Goal: Task Accomplishment & Management: Manage account settings

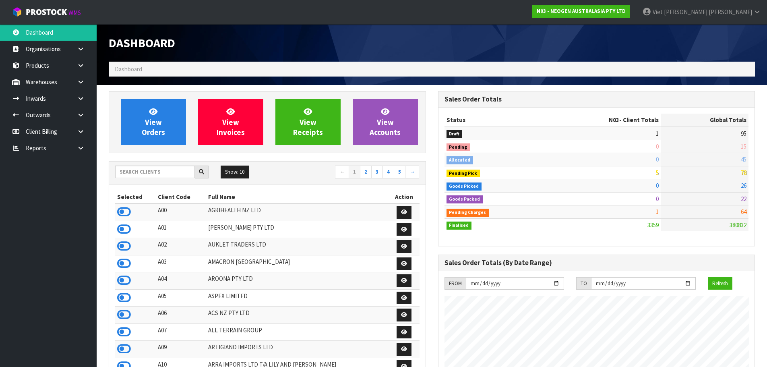
scroll to position [610, 329]
click at [151, 174] on input "text" at bounding box center [155, 172] width 80 height 12
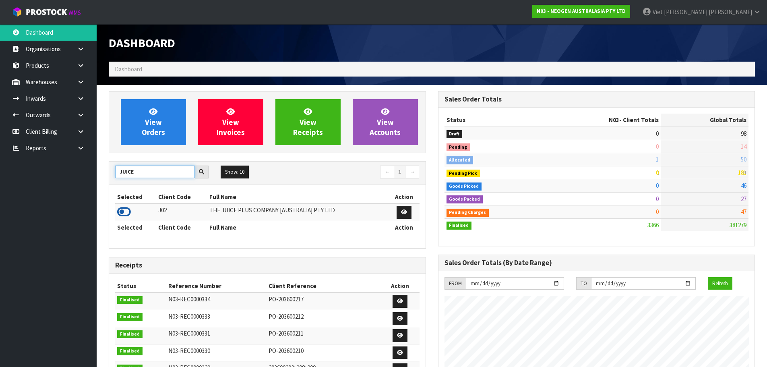
type input "JUICE"
click at [121, 217] on icon at bounding box center [124, 212] width 14 height 12
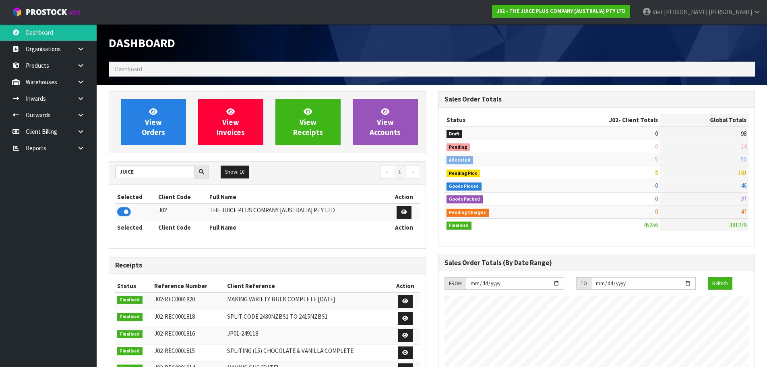
scroll to position [610, 329]
click at [81, 210] on ul "Dashboard Organisations Clients Consignees Carriers Products Categories Serial …" at bounding box center [48, 195] width 97 height 343
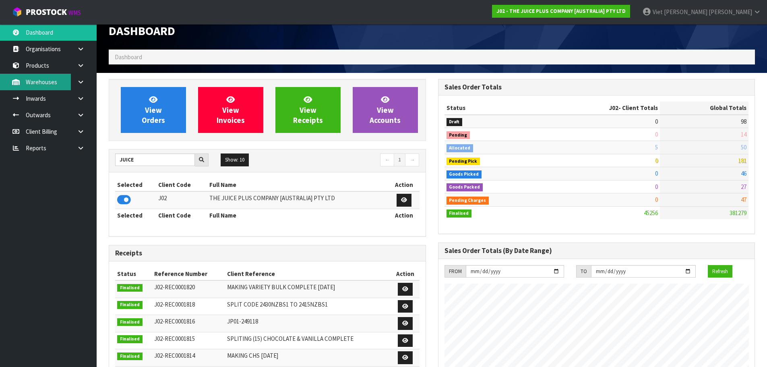
scroll to position [0, 0]
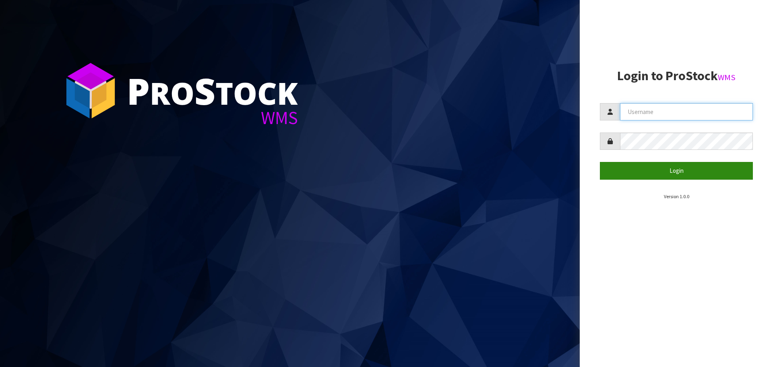
type input "[PERSON_NAME]"
click at [693, 177] on button "Login" at bounding box center [676, 170] width 153 height 17
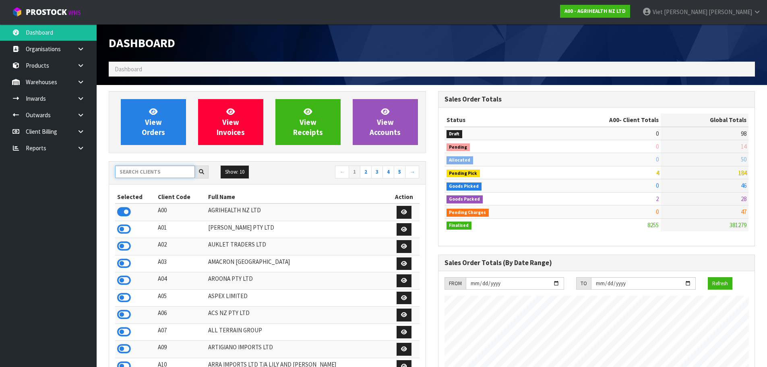
click at [174, 172] on input "text" at bounding box center [155, 172] width 80 height 12
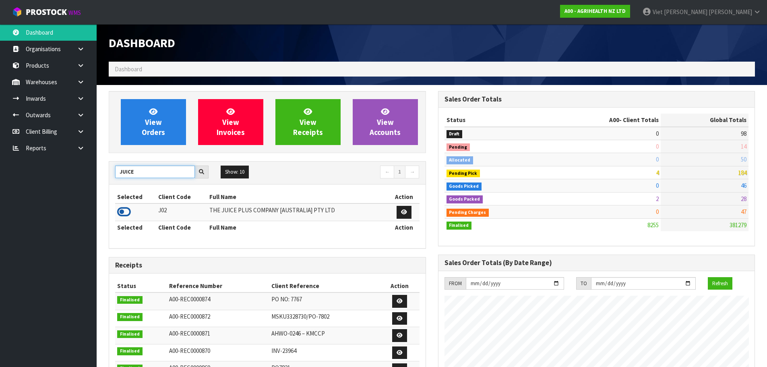
type input "JUICE"
click at [126, 209] on icon at bounding box center [124, 212] width 14 height 12
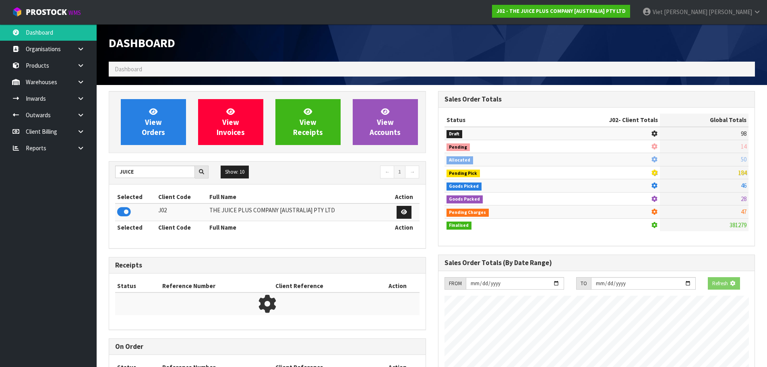
scroll to position [502, 329]
click at [95, 181] on ul "Dashboard Organisations Clients Consignees Carriers Products Categories Serial …" at bounding box center [48, 195] width 97 height 343
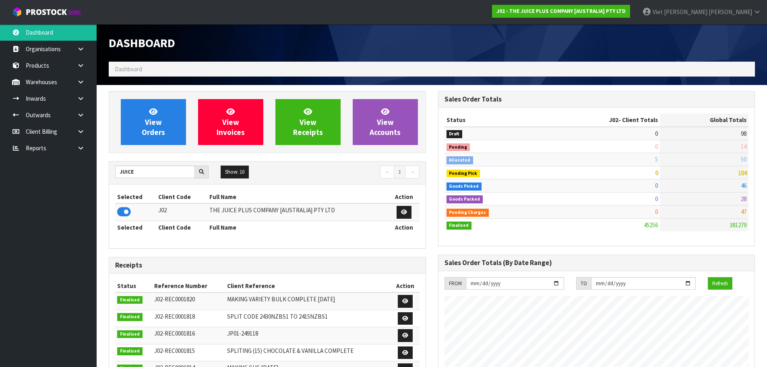
scroll to position [610, 329]
click at [131, 114] on link "View Orders" at bounding box center [153, 122] width 65 height 46
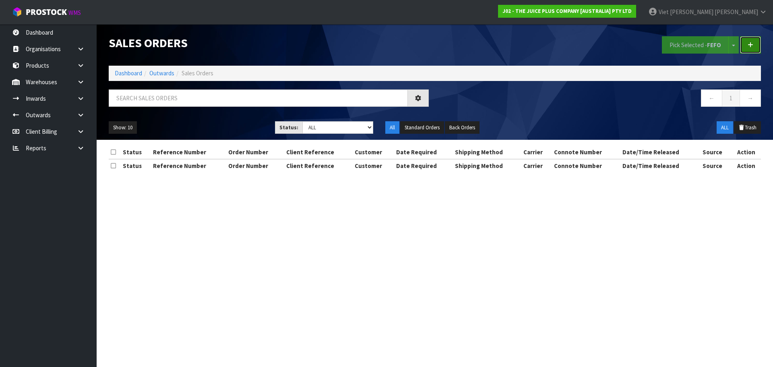
click at [753, 46] on icon at bounding box center [751, 45] width 6 height 6
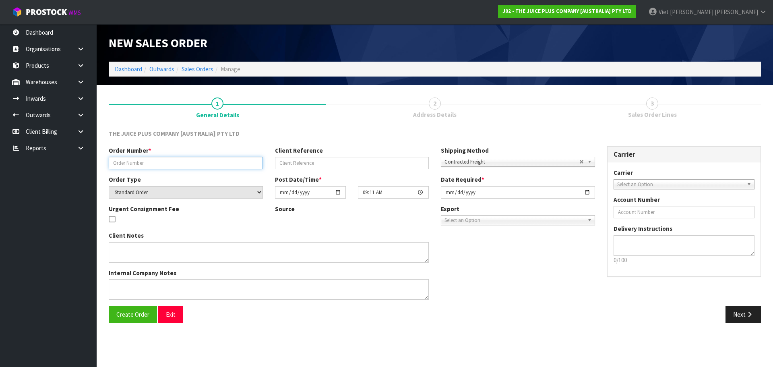
click at [178, 163] on input "text" at bounding box center [186, 163] width 154 height 12
drag, startPoint x: 218, startPoint y: 167, endPoint x: 214, endPoint y: 170, distance: 4.4
click at [218, 167] on input "text" at bounding box center [186, 163] width 154 height 12
paste input "JP01-274882"
type input "JP01-274882"
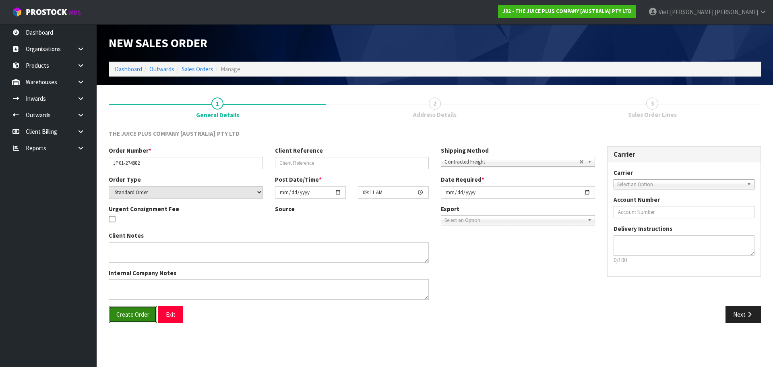
click at [139, 311] on span "Create Order" at bounding box center [132, 315] width 33 height 8
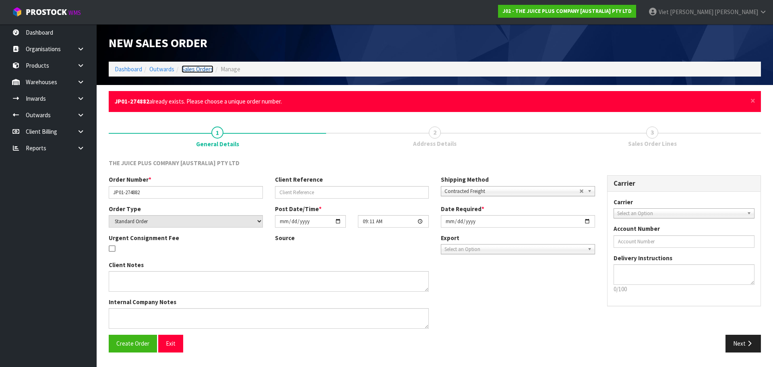
click at [206, 70] on link "Sales Orders" at bounding box center [198, 69] width 32 height 8
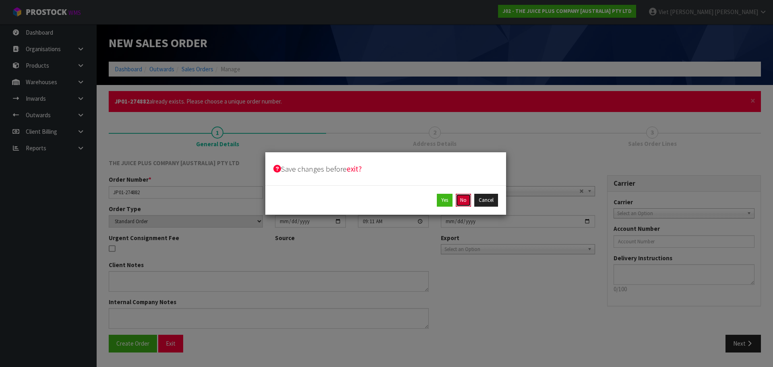
click at [461, 200] on button "No" at bounding box center [463, 200] width 15 height 13
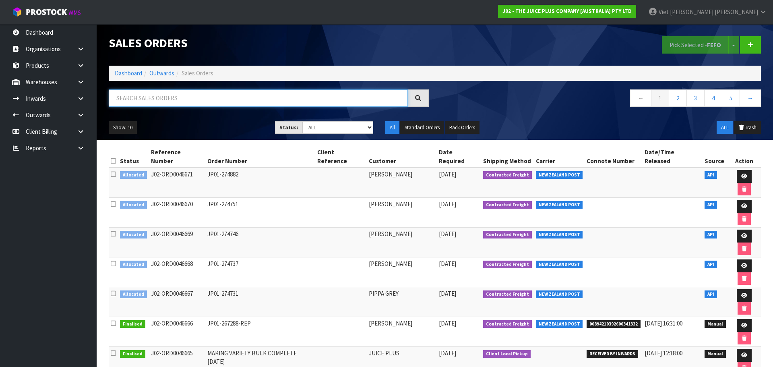
click at [262, 104] on input "text" at bounding box center [258, 97] width 299 height 17
paste input "274882"
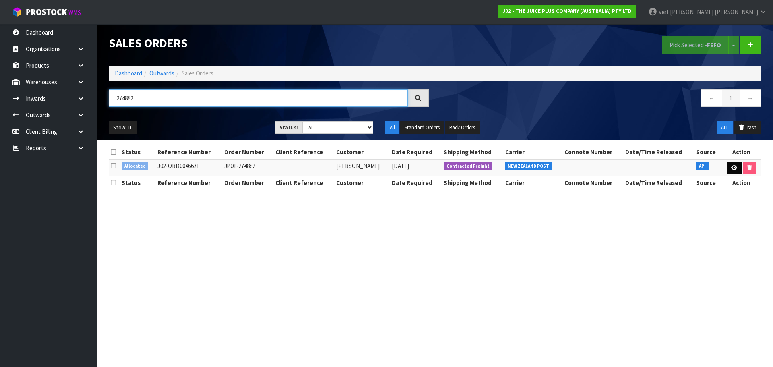
type input "274882"
click at [736, 172] on link at bounding box center [734, 168] width 15 height 13
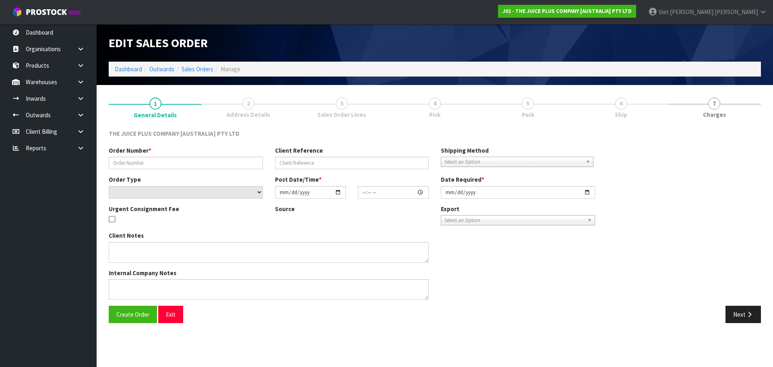
type input "JP01-274882"
select select "number:0"
type input "[DATE]"
type input "07:26:27.000"
type input "[DATE]"
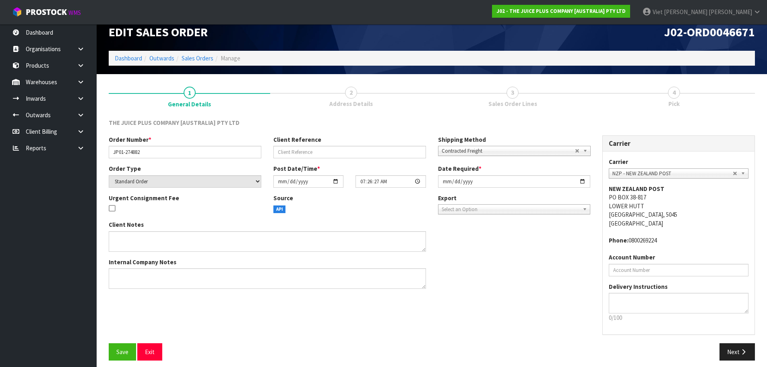
scroll to position [17, 0]
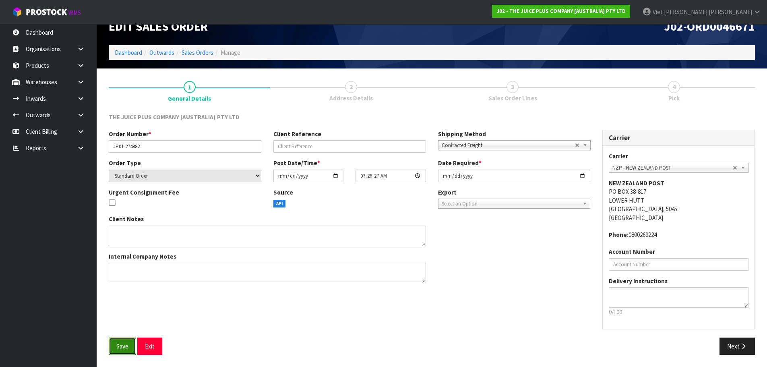
click at [130, 342] on button "Save" at bounding box center [122, 346] width 27 height 17
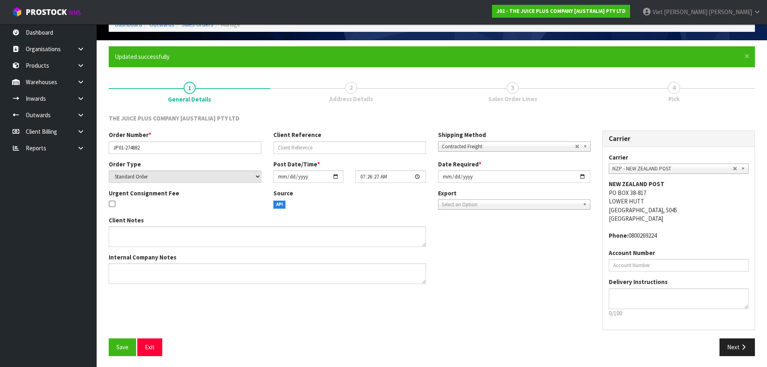
scroll to position [46, 0]
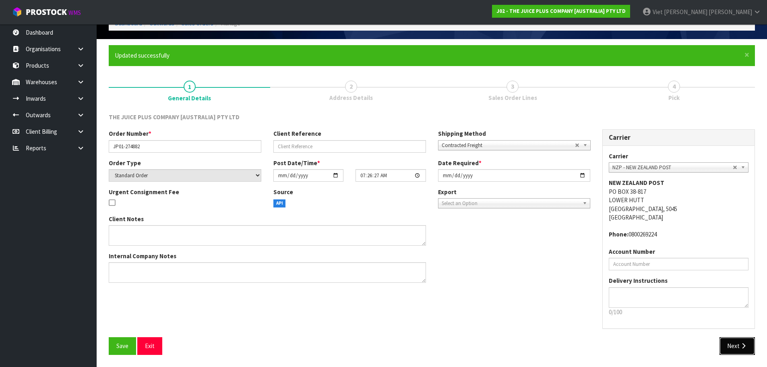
click at [733, 346] on button "Next" at bounding box center [737, 345] width 35 height 17
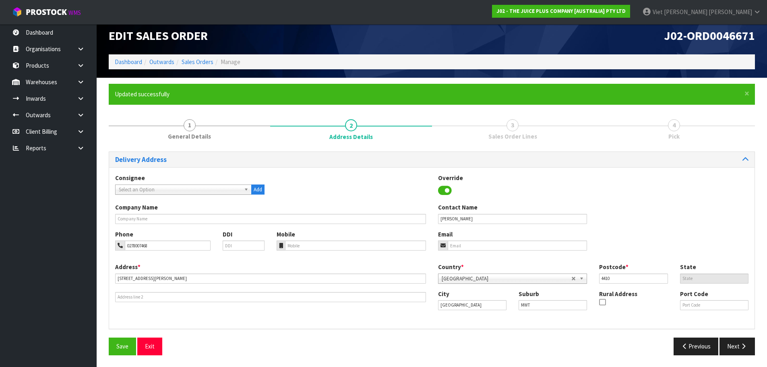
scroll to position [8, 0]
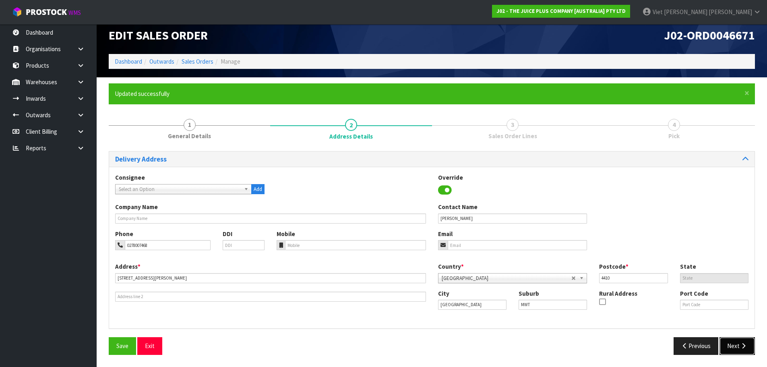
click at [728, 342] on button "Next" at bounding box center [737, 345] width 35 height 17
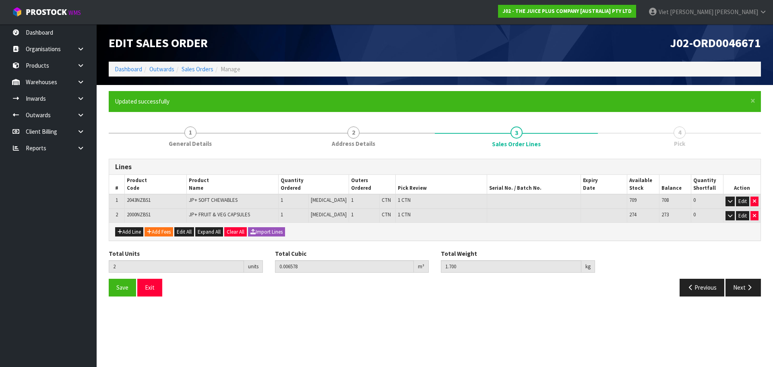
click at [128, 237] on div "Add Line Add Fees Edit All Expand All Clear All Import Lines" at bounding box center [435, 231] width 652 height 18
click at [131, 234] on button "Add Line" at bounding box center [129, 232] width 28 height 10
type input "0"
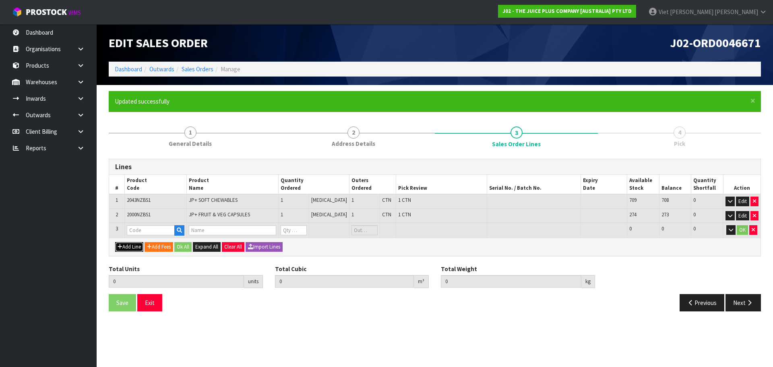
click at [134, 245] on button "Add Line" at bounding box center [129, 247] width 28 height 10
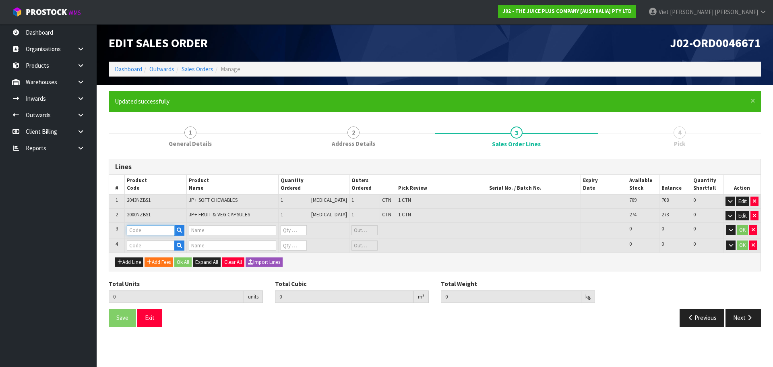
click at [141, 229] on input "text" at bounding box center [151, 230] width 48 height 10
type input "VANILLA"
click at [165, 255] on link "VANILLA SACHET" at bounding box center [160, 254] width 64 height 11
type input "VANILLA SACHET"
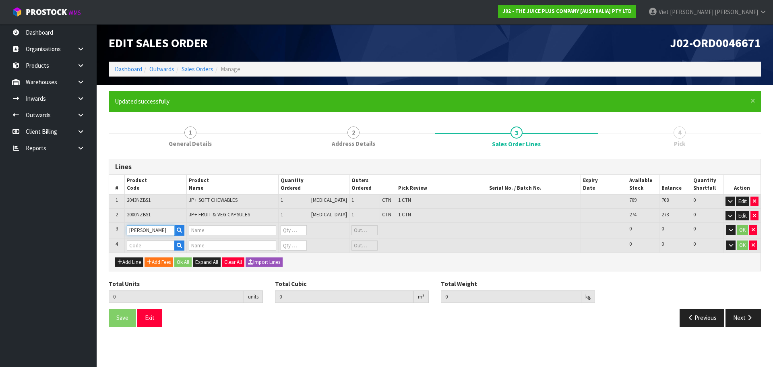
type input "1 X VANILLA SACHET"
type input "0"
click at [161, 245] on input "text" at bounding box center [151, 245] width 48 height 10
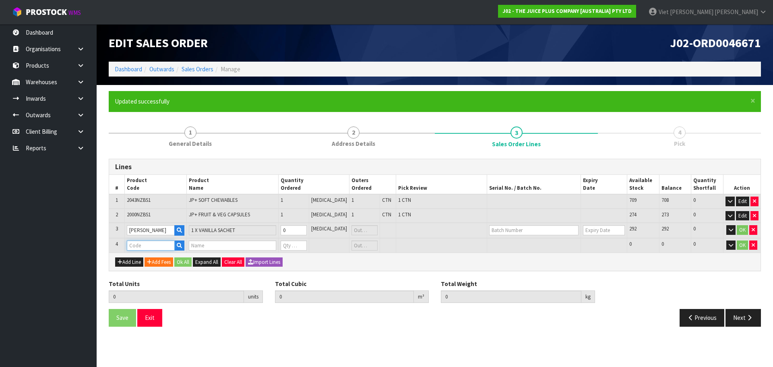
click at [161, 245] on input "text" at bounding box center [151, 245] width 48 height 10
click at [158, 249] on input "text" at bounding box center [151, 245] width 48 height 10
type input "CHOCO"
click at [183, 271] on link "CHOCO LATE SACHET" at bounding box center [163, 270] width 71 height 11
type input "CHOCOLATE SACHET"
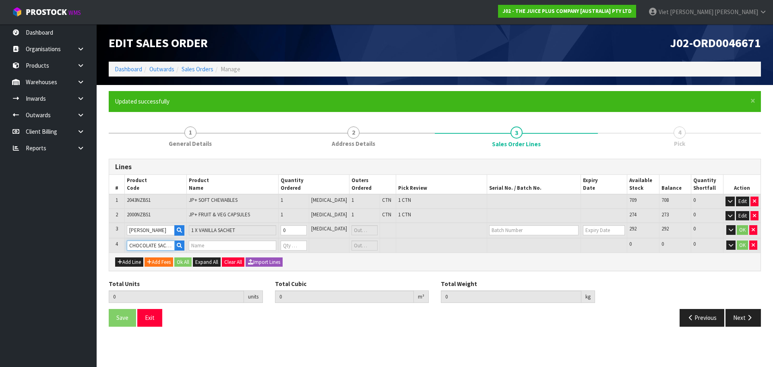
type input "2"
type input "0.006578"
type input "1.7"
type input "1 X CHOCOLATE SACHET"
type input "0"
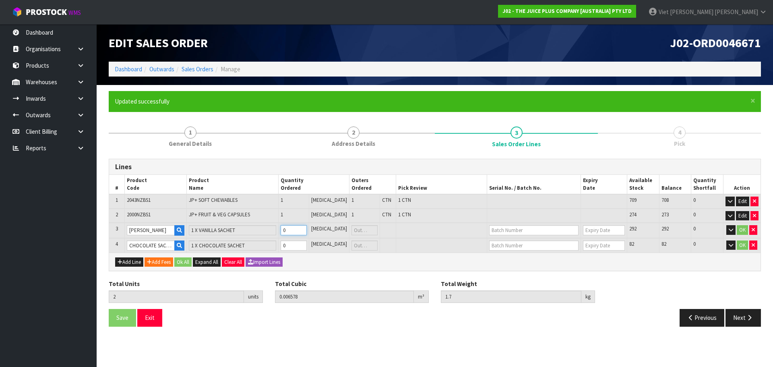
type input "3"
type input "0.00659"
type input "1.715"
type input "1"
click at [306, 228] on input "1" at bounding box center [293, 230] width 26 height 10
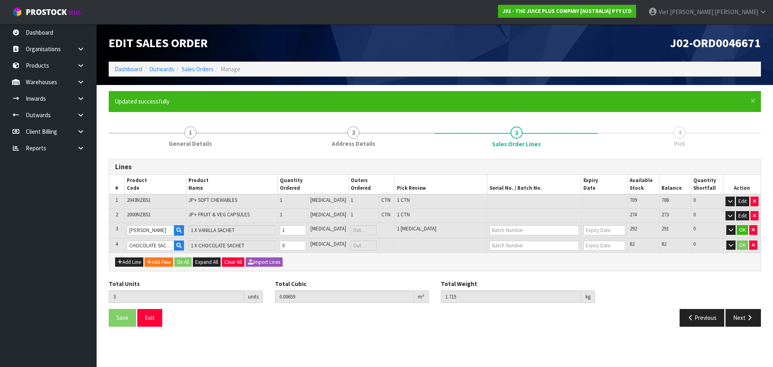
click at [308, 239] on td "0" at bounding box center [293, 245] width 30 height 15
type input "4"
type input "0.006602"
type input "1.73"
type input "1"
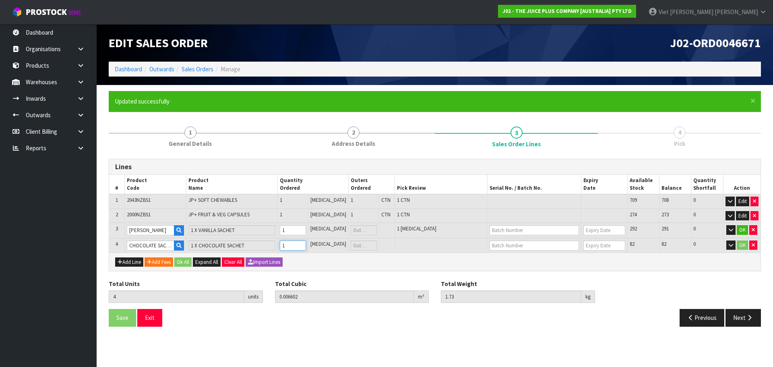
click at [306, 243] on input "1" at bounding box center [293, 245] width 26 height 10
click at [186, 265] on button "Ok All" at bounding box center [182, 262] width 17 height 10
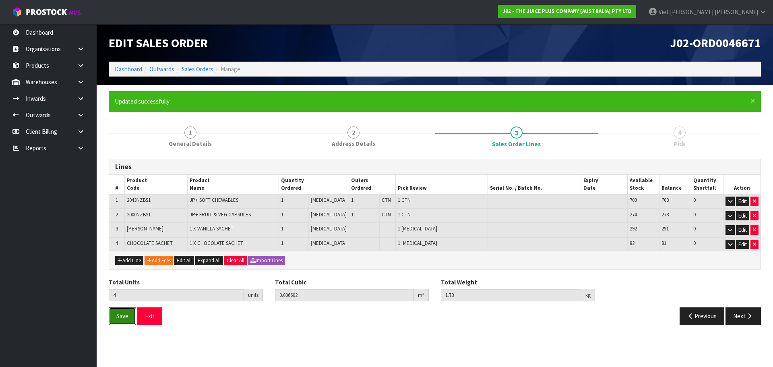
click at [126, 324] on button "Save" at bounding box center [122, 315] width 27 height 17
click at [740, 316] on button "Next" at bounding box center [743, 315] width 35 height 17
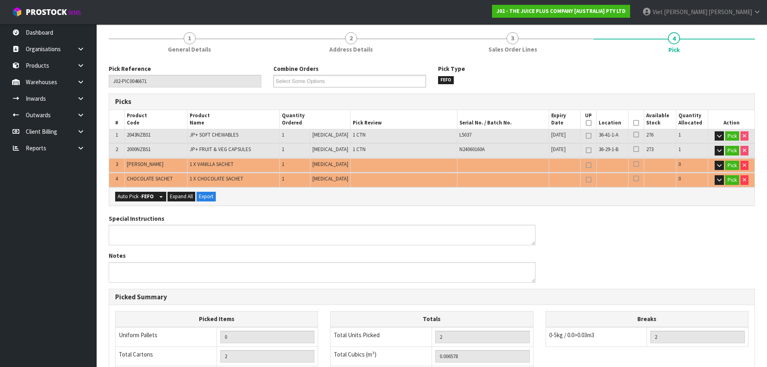
scroll to position [81, 0]
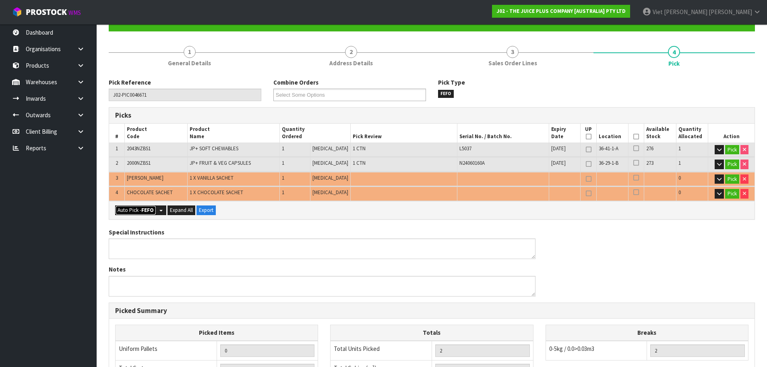
click at [139, 210] on button "Auto Pick - FEFO" at bounding box center [135, 210] width 41 height 10
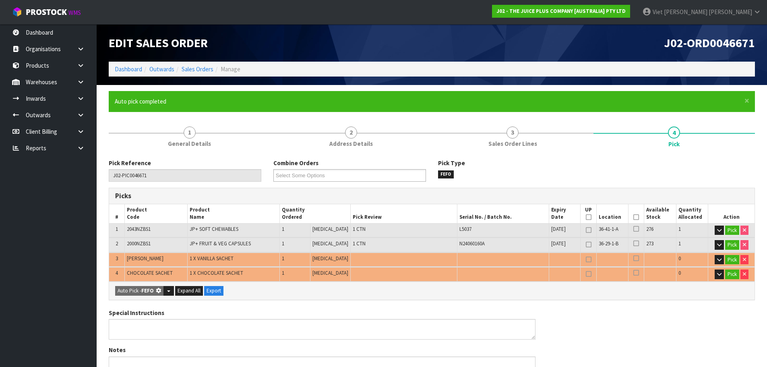
type input "2"
type input "Piece x 2"
type input "4"
type input "0.006602"
type input "1.730"
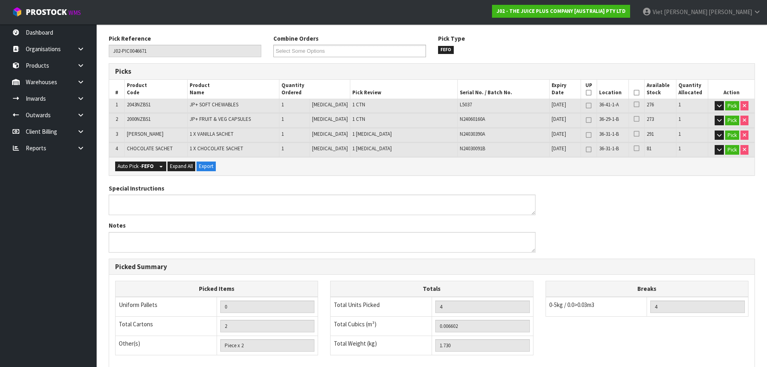
scroll to position [238, 0]
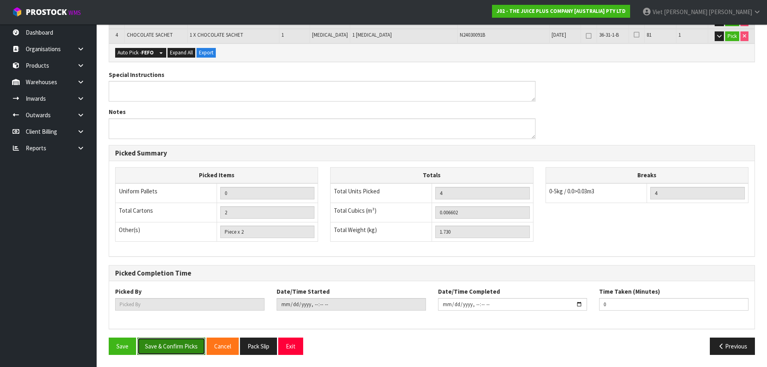
click at [161, 350] on button "Save & Confirm Picks" at bounding box center [171, 346] width 68 height 17
type input "Viet Hoang Tran"
type input "2025-09-16T09:13:49"
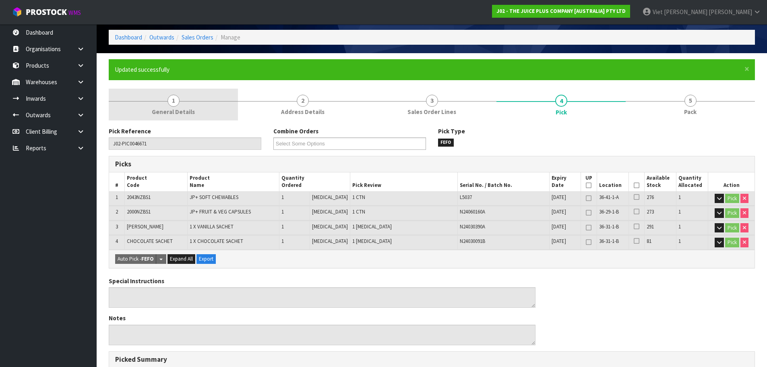
scroll to position [0, 0]
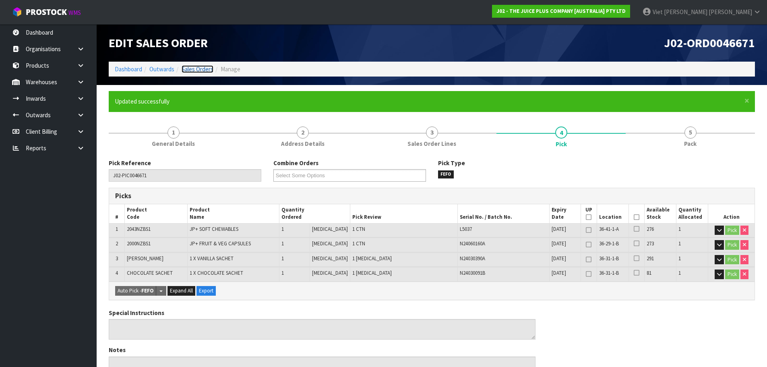
click at [206, 70] on link "Sales Orders" at bounding box center [198, 69] width 32 height 8
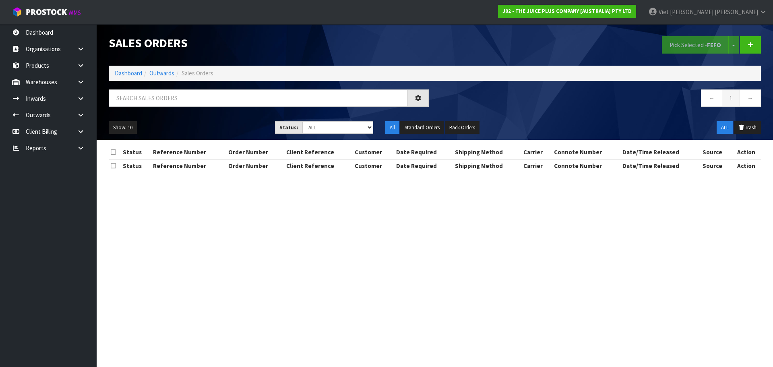
click at [521, 100] on nav "← 1 →" at bounding box center [601, 99] width 320 height 20
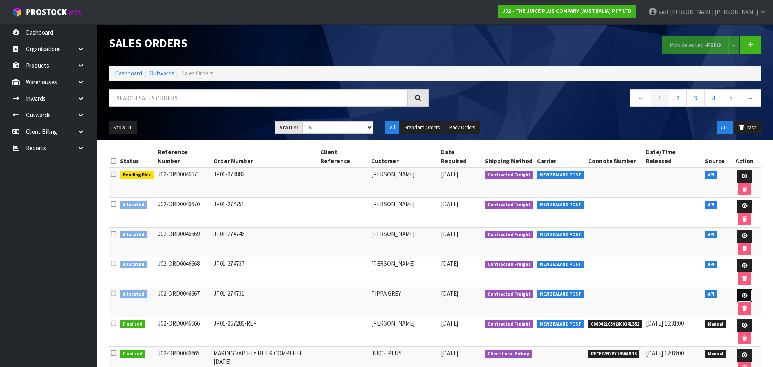
click at [742, 293] on icon at bounding box center [745, 295] width 6 height 5
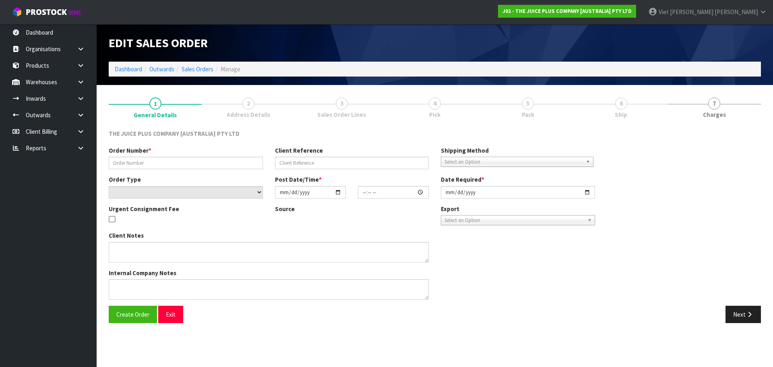
type input "JP01-274731"
select select "number:0"
type input "[DATE]"
type input "03:00:55.000"
type input "[DATE]"
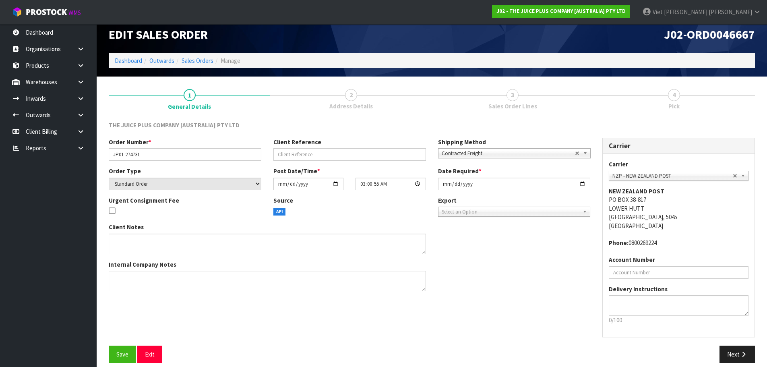
scroll to position [17, 0]
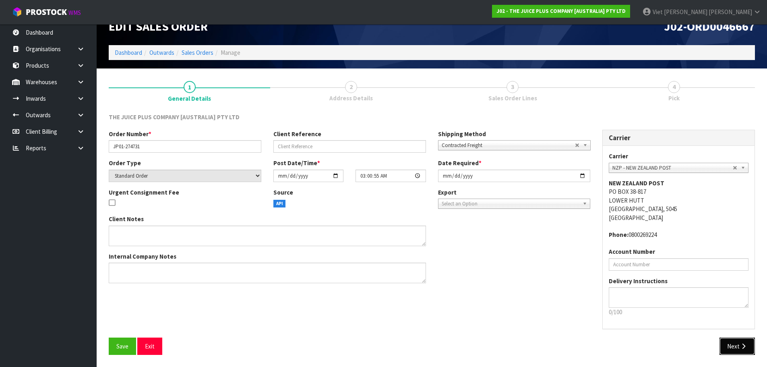
click at [728, 349] on button "Next" at bounding box center [737, 346] width 35 height 17
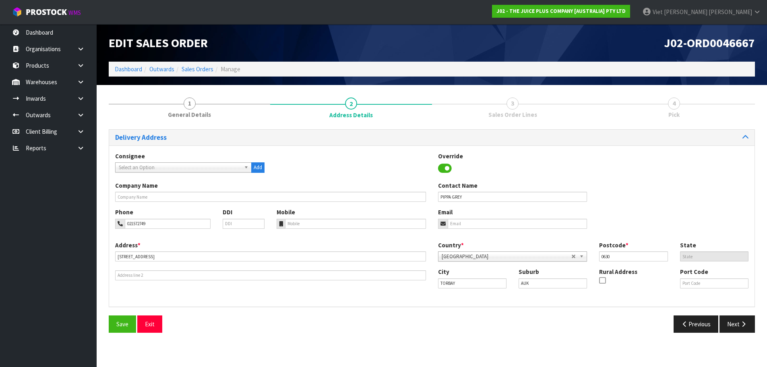
scroll to position [0, 0]
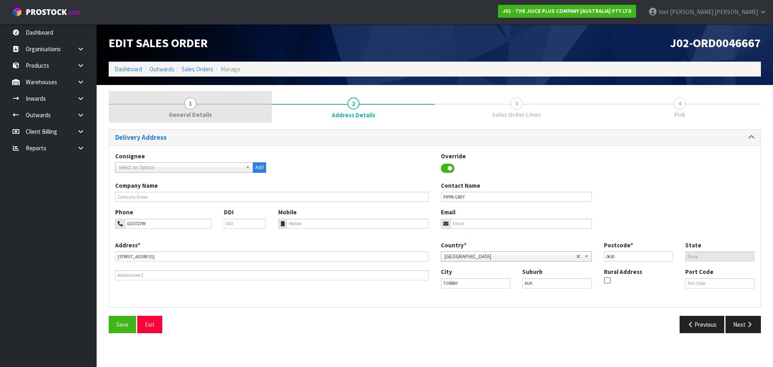
click at [205, 116] on span "General Details" at bounding box center [190, 114] width 43 height 8
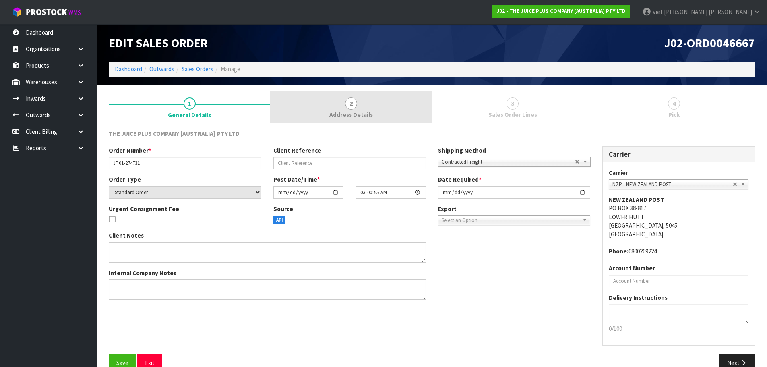
click at [368, 109] on link "2 Address Details" at bounding box center [351, 107] width 162 height 32
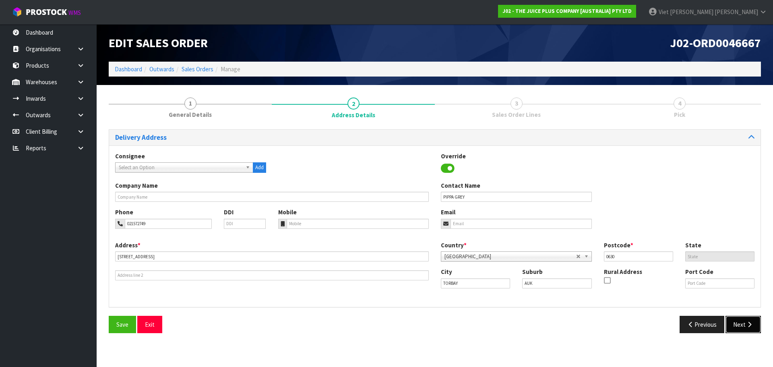
click at [744, 325] on button "Next" at bounding box center [743, 324] width 35 height 17
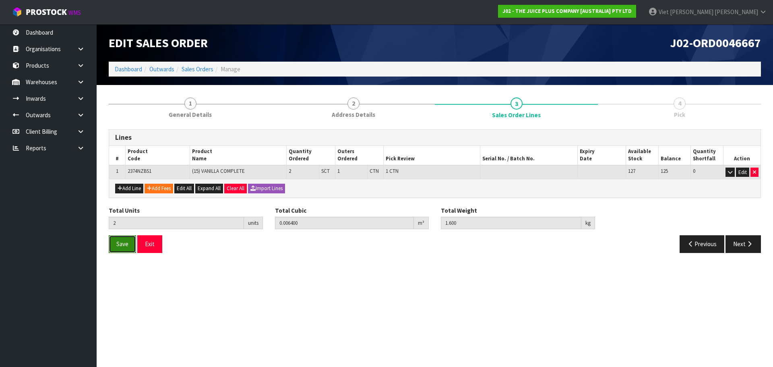
click at [120, 248] on button "Save" at bounding box center [122, 243] width 27 height 17
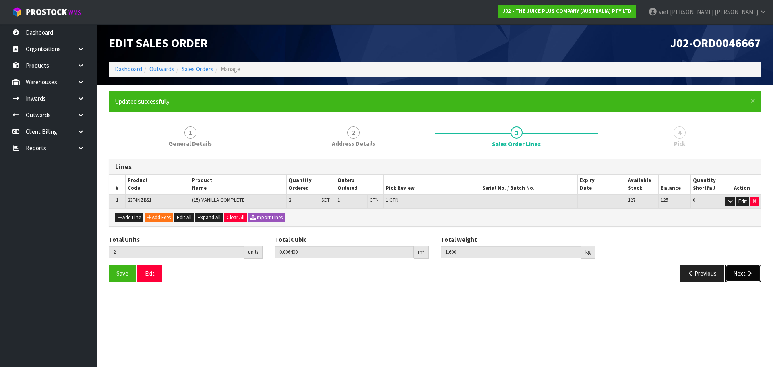
click at [749, 272] on icon "button" at bounding box center [750, 273] width 8 height 6
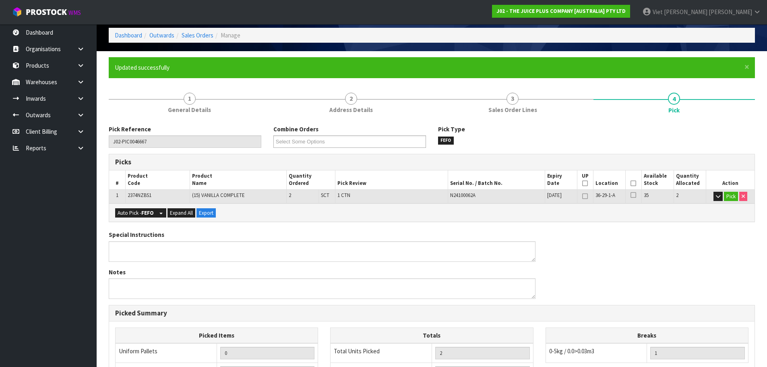
scroll to position [33, 0]
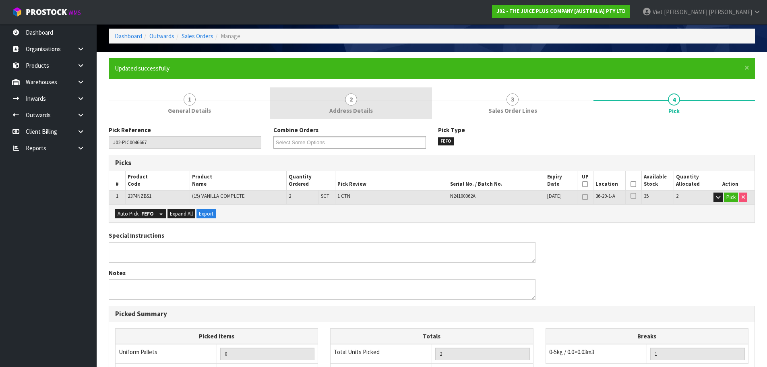
click at [336, 114] on span "Address Details" at bounding box center [351, 110] width 44 height 8
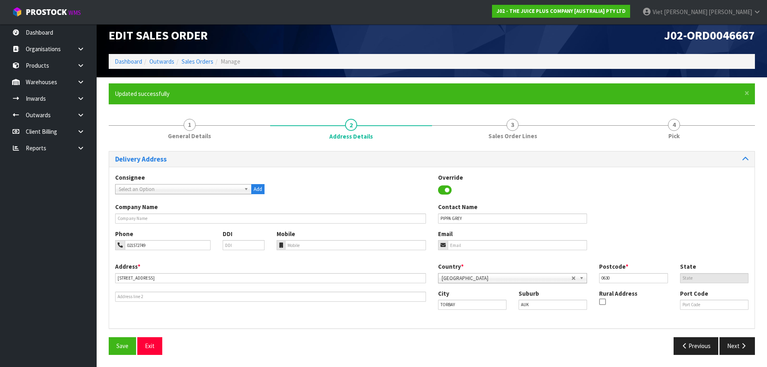
scroll to position [8, 0]
click at [739, 344] on button "Next" at bounding box center [737, 345] width 35 height 17
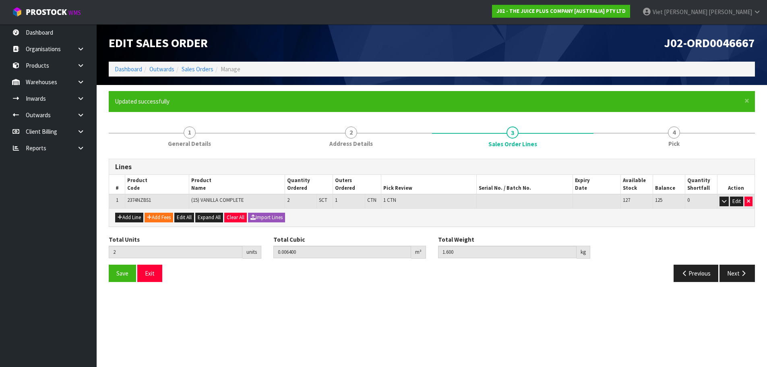
scroll to position [0, 0]
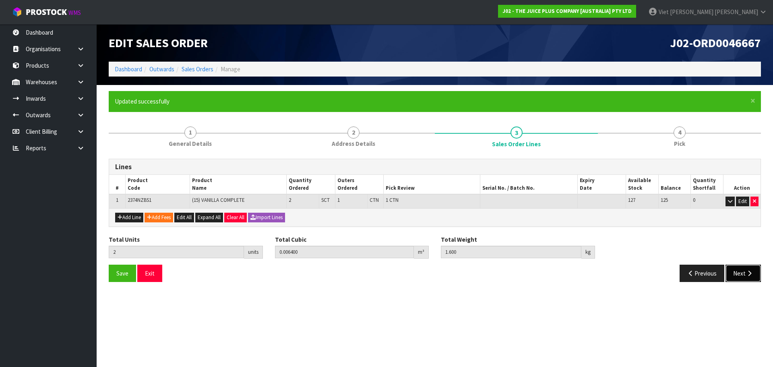
click at [735, 274] on button "Next" at bounding box center [743, 273] width 35 height 17
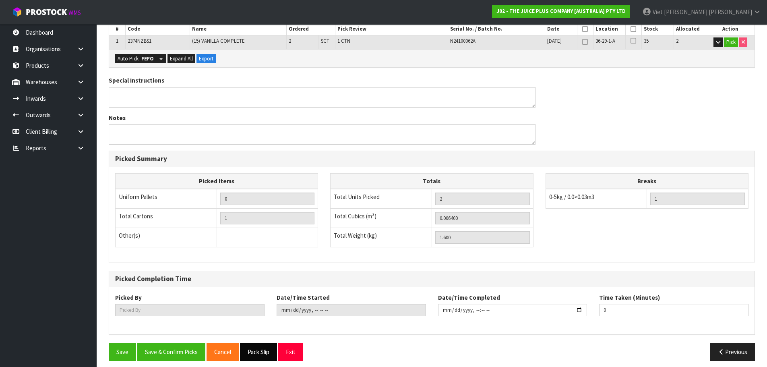
scroll to position [194, 0]
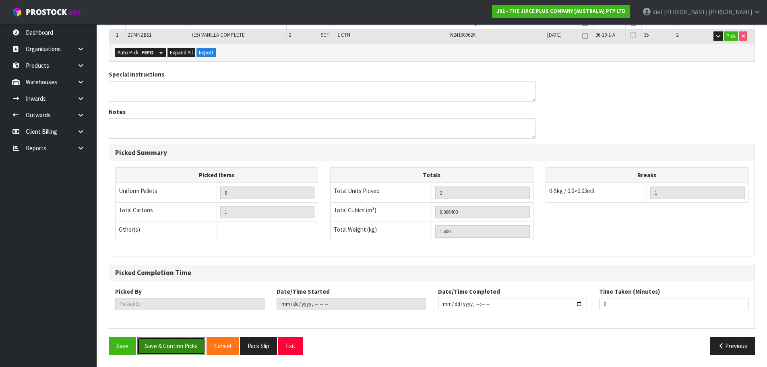
click at [189, 350] on button "Save & Confirm Picks" at bounding box center [171, 345] width 68 height 17
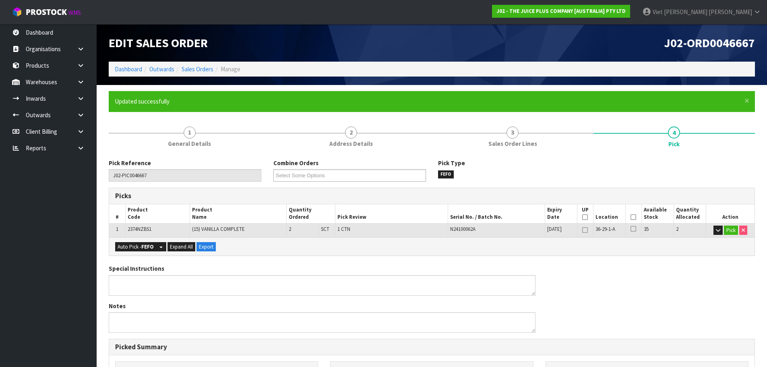
type input "Viet Hoang Tran"
type input "2025-09-16T09:17:57"
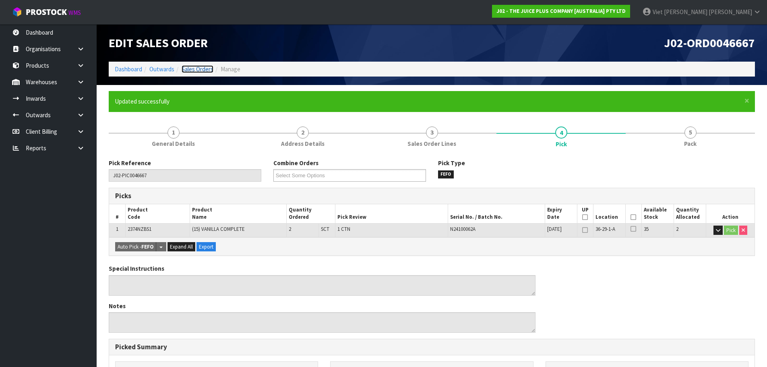
click at [199, 70] on link "Sales Orders" at bounding box center [198, 69] width 32 height 8
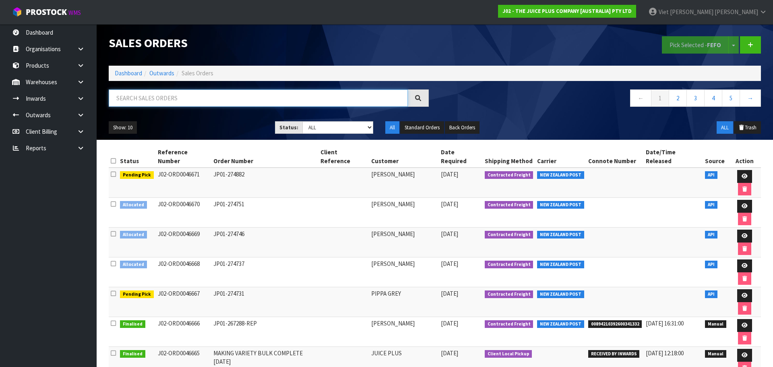
click at [232, 100] on input "text" at bounding box center [258, 97] width 299 height 17
click at [742, 263] on icon at bounding box center [745, 265] width 6 height 5
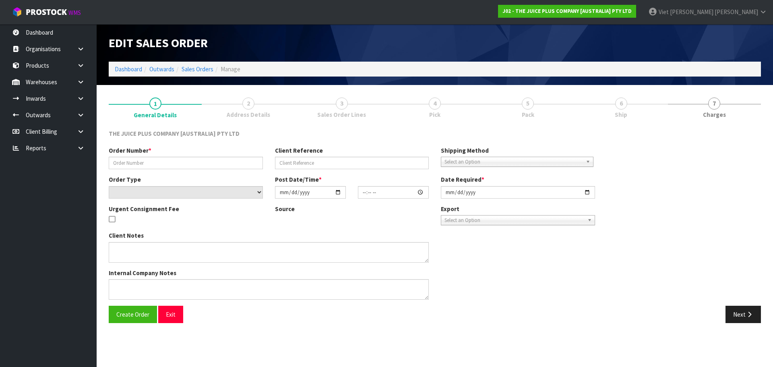
type input "JP01-274737"
select select "number:0"
type input "[DATE]"
type input "03:01:17.000"
type input "[DATE]"
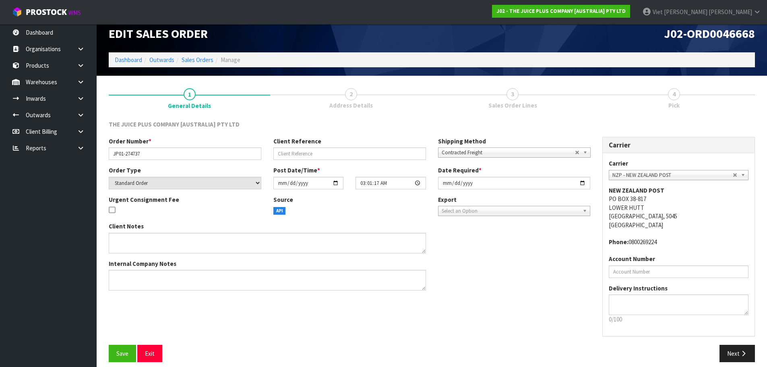
scroll to position [17, 0]
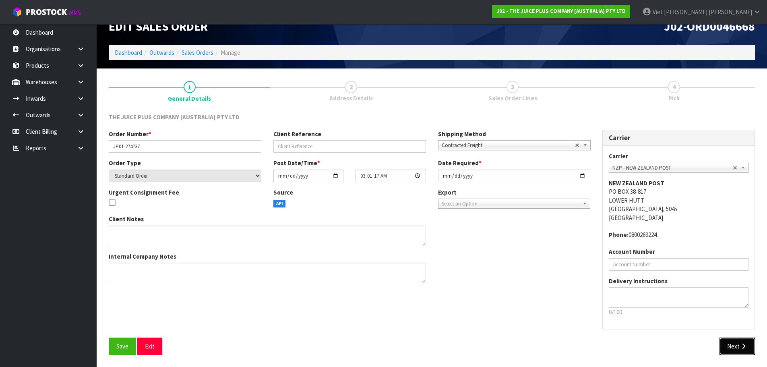
click at [738, 350] on button "Next" at bounding box center [737, 346] width 35 height 17
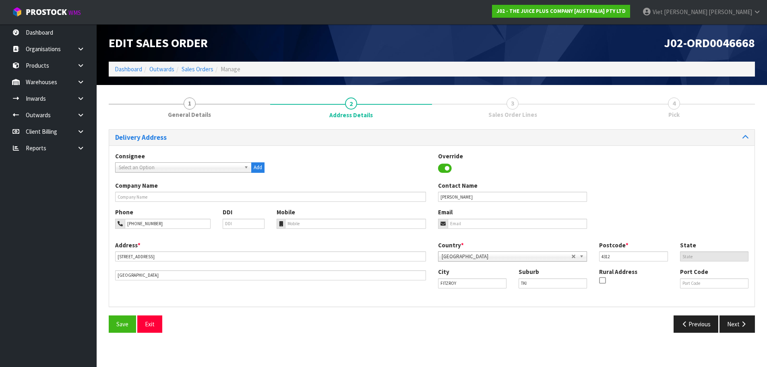
scroll to position [0, 0]
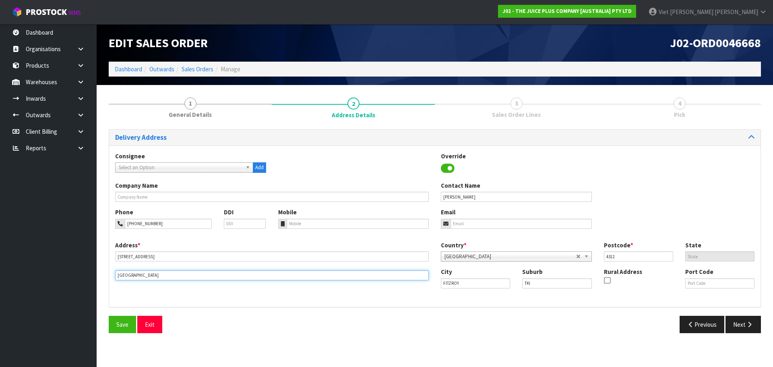
drag, startPoint x: 199, startPoint y: 276, endPoint x: 1, endPoint y: 282, distance: 197.9
click at [1, 282] on body "Toggle navigation ProStock WMS J02 - THE JUICE PLUS COMPANY [AUSTRALIA] PTY LTD…" at bounding box center [386, 183] width 773 height 367
click at [222, 272] on input "NEW PLYMOUTH" at bounding box center [272, 275] width 314 height 10
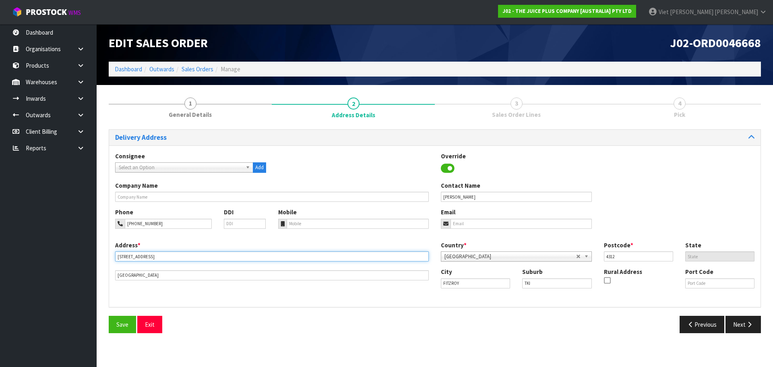
drag, startPoint x: 154, startPoint y: 257, endPoint x: 101, endPoint y: 256, distance: 53.2
click at [101, 256] on section "1 General Details 2 Address Details 3 Sales Order Lines 4 Pick Delivery Address…" at bounding box center [435, 215] width 677 height 260
drag, startPoint x: 471, startPoint y: 283, endPoint x: 427, endPoint y: 284, distance: 43.9
click at [427, 284] on div "Address * 48 RECORD STREET This address line exceeds the recommended limit of 3…" at bounding box center [435, 271] width 652 height 60
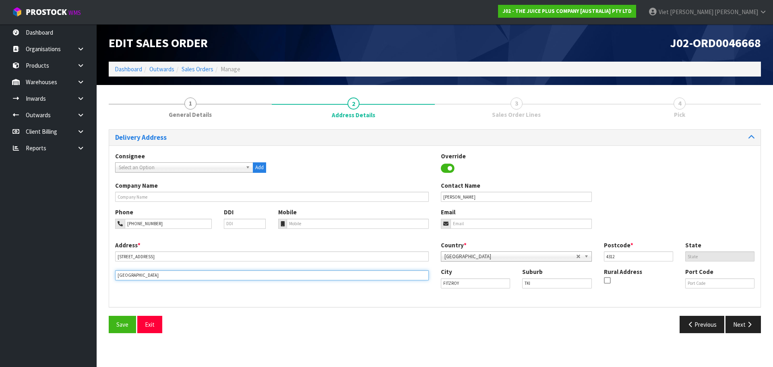
click at [204, 275] on input "NEW PLYMOUTH" at bounding box center [272, 275] width 314 height 10
paste input "FITZROY"
click at [145, 276] on input "NEW PLYMOUTHFITZROY" at bounding box center [272, 275] width 314 height 10
drag, startPoint x: 147, startPoint y: 276, endPoint x: 102, endPoint y: 277, distance: 45.5
click at [102, 277] on section "1 General Details 2 Address Details 3 Sales Order Lines 4 Pick Delivery Address…" at bounding box center [435, 215] width 677 height 260
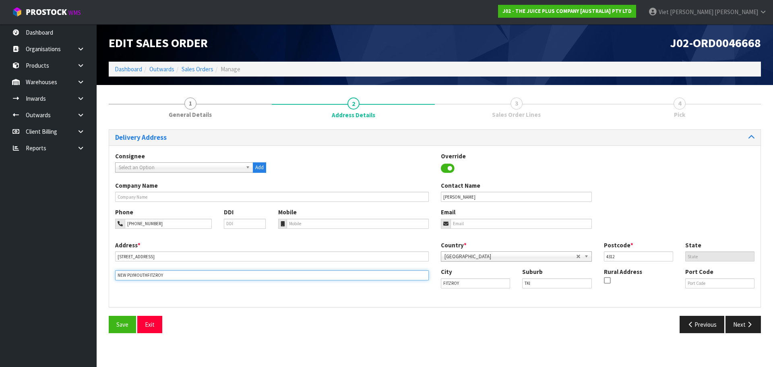
type input "NEW PLYMOUTHFITZROY"
drag, startPoint x: 465, startPoint y: 285, endPoint x: 414, endPoint y: 290, distance: 50.6
click at [414, 290] on div "Address * 48 RECORD STREET This address line exceeds the recommended limit of 3…" at bounding box center [435, 271] width 652 height 60
paste input "NEW PLYMOUTH"
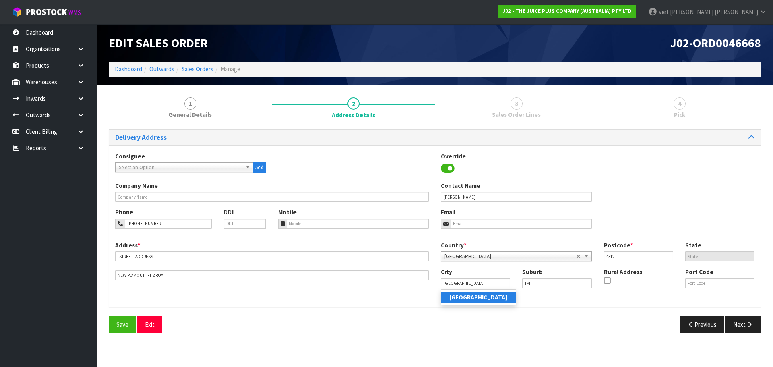
click at [493, 295] on link "New Plymouth" at bounding box center [478, 297] width 75 height 11
type input "New Plymouth"
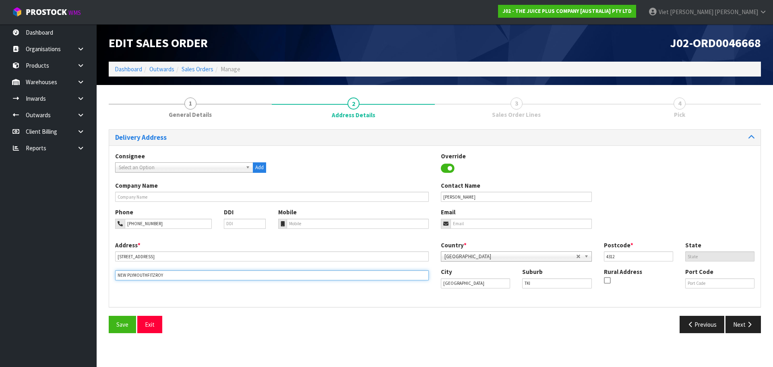
drag, startPoint x: 147, startPoint y: 276, endPoint x: 104, endPoint y: 277, distance: 43.5
click at [104, 277] on div "1 General Details 2 Address Details 3 Sales Order Lines 4 Pick Delivery Address…" at bounding box center [435, 215] width 665 height 248
type input "FITZROY"
click at [257, 294] on div "Address * 48 RECORD STREET This address line exceeds the recommended limit of 3…" at bounding box center [435, 271] width 652 height 60
click at [127, 319] on button "Save" at bounding box center [122, 324] width 27 height 17
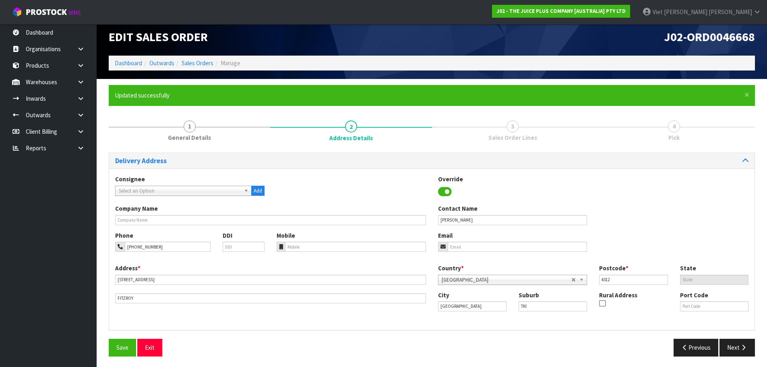
scroll to position [8, 0]
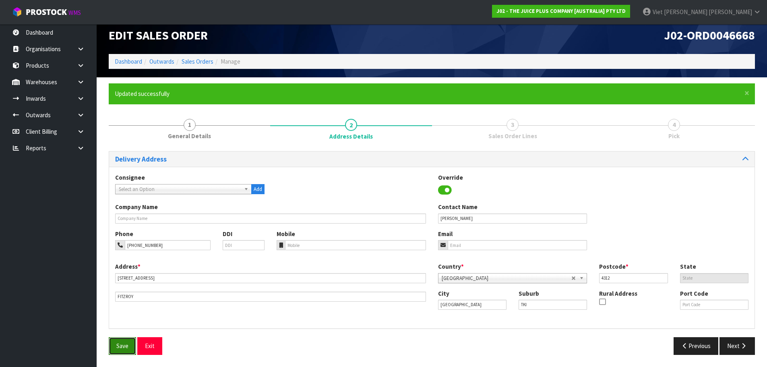
click at [118, 347] on span "Save" at bounding box center [122, 346] width 12 height 8
click at [731, 341] on button "Next" at bounding box center [737, 345] width 35 height 17
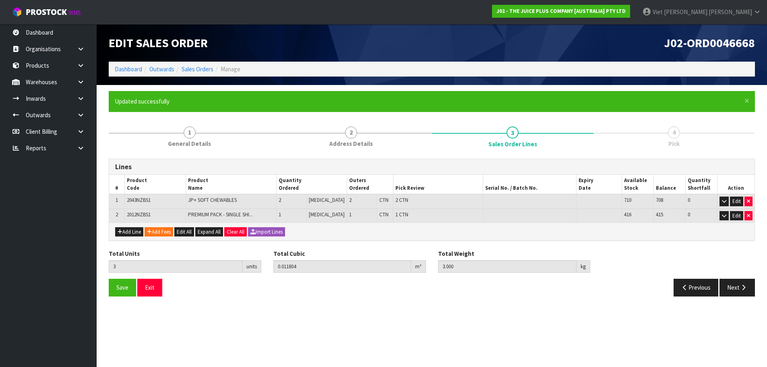
scroll to position [0, 0]
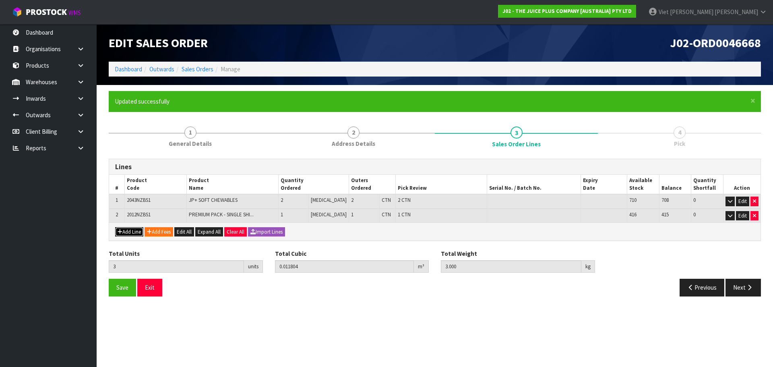
drag, startPoint x: 131, startPoint y: 229, endPoint x: 131, endPoint y: 233, distance: 4.5
click at [131, 233] on button "Add Line" at bounding box center [129, 232] width 28 height 10
type input "0"
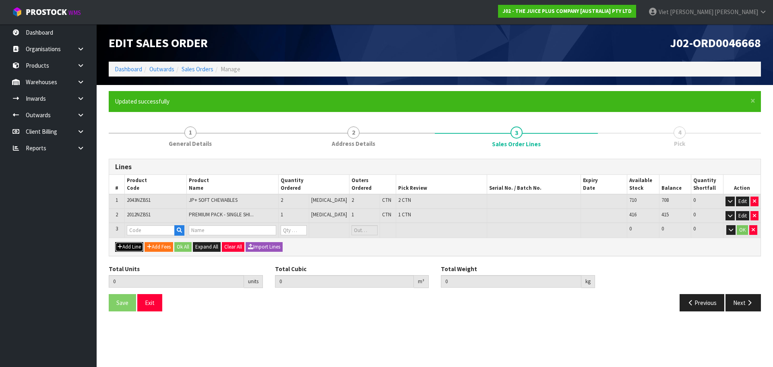
click at [129, 244] on button "Add Line" at bounding box center [129, 247] width 28 height 10
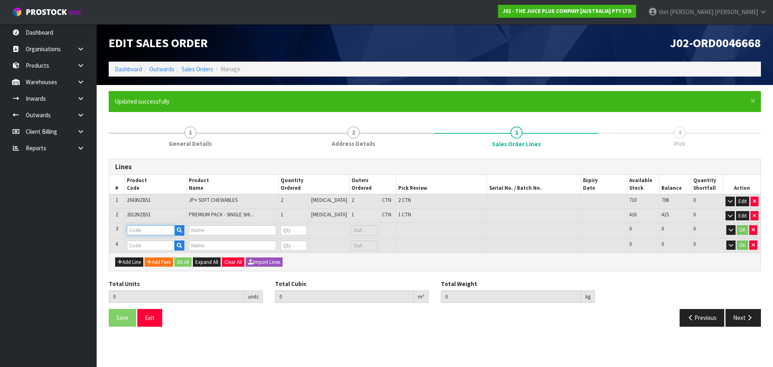
click at [146, 228] on input "text" at bounding box center [151, 230] width 48 height 10
type input "VANILLA"
click at [161, 253] on link "VANILLA SACHET" at bounding box center [160, 254] width 64 height 11
type input "VANILLA SACHET"
type input "1 X VANILLA SACHET"
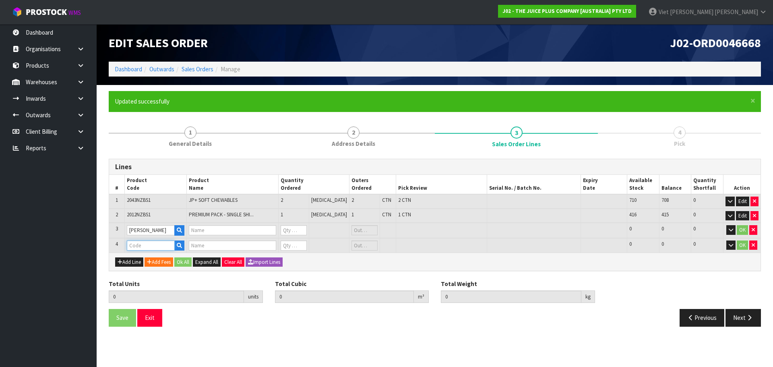
type input "0"
click at [162, 245] on input "text" at bounding box center [151, 245] width 48 height 10
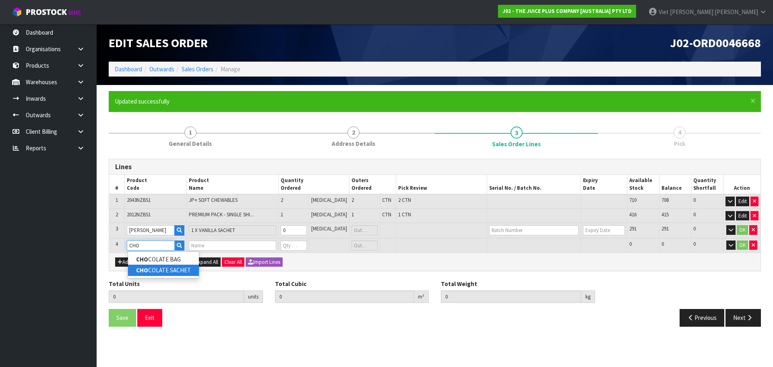
type input "CHO"
click at [165, 266] on link "CHO COLATE SACHET" at bounding box center [163, 270] width 71 height 11
type input "CHOCOLATE SACHET"
type input "3"
type input "0.011804"
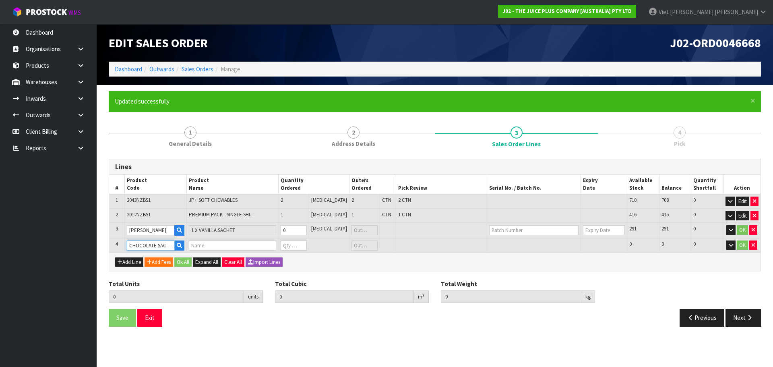
type input "3"
type input "1 X CHOCOLATE SACHET"
type input "0"
click at [304, 228] on input "0" at bounding box center [294, 230] width 26 height 10
type input "1"
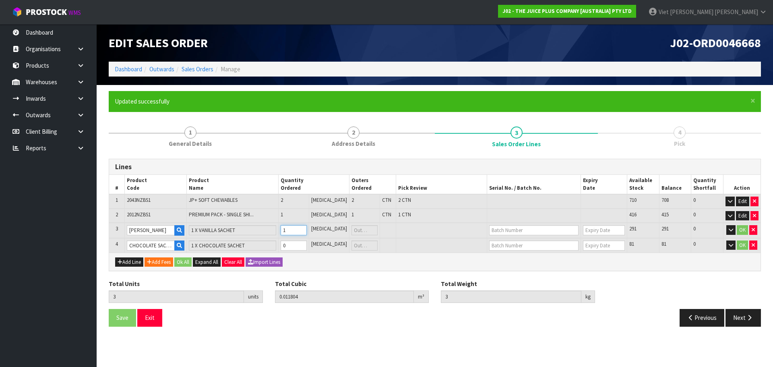
type input "4"
type input "0.011816"
type input "3.015"
click at [299, 248] on input "0" at bounding box center [293, 245] width 26 height 10
type input "1"
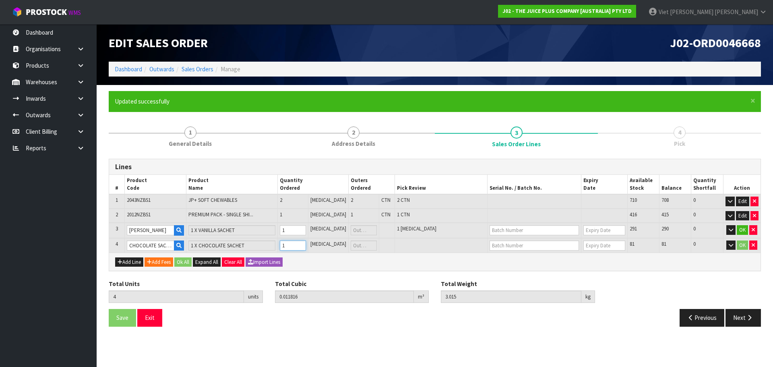
type input "5"
type input "0.011828"
type input "3.03"
click at [181, 263] on button "Ok All" at bounding box center [182, 262] width 17 height 10
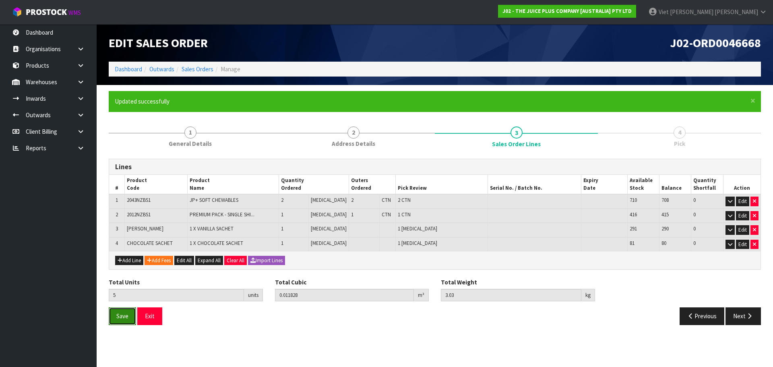
click at [127, 319] on span "Save" at bounding box center [122, 316] width 12 height 8
click at [731, 316] on button "Next" at bounding box center [743, 315] width 35 height 17
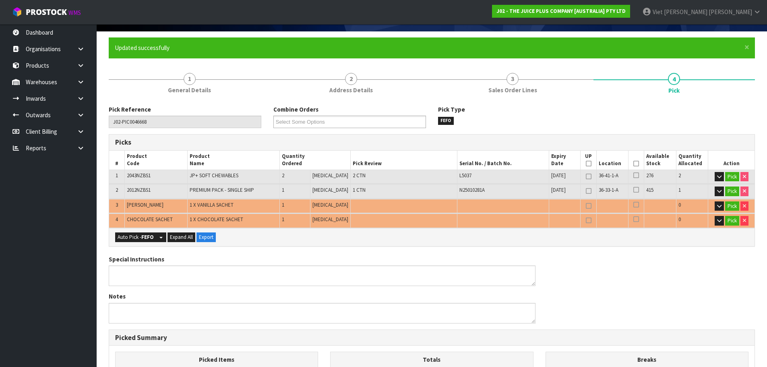
scroll to position [121, 0]
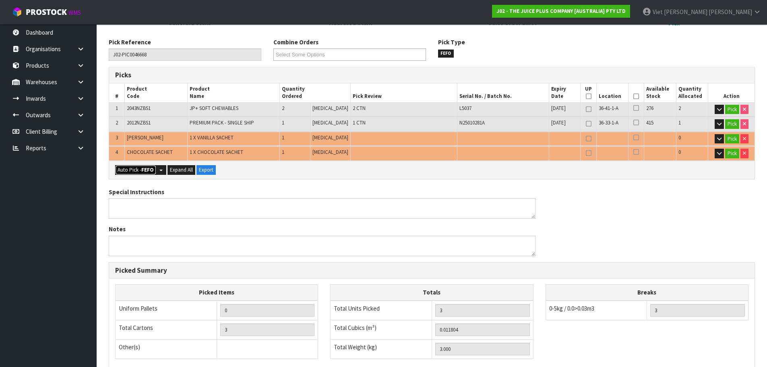
click at [135, 171] on button "Auto Pick - FEFO" at bounding box center [135, 170] width 41 height 10
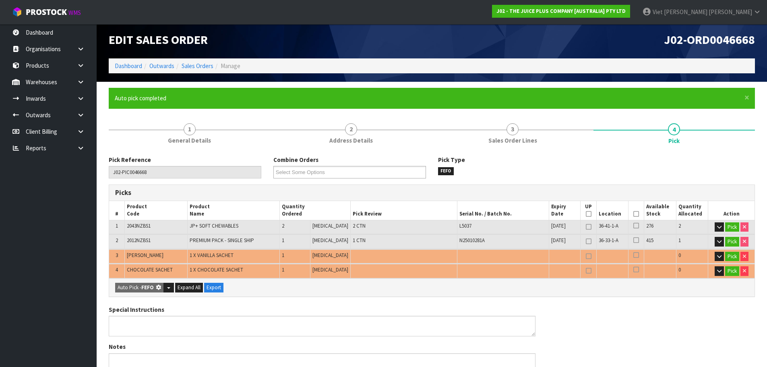
type input "3"
type input "Piece x 2"
type input "5"
type input "0.011828"
type input "3.030"
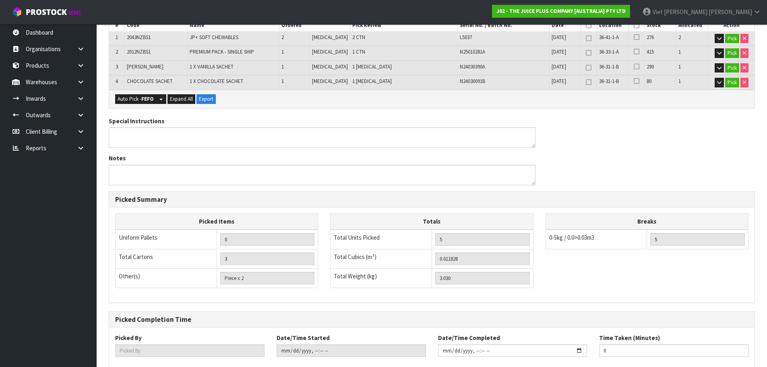
scroll to position [238, 0]
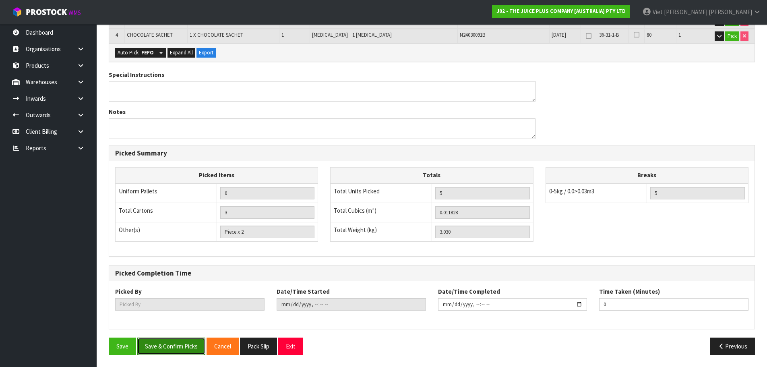
click at [168, 342] on button "Save & Confirm Picks" at bounding box center [171, 346] width 68 height 17
type input "Viet [PERSON_NAME]"
type input "2025-09-16T09:19:39"
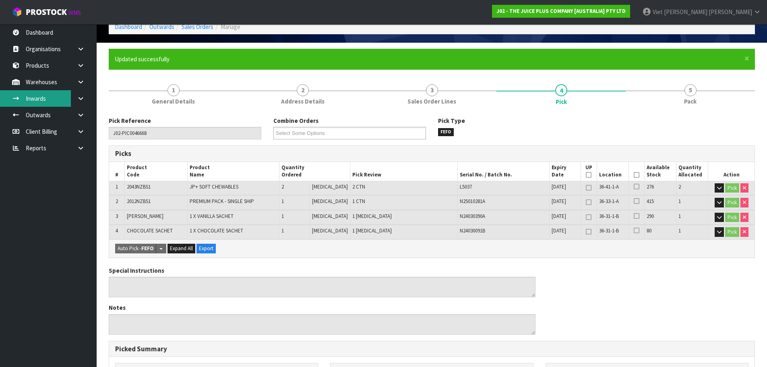
scroll to position [81, 0]
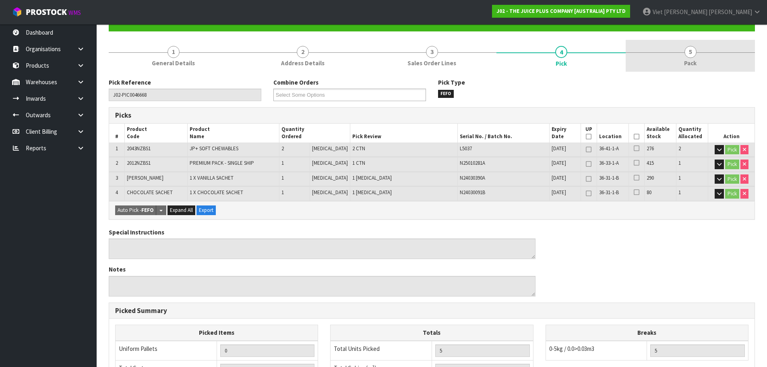
click at [709, 57] on link "5 Pack" at bounding box center [690, 56] width 129 height 32
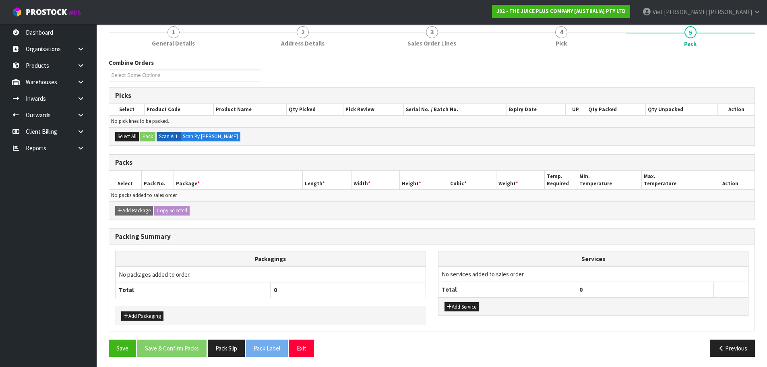
scroll to position [102, 0]
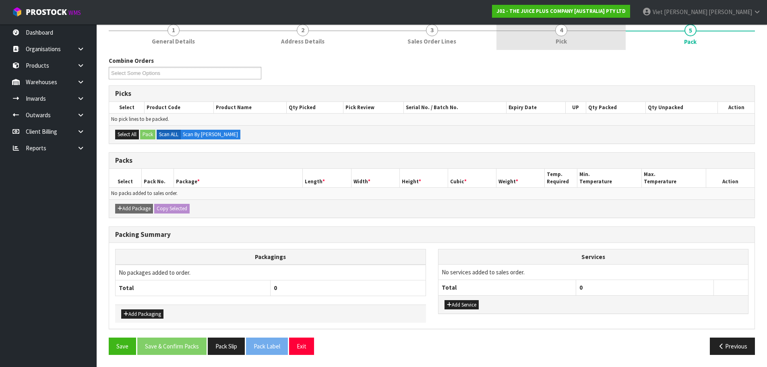
click at [579, 40] on link "4 Pick" at bounding box center [561, 34] width 129 height 32
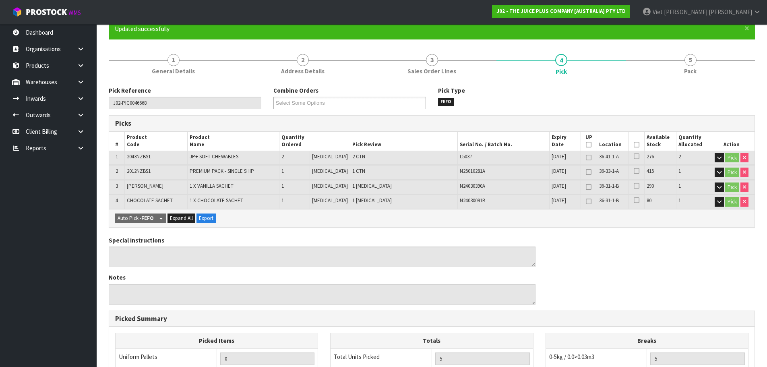
scroll to position [22, 0]
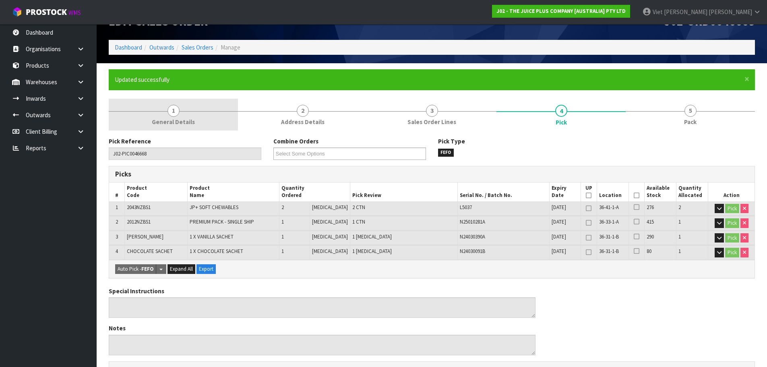
drag, startPoint x: 191, startPoint y: 136, endPoint x: 200, endPoint y: 125, distance: 14.3
click at [196, 129] on div "1 General Details 2 Address Details 3 Sales Order Lines 4 Pick 5 Pack Pick Refe…" at bounding box center [432, 338] width 646 height 479
click at [210, 119] on link "1 General Details" at bounding box center [173, 115] width 129 height 32
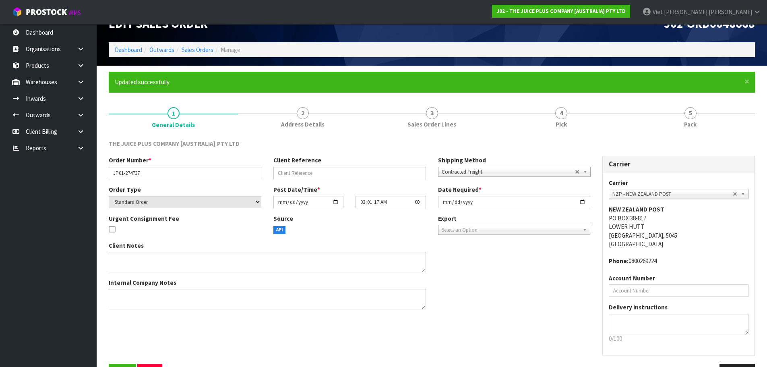
scroll to position [6, 0]
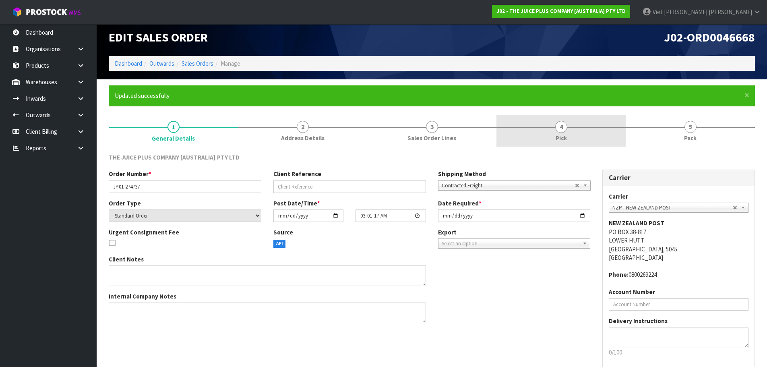
click at [608, 115] on link "4 Pick" at bounding box center [561, 131] width 129 height 32
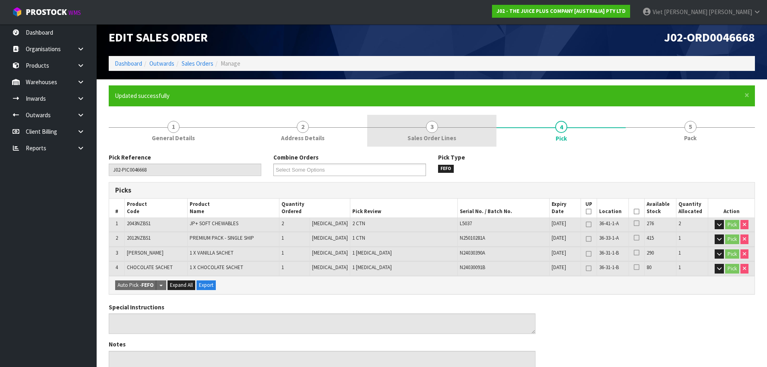
click at [448, 125] on link "3 Sales Order Lines" at bounding box center [431, 131] width 129 height 32
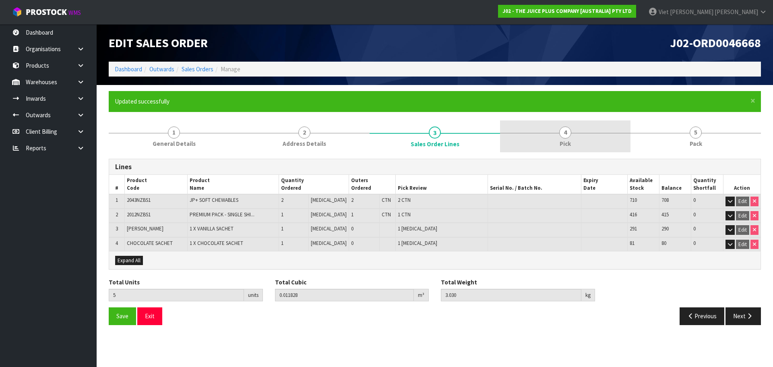
click at [613, 136] on link "4 Pick" at bounding box center [565, 136] width 131 height 32
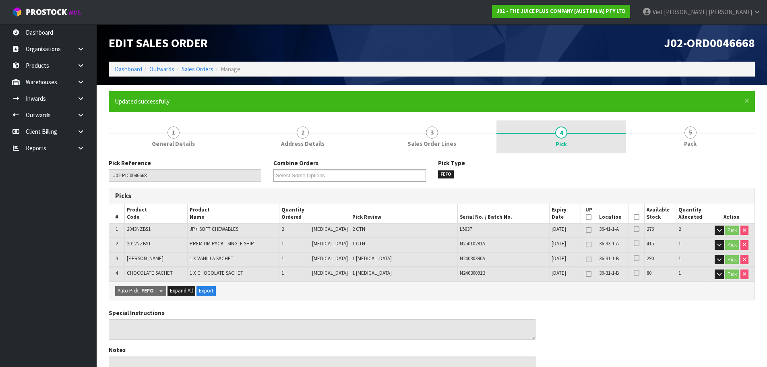
click at [510, 150] on link "4 Pick" at bounding box center [561, 136] width 129 height 32
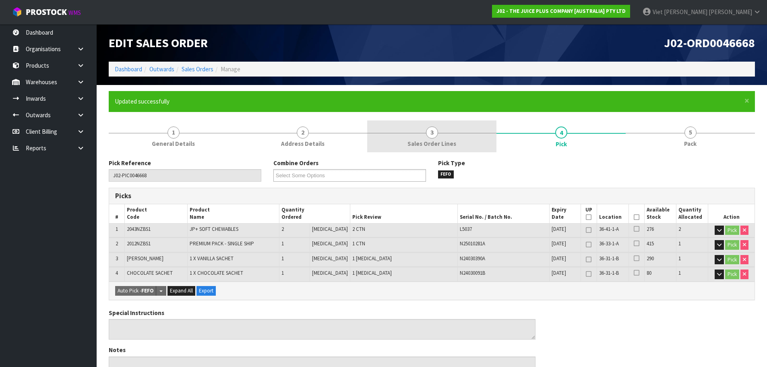
click at [389, 124] on link "3 Sales Order Lines" at bounding box center [431, 136] width 129 height 32
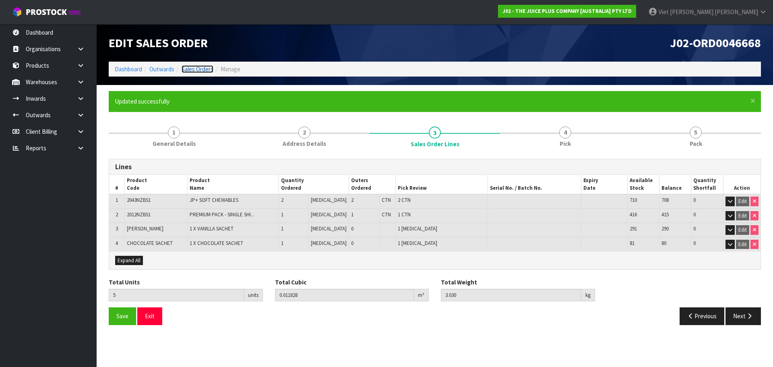
click at [187, 66] on link "Sales Orders" at bounding box center [198, 69] width 32 height 8
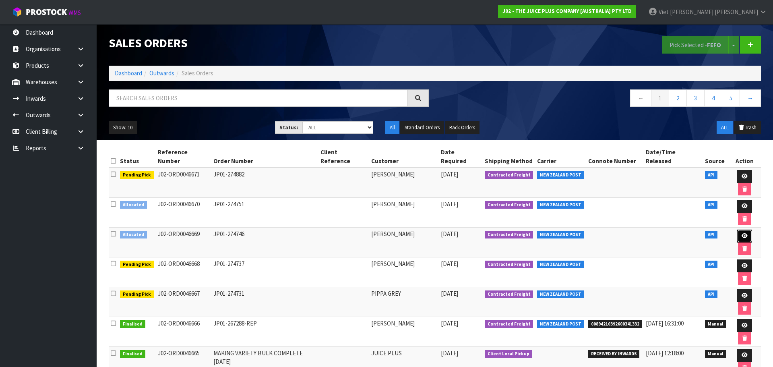
drag, startPoint x: 736, startPoint y: 202, endPoint x: 594, endPoint y: 211, distance: 142.5
click at [742, 233] on icon at bounding box center [745, 235] width 6 height 5
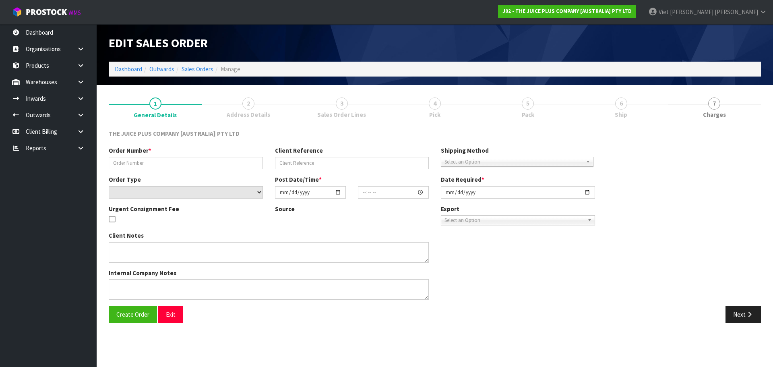
type input "JP01-274746"
select select "number:0"
type input "[DATE]"
type input "03:01:35.000"
type input "[DATE]"
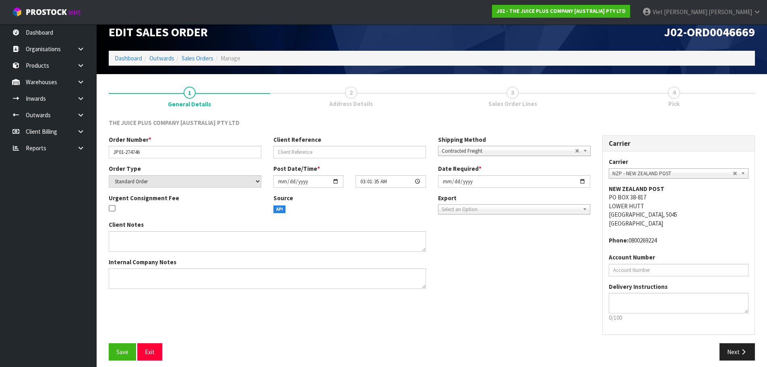
scroll to position [17, 0]
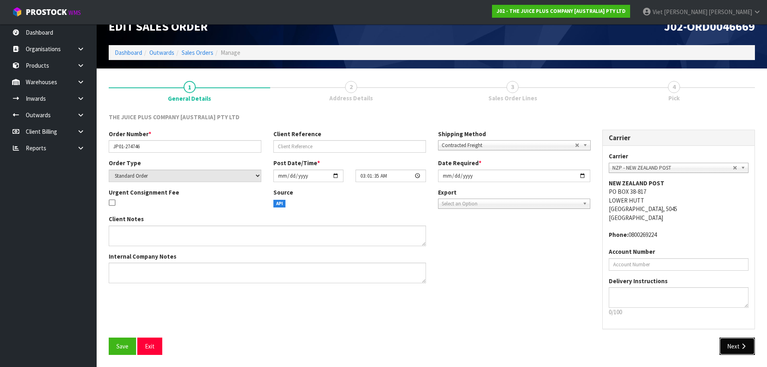
drag, startPoint x: 744, startPoint y: 350, endPoint x: 344, endPoint y: 259, distance: 410.6
click at [744, 350] on button "Next" at bounding box center [737, 346] width 35 height 17
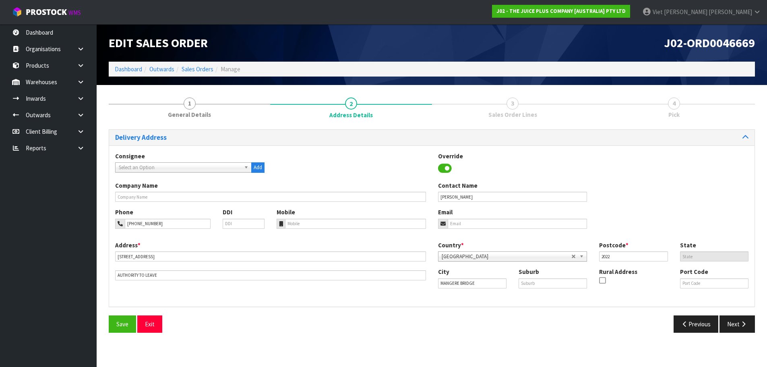
scroll to position [0, 0]
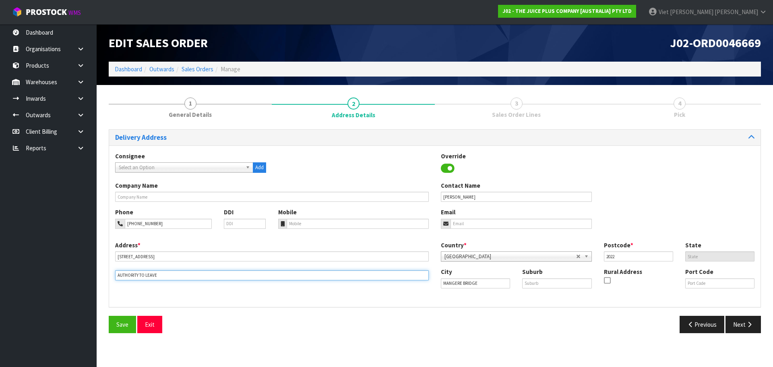
click at [174, 279] on input "AUTHORITY TO LEAVE" at bounding box center [272, 275] width 314 height 10
drag, startPoint x: 181, startPoint y: 276, endPoint x: 34, endPoint y: 292, distance: 148.3
click at [33, 292] on body "Toggle navigation ProStock WMS J02 - THE JUICE PLUS COMPANY [AUSTRALIA] PTY LTD…" at bounding box center [386, 183] width 773 height 367
click at [165, 276] on input "text" at bounding box center [272, 275] width 314 height 10
paste input "MANGERE BRIDGE,"
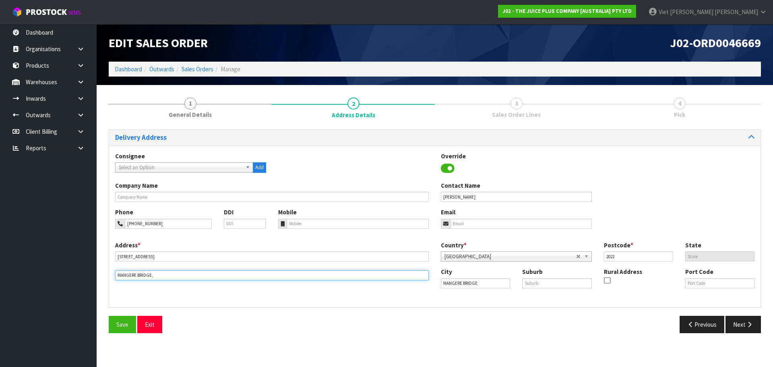
click at [174, 278] on input "MANGERE BRIDGE," at bounding box center [272, 275] width 314 height 10
type input "MANGERE BRIDGE"
drag, startPoint x: 489, startPoint y: 283, endPoint x: 440, endPoint y: 291, distance: 49.4
click at [440, 291] on div "City MANGERE BRIDGE Suburb Rural Address Port Code" at bounding box center [598, 280] width 326 height 27
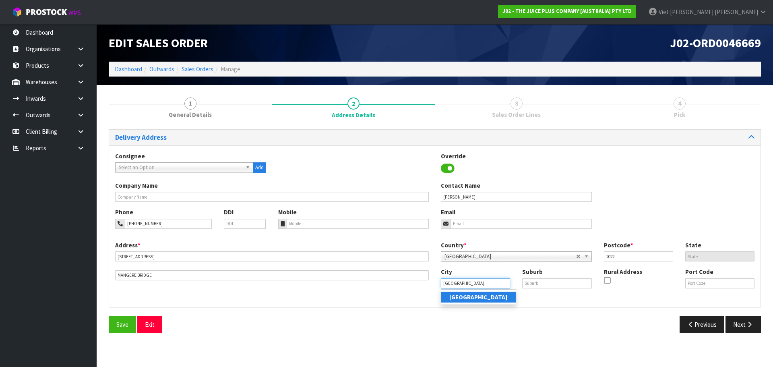
type input "[GEOGRAPHIC_DATA]"
click at [458, 295] on strong "[GEOGRAPHIC_DATA]" at bounding box center [479, 297] width 58 height 8
click at [120, 326] on span "Save" at bounding box center [122, 325] width 12 height 8
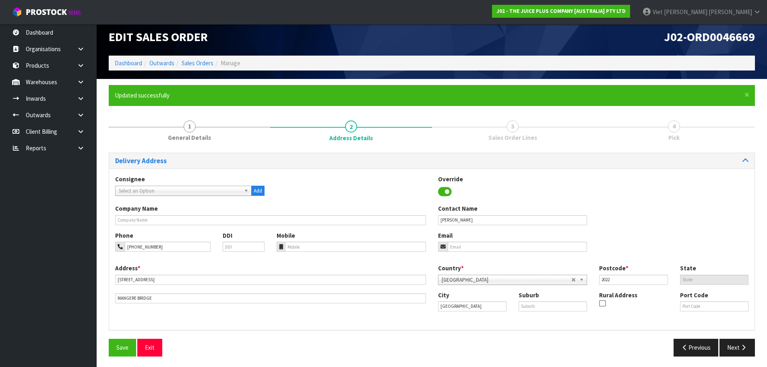
scroll to position [8, 0]
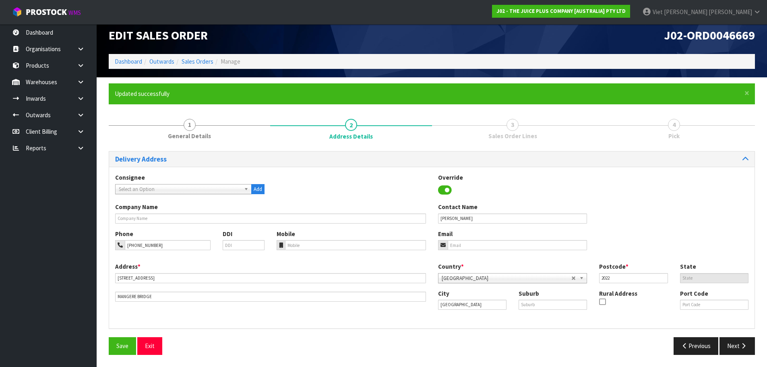
click at [588, 323] on div "Consignee 000001.BAY MECHANICS - BAY MECHANICS 000001A - BRAKE & TRANSMISSION N…" at bounding box center [432, 248] width 646 height 162
click at [551, 300] on input "text" at bounding box center [553, 305] width 68 height 10
click at [568, 316] on div "City Auckland Suburb Rural Address Port Code" at bounding box center [593, 302] width 323 height 27
click at [291, 354] on div "Save Exit" at bounding box center [267, 345] width 329 height 17
click at [570, 345] on div "Previous Next" at bounding box center [596, 345] width 329 height 17
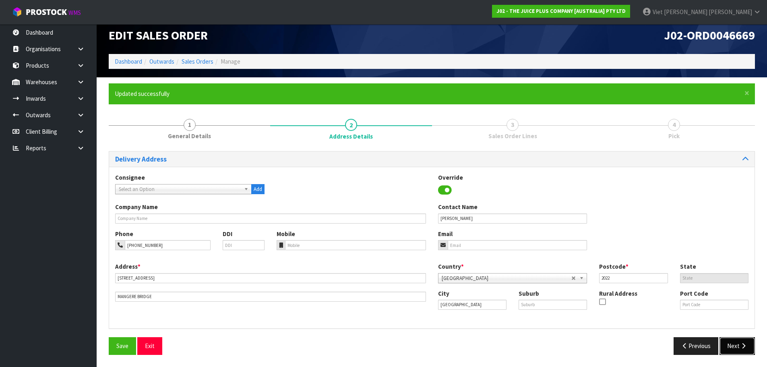
click at [743, 343] on icon "button" at bounding box center [744, 346] width 8 height 6
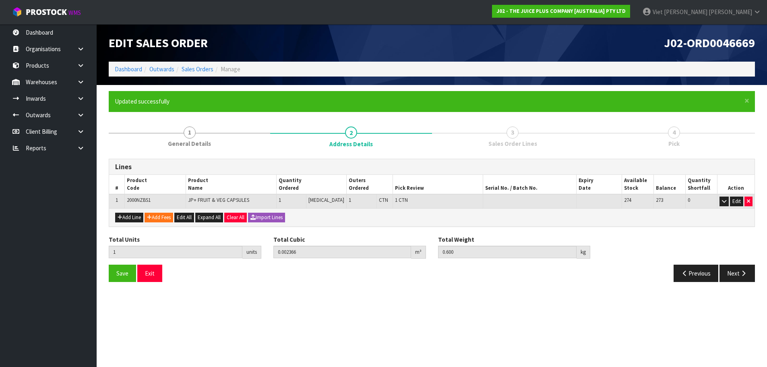
scroll to position [0, 0]
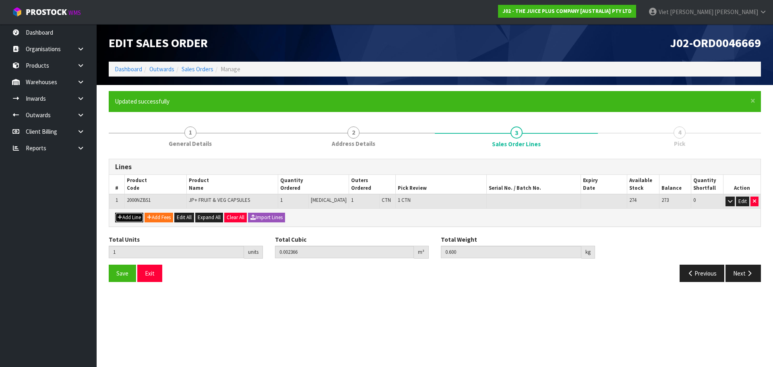
click at [133, 218] on button "Add Line" at bounding box center [129, 218] width 28 height 10
type input "0"
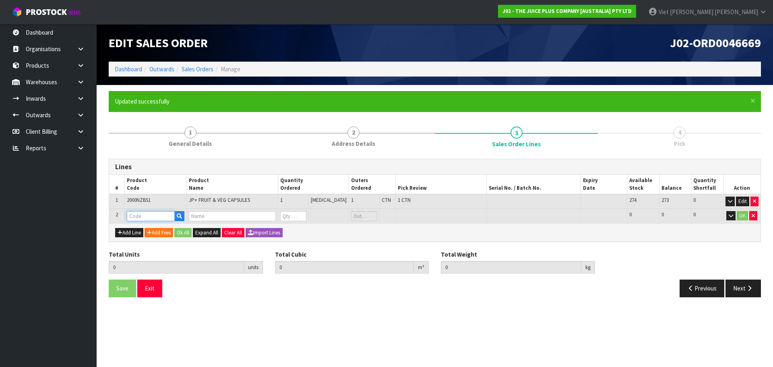
click at [149, 215] on input "text" at bounding box center [151, 216] width 48 height 10
click at [128, 238] on div "Add Line Add Fees Ok All Expand All Clear All Import Lines" at bounding box center [435, 232] width 652 height 18
click at [133, 233] on button "Add Line" at bounding box center [129, 233] width 28 height 10
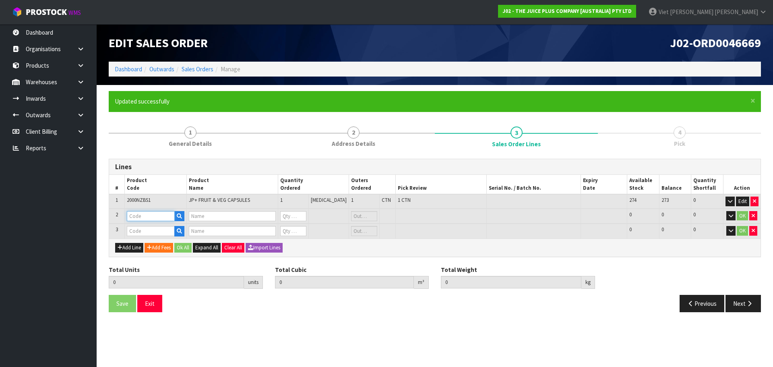
click at [146, 220] on input "text" at bounding box center [151, 216] width 48 height 10
type input "VANI"
click at [168, 238] on link "VANI LLA SACHET" at bounding box center [160, 240] width 64 height 11
type input "VANILLA SACHET"
type input "1 X VANILLA SACHET"
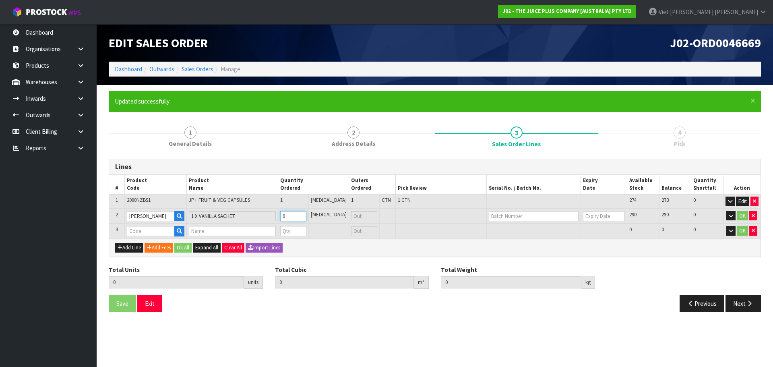
click at [301, 213] on input "0" at bounding box center [293, 216] width 26 height 10
type input "1"
click at [159, 234] on input "text" at bounding box center [151, 231] width 48 height 10
type input "CHOC"
click at [165, 258] on link "CHOC OLATE SACHET" at bounding box center [163, 255] width 71 height 11
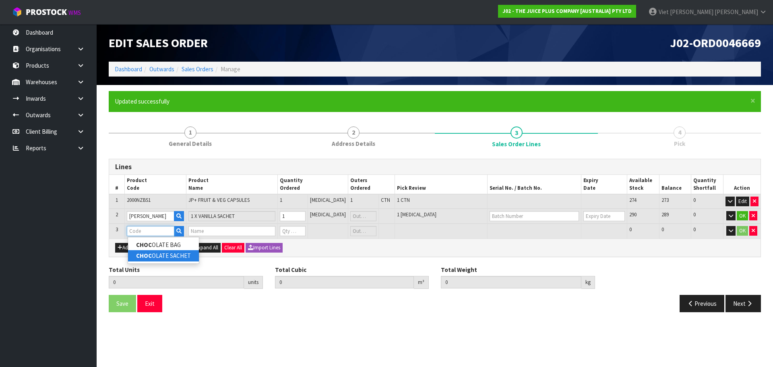
type input "CHOCOLATE SACHET"
type input "2"
type input "0.002378"
type input "0.615"
type input "1 X CHOCOLATE SACHET"
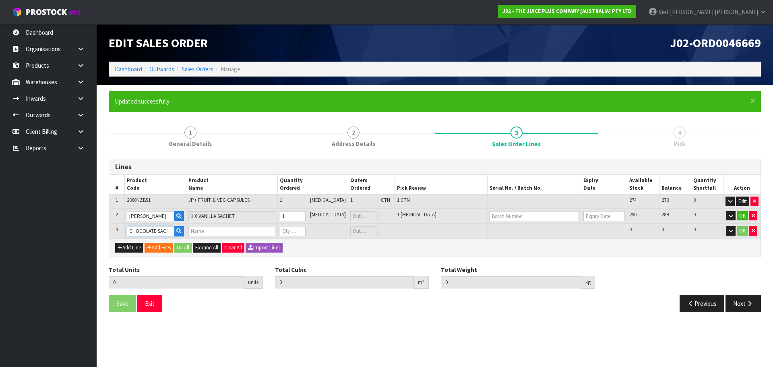
type input "0"
type input "3"
type input "0.00239"
type input "0.63"
type input "1"
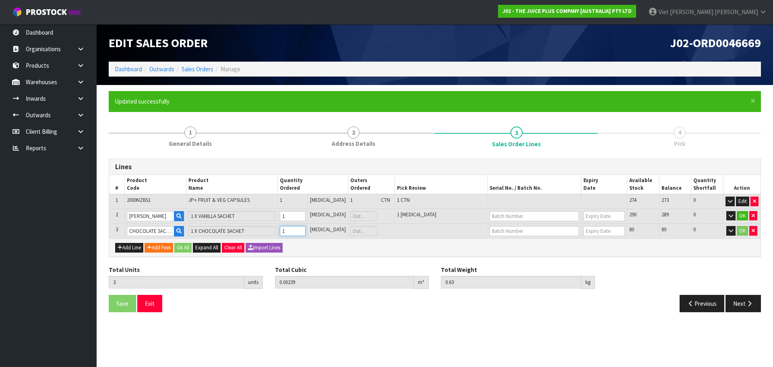
click at [306, 230] on input "1" at bounding box center [293, 231] width 26 height 10
click at [178, 247] on button "Ok All" at bounding box center [182, 248] width 17 height 10
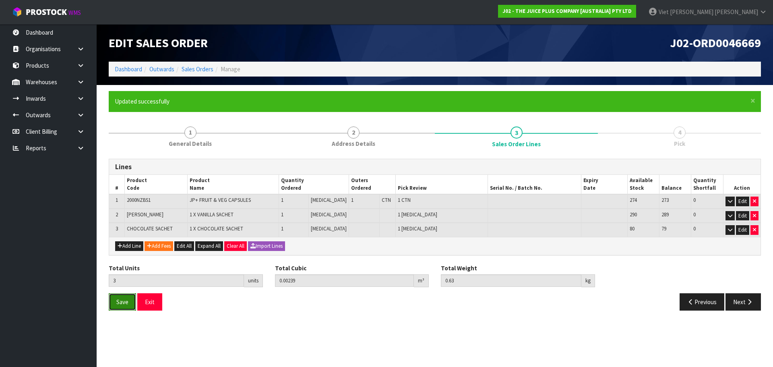
click at [117, 310] on button "Save" at bounding box center [122, 301] width 27 height 17
click at [120, 298] on span "Save" at bounding box center [122, 302] width 12 height 8
click at [740, 293] on button "Next" at bounding box center [743, 301] width 35 height 17
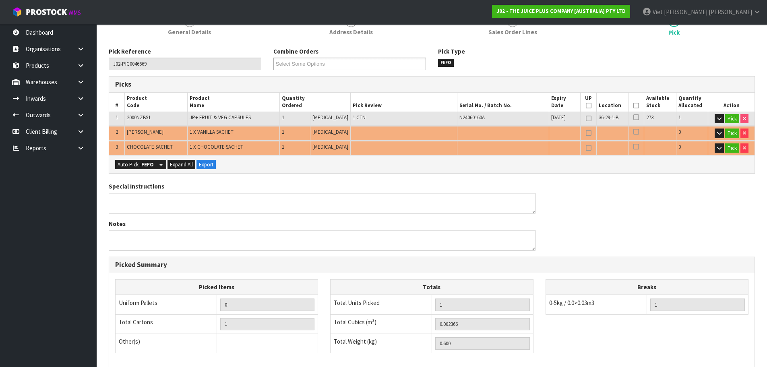
scroll to position [121, 0]
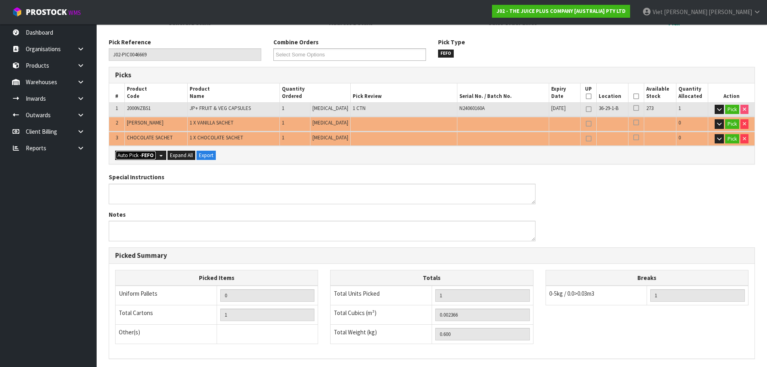
click at [141, 153] on button "Auto Pick - FEFO" at bounding box center [135, 156] width 41 height 10
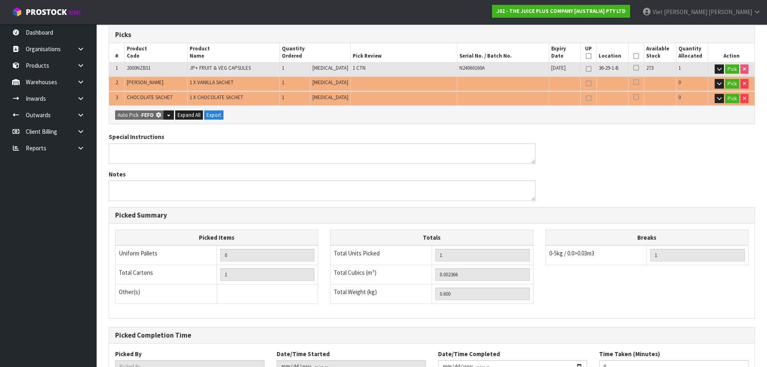
type input "1"
type input "Piece x 2"
type input "3"
type input "0.002390"
type input "0.630"
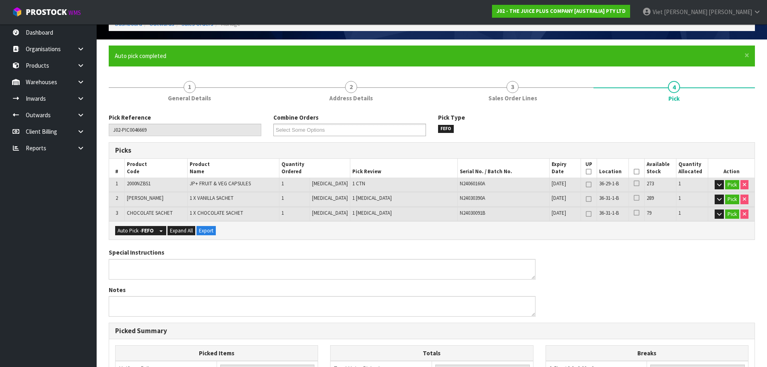
scroll to position [0, 0]
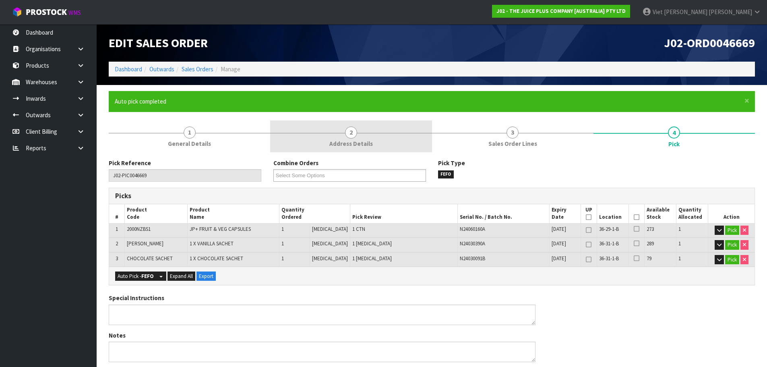
click at [319, 126] on link "2 Address Details" at bounding box center [351, 136] width 162 height 32
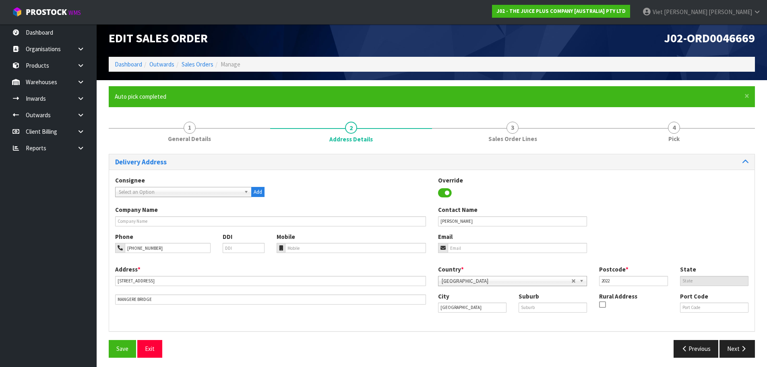
scroll to position [8, 0]
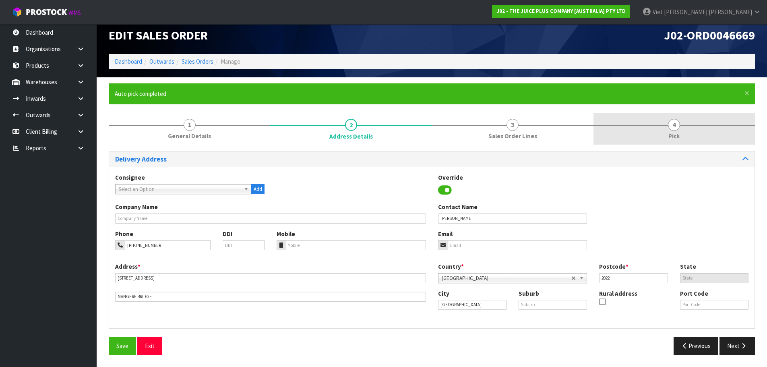
click at [673, 117] on link "4 Pick" at bounding box center [675, 129] width 162 height 32
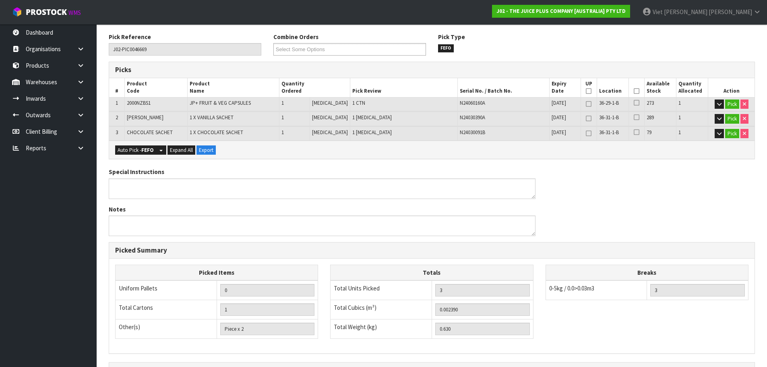
scroll to position [224, 0]
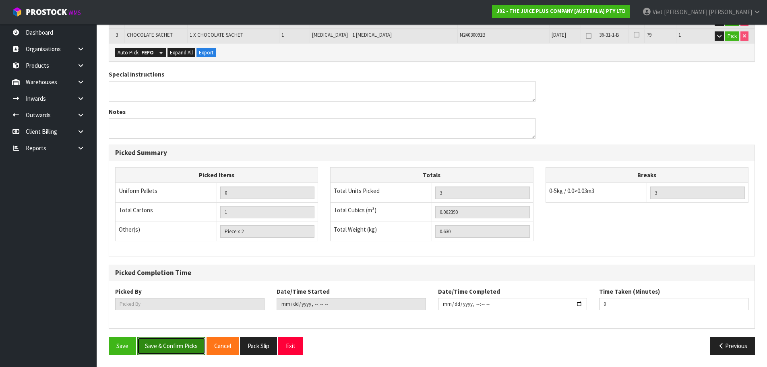
click at [173, 340] on button "Save & Confirm Picks" at bounding box center [171, 345] width 68 height 17
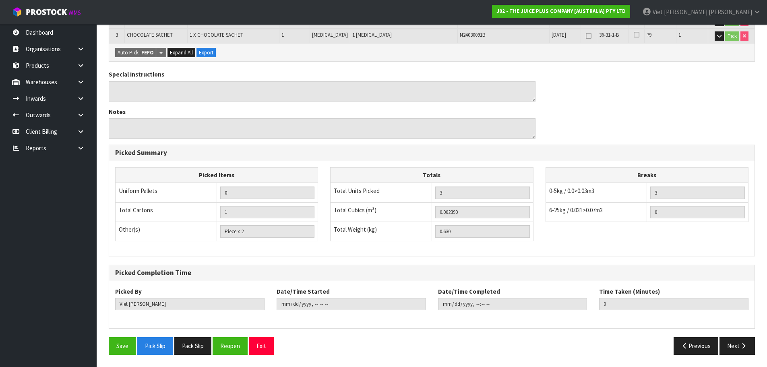
scroll to position [0, 0]
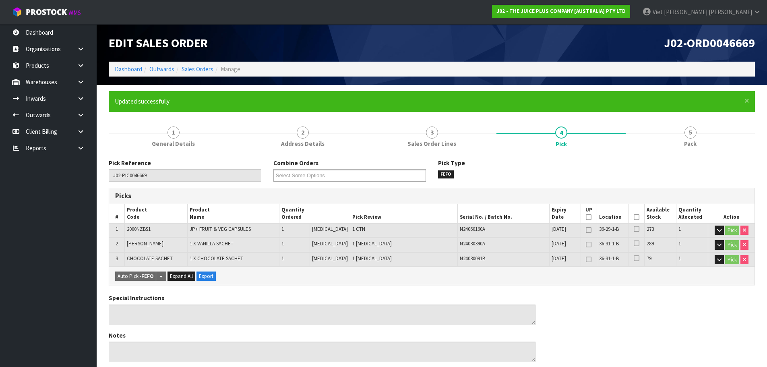
type input "Viet [PERSON_NAME]"
type input "2025-09-16T09:22:44"
click at [192, 72] on link "Sales Orders" at bounding box center [198, 69] width 32 height 8
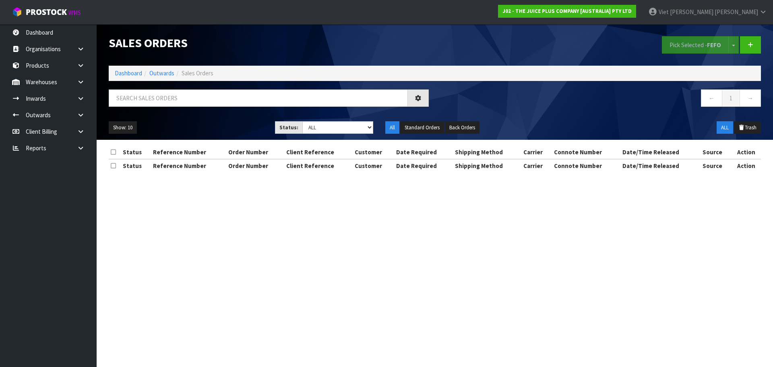
click at [401, 235] on section "Sales Orders Pick Selected - FEFO Split button! FIFO - First In First Out FEFO …" at bounding box center [386, 183] width 773 height 367
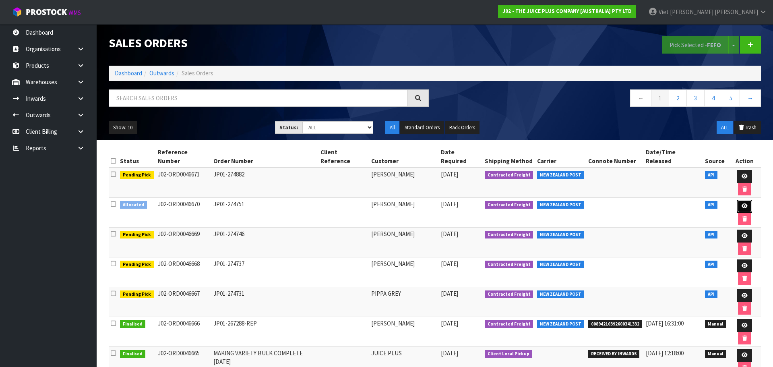
click at [742, 203] on icon at bounding box center [745, 205] width 6 height 5
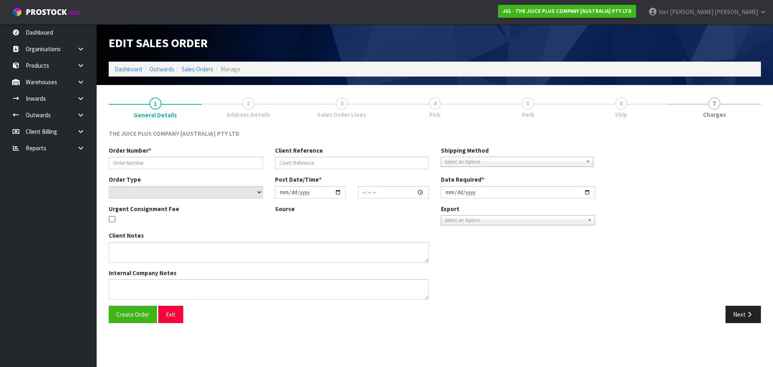
type input "JP01-274751"
select select "number:0"
type input "[DATE]"
type input "03:02:00.000"
type input "[DATE]"
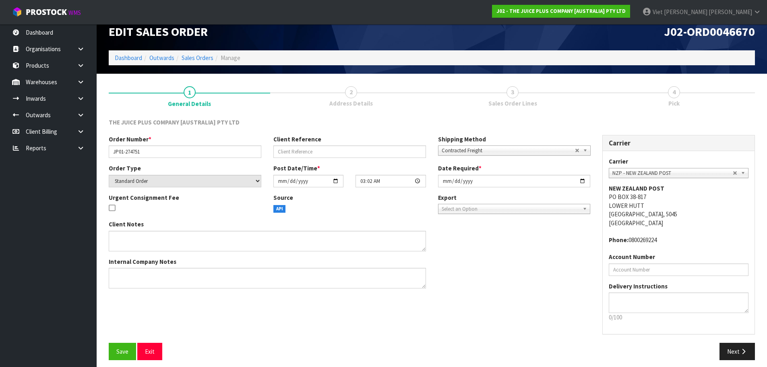
scroll to position [17, 0]
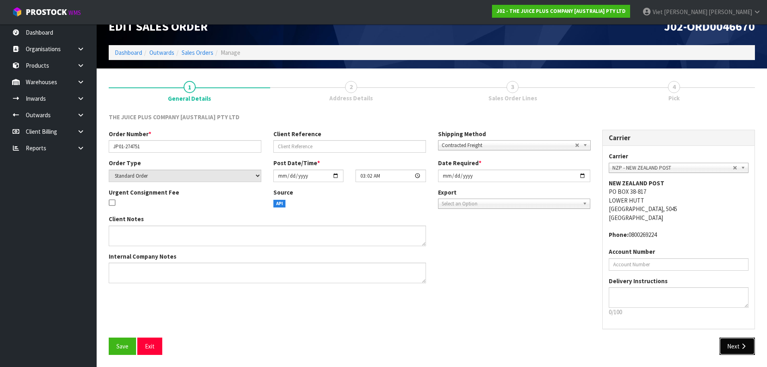
click at [725, 340] on button "Next" at bounding box center [737, 346] width 35 height 17
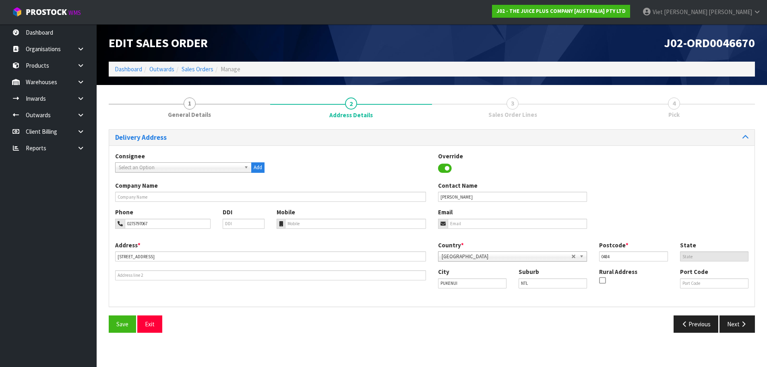
scroll to position [0, 0]
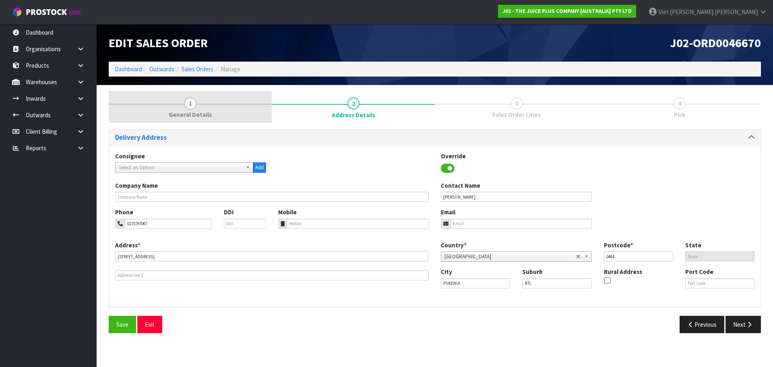
click at [150, 115] on link "1 General Details" at bounding box center [190, 107] width 163 height 32
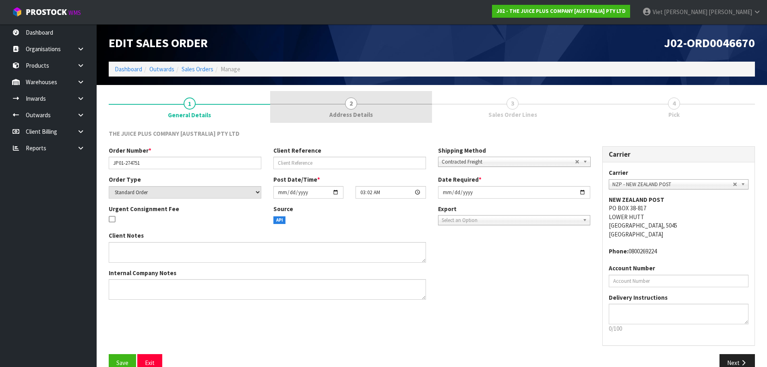
click at [370, 114] on span "Address Details" at bounding box center [351, 114] width 44 height 8
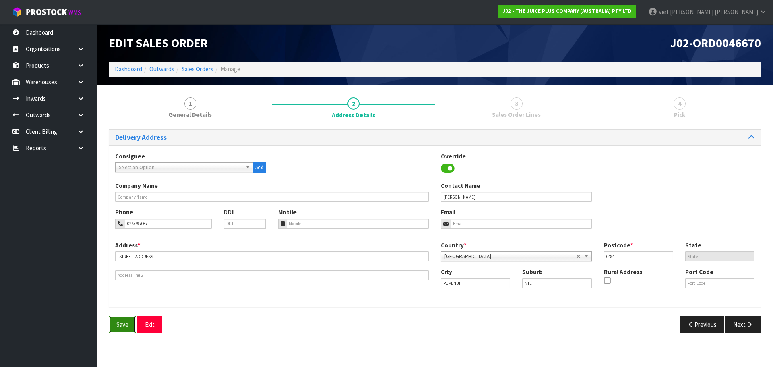
drag, startPoint x: 118, startPoint y: 327, endPoint x: 128, endPoint y: 327, distance: 10.9
click at [118, 327] on span "Save" at bounding box center [122, 325] width 12 height 8
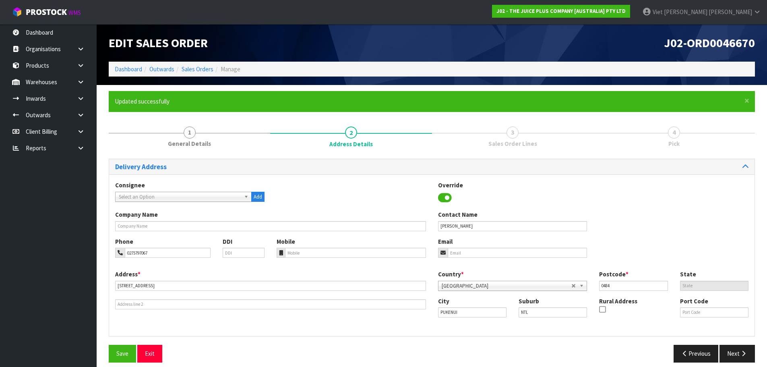
click at [741, 330] on div "Consignee 000001.BAY MECHANICS - BAY MECHANICS 000001A - BRAKE & TRANSMISSION N…" at bounding box center [432, 255] width 646 height 162
click at [737, 359] on button "Next" at bounding box center [737, 353] width 35 height 17
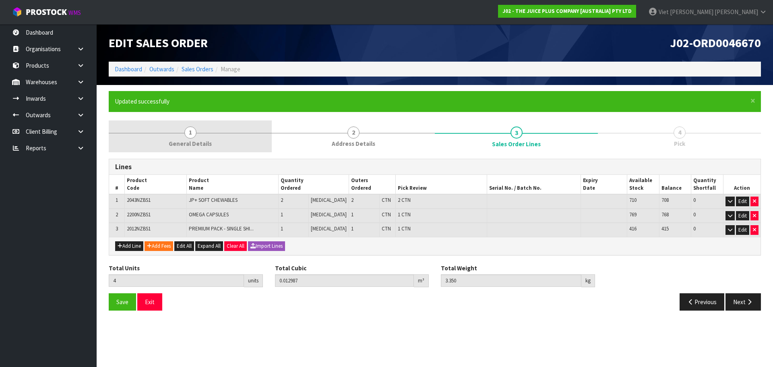
click at [174, 130] on link "1 General Details" at bounding box center [190, 136] width 163 height 32
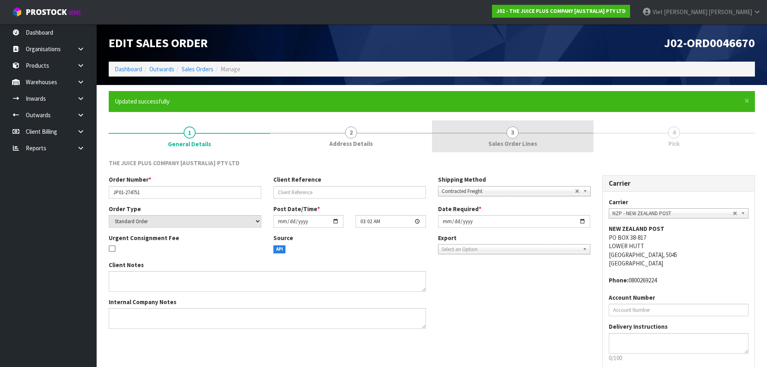
click at [563, 136] on link "3 Sales Order Lines" at bounding box center [513, 136] width 162 height 32
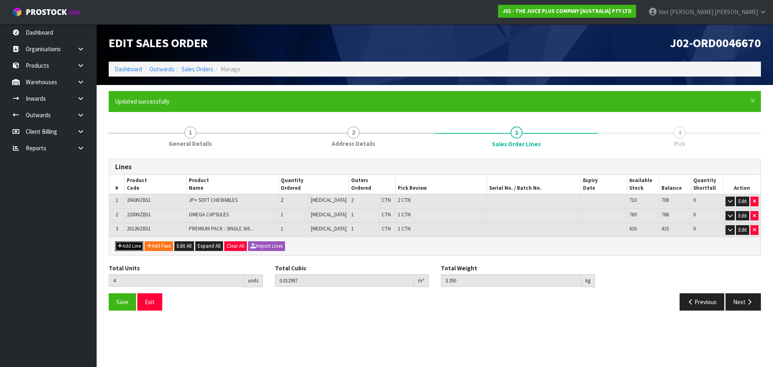
click at [132, 246] on button "Add Line" at bounding box center [129, 246] width 28 height 10
type input "0"
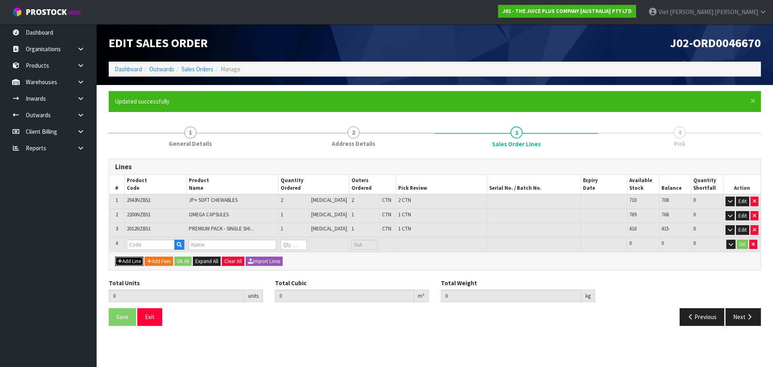
click at [129, 261] on button "Add Line" at bounding box center [129, 262] width 28 height 10
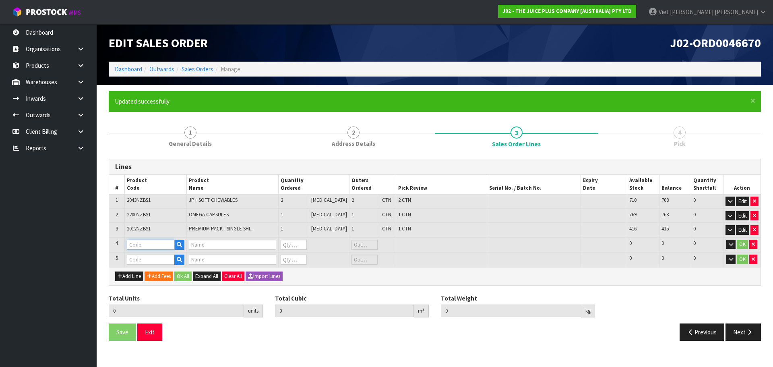
click at [155, 243] on input "text" at bounding box center [151, 245] width 48 height 10
type input "VAN"
click at [160, 270] on link "VAN ILLA SACHET" at bounding box center [160, 269] width 64 height 11
type input "VANILLA SACHET"
click at [159, 260] on input "text" at bounding box center [151, 260] width 48 height 10
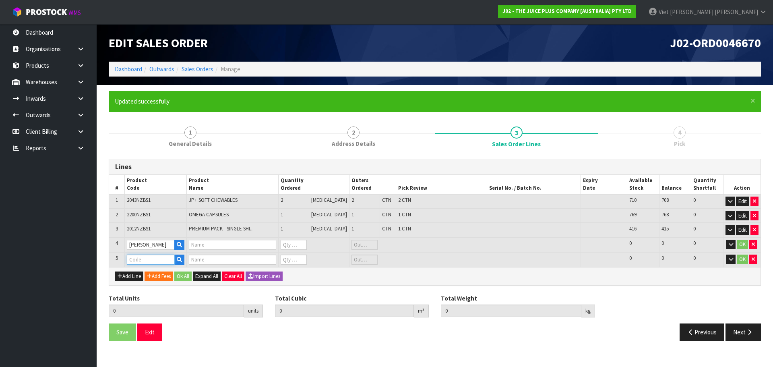
type input "1 X VANILLA SACHET"
type input "0"
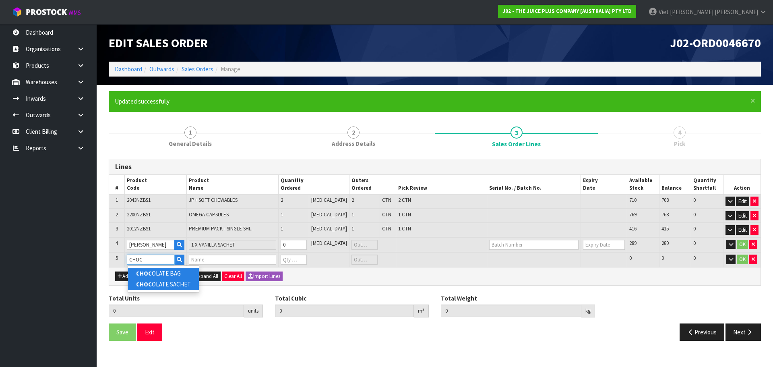
type input "CHOC"
click at [161, 280] on link "CHOC OLATE SACHET" at bounding box center [163, 284] width 71 height 11
type input "CHOCOLATE SACHET"
type input "4"
type input "0.012987"
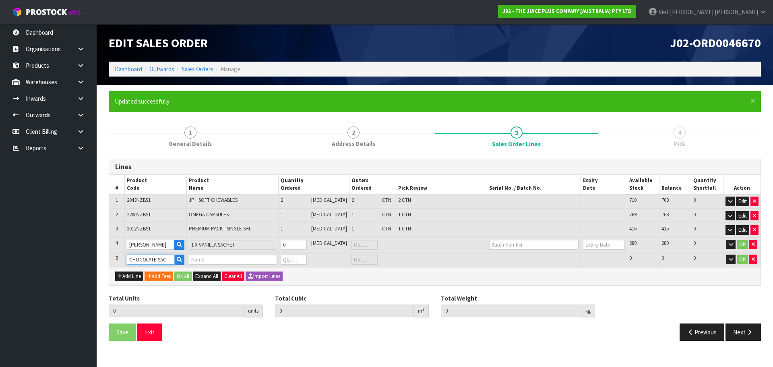
type input "3.35"
type input "1 X CHOCOLATE SACHET"
type input "0"
click at [300, 236] on td "1" at bounding box center [293, 230] width 31 height 15
click at [303, 246] on input "0" at bounding box center [294, 245] width 26 height 10
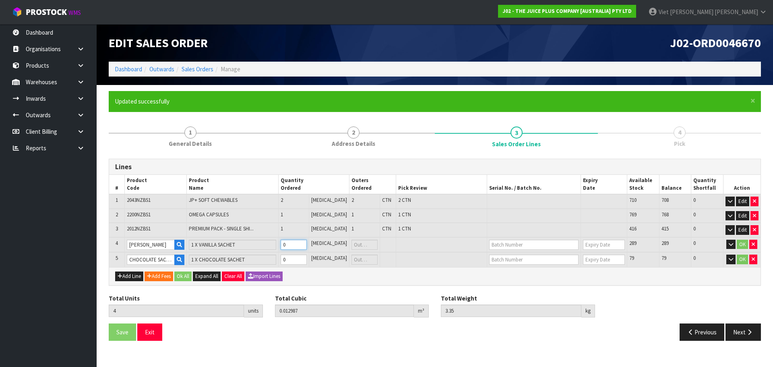
type input "1"
type input "5"
type input "0.012999"
type input "3.365"
click at [301, 253] on td "0" at bounding box center [293, 259] width 30 height 15
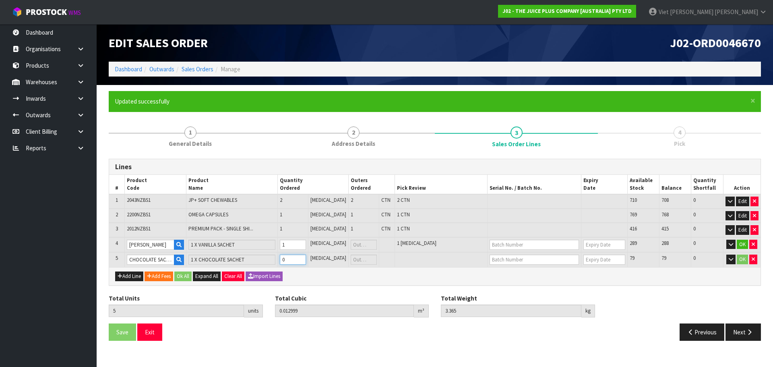
click at [302, 259] on input "0" at bounding box center [293, 260] width 26 height 10
type input "1"
type input "6"
type input "0.013011"
type input "3.38"
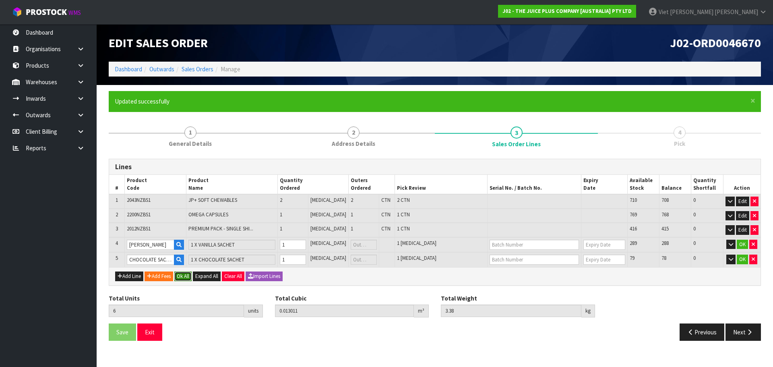
click at [180, 276] on button "Ok All" at bounding box center [182, 276] width 17 height 10
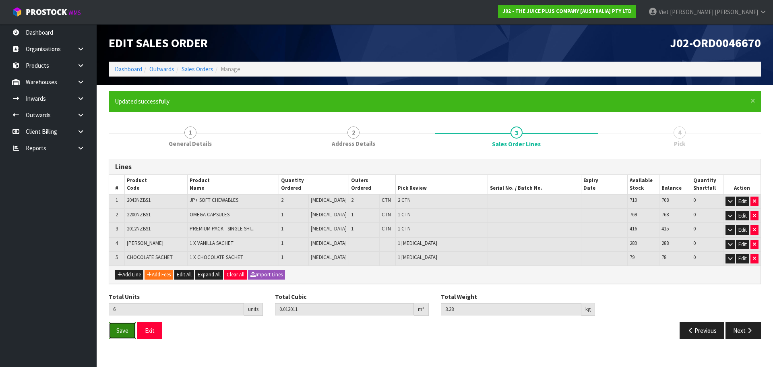
click at [119, 331] on span "Save" at bounding box center [122, 331] width 12 height 8
click at [744, 332] on button "Next" at bounding box center [743, 330] width 35 height 17
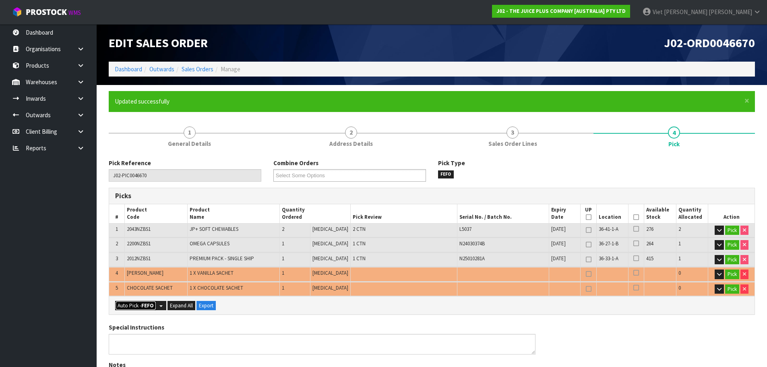
click at [148, 305] on strong "FEFO" at bounding box center [147, 305] width 12 height 7
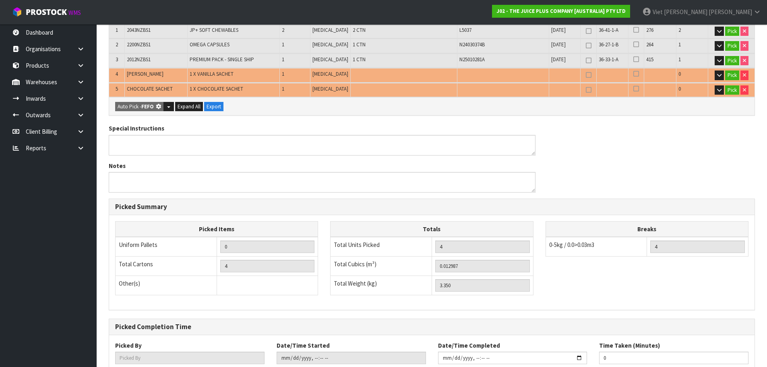
type input "4"
type input "Piece x 2"
type input "6"
type input "0.013011"
type input "3.380"
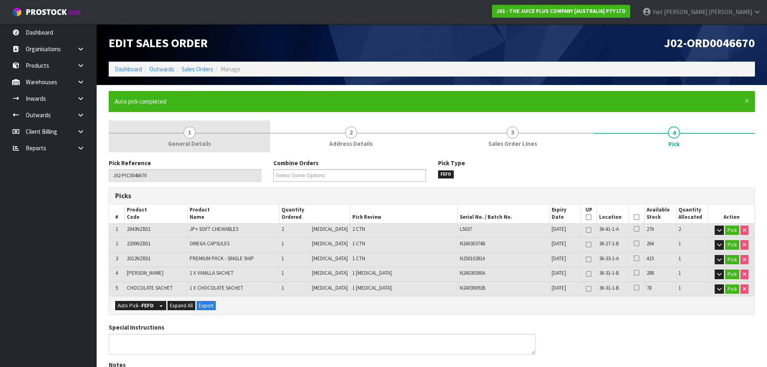
click at [204, 139] on span "General Details" at bounding box center [189, 143] width 43 height 8
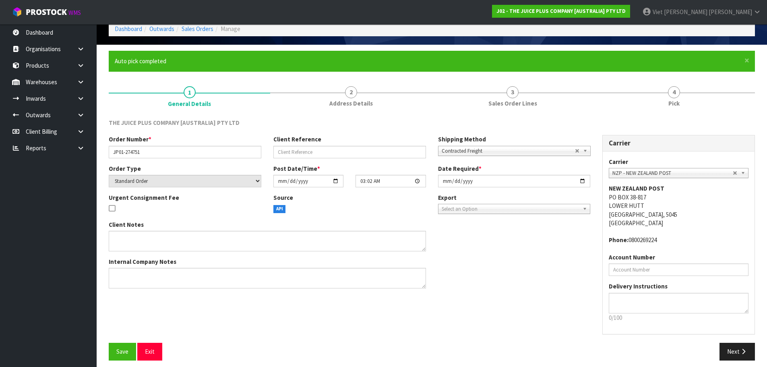
click at [350, 99] on span "Address Details" at bounding box center [351, 103] width 44 height 8
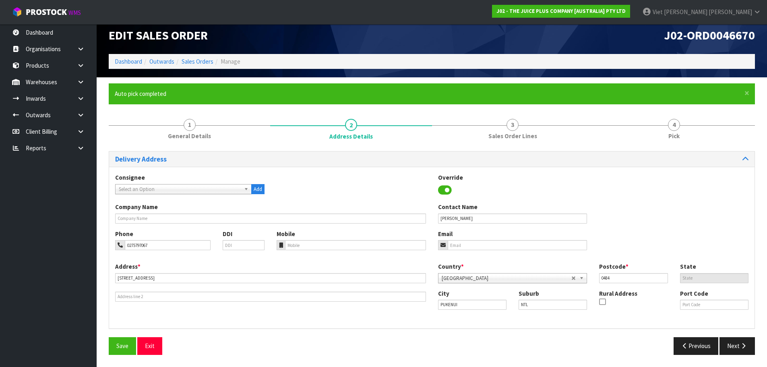
scroll to position [8, 0]
click at [217, 146] on div "Delivery Address Consignee 000001.BAY MECHANICS - BAY MECHANICS 000001A - BRAKE…" at bounding box center [432, 253] width 646 height 216
click at [234, 112] on form "× Close Auto pick completed 1 General Details 2 Address Details 3 Sales Order L…" at bounding box center [432, 221] width 646 height 277
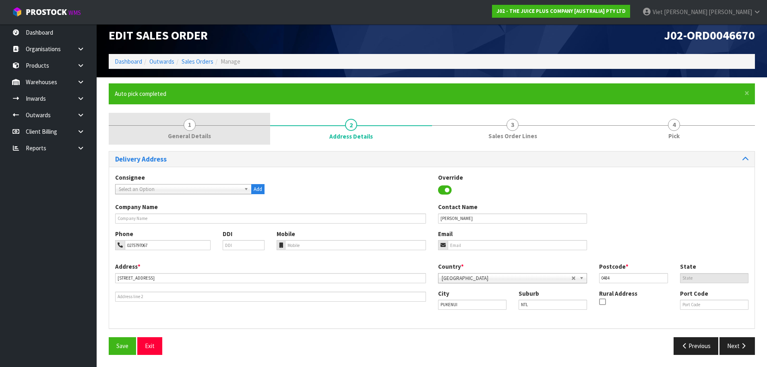
click at [222, 127] on link "1 General Details" at bounding box center [190, 129] width 162 height 32
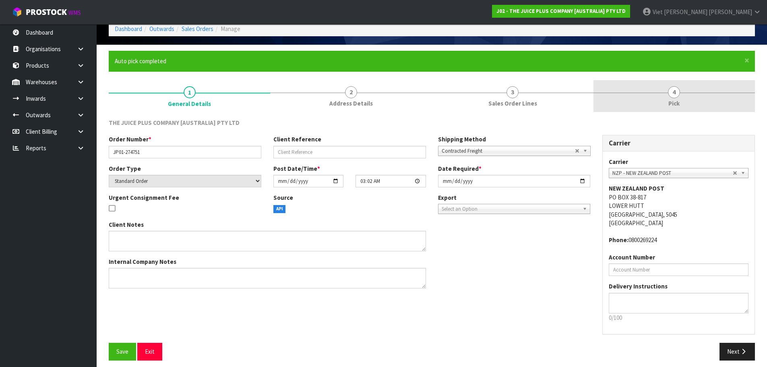
click at [652, 87] on link "4 Pick" at bounding box center [675, 96] width 162 height 32
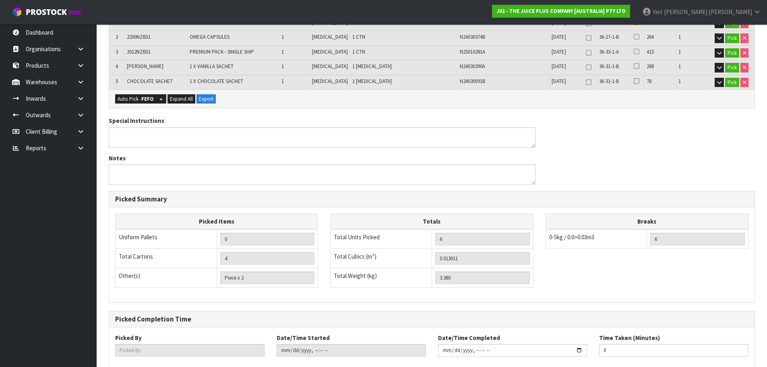
scroll to position [253, 0]
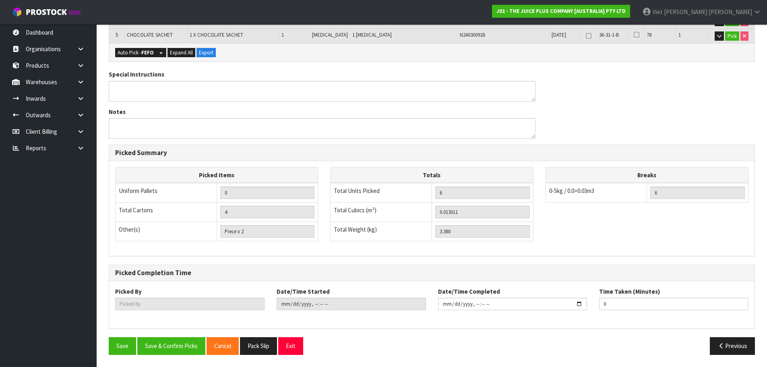
click at [172, 336] on div "Pick Reference J02-PIC0046670 Combine Orders J02-ORD0046667 J02-ORD0046668 J02-…" at bounding box center [432, 133] width 646 height 455
click at [173, 338] on button "Save & Confirm Picks" at bounding box center [171, 345] width 68 height 17
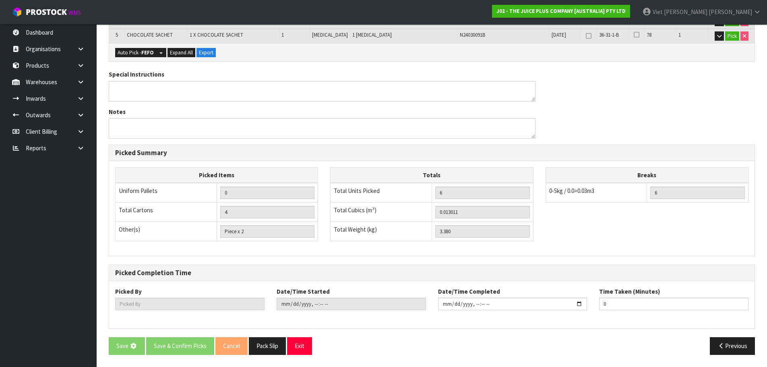
scroll to position [60, 0]
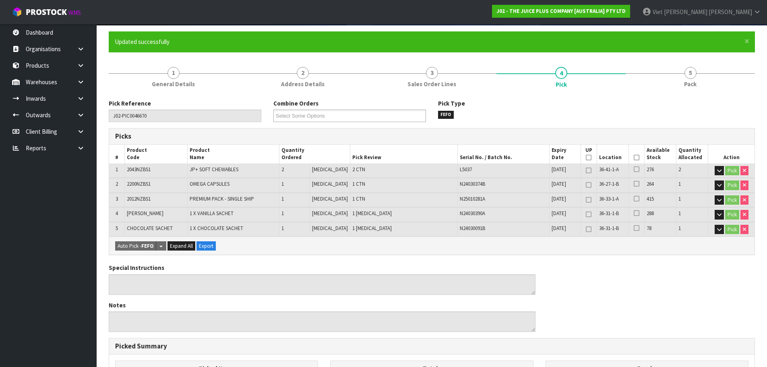
type input "Viet [PERSON_NAME]"
type input "2025-09-16T09:24:43"
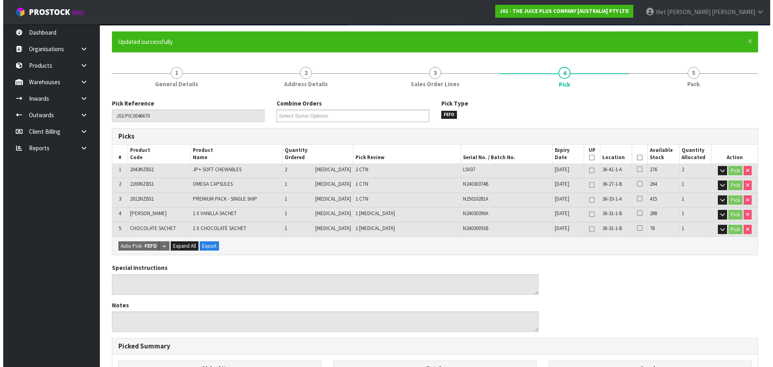
scroll to position [0, 0]
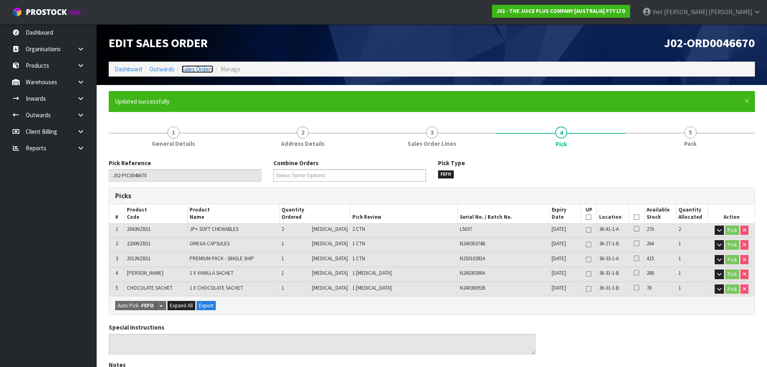
click at [186, 70] on link "Sales Orders" at bounding box center [198, 69] width 32 height 8
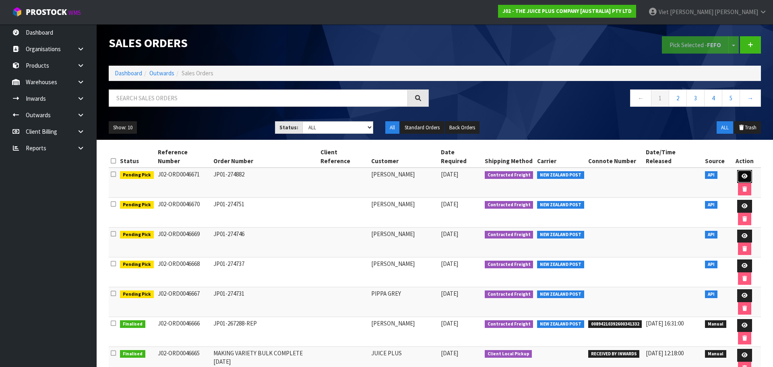
click at [738, 171] on link at bounding box center [745, 176] width 15 height 13
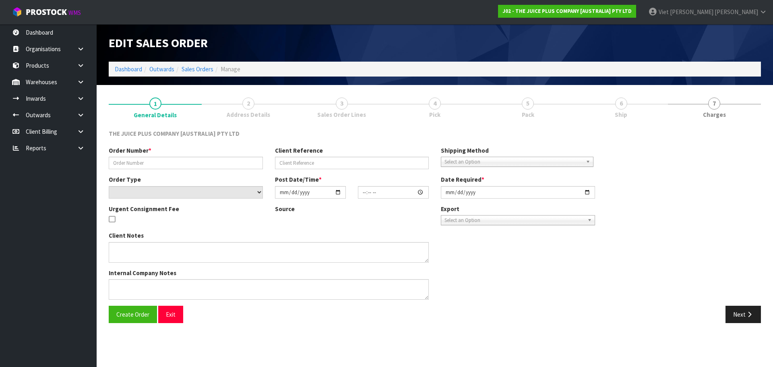
type input "JP01-274882"
select select "number:0"
type input "[DATE]"
type input "07:26:27.000"
type input "[DATE]"
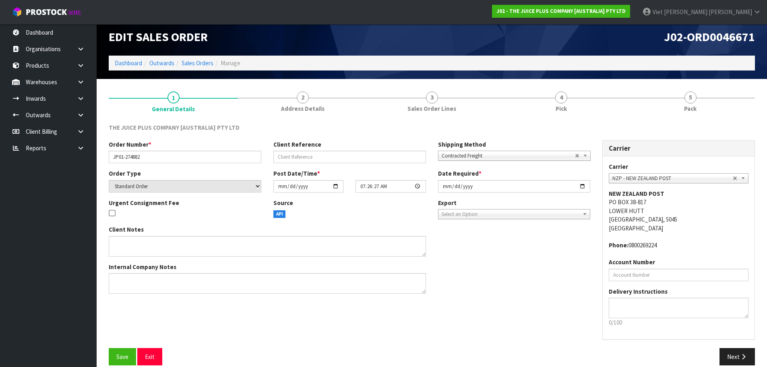
scroll to position [17, 0]
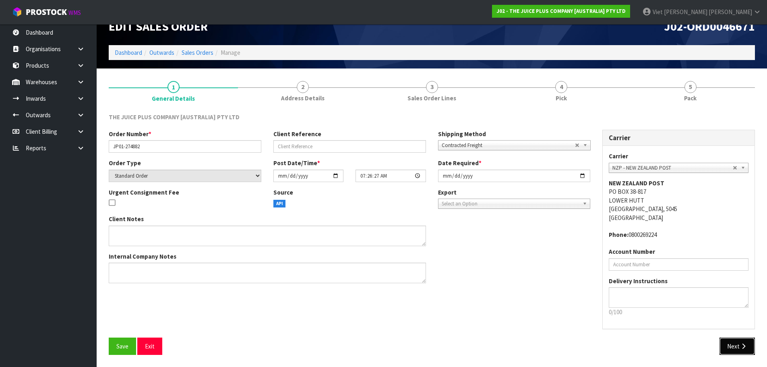
click at [733, 346] on button "Next" at bounding box center [737, 346] width 35 height 17
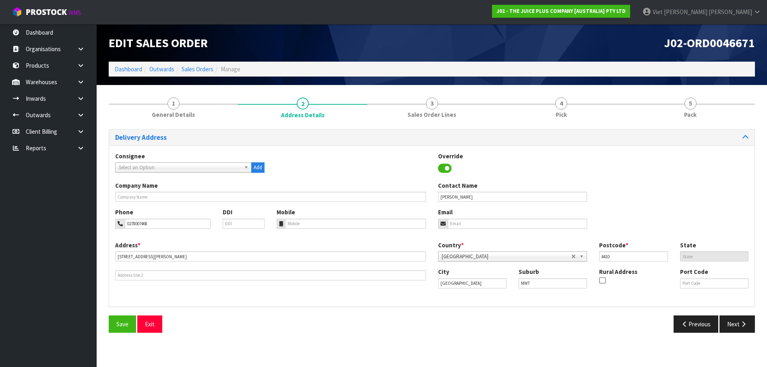
scroll to position [0, 0]
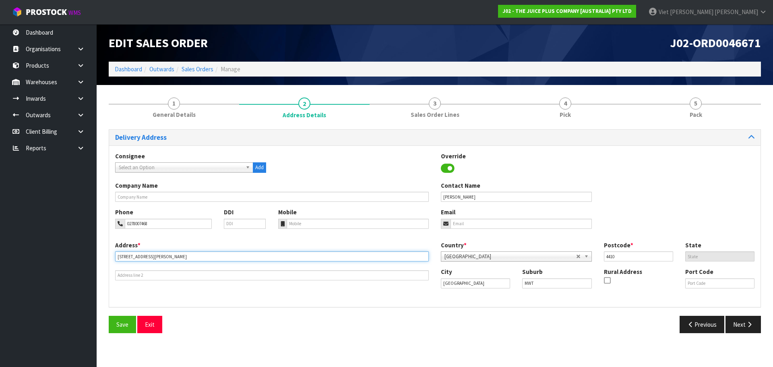
click at [199, 254] on input "136 LIMBRICK STREET" at bounding box center [272, 256] width 314 height 10
drag, startPoint x: 185, startPoint y: 260, endPoint x: 91, endPoint y: 260, distance: 94.3
click at [91, 260] on body "Toggle navigation ProStock WMS J02 - THE JUICE PLUS COMPANY [AUSTRALIA] PTY LTD…" at bounding box center [386, 183] width 773 height 367
click at [486, 293] on div "City TERRACE END Suburb MWT Rural Address Port Code" at bounding box center [598, 280] width 326 height 27
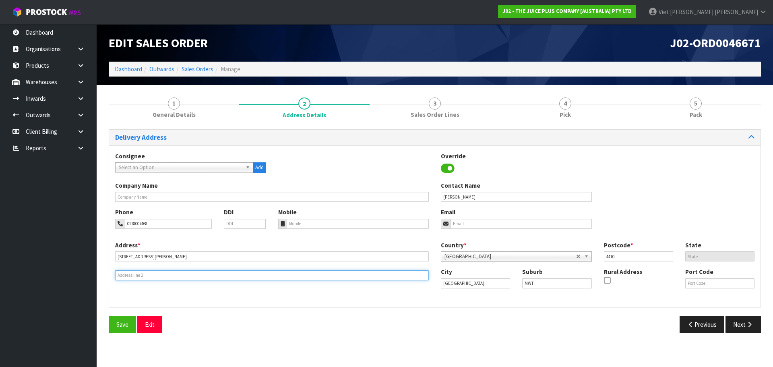
click at [352, 278] on input "text" at bounding box center [272, 275] width 314 height 10
paste input "TERRACE END"
type input "TERRACE END"
drag, startPoint x: 492, startPoint y: 283, endPoint x: 402, endPoint y: 285, distance: 89.5
click at [402, 285] on div "Address * 136 LIMBRICK STREET This address line exceeds the recommended limit o…" at bounding box center [435, 271] width 652 height 60
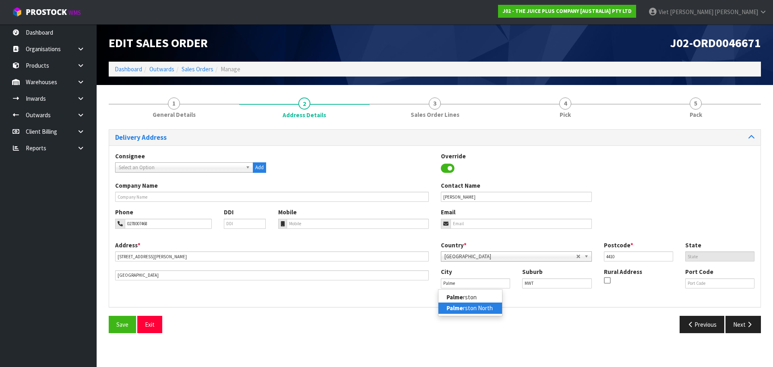
click at [461, 306] on strong "Palme" at bounding box center [455, 308] width 17 height 8
click at [133, 325] on button "Save" at bounding box center [122, 324] width 27 height 17
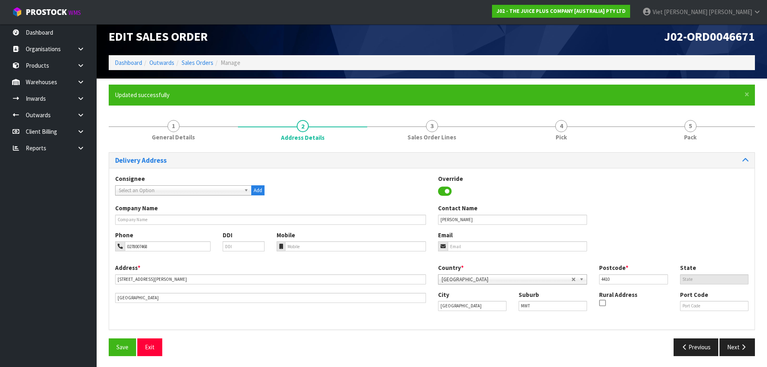
scroll to position [8, 0]
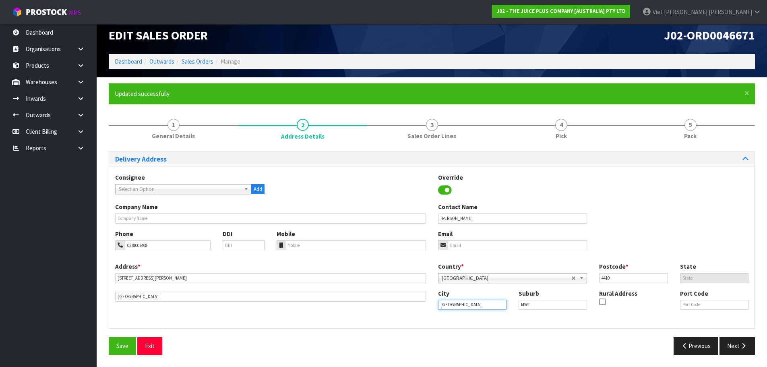
drag, startPoint x: 489, startPoint y: 309, endPoint x: 402, endPoint y: 309, distance: 86.6
click at [402, 309] on div "Address * 136 LIMBRICK STREET This address line exceeds the recommended limit o…" at bounding box center [432, 292] width 646 height 60
click at [545, 312] on div "City Palmerston North Suburb MWT Rural Address Port Code" at bounding box center [593, 302] width 323 height 27
click at [122, 349] on span "Save" at bounding box center [122, 346] width 12 height 8
drag, startPoint x: 481, startPoint y: 309, endPoint x: 423, endPoint y: 309, distance: 58.0
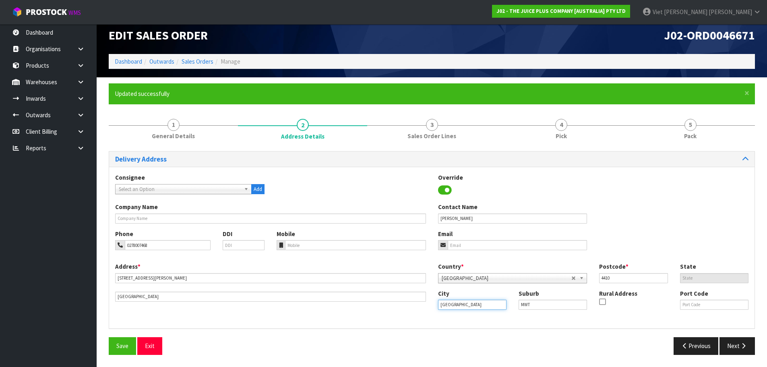
click at [423, 309] on div "Address * 136 LIMBRICK STREET This address line exceeds the recommended limit o…" at bounding box center [432, 292] width 646 height 60
paste input "Manawatu-Wanganui"
type input "Manawatu-Wanganui"
drag, startPoint x: 551, startPoint y: 303, endPoint x: 491, endPoint y: 313, distance: 60.8
click at [491, 313] on div "City Manawatu-Wanganui Suburb MWT Rural Address Port Code" at bounding box center [593, 302] width 323 height 27
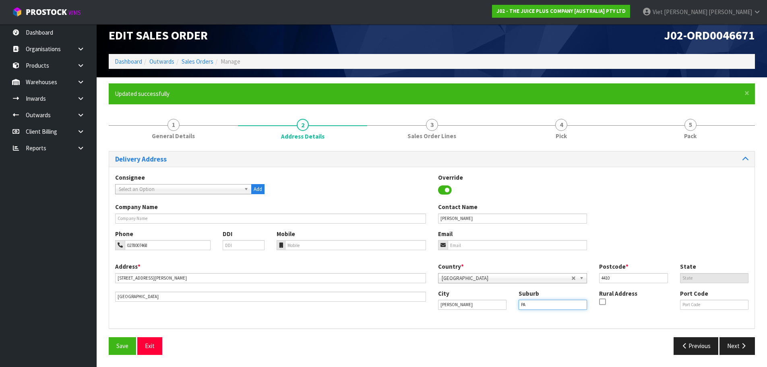
type input "PALMERSTON NORTH"
click at [416, 365] on section "× Close Updated successfully 1 General Details 2 Address Details 3 Sales Order …" at bounding box center [432, 221] width 671 height 289
click at [125, 347] on span "Save" at bounding box center [122, 346] width 12 height 8
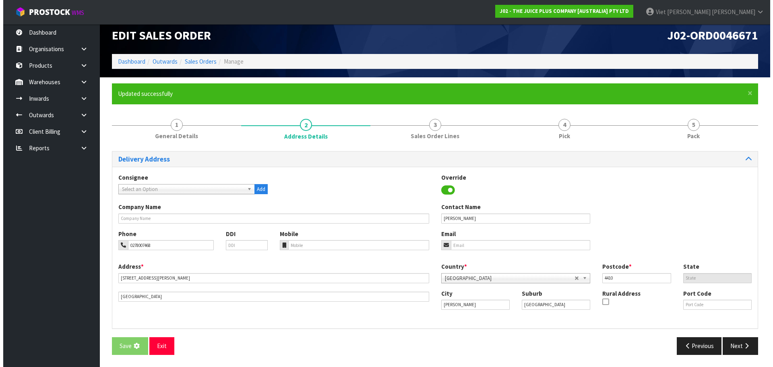
scroll to position [0, 0]
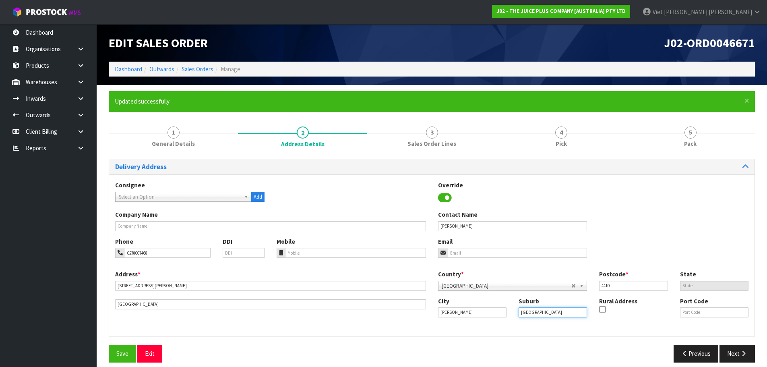
drag, startPoint x: 569, startPoint y: 311, endPoint x: 506, endPoint y: 319, distance: 63.8
click at [506, 319] on div "City Manawatu-Wanganui Suburb PALMERSTON NORTH Rural Address Port Code" at bounding box center [593, 310] width 323 height 27
click at [514, 332] on div "Consignee 000001.BAY MECHANICS - BAY MECHANICS 000001A - BRAKE & TRANSMISSION N…" at bounding box center [432, 255] width 646 height 162
click at [152, 343] on div "Delivery Address Consignee 000001.BAY MECHANICS - BAY MECHANICS 000001A - BRAKE…" at bounding box center [432, 264] width 646 height 210
click at [149, 350] on button "Exit" at bounding box center [149, 353] width 25 height 17
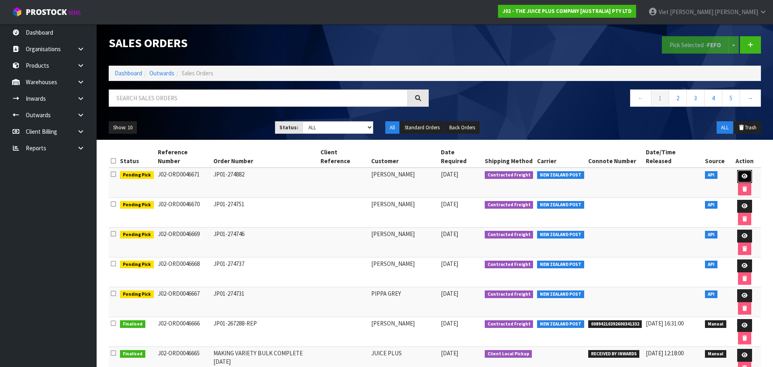
drag, startPoint x: 737, startPoint y: 169, endPoint x: 698, endPoint y: 195, distance: 46.4
click at [742, 174] on icon at bounding box center [745, 176] width 6 height 5
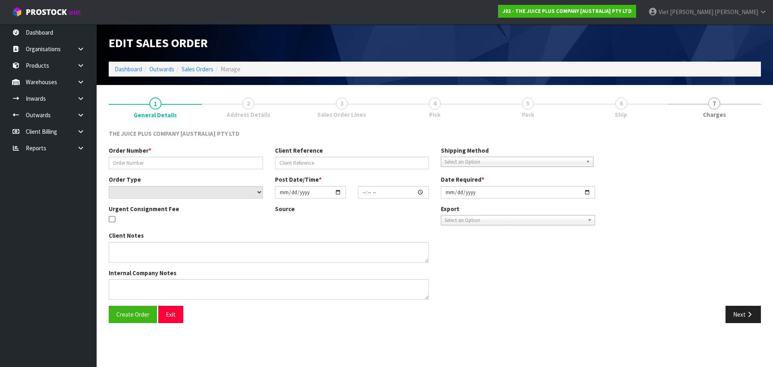
type input "JP01-274882"
select select "number:0"
type input "[DATE]"
type input "07:26:27.000"
type input "[DATE]"
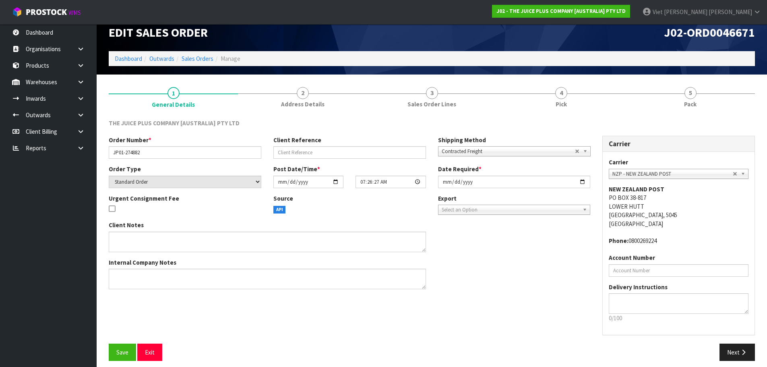
scroll to position [17, 0]
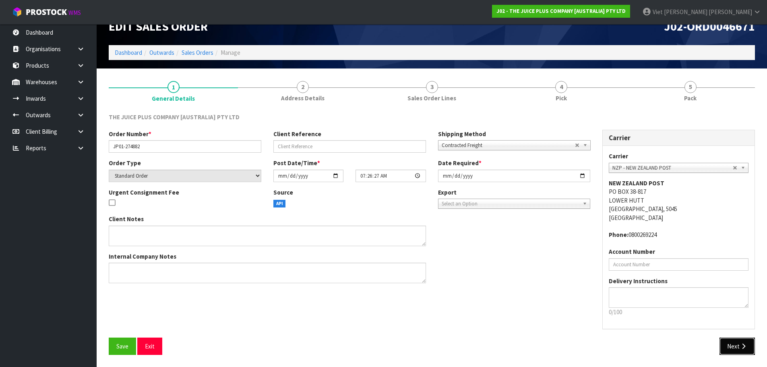
click at [733, 339] on button "Next" at bounding box center [737, 346] width 35 height 17
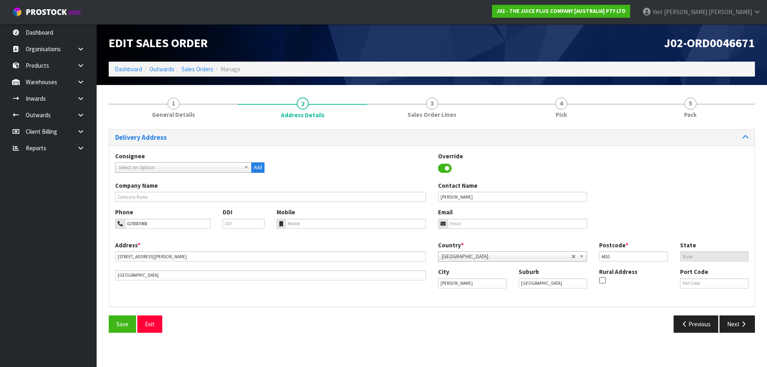
scroll to position [0, 0]
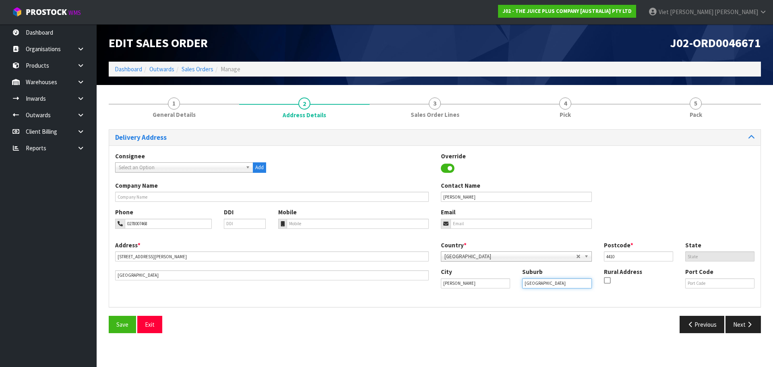
drag, startPoint x: 575, startPoint y: 282, endPoint x: 509, endPoint y: 284, distance: 66.1
click at [509, 284] on div "City Manawatu-Wanganui Suburb PALMERSTON NORTH Rural Address Port Code" at bounding box center [598, 280] width 326 height 27
drag, startPoint x: 490, startPoint y: 286, endPoint x: 414, endPoint y: 288, distance: 75.7
click at [414, 288] on div "Address * 136 LIMBRICK STREET This address line exceeds the recommended limit o…" at bounding box center [435, 271] width 652 height 60
paste input "PALMERSTON NORTH"
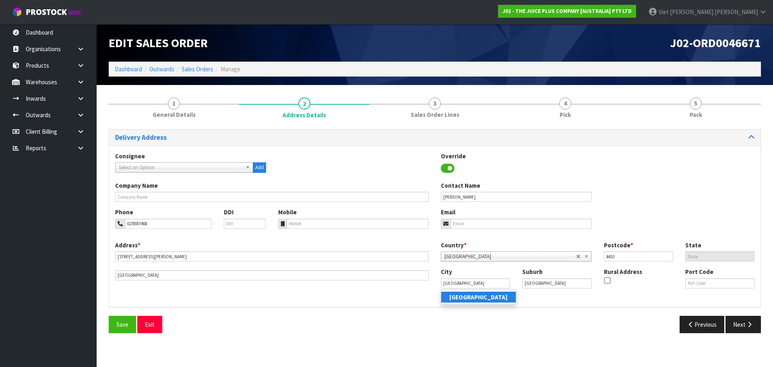
click at [460, 300] on strong "Palmerston North" at bounding box center [479, 297] width 58 height 8
type input "Palmerston North"
drag, startPoint x: 500, startPoint y: 281, endPoint x: 551, endPoint y: 281, distance: 51.2
click at [500, 281] on input "Palmerston North" at bounding box center [475, 283] width 69 height 10
drag, startPoint x: 581, startPoint y: 285, endPoint x: 485, endPoint y: 290, distance: 96.4
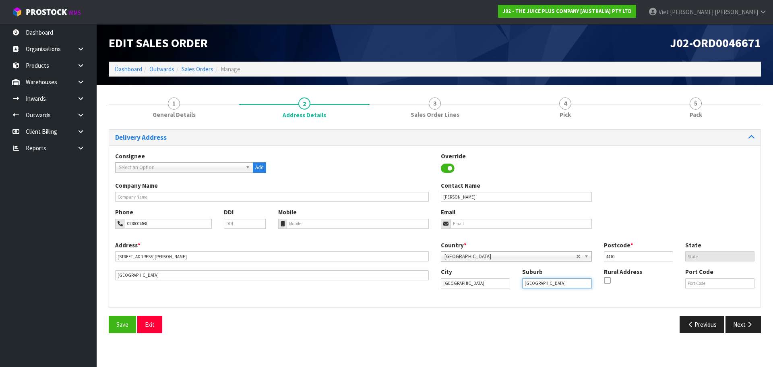
click at [485, 290] on div "City Palmerston North Suburb PALMERSTON NORTH Rural Address Port Code" at bounding box center [598, 280] width 326 height 27
click at [608, 281] on icon at bounding box center [607, 280] width 6 height 0
click at [0, 0] on input "checkbox" at bounding box center [0, 0] width 0 height 0
click at [576, 281] on input "PALMERSTON NORTH" at bounding box center [556, 283] width 69 height 10
click at [607, 281] on icon at bounding box center [607, 280] width 6 height 0
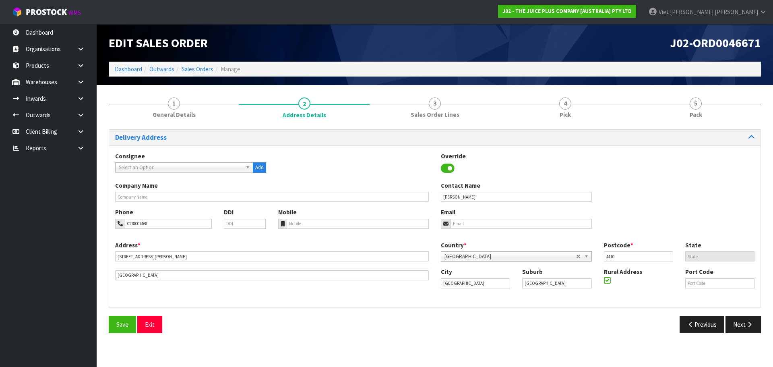
click at [0, 0] on input "checkbox" at bounding box center [0, 0] width 0 height 0
drag, startPoint x: 565, startPoint y: 285, endPoint x: 500, endPoint y: 291, distance: 65.5
click at [500, 291] on div "City Palmerston North Suburb PALMERSTON NORTH Rural Address Port Code" at bounding box center [598, 280] width 326 height 27
paste input "MANAWATU-WANGANUI"
click at [577, 285] on input "MANAWATU-WANGANUI" at bounding box center [556, 283] width 69 height 10
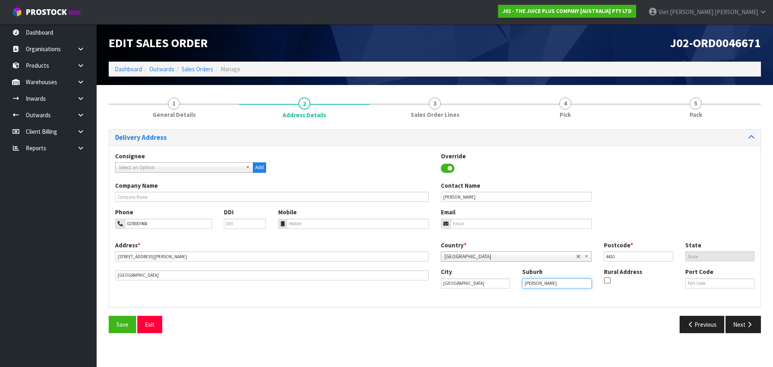
type input "MANAWATU-WANGANUI"
click at [575, 306] on div "Consignee 000001.BAY MECHANICS - BAY MECHANICS 000001A - BRAKE & TRANSMISSION N…" at bounding box center [435, 226] width 652 height 162
drag, startPoint x: 110, startPoint y: 326, endPoint x: 296, endPoint y: 327, distance: 186.1
click at [110, 326] on button "Save" at bounding box center [122, 324] width 27 height 17
click at [493, 325] on div "Previous Next" at bounding box center [601, 324] width 332 height 17
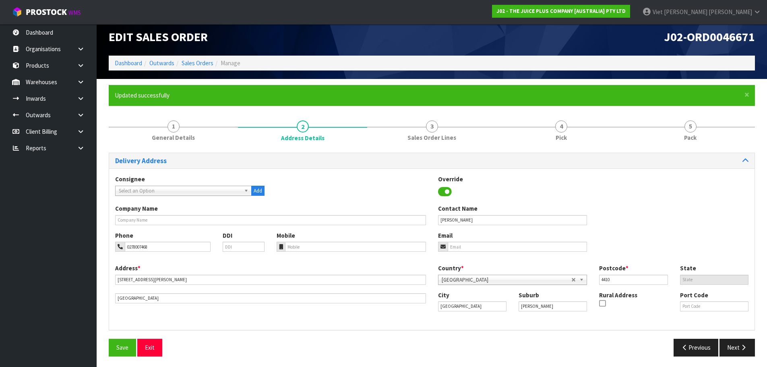
scroll to position [8, 0]
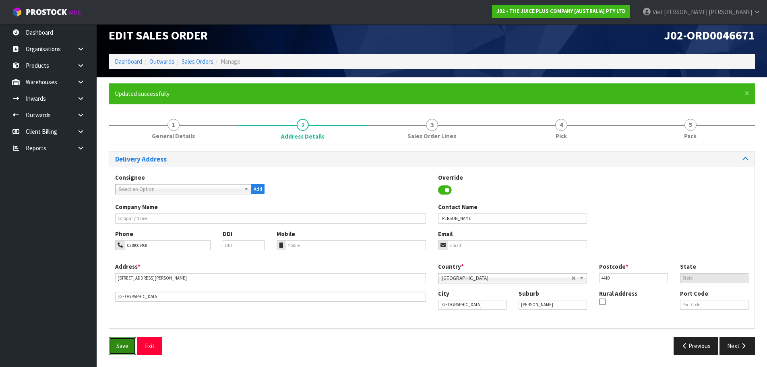
click at [128, 352] on button "Save" at bounding box center [122, 345] width 27 height 17
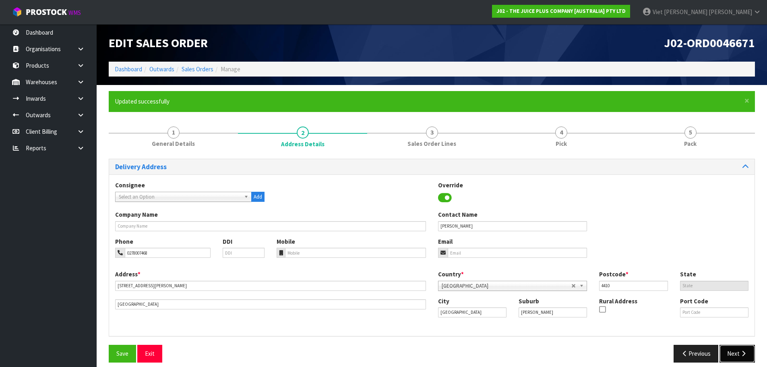
click at [725, 348] on button "Next" at bounding box center [737, 353] width 35 height 17
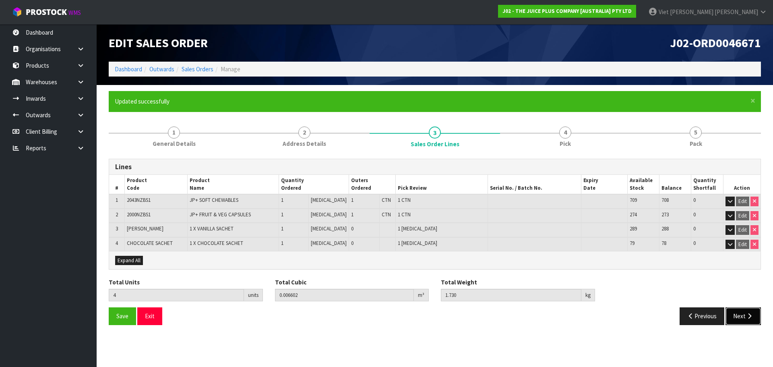
click at [735, 311] on button "Next" at bounding box center [743, 315] width 35 height 17
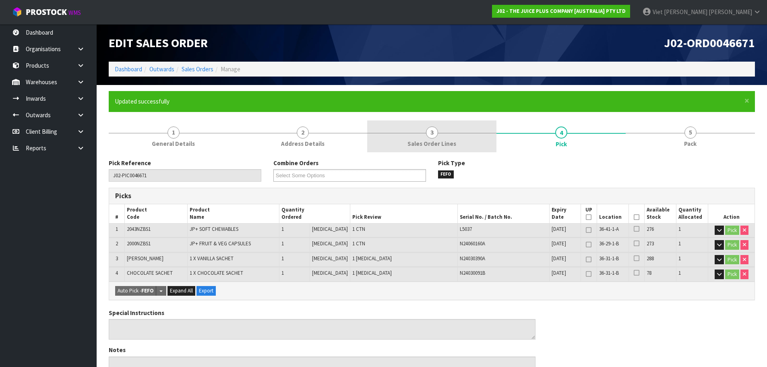
click at [448, 131] on link "3 Sales Order Lines" at bounding box center [431, 136] width 129 height 32
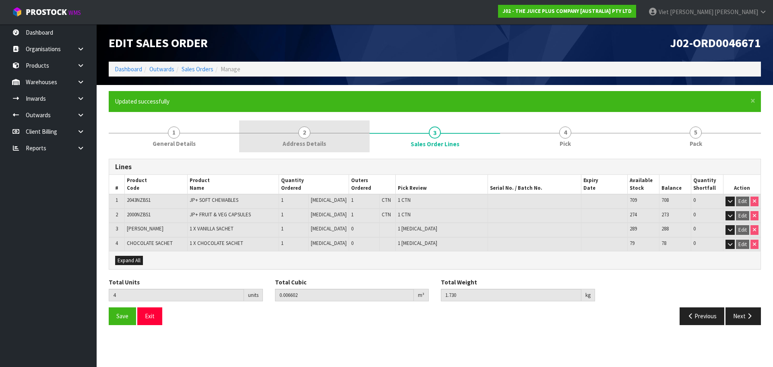
click at [321, 138] on link "2 Address Details" at bounding box center [304, 136] width 131 height 32
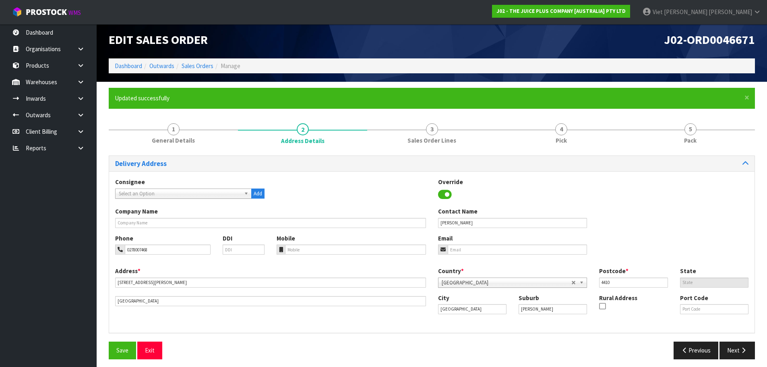
scroll to position [8, 0]
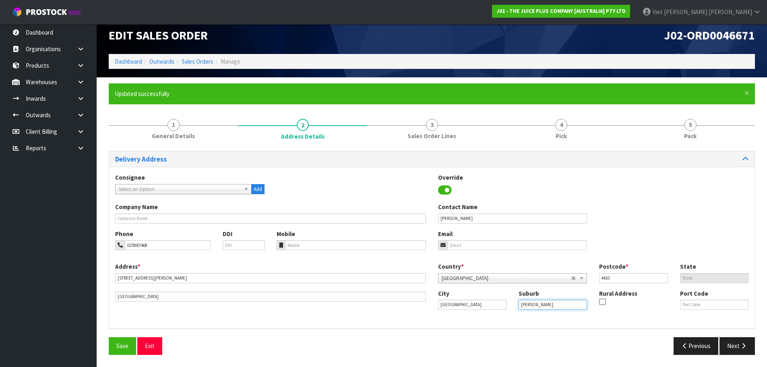
drag, startPoint x: 576, startPoint y: 306, endPoint x: 502, endPoint y: 314, distance: 74.2
click at [502, 314] on div "City Palmerston North Suburb MANAWATU-WANGANUI Rural Address Port Code" at bounding box center [593, 302] width 323 height 27
drag, startPoint x: 488, startPoint y: 303, endPoint x: 429, endPoint y: 305, distance: 59.2
click at [422, 306] on div "Address * 136 LIMBRICK STREET This address line exceeds the recommended limit o…" at bounding box center [432, 292] width 646 height 60
paste input "MANAWATU-WANGANUI"
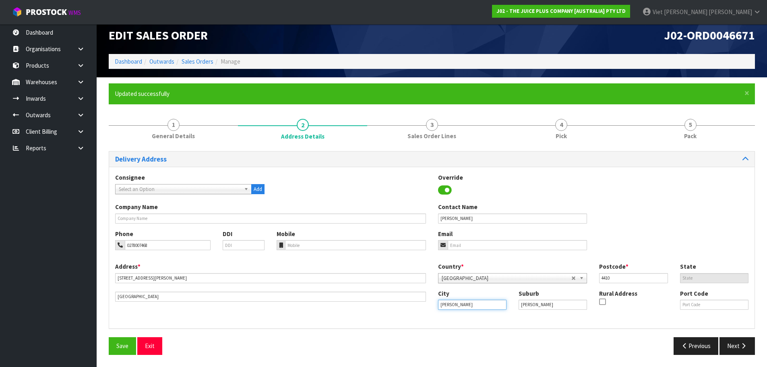
type input "MANAWATU-WANGANUI"
drag, startPoint x: 546, startPoint y: 309, endPoint x: 508, endPoint y: 313, distance: 38.5
click at [508, 313] on div "City MANAWATU-WANGANUI Suburb MANAWATU-WANGANUI Rural Address Port Code" at bounding box center [593, 302] width 323 height 27
click at [124, 344] on span "Save" at bounding box center [122, 346] width 12 height 8
drag, startPoint x: 150, startPoint y: 299, endPoint x: 60, endPoint y: 299, distance: 89.8
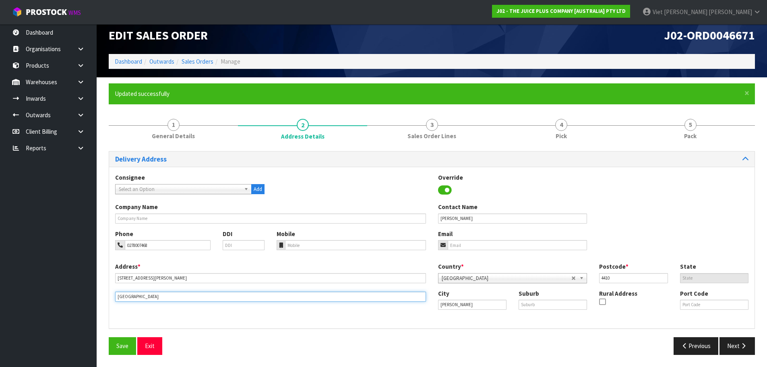
click at [60, 299] on body "Toggle navigation ProStock WMS J02 - THE JUICE PLUS COMPANY [AUSTRALIA] PTY LTD…" at bounding box center [383, 175] width 767 height 367
drag, startPoint x: 545, startPoint y: 304, endPoint x: 399, endPoint y: 317, distance: 146.7
click at [545, 304] on input "text" at bounding box center [553, 305] width 68 height 10
paste input "TERRACE END"
type input "TERRACE END"
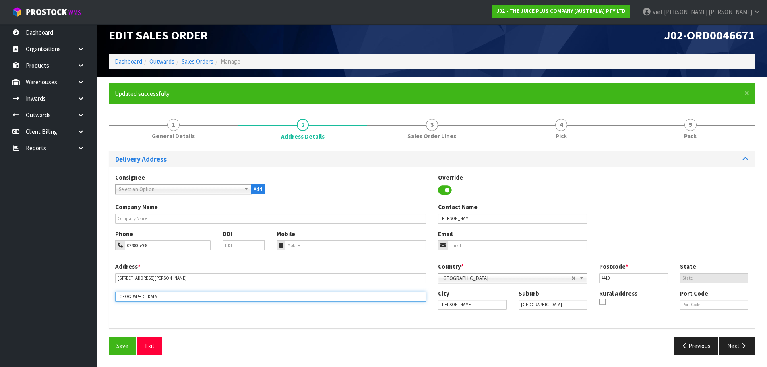
drag, startPoint x: 165, startPoint y: 298, endPoint x: 39, endPoint y: 303, distance: 126.6
click at [39, 303] on body "Toggle navigation ProStock WMS J02 - THE JUICE PLUS COMPANY [AUSTRALIA] PTY LTD…" at bounding box center [383, 175] width 767 height 367
click at [132, 345] on button "Save" at bounding box center [122, 345] width 27 height 17
click at [122, 345] on span "Save" at bounding box center [122, 346] width 12 height 8
click at [731, 343] on button "Next" at bounding box center [737, 345] width 35 height 17
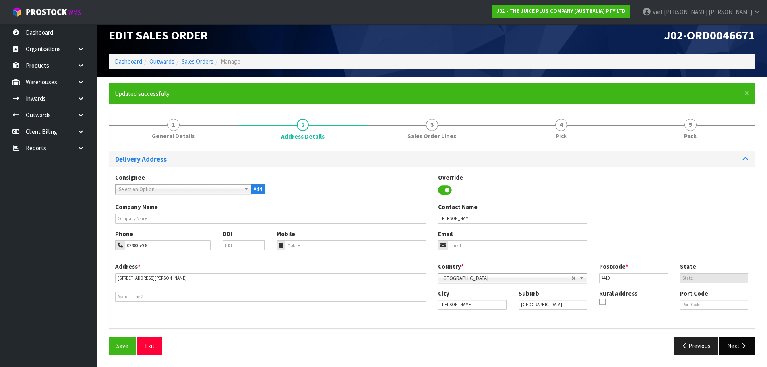
scroll to position [0, 0]
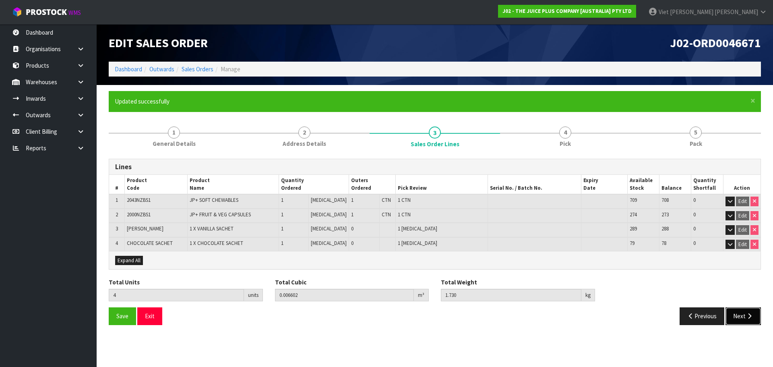
click at [742, 308] on button "Next" at bounding box center [743, 315] width 35 height 17
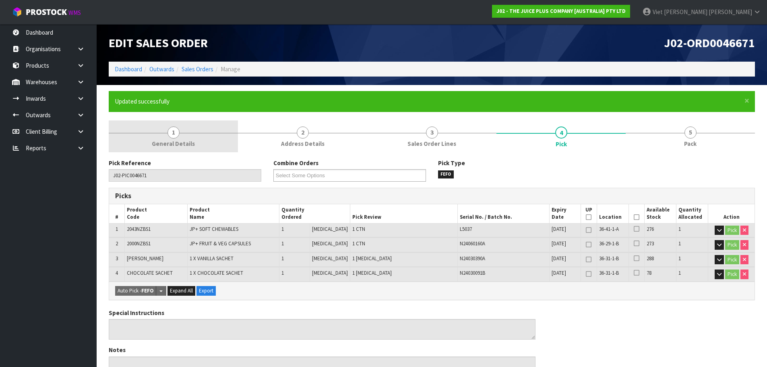
click at [203, 142] on link "1 General Details" at bounding box center [173, 136] width 129 height 32
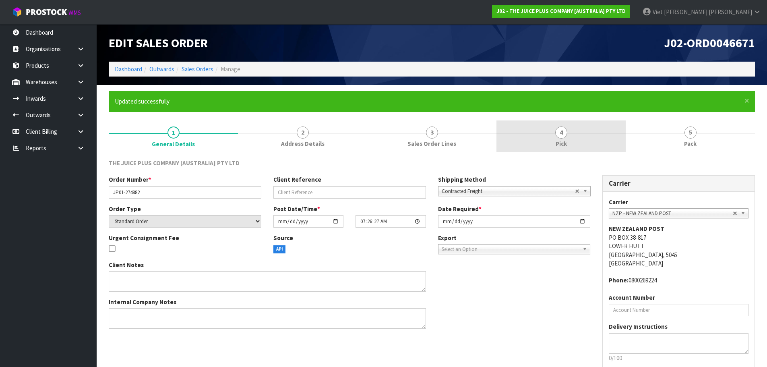
click at [584, 131] on link "4 Pick" at bounding box center [561, 136] width 129 height 32
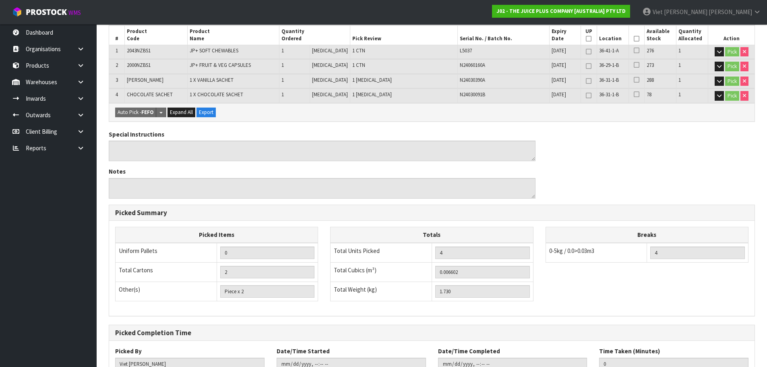
scroll to position [238, 0]
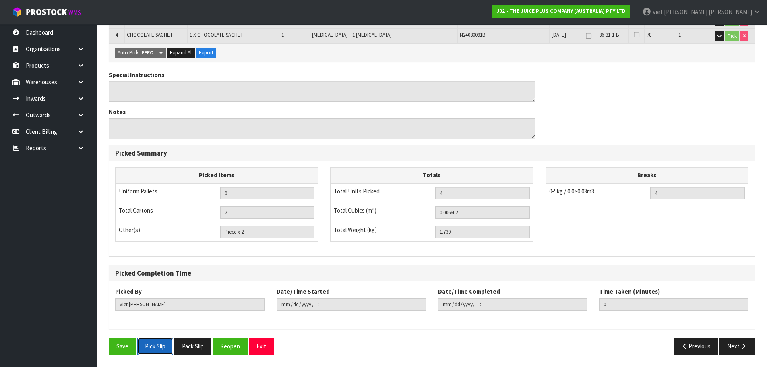
click at [161, 352] on button "Pick Slip" at bounding box center [155, 346] width 36 height 17
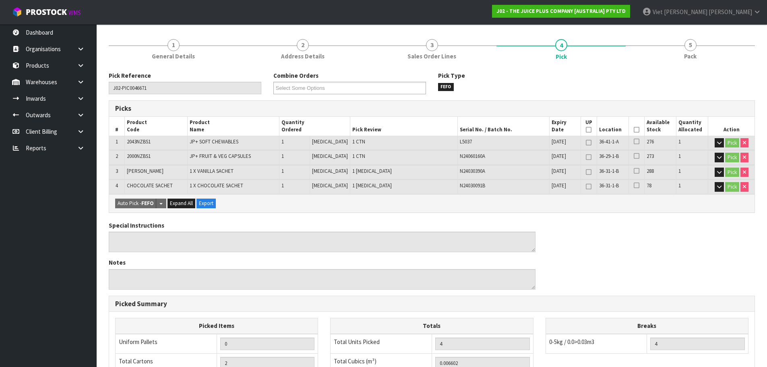
scroll to position [0, 0]
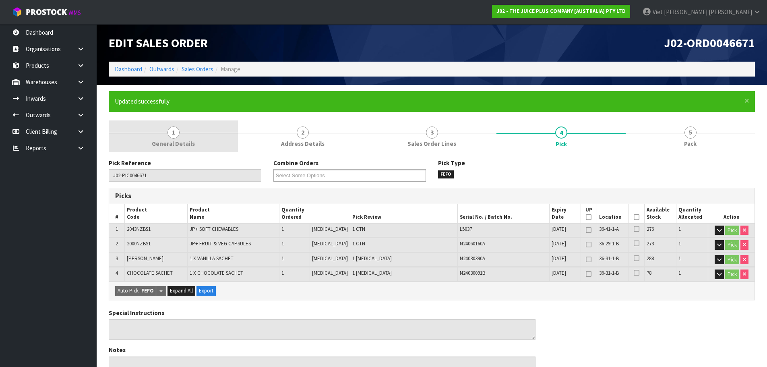
click at [175, 133] on span "1" at bounding box center [174, 132] width 12 height 12
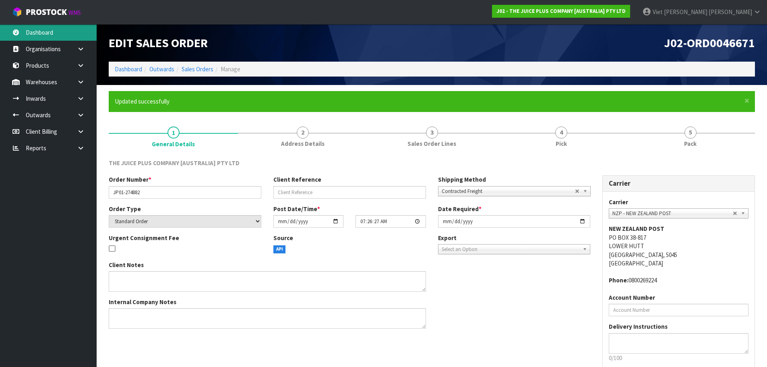
click at [70, 29] on link "Dashboard" at bounding box center [48, 32] width 97 height 17
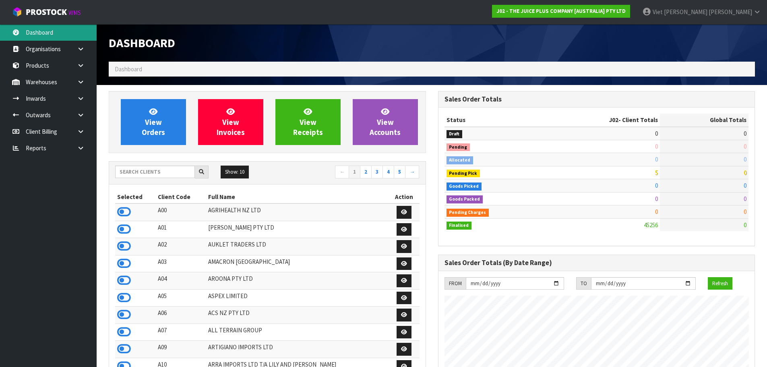
scroll to position [610, 329]
click at [178, 170] on input "text" at bounding box center [155, 172] width 80 height 12
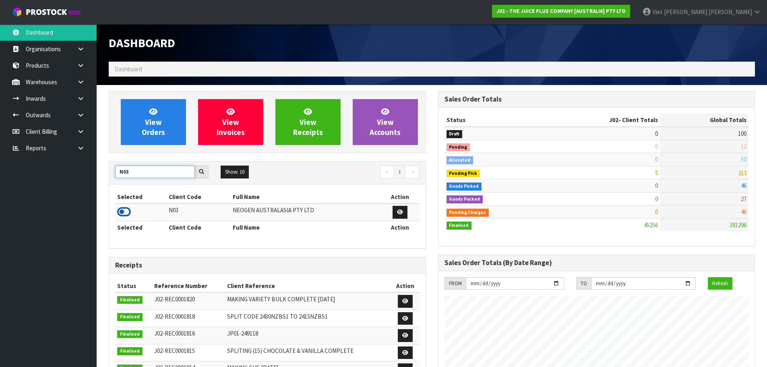
type input "N03"
click at [125, 217] on icon at bounding box center [124, 212] width 14 height 12
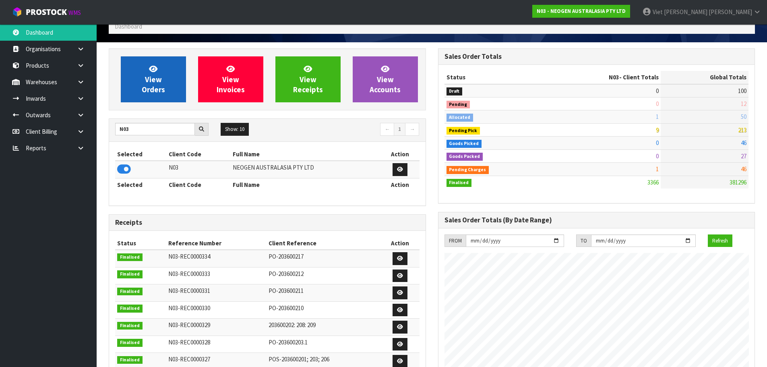
scroll to position [0, 0]
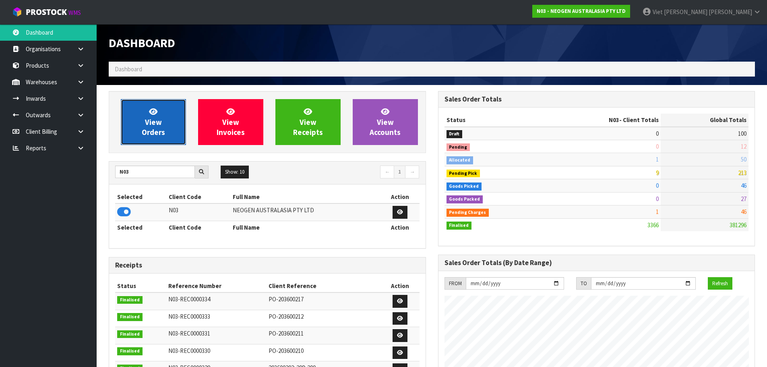
click at [135, 111] on link "View Orders" at bounding box center [153, 122] width 65 height 46
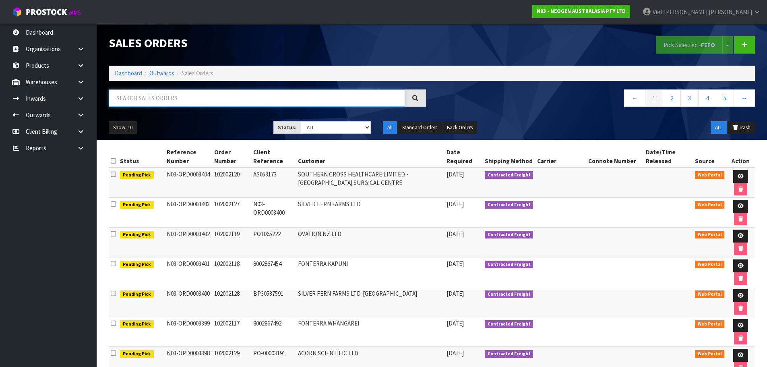
click at [292, 100] on input "text" at bounding box center [257, 97] width 296 height 17
paste input "ORD0003399"
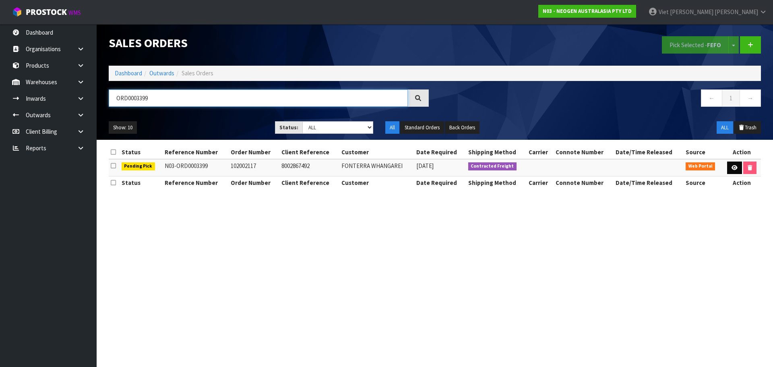
type input "ORD0003399"
click at [737, 172] on link at bounding box center [734, 168] width 15 height 13
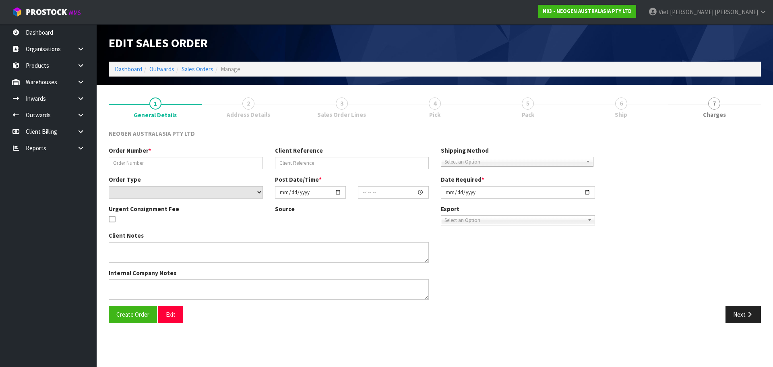
type input "102002117"
type input "8002867492"
select select "number:0"
type input "[DATE]"
type input "09:28:00.000"
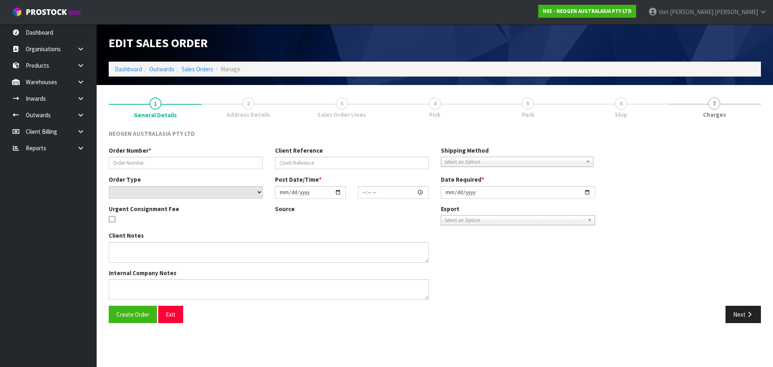
type input "[DATE]"
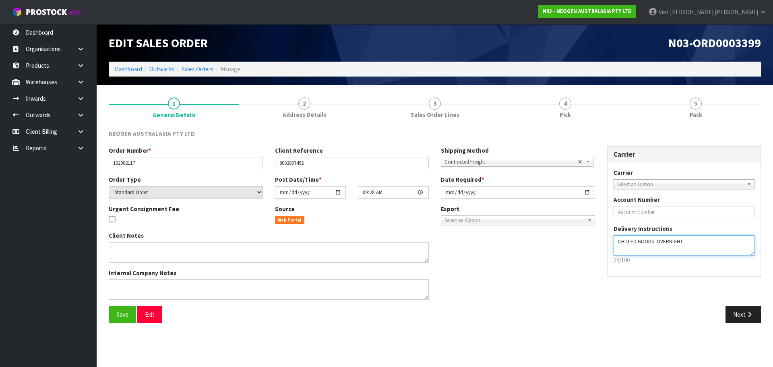
click at [678, 244] on textarea at bounding box center [684, 245] width 141 height 21
click at [665, 245] on textarea at bounding box center [684, 245] width 141 height 21
click at [656, 242] on textarea at bounding box center [684, 245] width 141 height 21
click at [660, 243] on textarea at bounding box center [684, 245] width 141 height 21
click at [694, 244] on textarea at bounding box center [684, 245] width 141 height 21
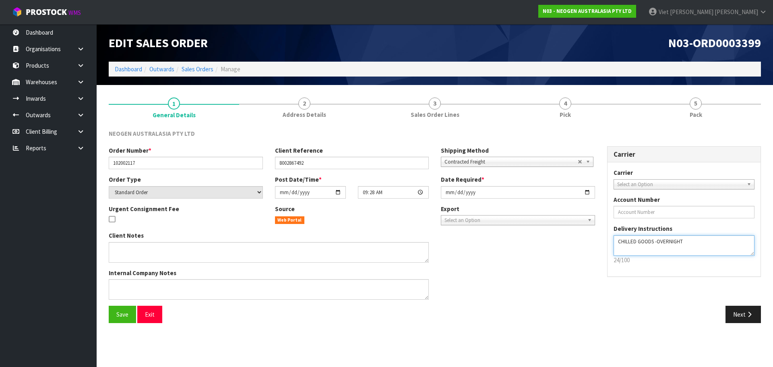
drag, startPoint x: 710, startPoint y: 247, endPoint x: 570, endPoint y: 260, distance: 140.0
click at [570, 260] on div "Order Number * 102002117 Client Reference 8002867492 Shipping Method Client Loc…" at bounding box center [435, 226] width 665 height 160
click at [513, 252] on div "Client Notes Internal Company Notes" at bounding box center [352, 268] width 499 height 75
drag, startPoint x: 319, startPoint y: 98, endPoint x: 413, endPoint y: 141, distance: 103.6
click at [316, 93] on link "2 Address Details" at bounding box center [304, 107] width 131 height 32
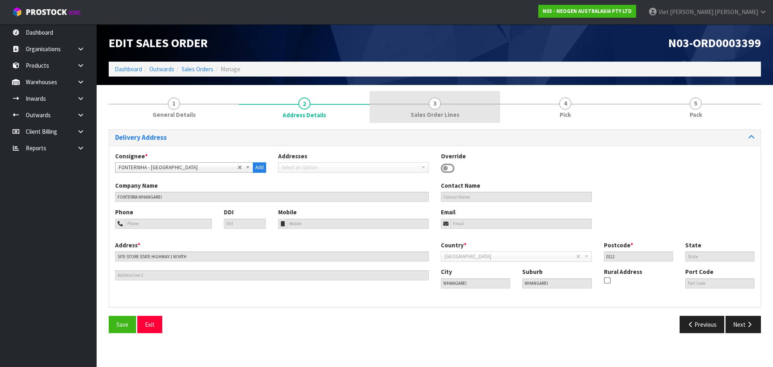
click at [411, 92] on link "3 Sales Order Lines" at bounding box center [435, 107] width 131 height 32
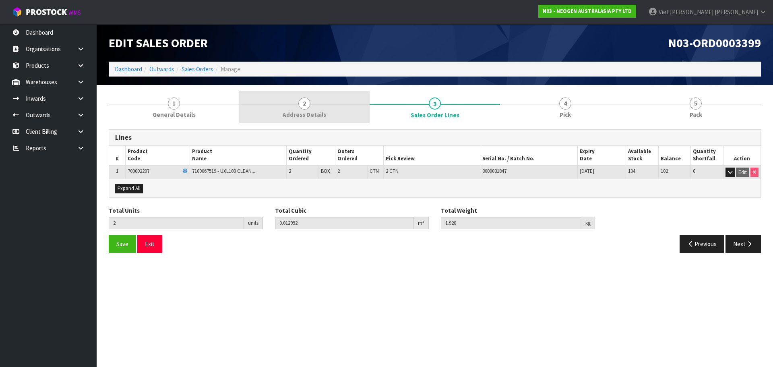
click at [259, 98] on link "2 Address Details" at bounding box center [304, 107] width 131 height 32
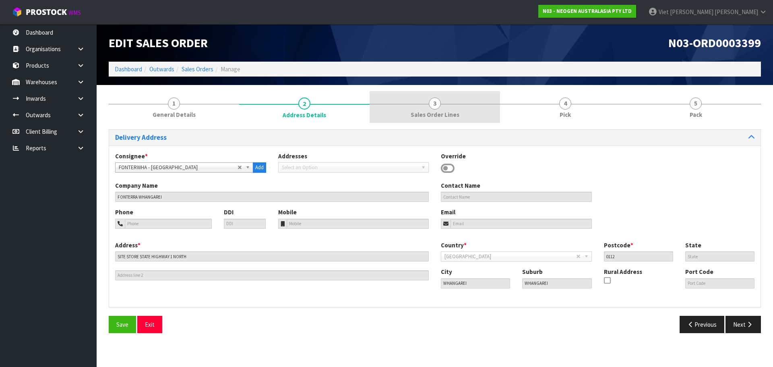
click at [420, 108] on link "3 Sales Order Lines" at bounding box center [435, 107] width 131 height 32
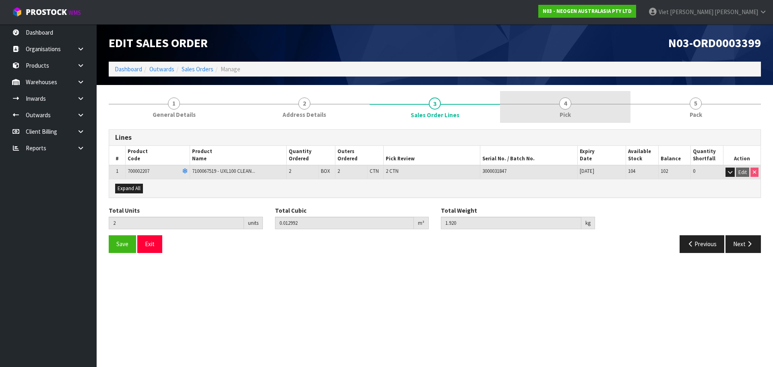
click at [559, 112] on link "4 Pick" at bounding box center [565, 107] width 131 height 32
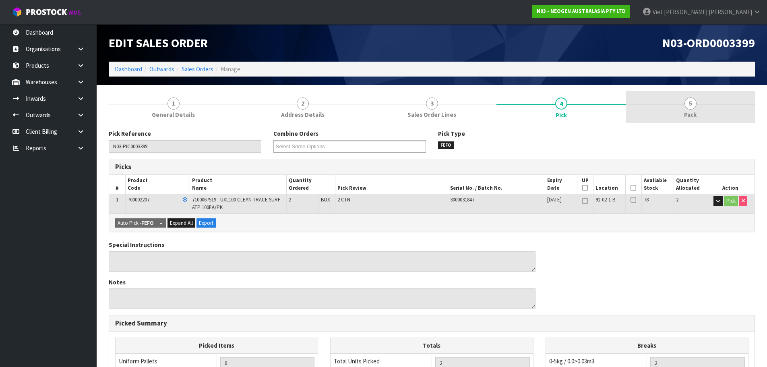
click at [650, 109] on link "5 Pack" at bounding box center [690, 107] width 129 height 32
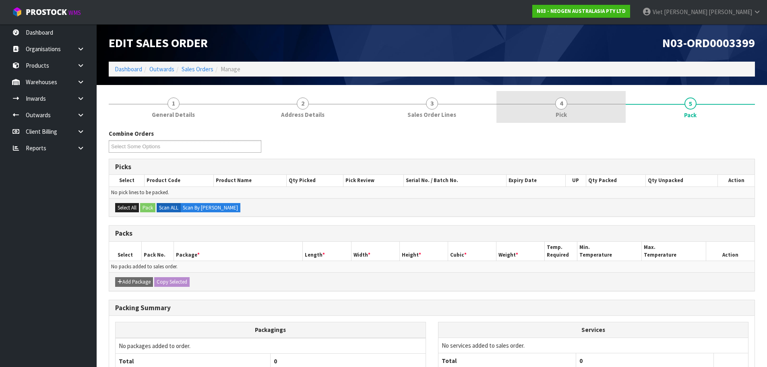
click at [545, 122] on link "4 Pick" at bounding box center [561, 107] width 129 height 32
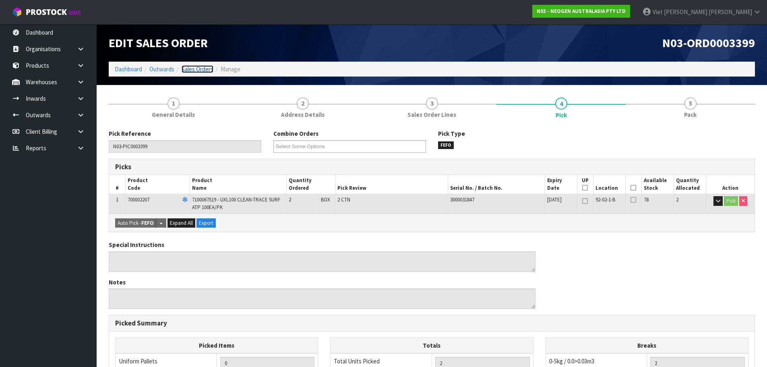
click at [202, 68] on link "Sales Orders" at bounding box center [198, 69] width 32 height 8
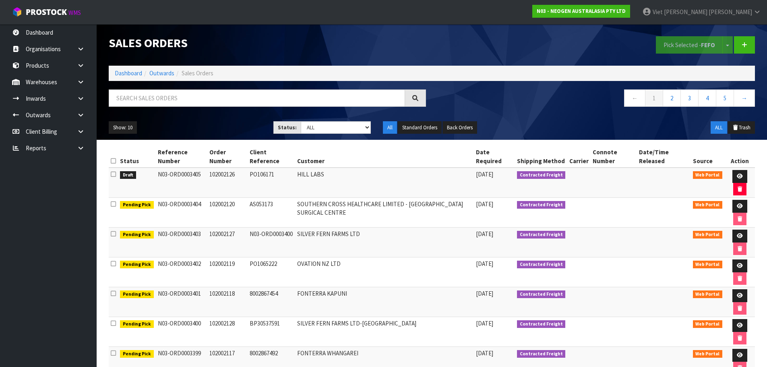
click at [211, 77] on span "Sales Orders" at bounding box center [198, 73] width 32 height 8
click at [153, 96] on input "text" at bounding box center [257, 97] width 296 height 17
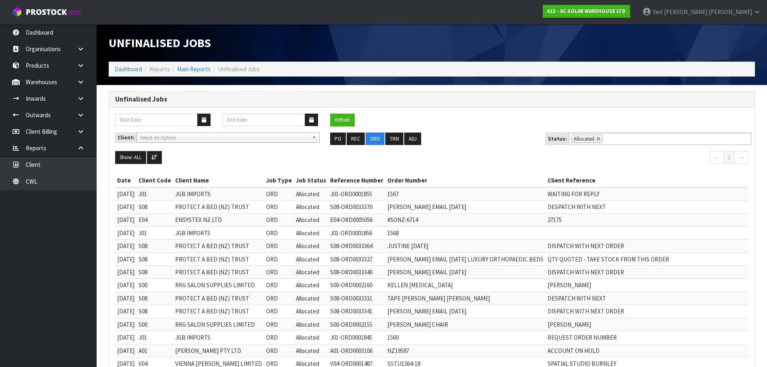
drag, startPoint x: 346, startPoint y: 111, endPoint x: 346, endPoint y: 124, distance: 13.3
click at [345, 126] on div "Refresh" at bounding box center [432, 123] width 646 height 19
click at [350, 119] on button "Refresh" at bounding box center [342, 120] width 25 height 13
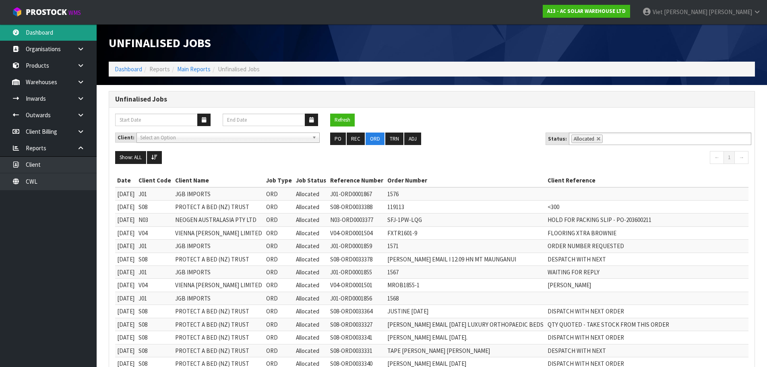
click at [62, 29] on link "Dashboard" at bounding box center [48, 32] width 97 height 17
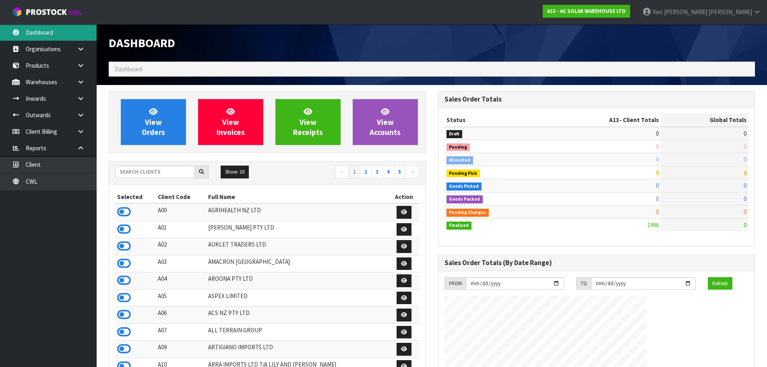
scroll to position [636, 329]
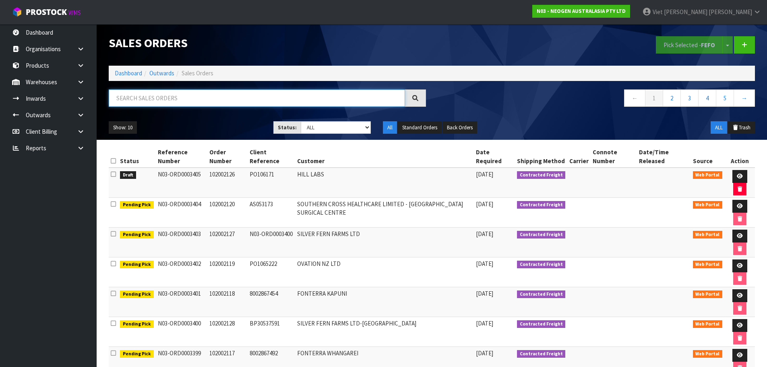
click at [156, 89] on input "text" at bounding box center [257, 97] width 296 height 17
paste input "ORD0003399"
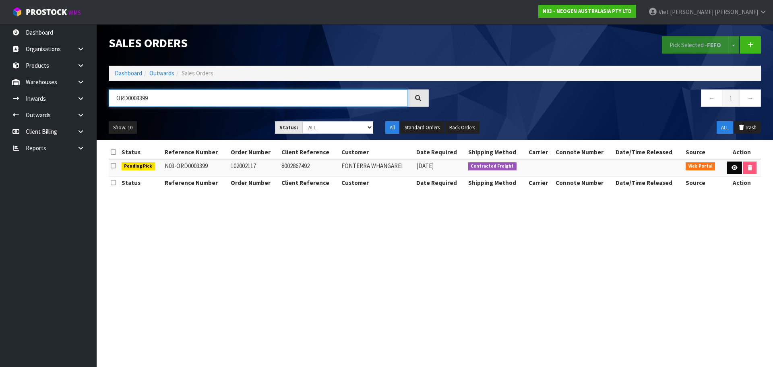
type input "ORD0003399"
click at [728, 169] on link at bounding box center [734, 168] width 15 height 13
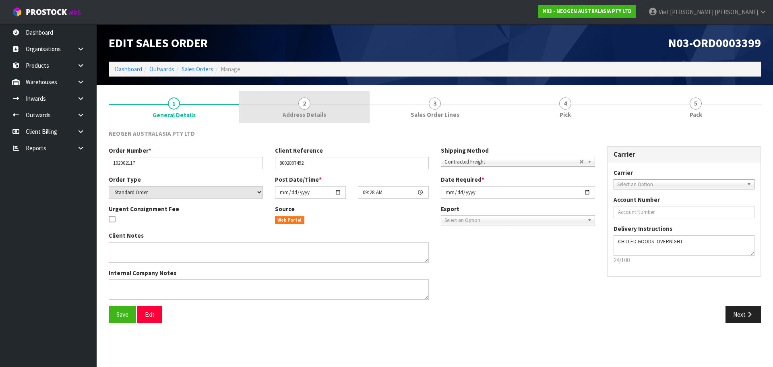
click at [345, 103] on link "2 Address Details" at bounding box center [304, 107] width 131 height 32
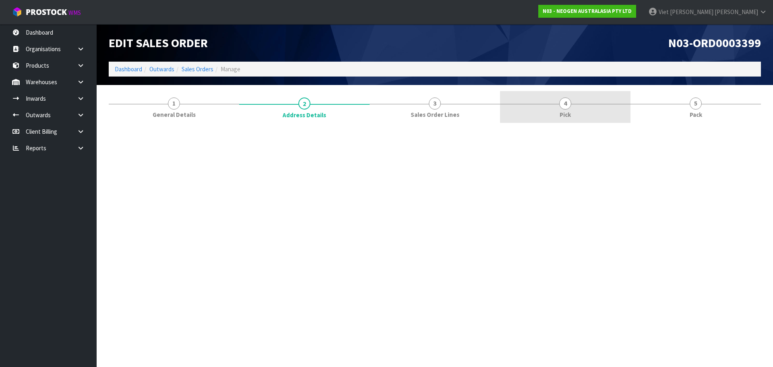
click at [503, 108] on link "4 Pick" at bounding box center [565, 107] width 131 height 32
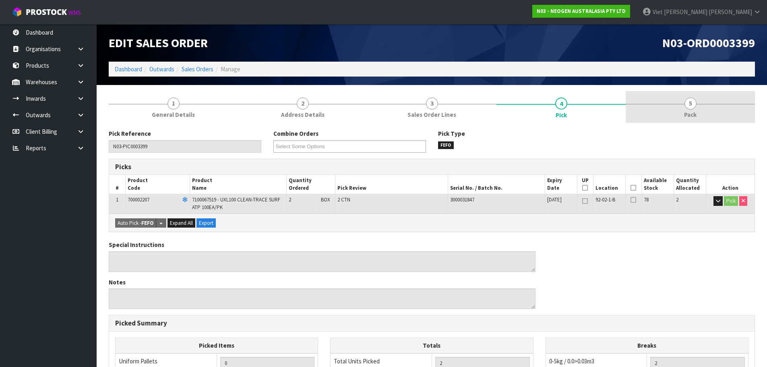
click at [671, 111] on link "5 Pack" at bounding box center [690, 107] width 129 height 32
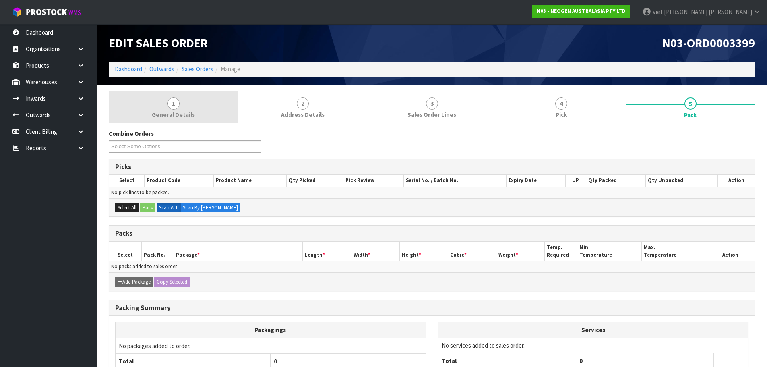
click at [187, 110] on link "1 General Details" at bounding box center [173, 107] width 129 height 32
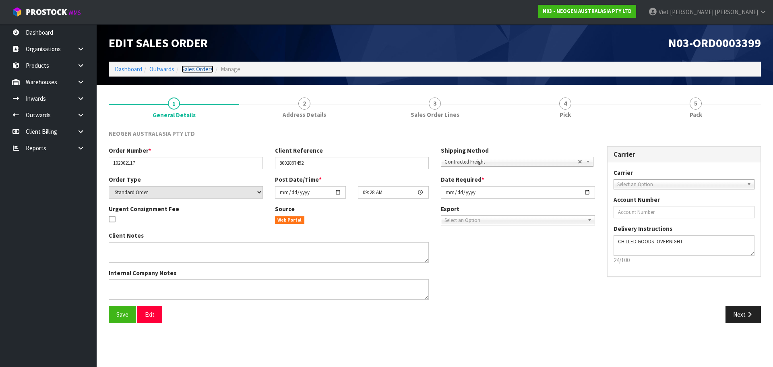
click at [195, 71] on link "Sales Orders" at bounding box center [198, 69] width 32 height 8
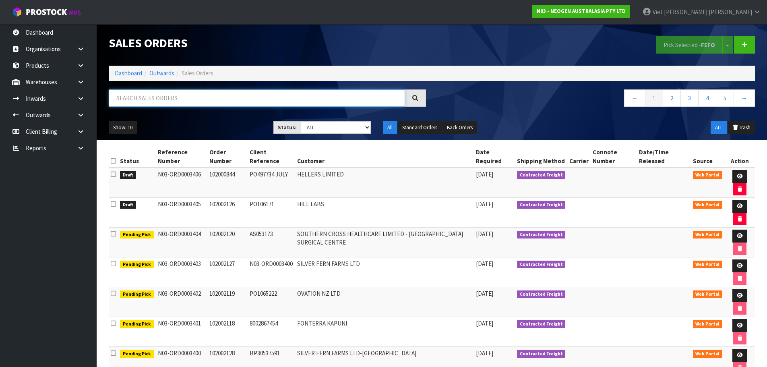
click at [189, 97] on input "text" at bounding box center [257, 97] width 296 height 17
paste input "ORD0003400"
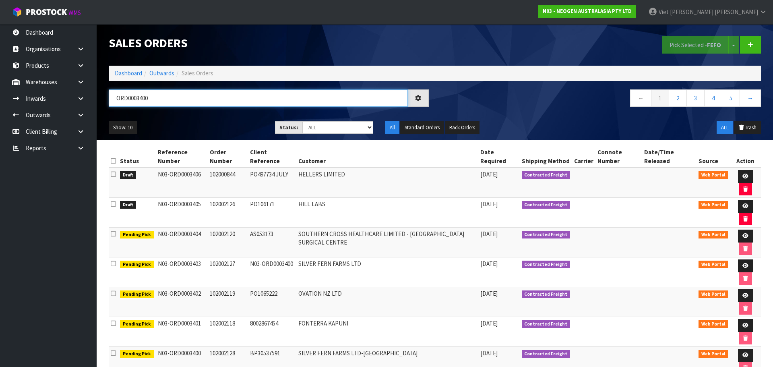
type input "ORD0003400"
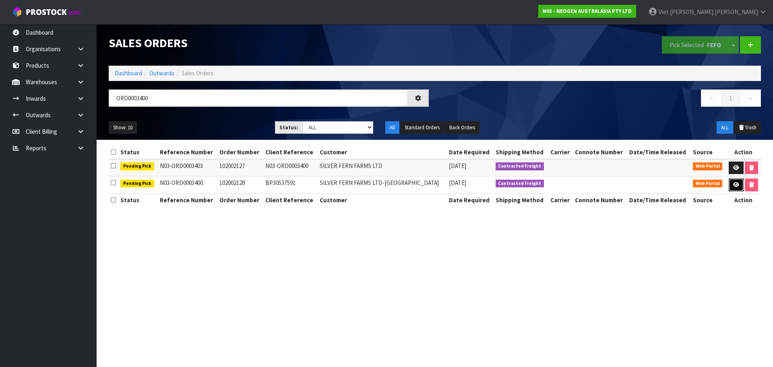
click at [729, 185] on link at bounding box center [736, 184] width 15 height 13
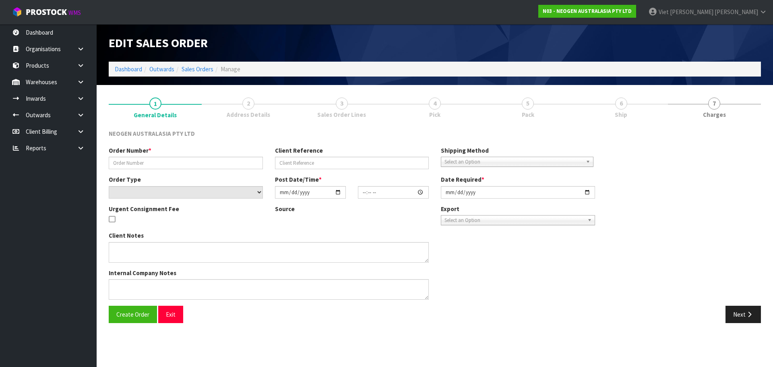
type input "102002128"
type input "BP30537591"
select select "number:0"
type input "[DATE]"
type input "09:28:00.000"
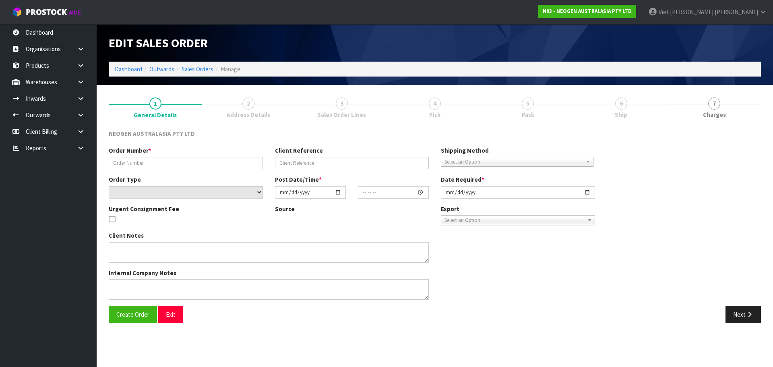
type input "[DATE]"
type textarea "ATTN: LABORATORY"
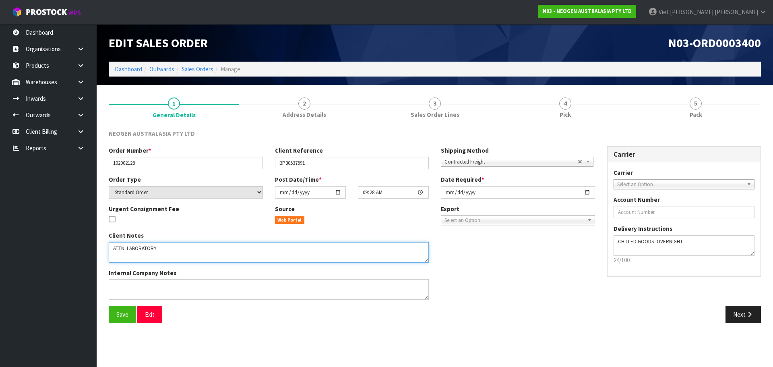
click at [182, 251] on textarea at bounding box center [269, 252] width 320 height 21
click at [707, 303] on div "Order Number * 102002128 Client Reference BP30537591 Shipping Method Client Loc…" at bounding box center [435, 226] width 665 height 160
click at [731, 315] on button "Next" at bounding box center [743, 314] width 35 height 17
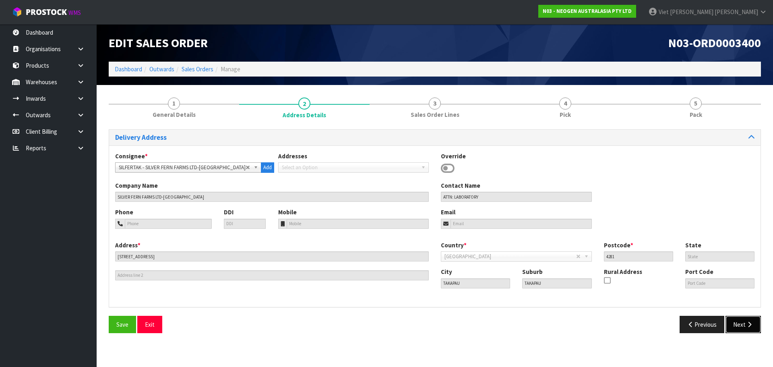
click at [741, 319] on button "Next" at bounding box center [743, 324] width 35 height 17
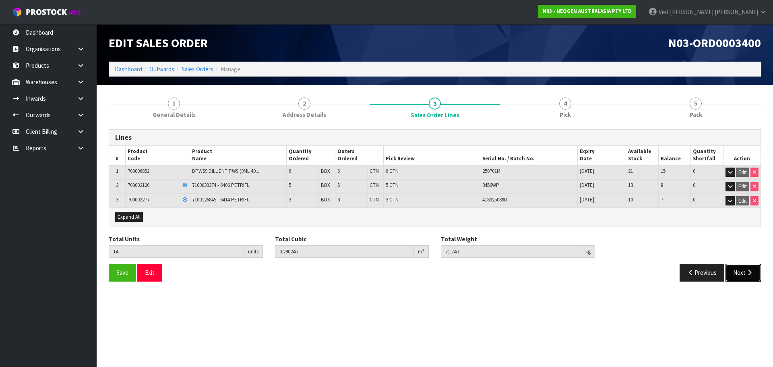
click at [743, 276] on button "Next" at bounding box center [743, 272] width 35 height 17
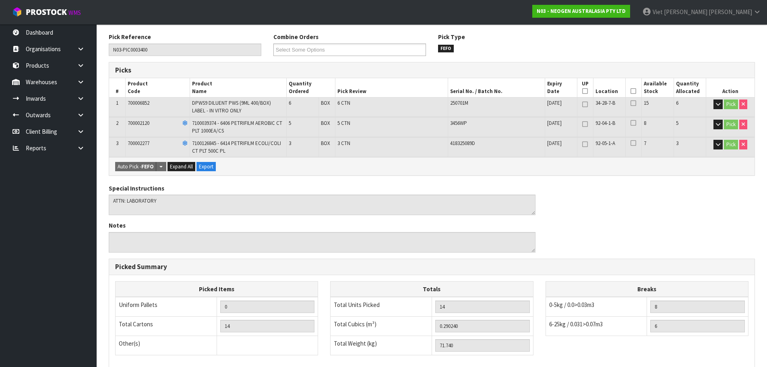
scroll to position [211, 0]
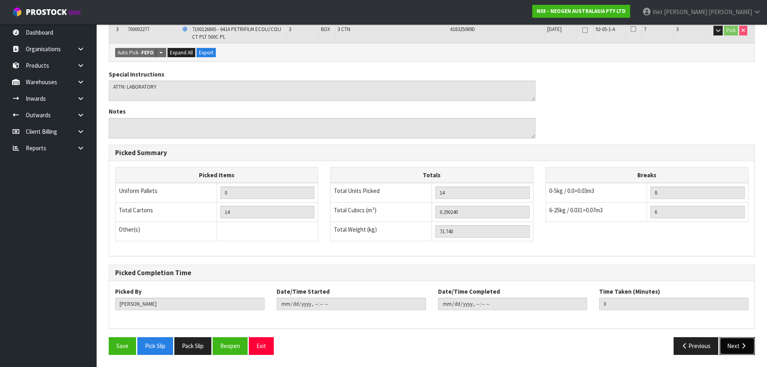
click at [731, 346] on button "Next" at bounding box center [737, 345] width 35 height 17
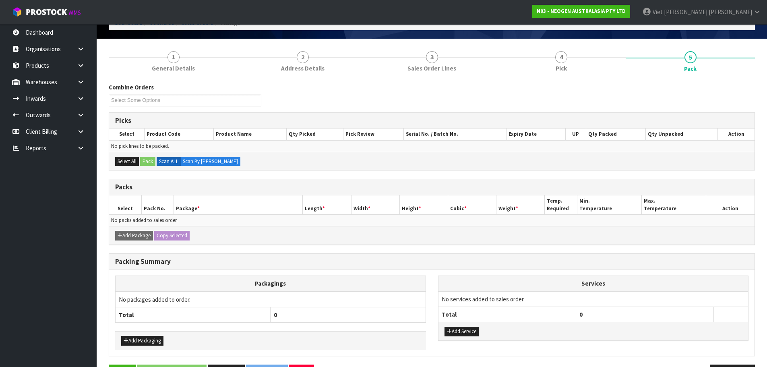
scroll to position [0, 0]
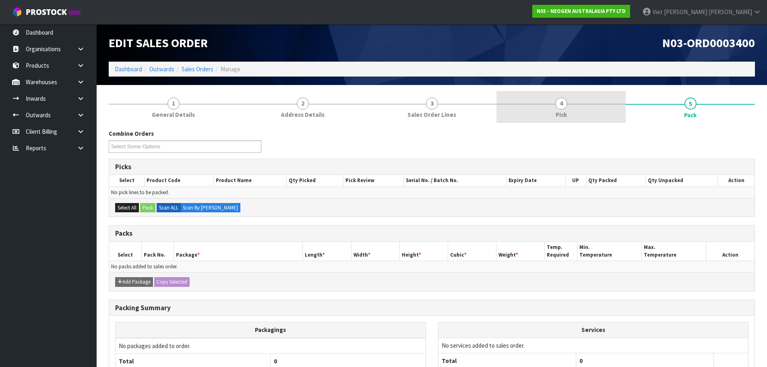
click at [565, 116] on span "Pick" at bounding box center [561, 114] width 11 height 8
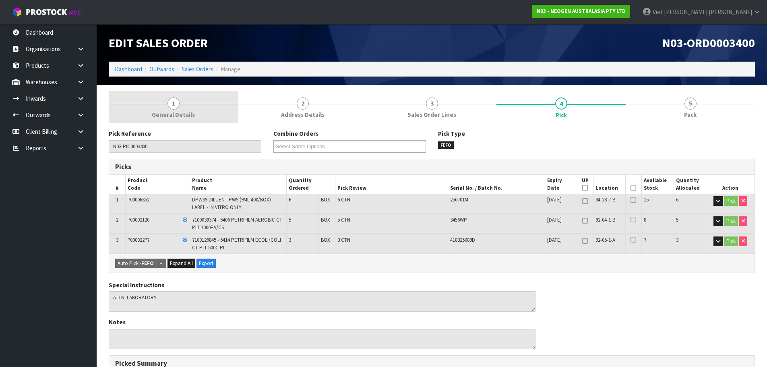
click at [171, 118] on span "General Details" at bounding box center [173, 114] width 43 height 8
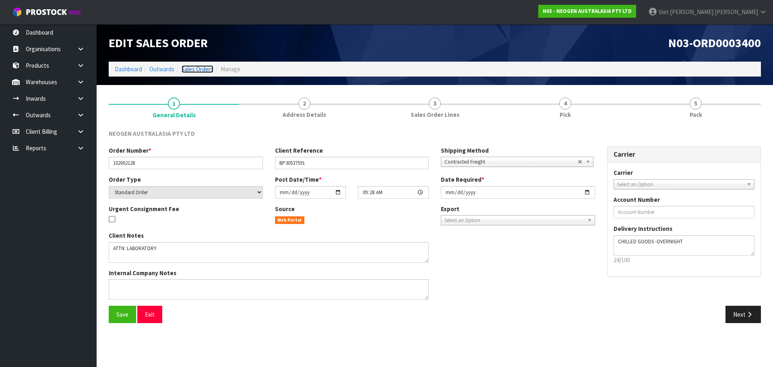
click at [188, 66] on link "Sales Orders" at bounding box center [198, 69] width 32 height 8
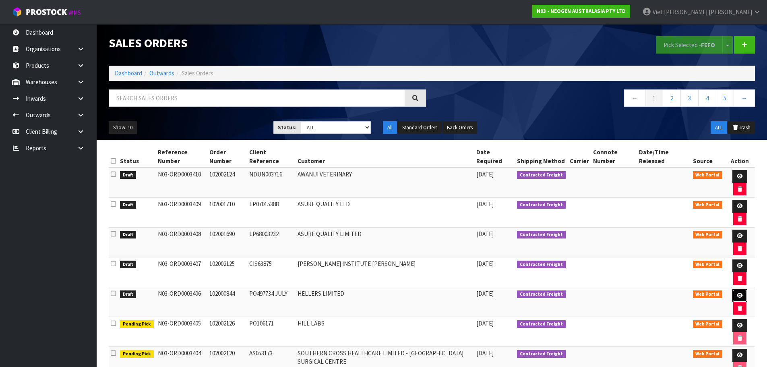
click at [740, 290] on link at bounding box center [740, 295] width 15 height 13
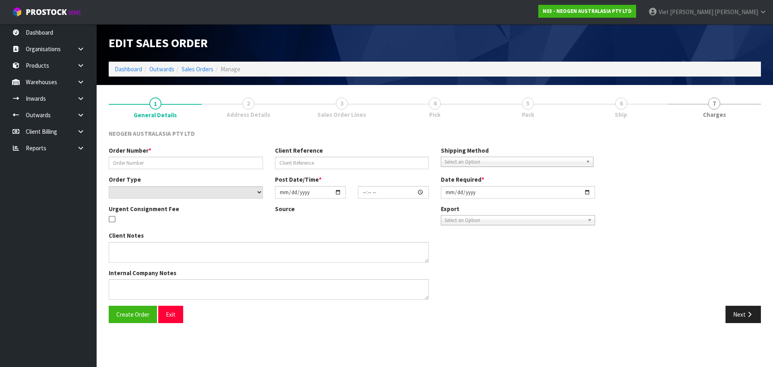
type input "102000844"
type input "PO497734 JULY"
select select "number:0"
type input "[DATE]"
type input "09:38:00.000"
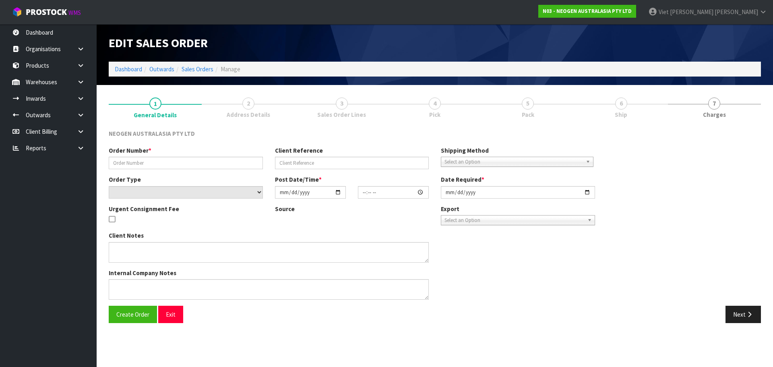
type input "[DATE]"
type textarea "ATTN SUE INWOOD"
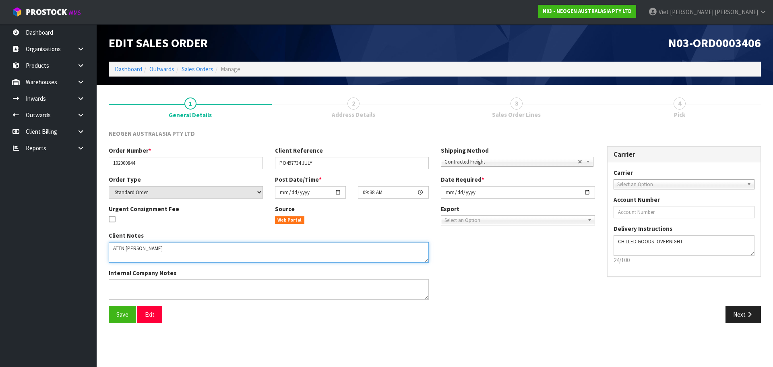
drag, startPoint x: 180, startPoint y: 252, endPoint x: 219, endPoint y: 249, distance: 39.5
click at [219, 249] on textarea at bounding box center [269, 252] width 320 height 21
click at [260, 256] on textarea at bounding box center [269, 252] width 320 height 21
click at [733, 312] on button "Next" at bounding box center [743, 314] width 35 height 17
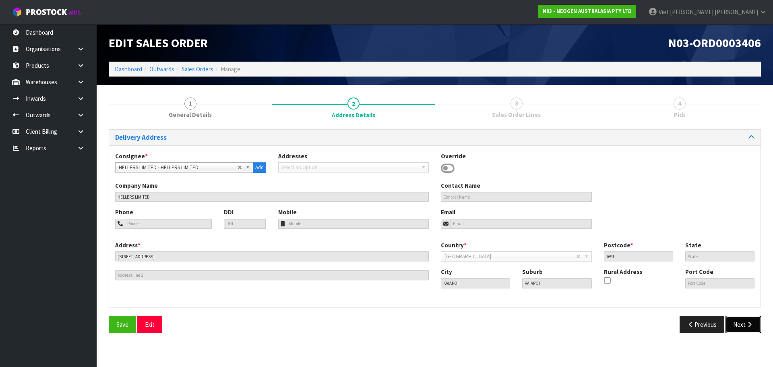
click at [734, 323] on button "Next" at bounding box center [743, 324] width 35 height 17
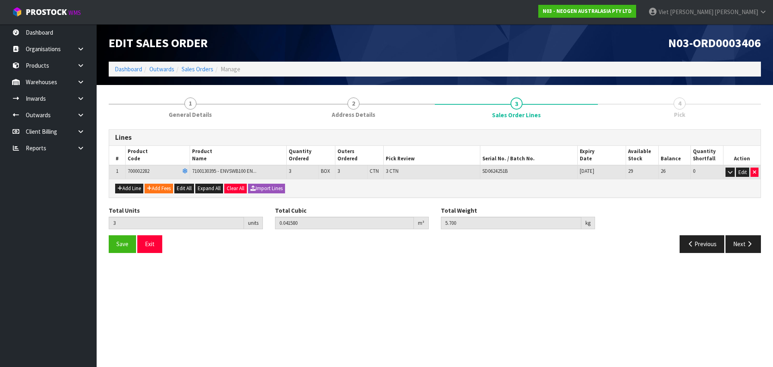
click at [738, 253] on div "Save Exit Previous Next" at bounding box center [435, 246] width 665 height 23
click at [739, 247] on button "Next" at bounding box center [743, 243] width 35 height 17
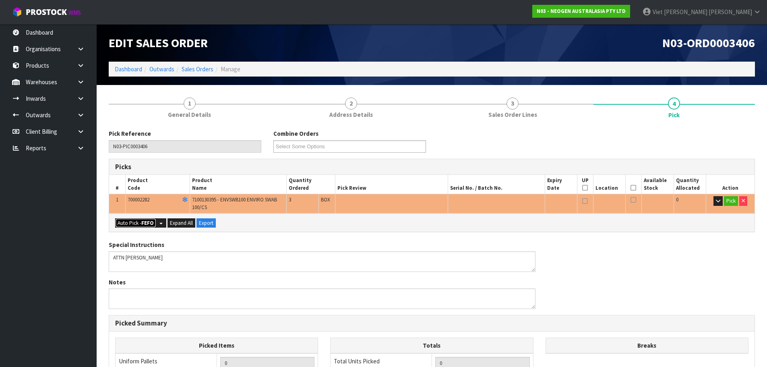
click at [145, 224] on strong "FEFO" at bounding box center [147, 223] width 12 height 7
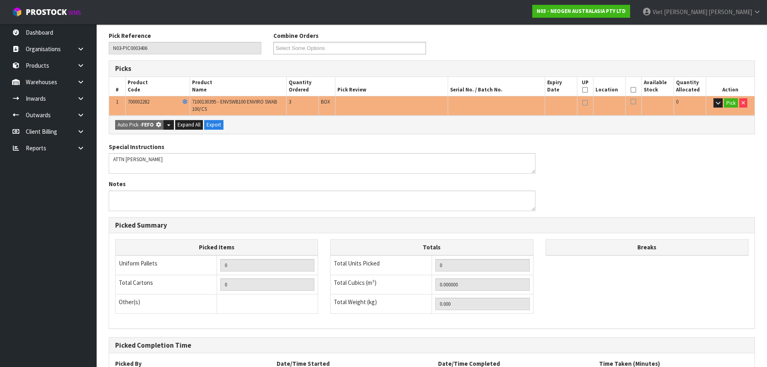
type input "3"
type input "0.041580"
type input "5.700"
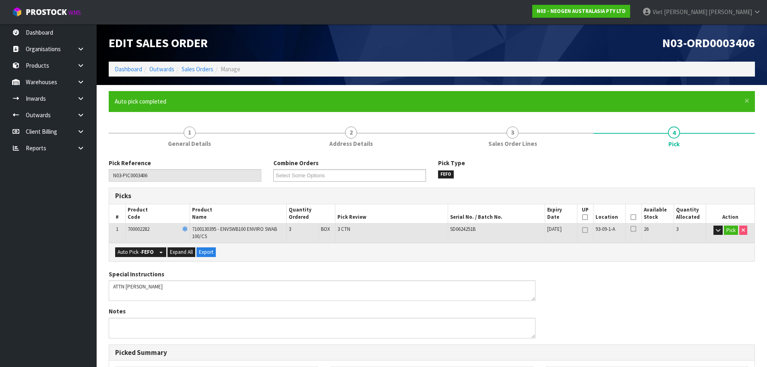
click at [408, 117] on form "× Close Auto pick completed 1 General Details 2 Address Details 3 Sales Order L…" at bounding box center [432, 325] width 646 height 469
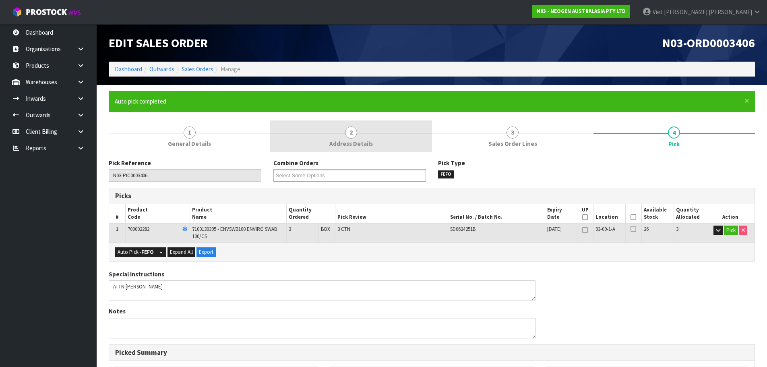
click at [375, 146] on link "2 Address Details" at bounding box center [351, 136] width 162 height 32
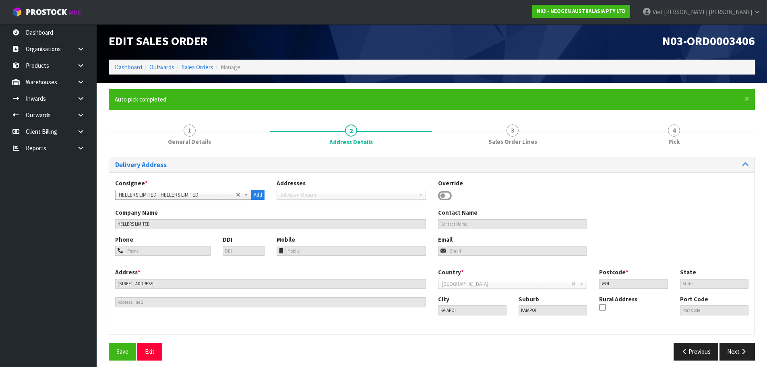
scroll to position [8, 0]
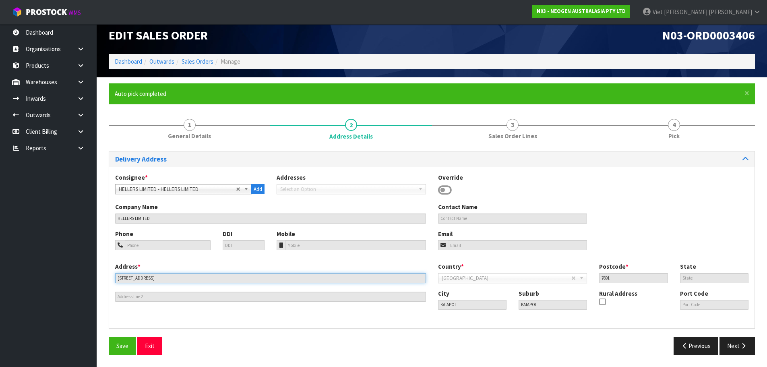
drag, startPoint x: 176, startPoint y: 280, endPoint x: 95, endPoint y: 285, distance: 80.3
click at [95, 285] on body "Toggle navigation ProStock WMS N03 - NEOGEN AUSTRALASIA PTY LTD Viet Hoang Tran…" at bounding box center [383, 175] width 767 height 367
click at [194, 276] on input "67 MAIN NORTH ROAD, RD1" at bounding box center [270, 278] width 311 height 10
click at [213, 276] on input "67 MAIN NORTH ROAD, RD1" at bounding box center [270, 278] width 311 height 10
drag, startPoint x: 177, startPoint y: 280, endPoint x: 159, endPoint y: 281, distance: 17.8
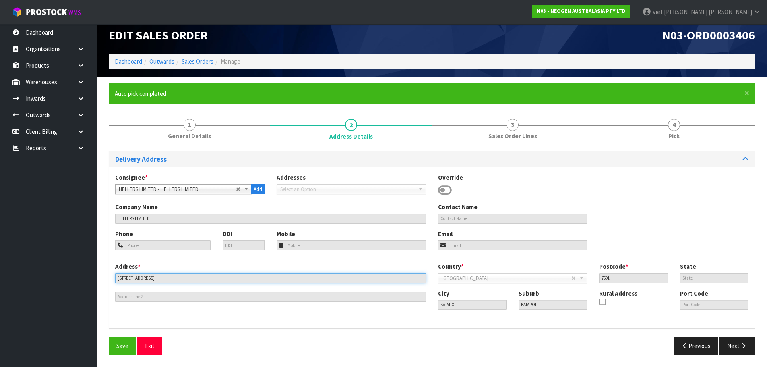
click at [159, 281] on input "67 MAIN NORTH ROAD, RD1" at bounding box center [270, 278] width 311 height 10
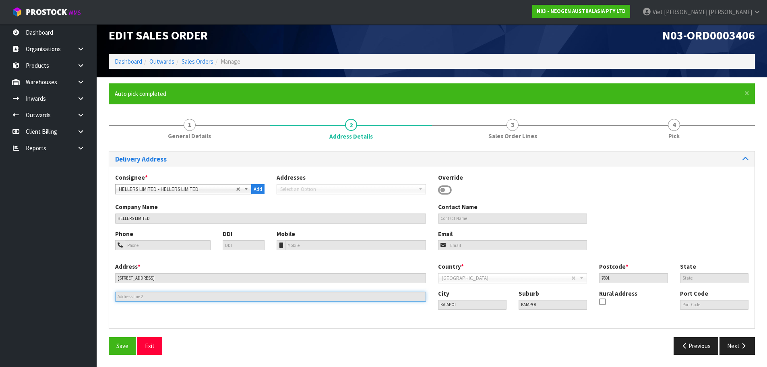
click at [171, 292] on input "text" at bounding box center [270, 297] width 311 height 10
click at [165, 297] on input "text" at bounding box center [270, 297] width 311 height 10
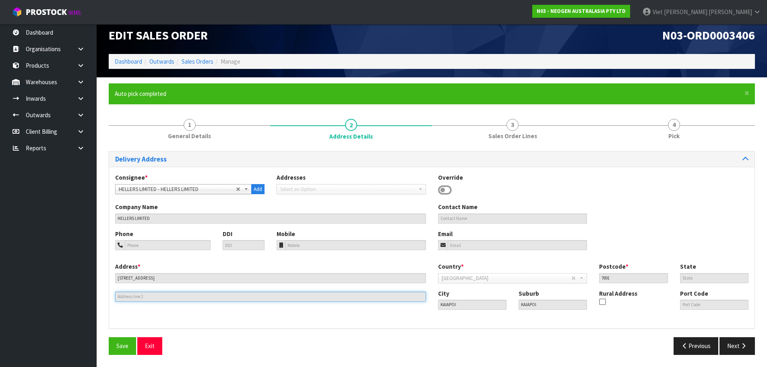
click at [165, 297] on input "text" at bounding box center [270, 297] width 311 height 10
click at [227, 291] on div "Address * 67 MAIN NORTH ROAD, RD1 This address line exceeds the recommended lim…" at bounding box center [270, 281] width 323 height 39
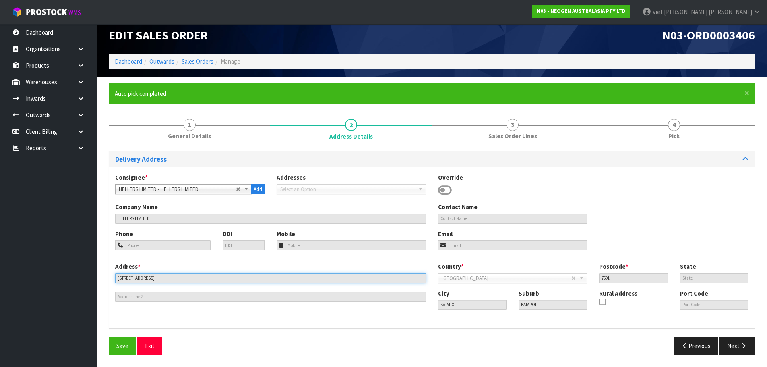
click at [230, 280] on input "67 MAIN NORTH ROAD, RD1" at bounding box center [270, 278] width 311 height 10
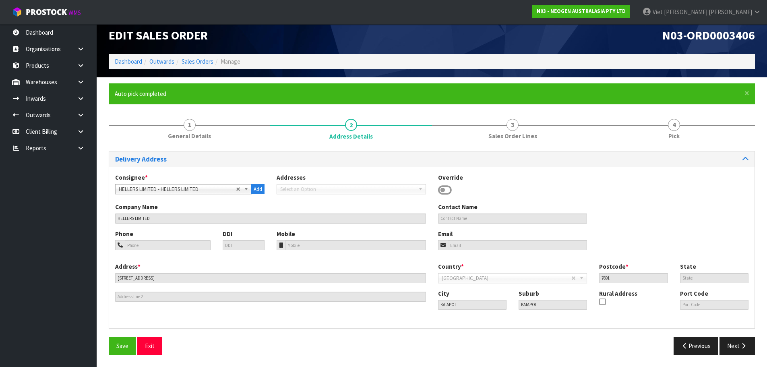
click at [435, 329] on div "Delivery Address Consignee * 000001.BAY MECHANICS - BAY MECHANICS 000001A - BRA…" at bounding box center [432, 256] width 646 height 210
click at [601, 302] on icon at bounding box center [602, 302] width 6 height 0
click at [736, 342] on button "Next" at bounding box center [737, 345] width 35 height 17
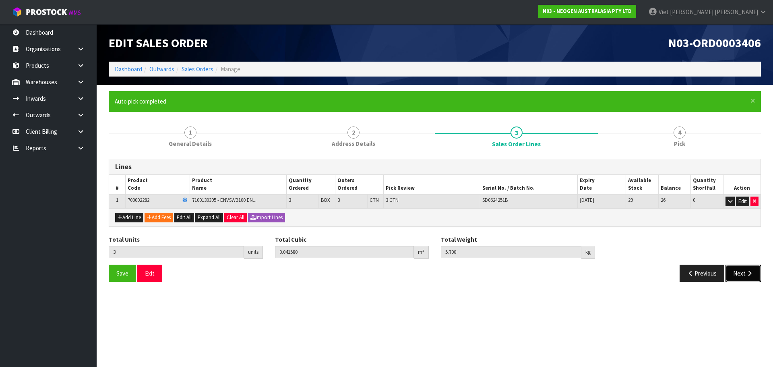
click at [744, 274] on button "Next" at bounding box center [743, 273] width 35 height 17
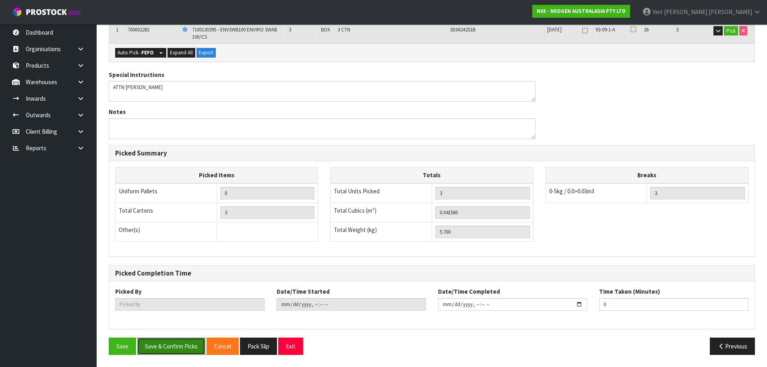
click at [182, 340] on button "Save & Confirm Picks" at bounding box center [171, 346] width 68 height 17
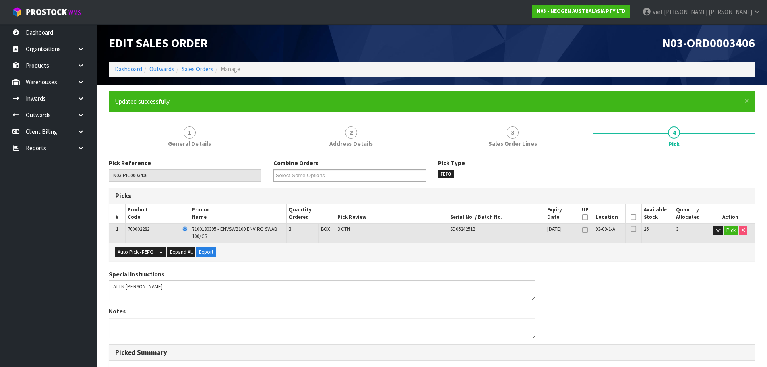
type input "Viet [PERSON_NAME]"
type input "2025-09-16T09:51:15"
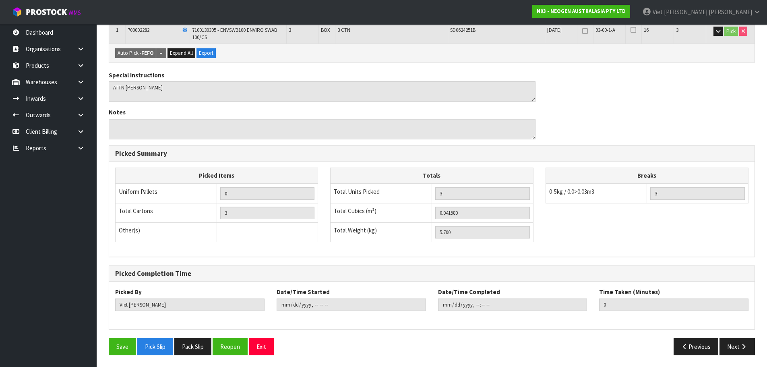
scroll to position [199, 0]
click at [197, 342] on button "Pack Slip" at bounding box center [192, 346] width 37 height 17
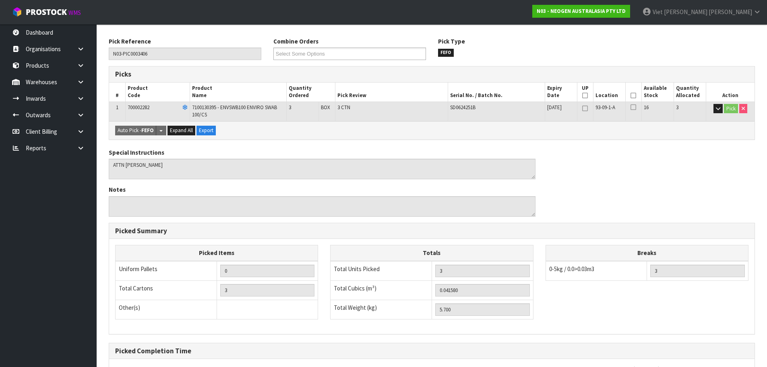
scroll to position [0, 0]
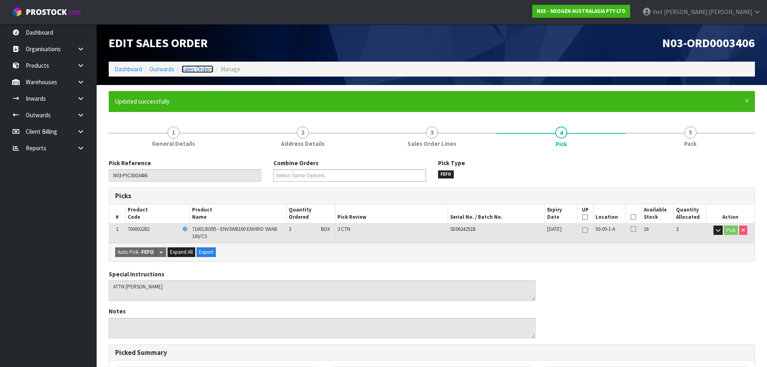
click at [211, 71] on link "Sales Orders" at bounding box center [198, 69] width 32 height 8
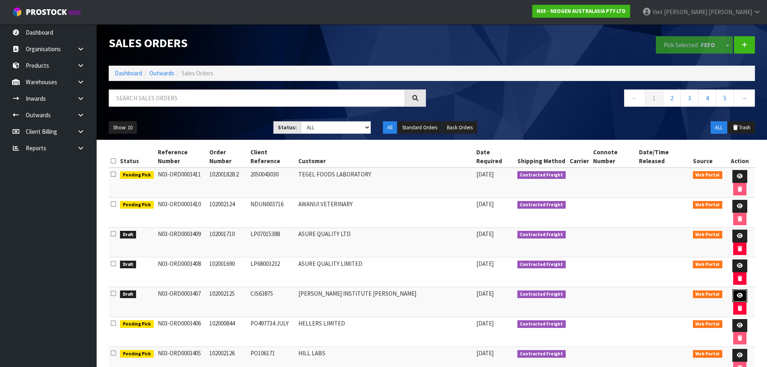
click at [741, 293] on icon at bounding box center [740, 295] width 6 height 5
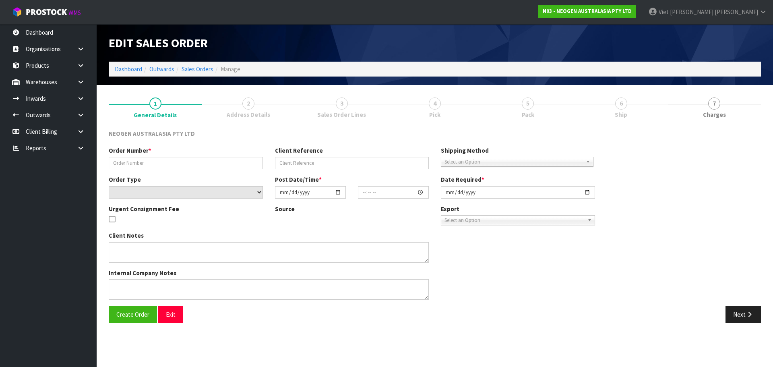
type input "102002125"
type input "CIS63875"
select select "number:0"
type input "[DATE]"
type input "09:40:00.000"
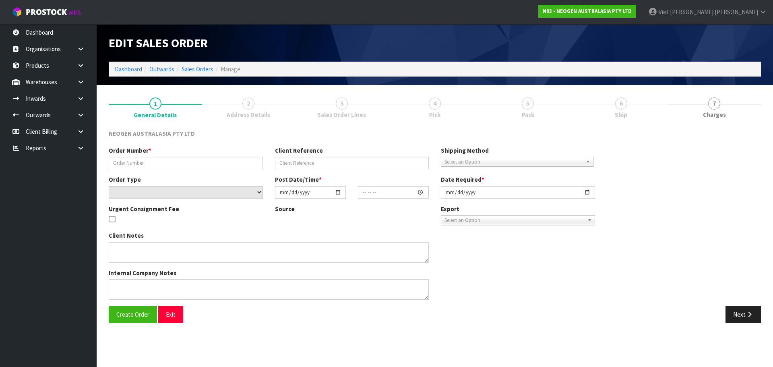
type input "[DATE]"
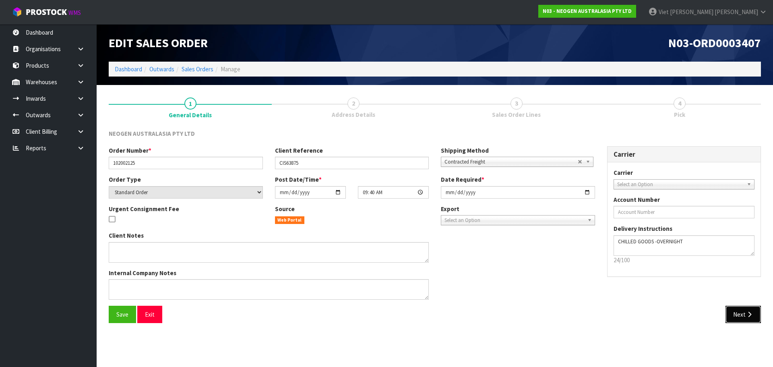
click at [738, 317] on button "Next" at bounding box center [743, 314] width 35 height 17
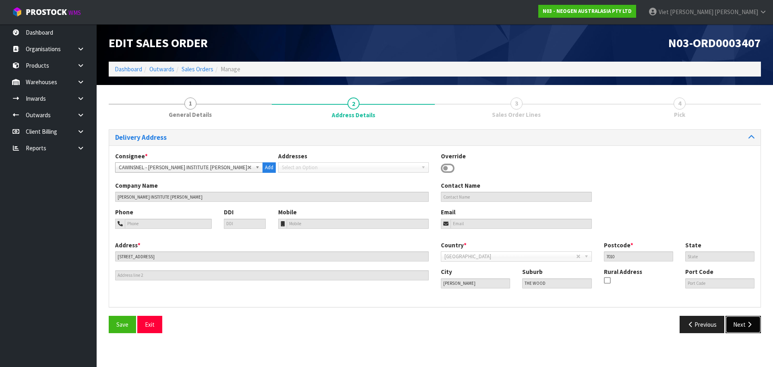
click at [741, 319] on button "Next" at bounding box center [743, 324] width 35 height 17
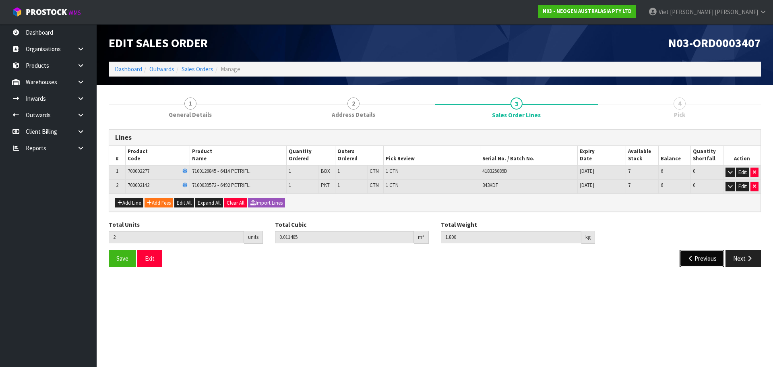
click at [686, 254] on button "Previous" at bounding box center [702, 258] width 45 height 17
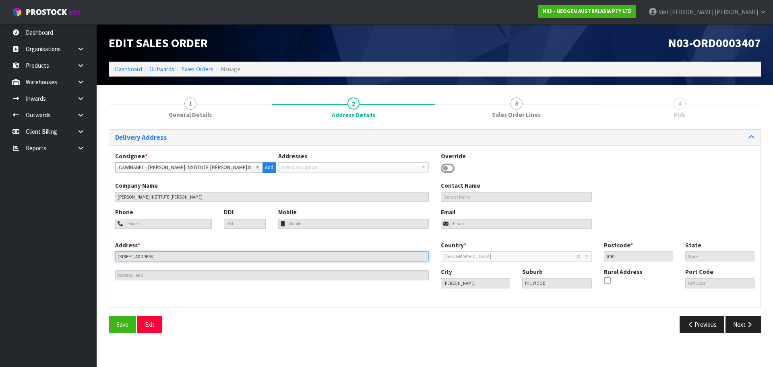
click at [193, 254] on input "98 HALIFAX STREET EAST" at bounding box center [272, 256] width 314 height 10
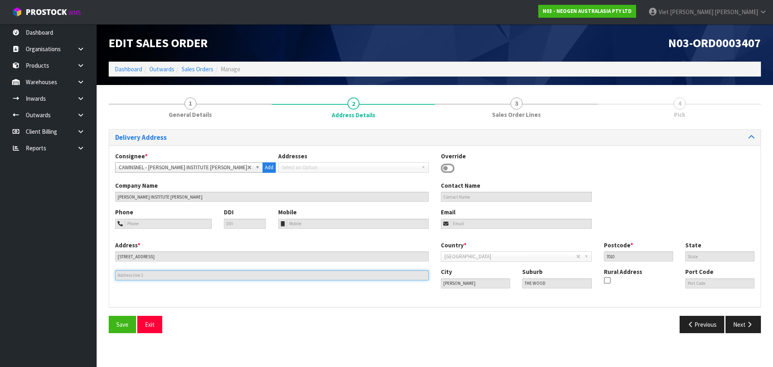
click at [321, 274] on input "text" at bounding box center [272, 275] width 314 height 10
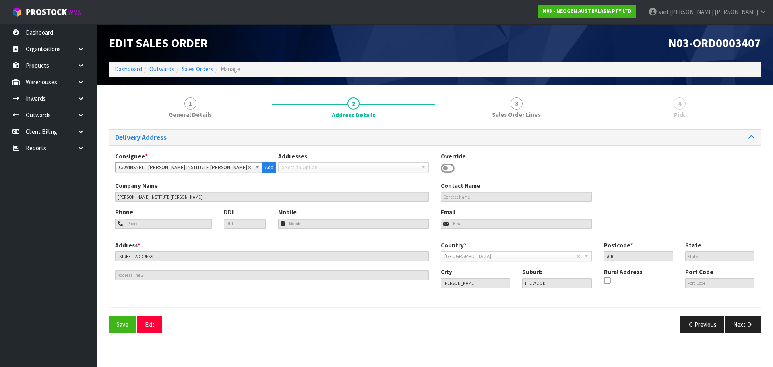
click at [331, 298] on div "Address * 98 HALIFAX STREET EAST This address line exceeds the recommended limi…" at bounding box center [435, 271] width 652 height 60
drag, startPoint x: 182, startPoint y: 257, endPoint x: 112, endPoint y: 257, distance: 70.1
click at [112, 257] on div "Address * 98 HALIFAX STREET EAST This address line exceeds the recommended limi…" at bounding box center [272, 260] width 326 height 39
click at [442, 172] on icon at bounding box center [448, 168] width 14 height 12
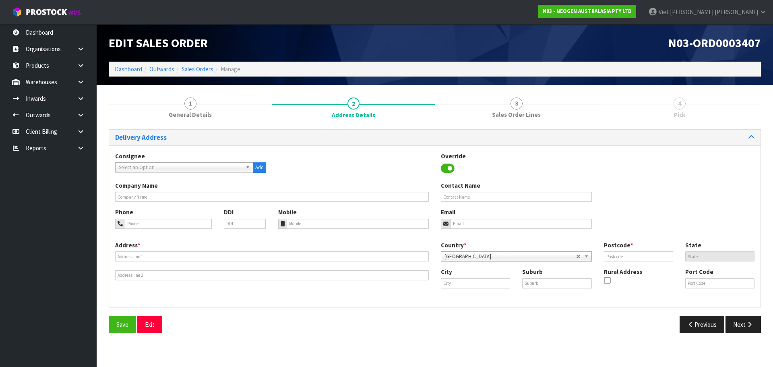
click at [444, 167] on icon at bounding box center [448, 168] width 14 height 12
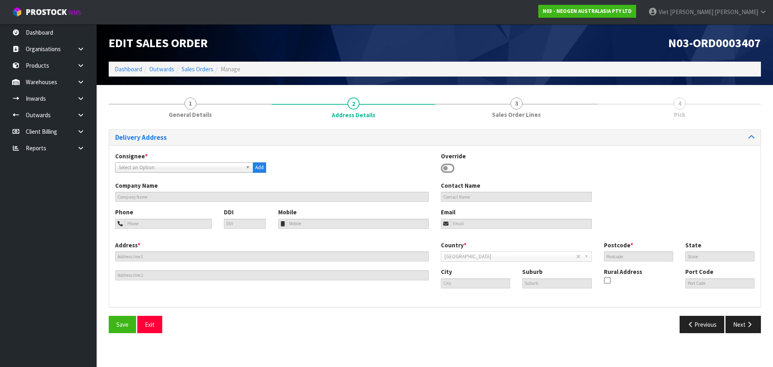
click at [272, 313] on div "Delivery Address Consignee * 000001.BAY MECHANICS - BAY MECHANICS 000001A - BRA…" at bounding box center [435, 234] width 653 height 210
click at [242, 264] on div "Address * This address line exceeds the recommended limit of 35 characters and …" at bounding box center [272, 260] width 326 height 39
click at [246, 251] on div "Address * This address line exceeds the recommended limit of 35 characters and …" at bounding box center [272, 260] width 326 height 39
click at [161, 321] on div "Save Exit" at bounding box center [269, 324] width 332 height 17
click at [160, 321] on button "Exit" at bounding box center [149, 324] width 25 height 17
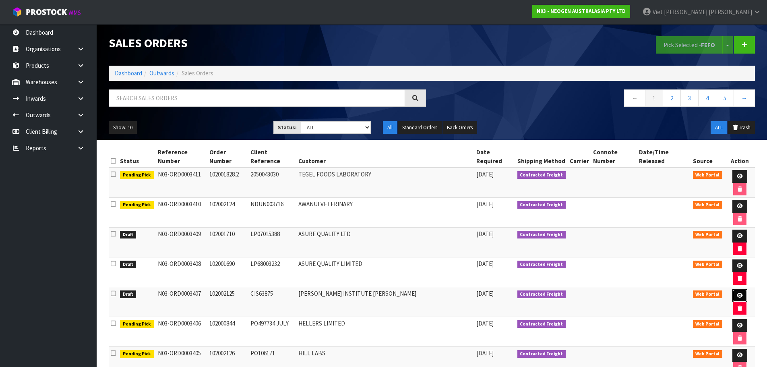
click at [743, 295] on link at bounding box center [740, 295] width 15 height 13
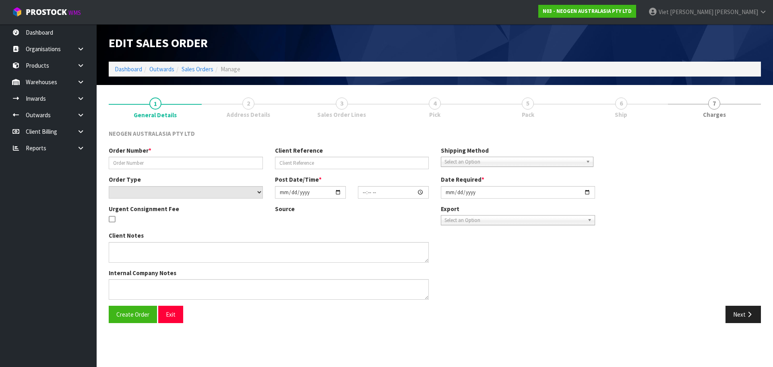
type input "102002125"
type input "CIS63875"
select select "number:0"
type input "[DATE]"
type input "09:40:00.000"
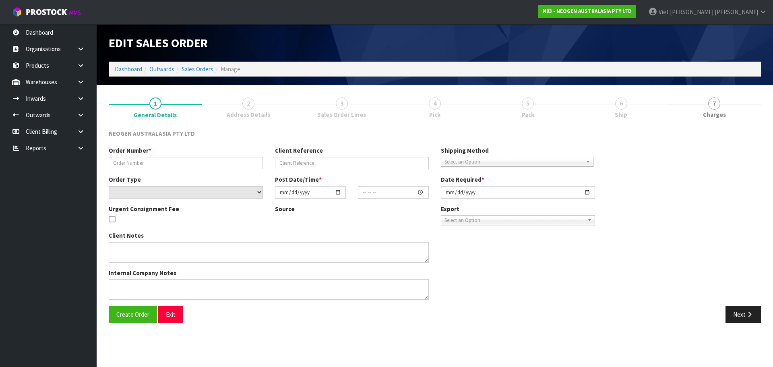
type input "[DATE]"
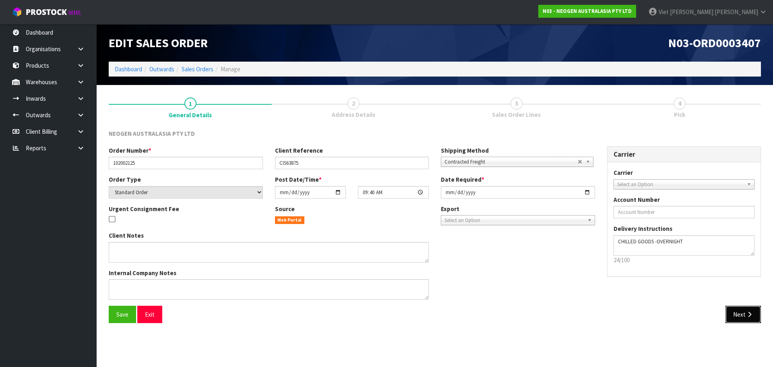
click at [730, 319] on button "Next" at bounding box center [743, 314] width 35 height 17
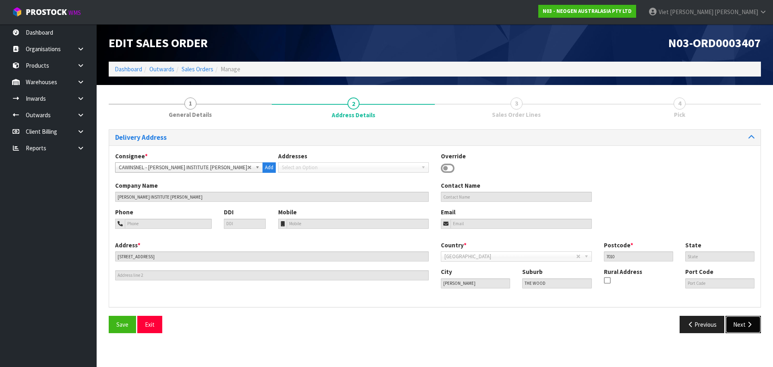
click at [733, 323] on button "Next" at bounding box center [743, 324] width 35 height 17
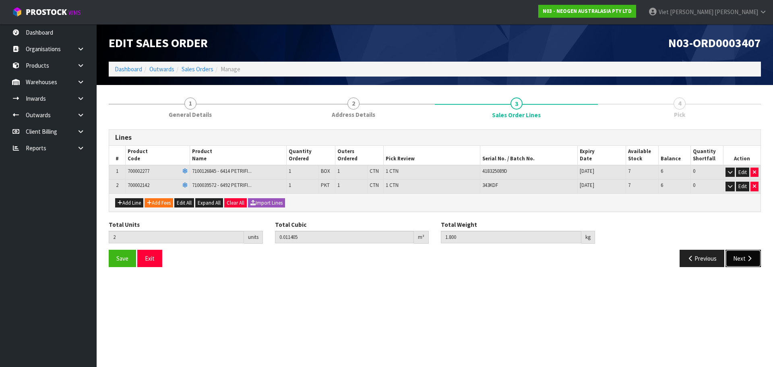
click at [737, 260] on button "Next" at bounding box center [743, 258] width 35 height 17
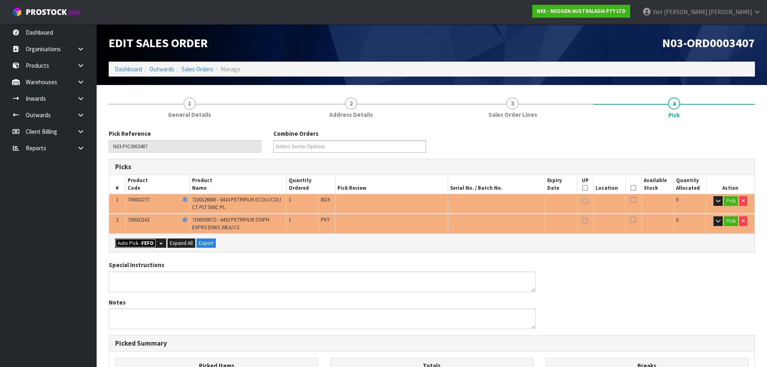
click at [145, 246] on strong "FEFO" at bounding box center [147, 243] width 12 height 7
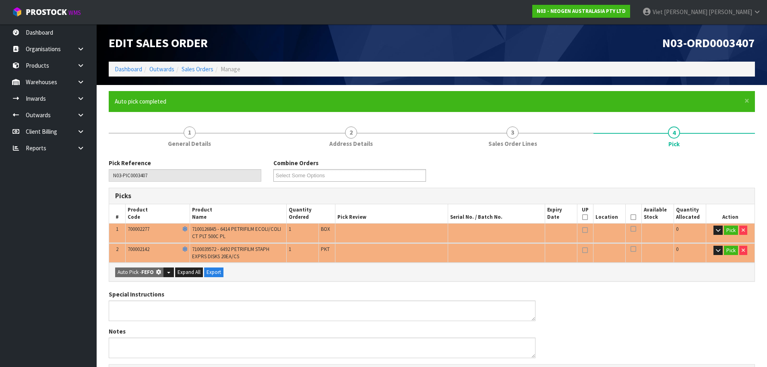
type input "2"
type input "0.011405"
type input "1.800"
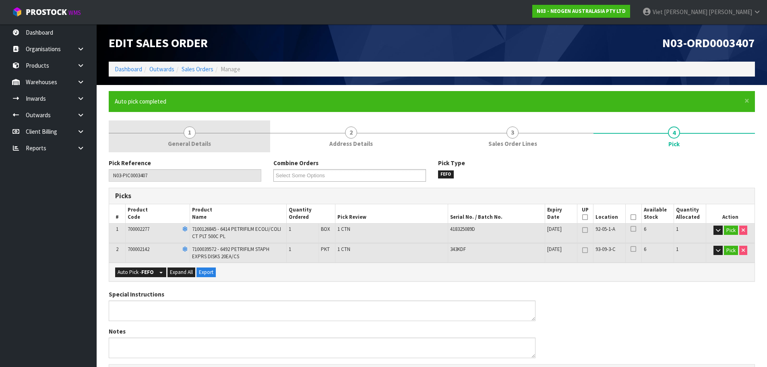
click at [227, 148] on link "1 General Details" at bounding box center [190, 136] width 162 height 32
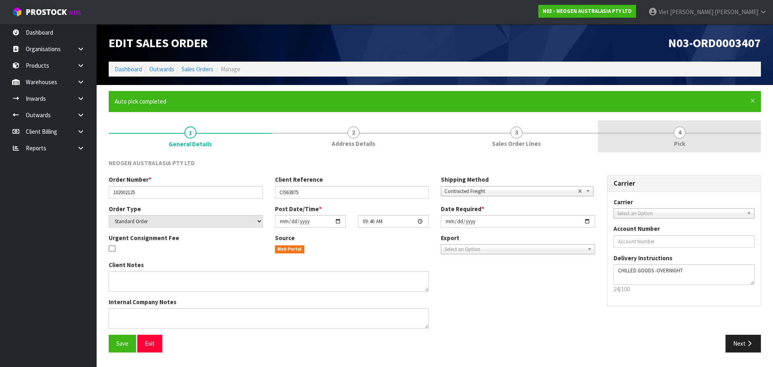
click at [680, 143] on span "Pick" at bounding box center [679, 143] width 11 height 8
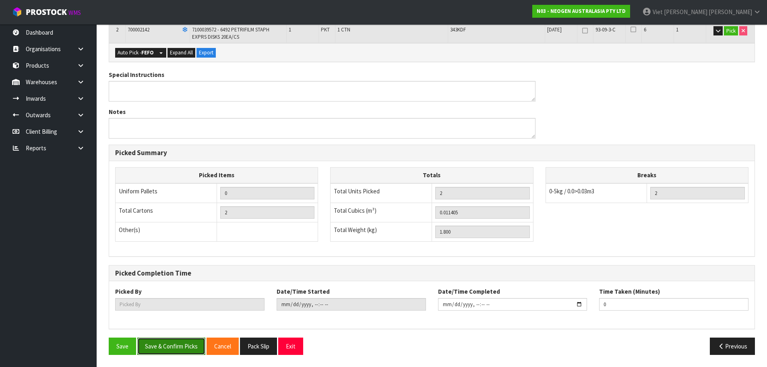
click at [164, 344] on button "Save & Confirm Picks" at bounding box center [171, 346] width 68 height 17
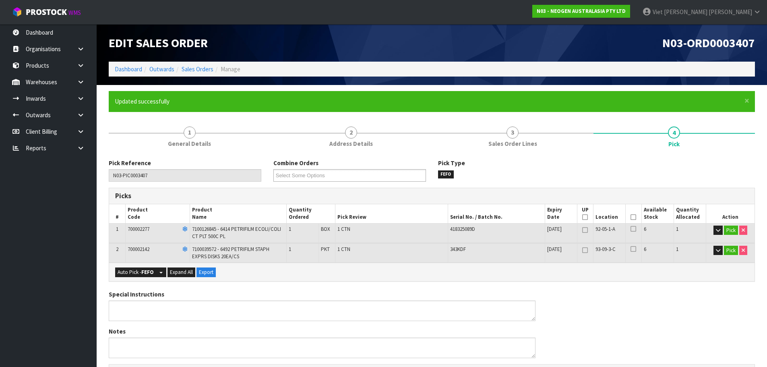
type input "Viet [PERSON_NAME]"
type input "2025-09-16T09:52:40"
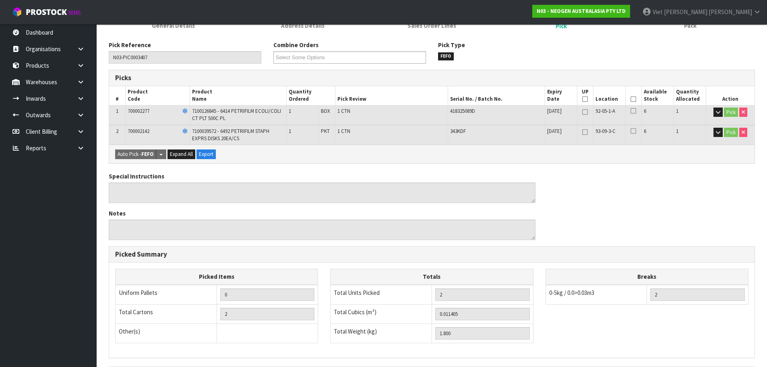
scroll to position [220, 0]
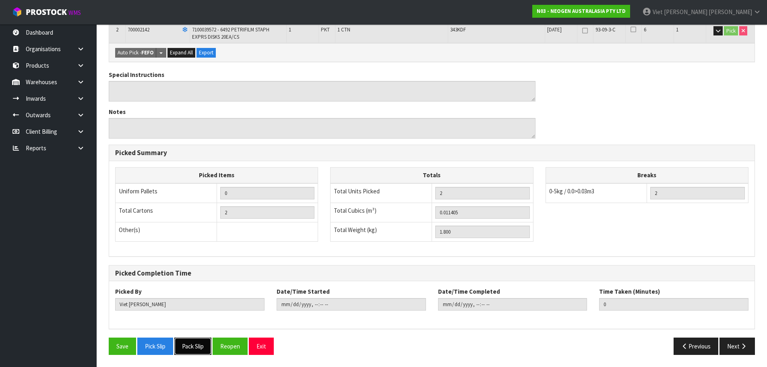
click at [196, 339] on button "Pack Slip" at bounding box center [192, 346] width 37 height 17
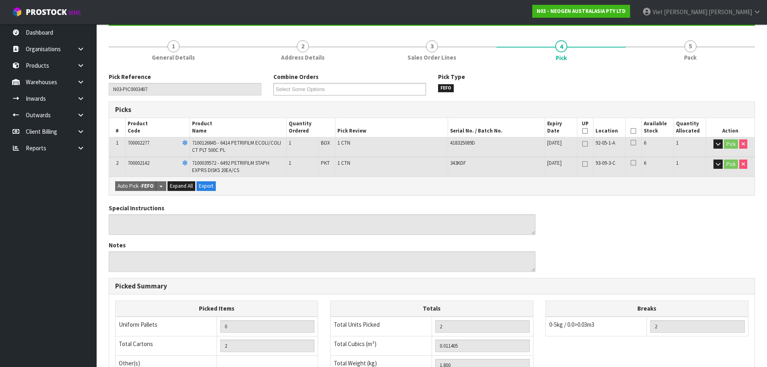
scroll to position [0, 0]
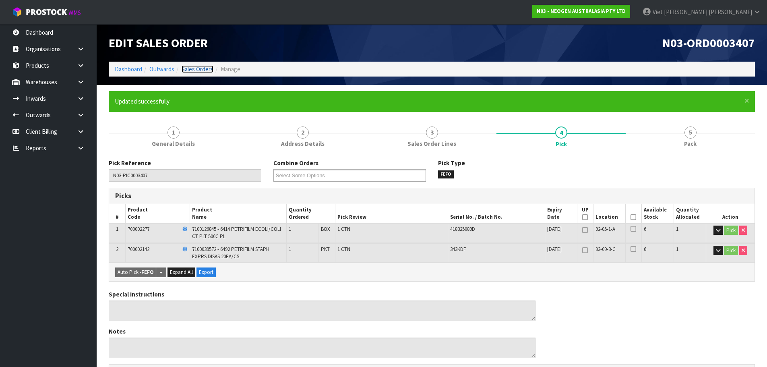
click at [198, 70] on link "Sales Orders" at bounding box center [198, 69] width 32 height 8
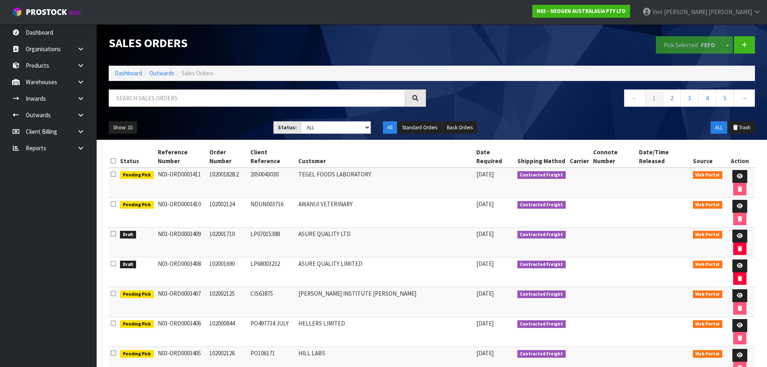
scroll to position [40, 0]
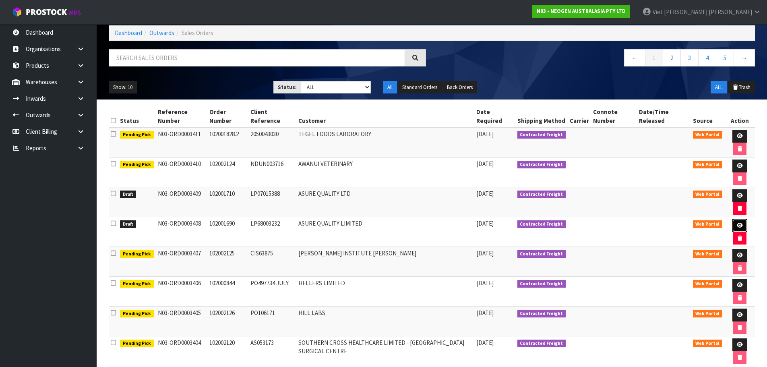
click at [738, 224] on icon at bounding box center [740, 225] width 6 height 5
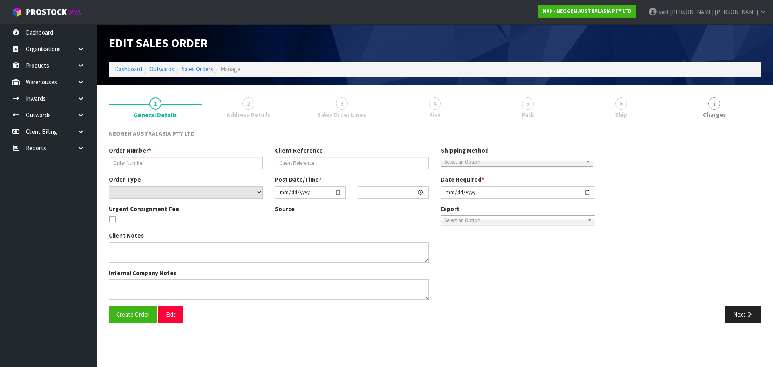
type input "102001690"
type input "LP68003232"
select select "number:0"
type input "[DATE]"
type input "09:41:00.000"
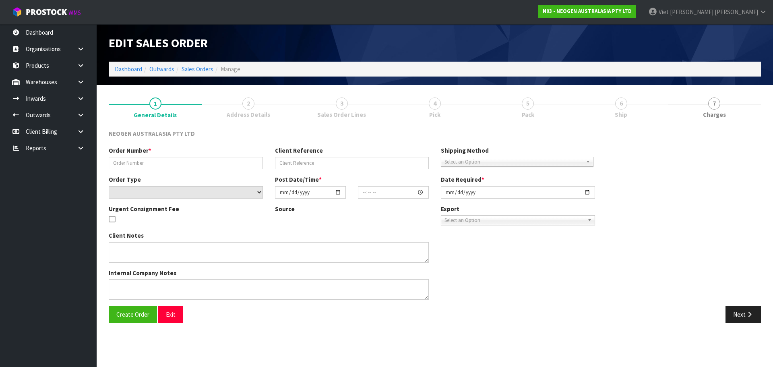
type input "[DATE]"
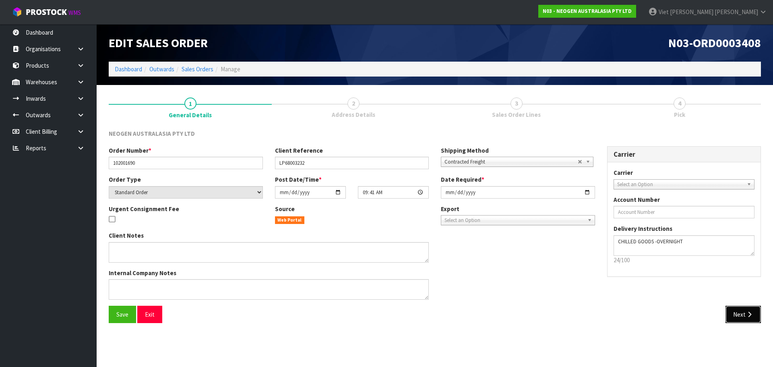
click at [743, 318] on button "Next" at bounding box center [743, 314] width 35 height 17
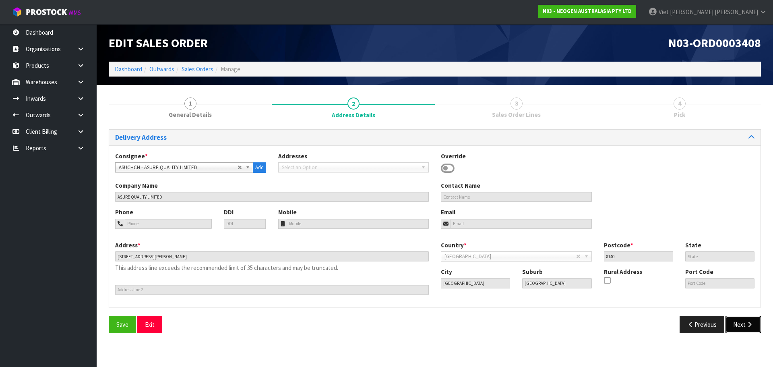
click at [758, 331] on button "Next" at bounding box center [743, 324] width 35 height 17
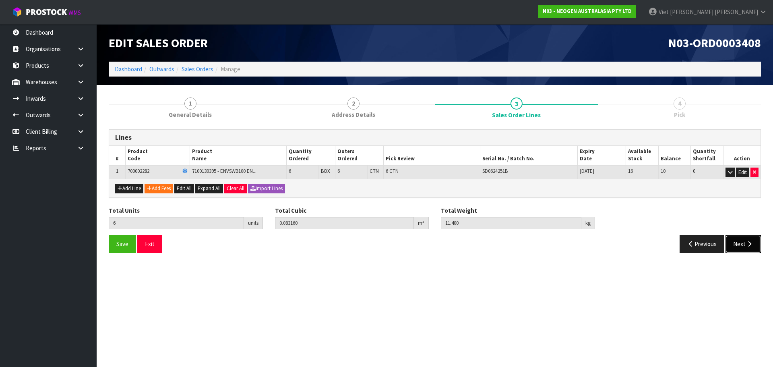
click at [741, 244] on button "Next" at bounding box center [743, 243] width 35 height 17
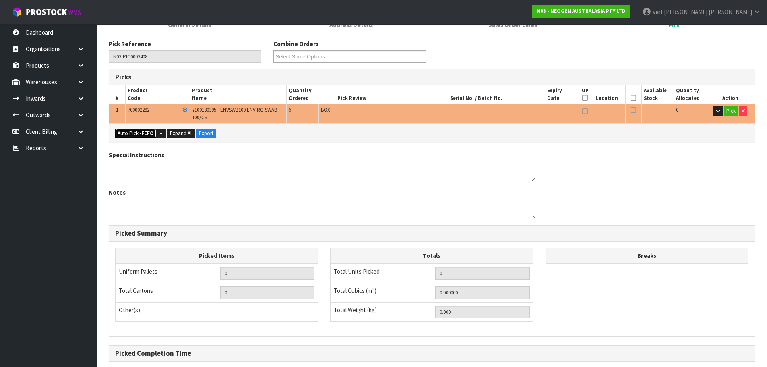
click at [150, 135] on strong "FEFO" at bounding box center [147, 133] width 12 height 7
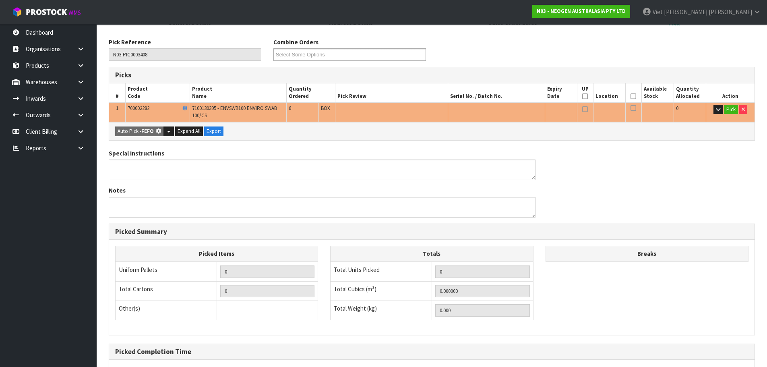
type input "6"
type input "0.083160"
type input "11.400"
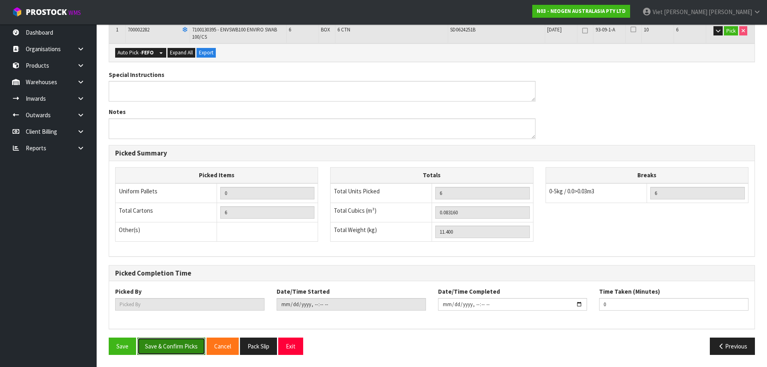
click at [175, 340] on button "Save & Confirm Picks" at bounding box center [171, 346] width 68 height 17
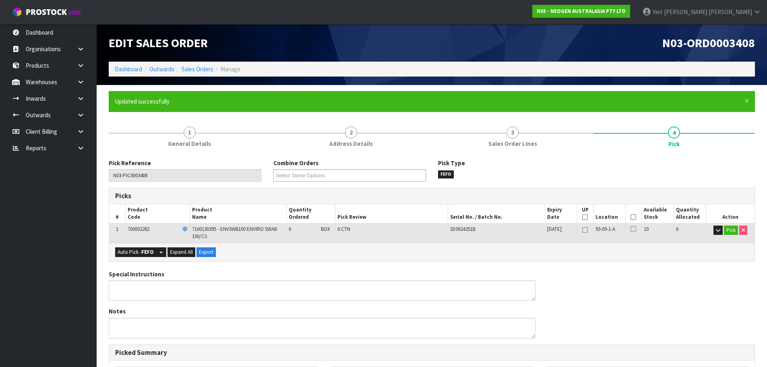
type input "Viet [PERSON_NAME]"
type input "2025-09-16T09:53:19"
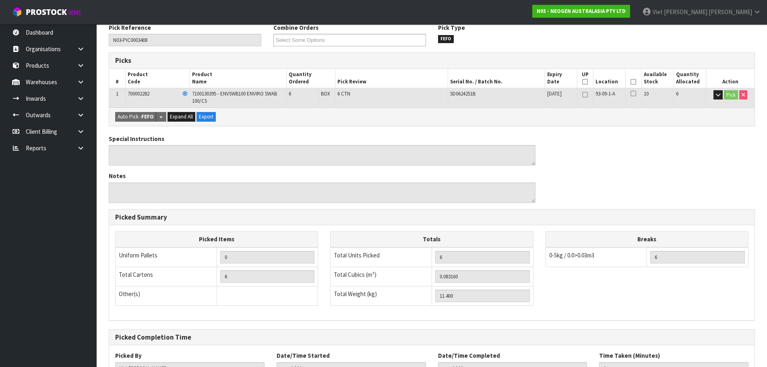
scroll to position [199, 0]
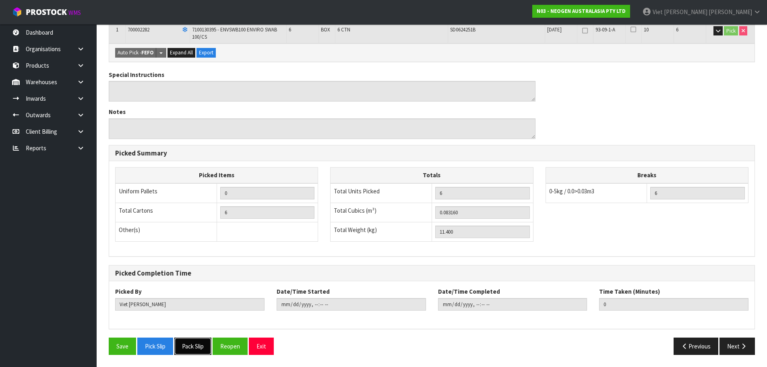
click at [197, 338] on button "Pack Slip" at bounding box center [192, 346] width 37 height 17
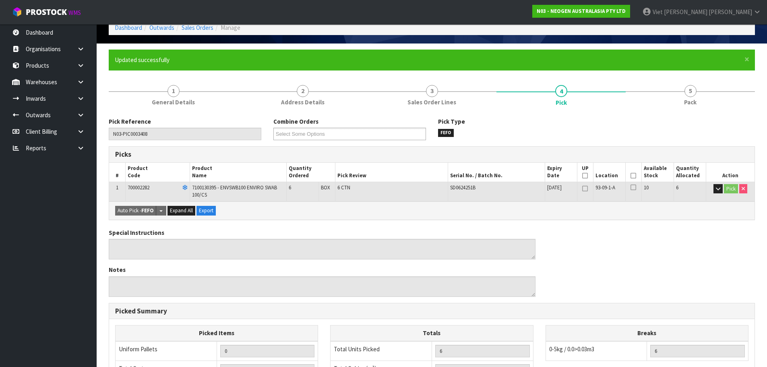
scroll to position [0, 0]
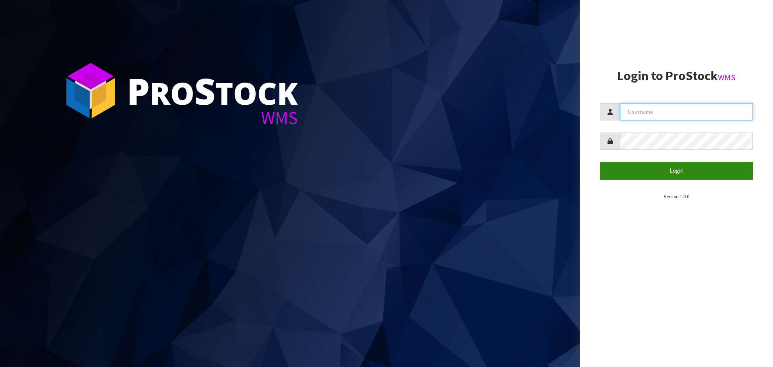
type input "[PERSON_NAME]"
click at [678, 174] on button "Login" at bounding box center [676, 170] width 153 height 17
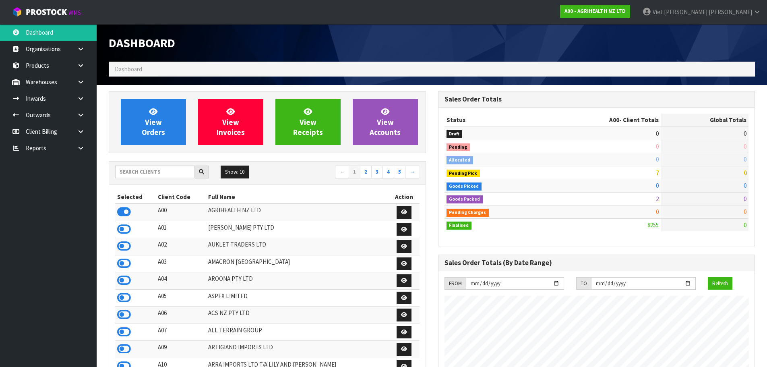
scroll to position [610, 329]
click at [129, 209] on icon at bounding box center [124, 212] width 14 height 12
click at [141, 179] on div "Show: 10 5 10 25 50 ← 1 2 3 4 5 →" at bounding box center [267, 173] width 317 height 14
click at [148, 170] on input "text" at bounding box center [155, 172] width 80 height 12
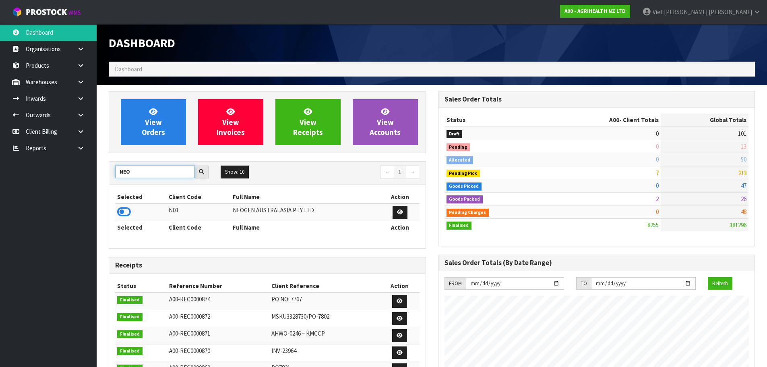
type input "NEO"
click at [116, 214] on td at bounding box center [141, 211] width 52 height 17
click at [129, 209] on icon at bounding box center [124, 212] width 14 height 12
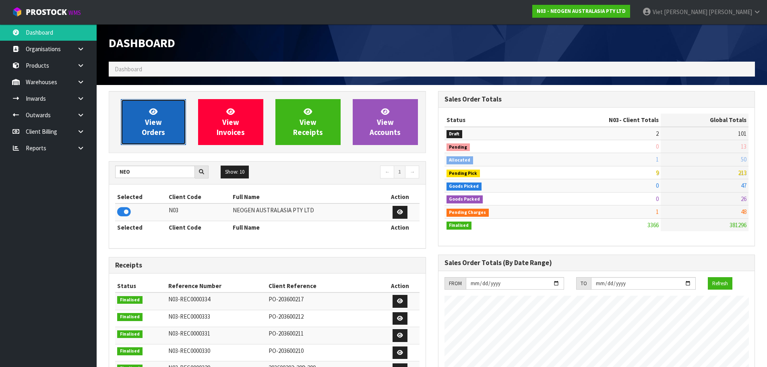
click at [166, 120] on link "View Orders" at bounding box center [153, 122] width 65 height 46
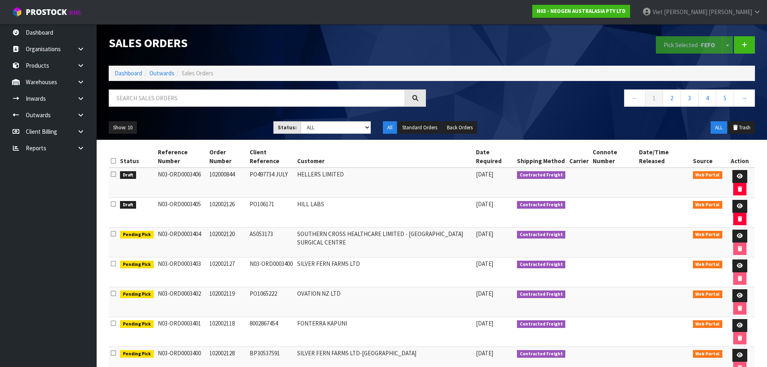
click at [272, 89] on div "Sales Orders Pick Selected - FEFO Split button! FIFO - First In First Out FEFO …" at bounding box center [432, 82] width 659 height 116
click at [232, 100] on input "text" at bounding box center [257, 97] width 296 height 17
paste input "ORD0003400"
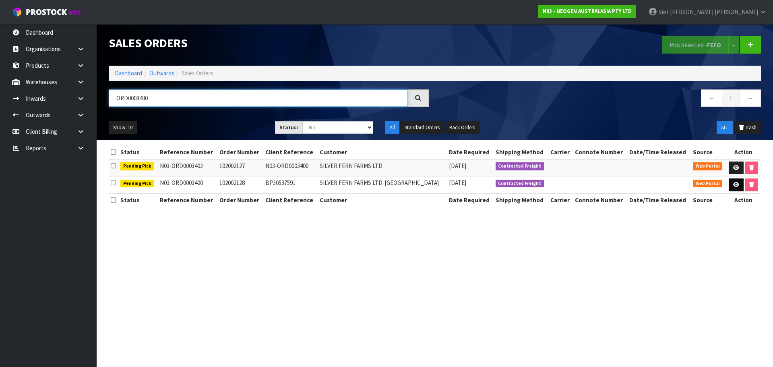
type input "ORD0003400"
click at [733, 186] on icon at bounding box center [736, 184] width 6 height 5
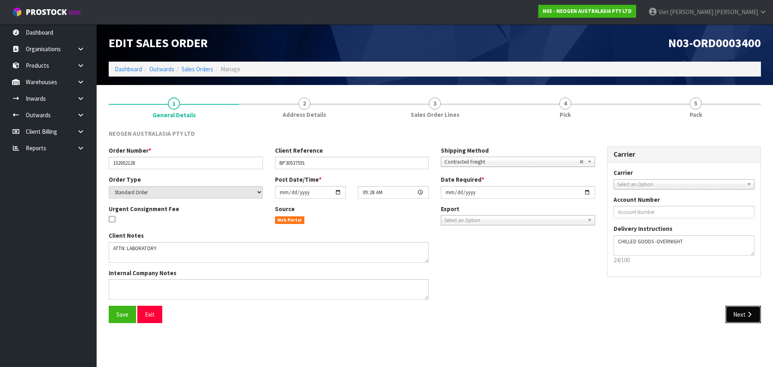
click at [749, 313] on icon "button" at bounding box center [750, 314] width 8 height 6
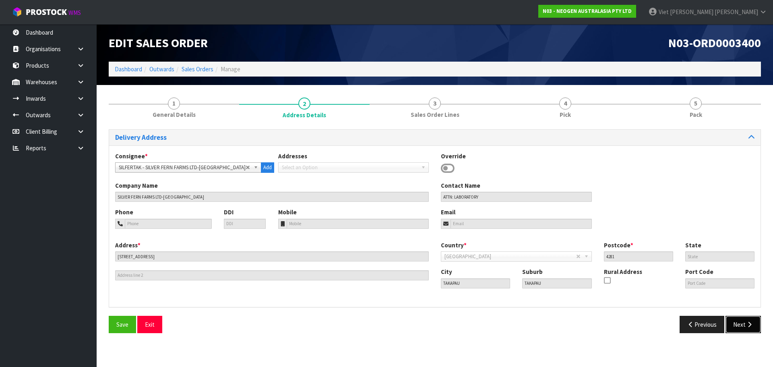
click at [735, 326] on button "Next" at bounding box center [743, 324] width 35 height 17
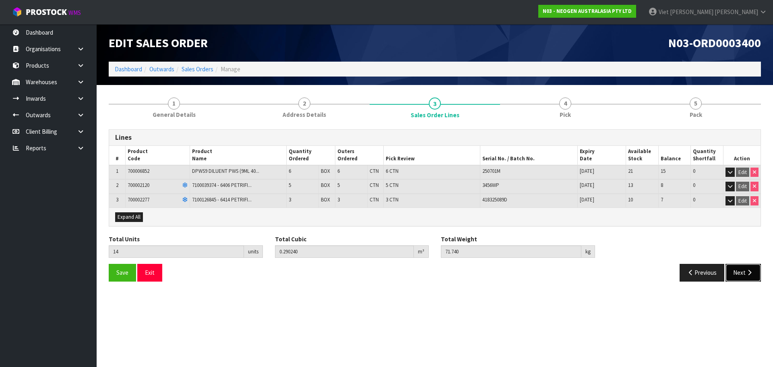
click at [739, 278] on button "Next" at bounding box center [743, 272] width 35 height 17
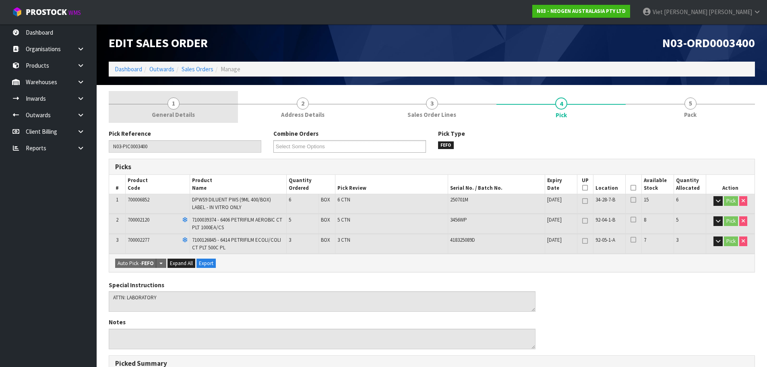
click at [198, 114] on link "1 General Details" at bounding box center [173, 107] width 129 height 32
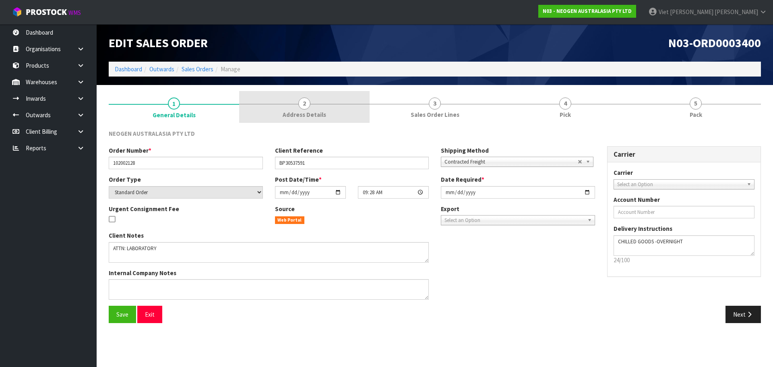
click at [292, 121] on link "2 Address Details" at bounding box center [304, 107] width 131 height 32
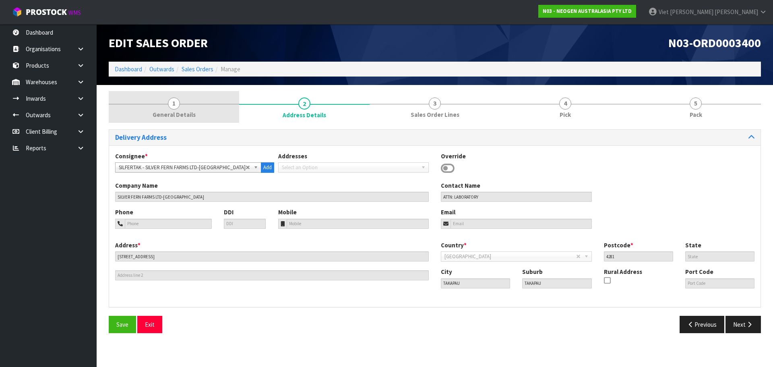
click at [228, 115] on link "1 General Details" at bounding box center [174, 107] width 131 height 32
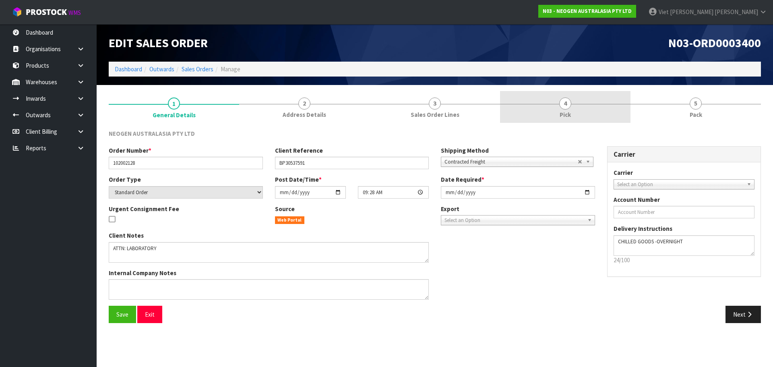
click at [521, 95] on link "4 Pick" at bounding box center [565, 107] width 131 height 32
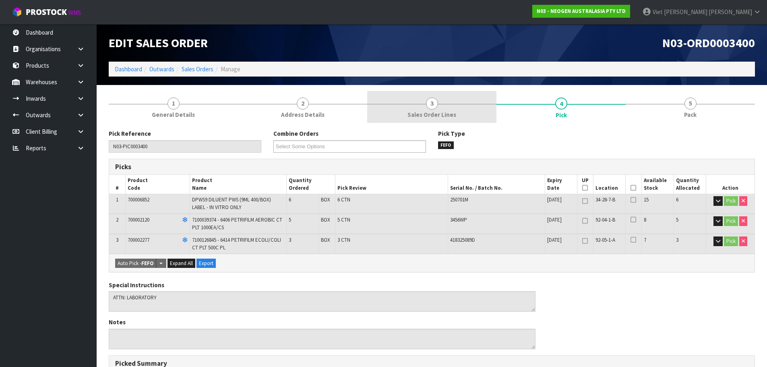
click at [421, 104] on div at bounding box center [431, 104] width 129 height 0
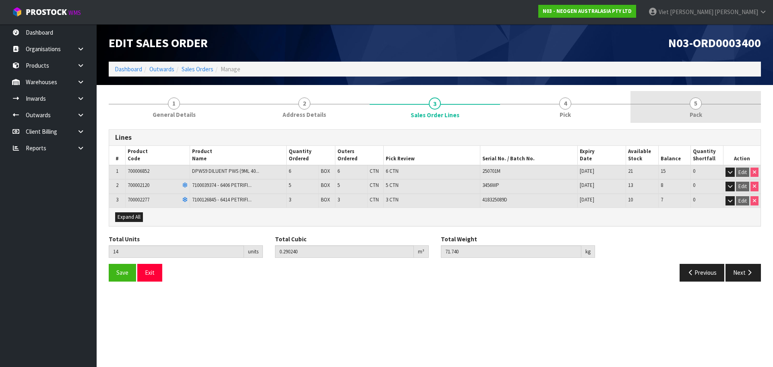
click at [657, 95] on link "5 Pack" at bounding box center [696, 107] width 131 height 32
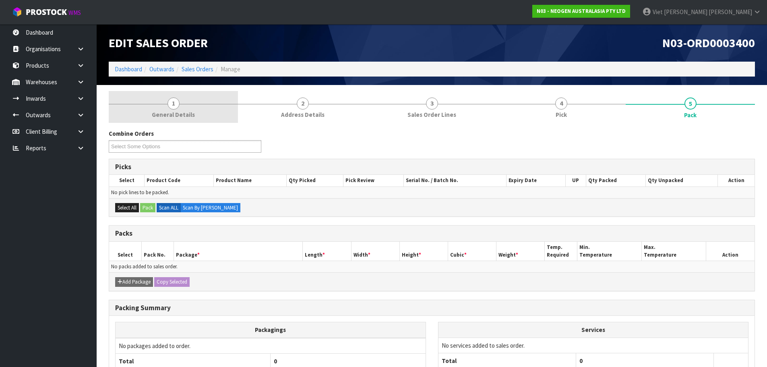
click at [198, 109] on link "1 General Details" at bounding box center [173, 107] width 129 height 32
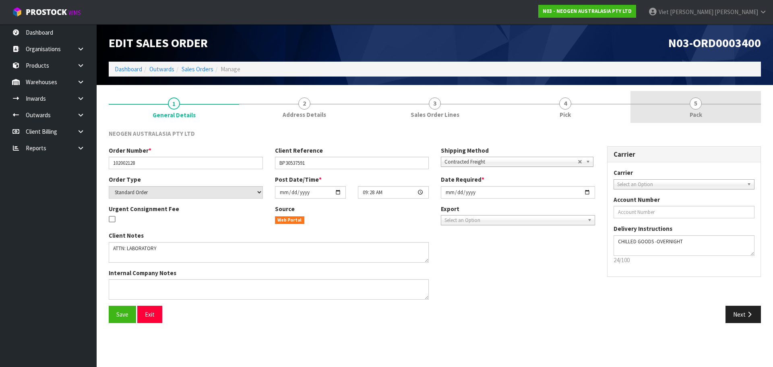
click at [640, 104] on link "5 Pack" at bounding box center [696, 107] width 131 height 32
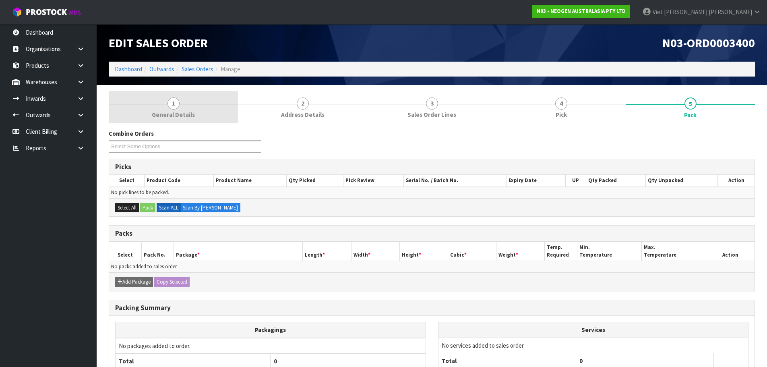
drag, startPoint x: 195, startPoint y: 114, endPoint x: 178, endPoint y: 118, distance: 18.3
click at [195, 114] on link "1 General Details" at bounding box center [173, 107] width 129 height 32
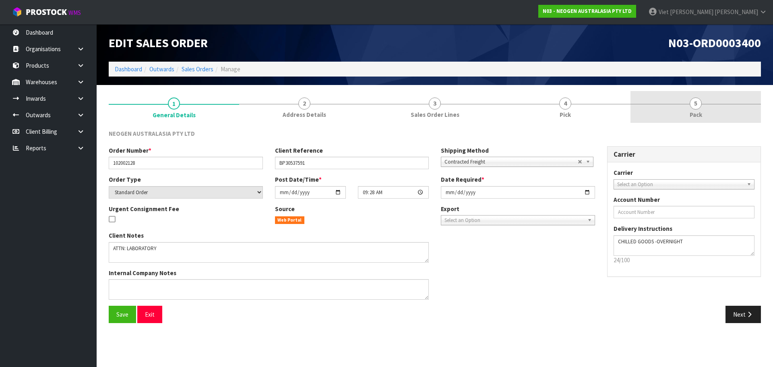
click at [659, 104] on link "5 Pack" at bounding box center [696, 107] width 131 height 32
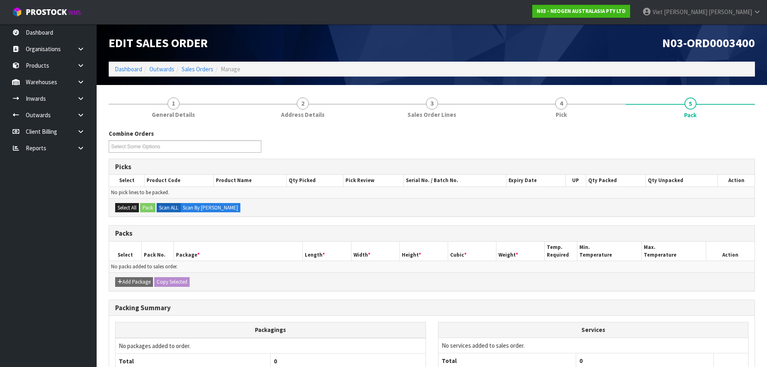
click at [209, 124] on div "Combine Orders N03-ORD0003377 N03-ORD0003396 N03-ORD0003397 N03-ORD0003398 N03-…" at bounding box center [432, 278] width 646 height 311
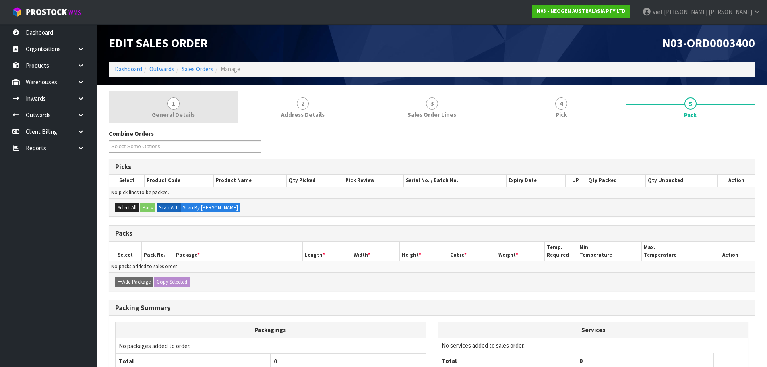
click at [164, 112] on span "General Details" at bounding box center [173, 114] width 43 height 8
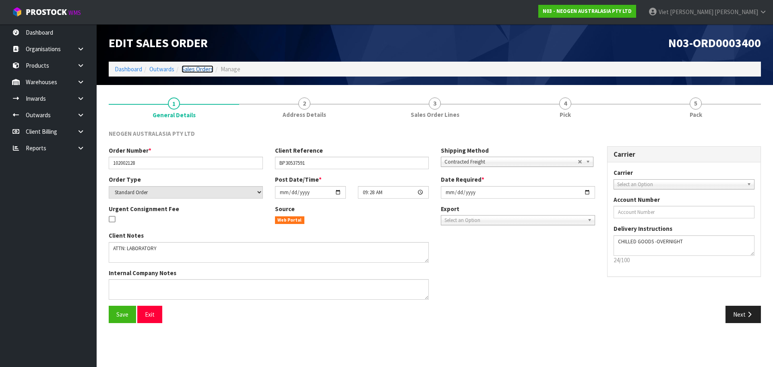
click at [207, 66] on link "Sales Orders" at bounding box center [198, 69] width 32 height 8
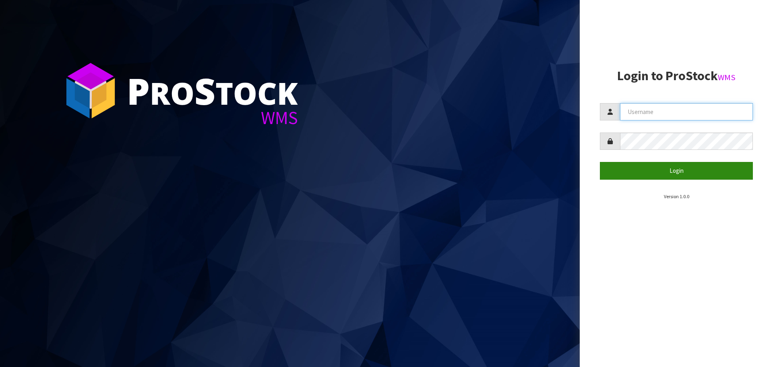
type input "[PERSON_NAME]"
click at [668, 174] on button "Login" at bounding box center [676, 170] width 153 height 17
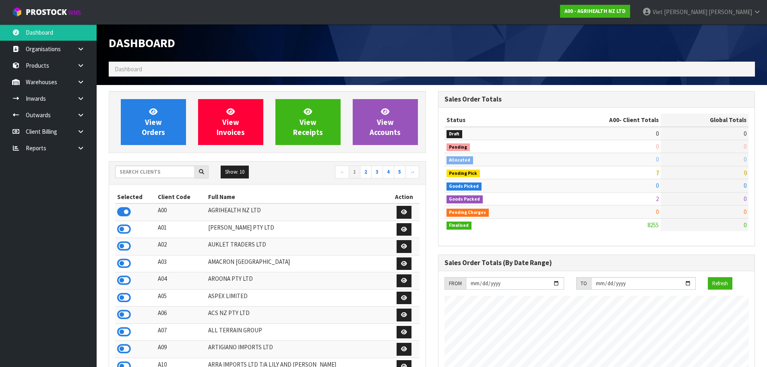
scroll to position [610, 329]
click at [156, 174] on input "text" at bounding box center [155, 172] width 80 height 12
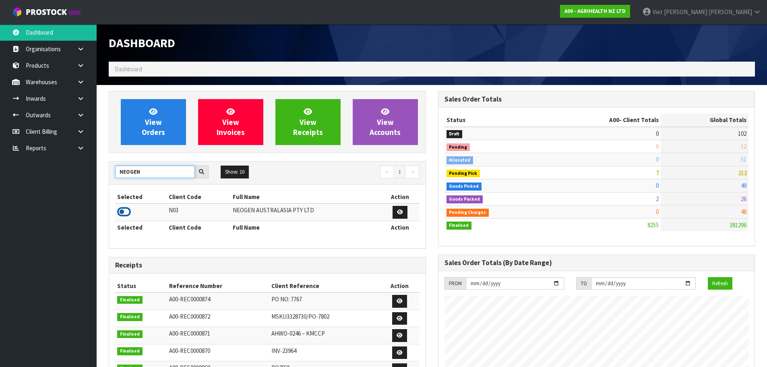
type input "NEOGEN"
click at [124, 214] on icon at bounding box center [124, 212] width 14 height 12
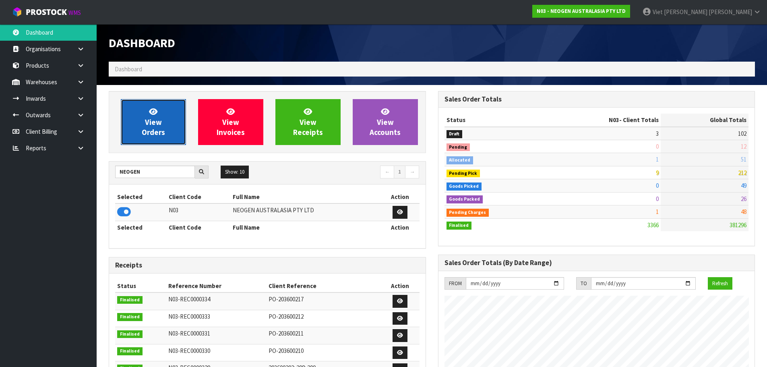
click at [139, 135] on link "View Orders" at bounding box center [153, 122] width 65 height 46
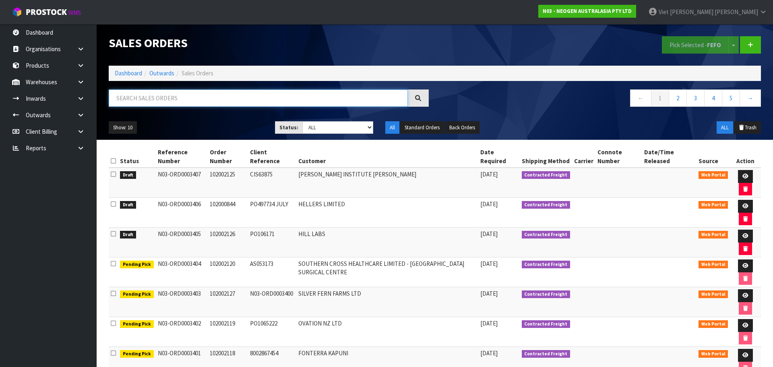
click at [262, 101] on input "text" at bounding box center [258, 97] width 299 height 17
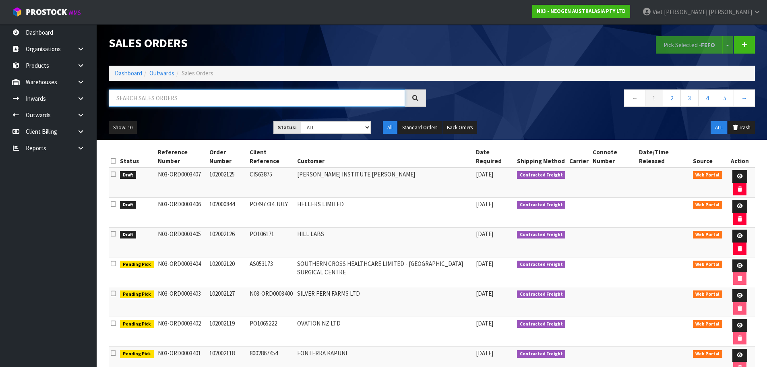
paste input "ORD0003401"
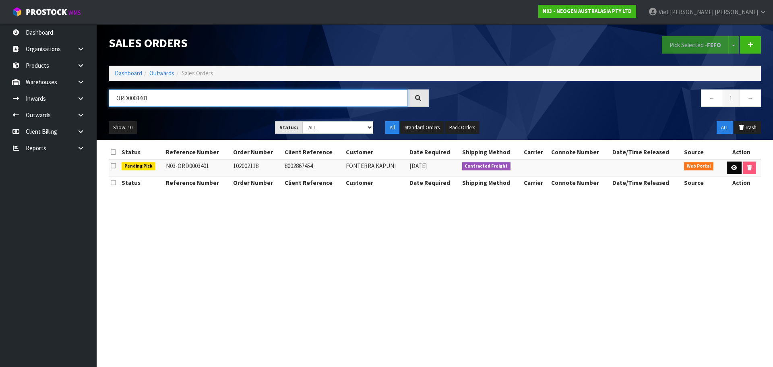
type input "ORD0003401"
click at [729, 166] on link at bounding box center [734, 168] width 15 height 13
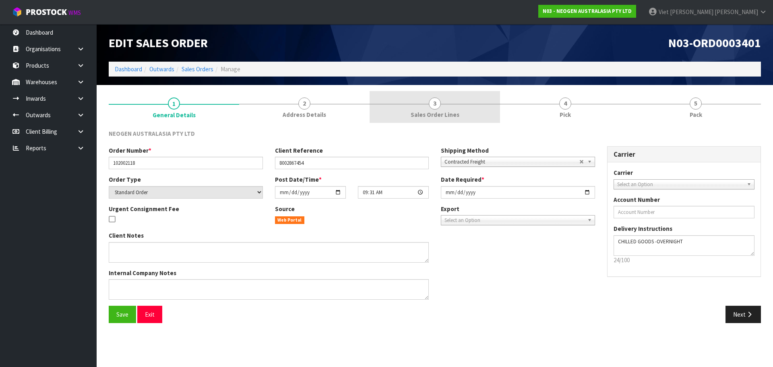
click at [454, 112] on span "Sales Order Lines" at bounding box center [435, 114] width 49 height 8
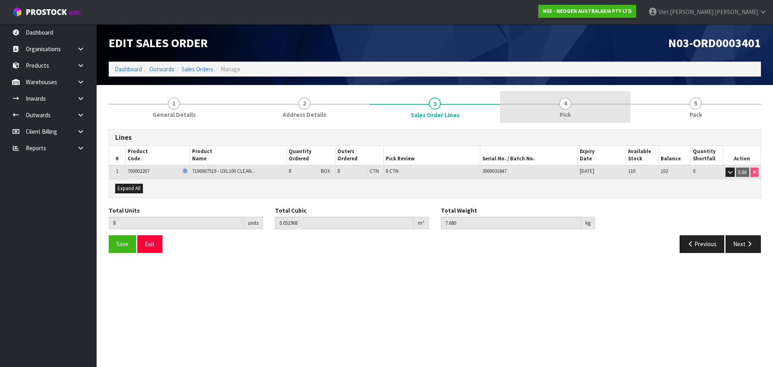
click at [520, 98] on link "4 Pick" at bounding box center [565, 107] width 131 height 32
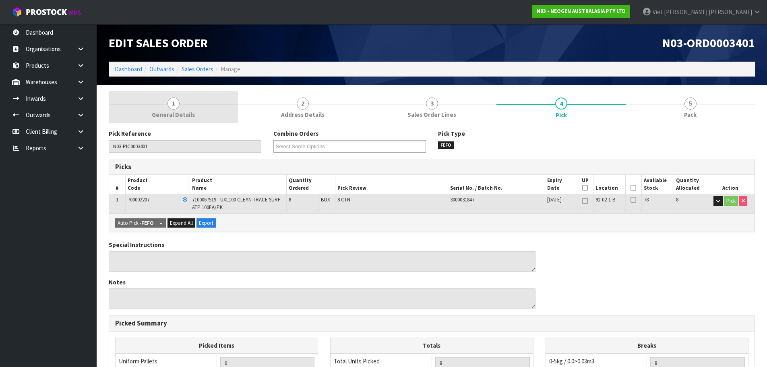
drag, startPoint x: 195, startPoint y: 131, endPoint x: 202, endPoint y: 104, distance: 28.8
click at [195, 131] on div "Pick Reference N03-PIC0003401" at bounding box center [185, 140] width 165 height 23
click at [202, 104] on div at bounding box center [173, 104] width 129 height 0
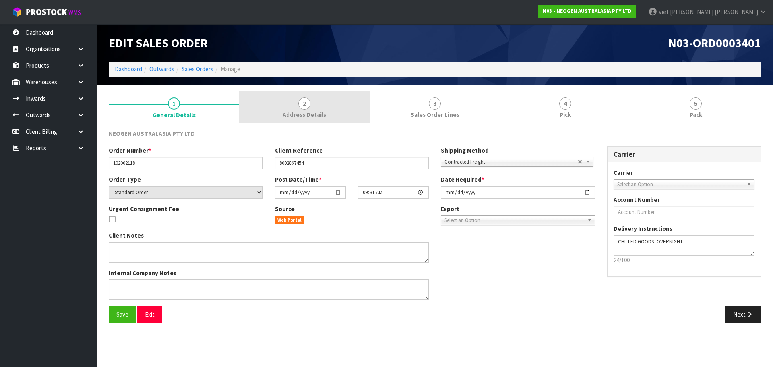
click at [315, 106] on link "2 Address Details" at bounding box center [304, 107] width 131 height 32
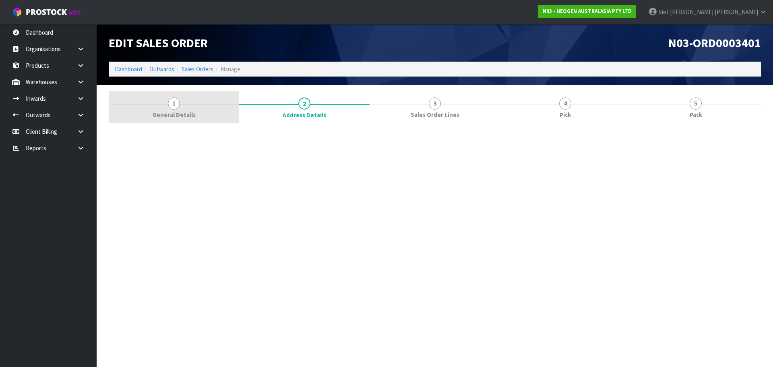
click at [199, 110] on link "1 General Details" at bounding box center [174, 107] width 131 height 32
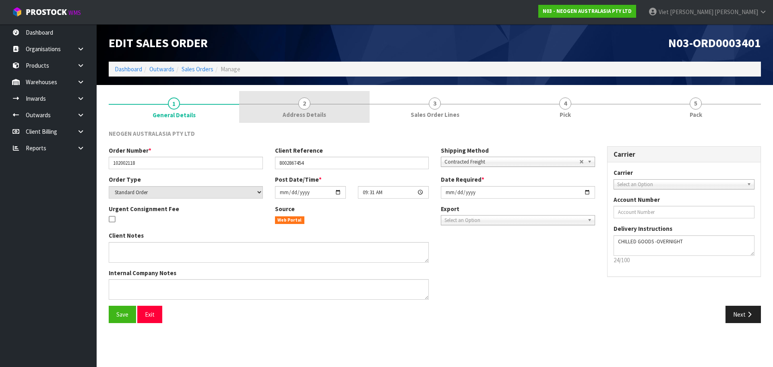
click at [333, 108] on link "2 Address Details" at bounding box center [304, 107] width 131 height 32
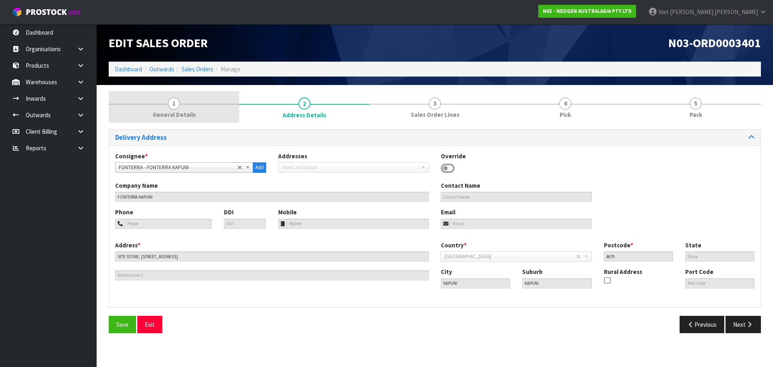
click at [200, 115] on link "1 General Details" at bounding box center [174, 107] width 131 height 32
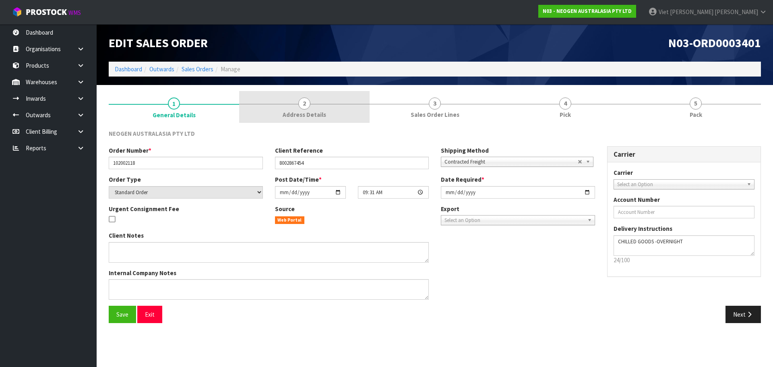
click at [282, 108] on link "2 Address Details" at bounding box center [304, 107] width 131 height 32
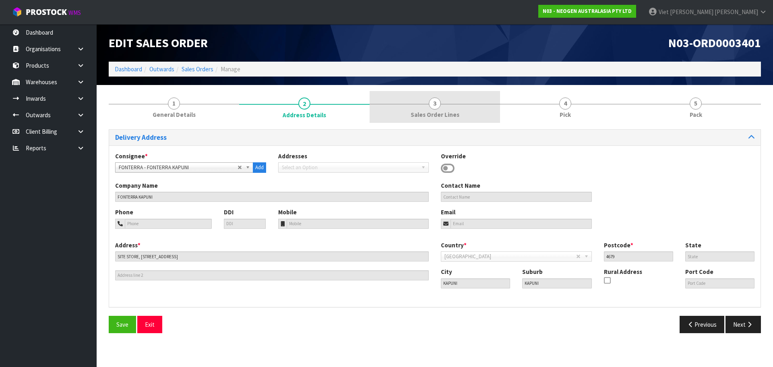
click at [481, 94] on link "3 Sales Order Lines" at bounding box center [435, 107] width 131 height 32
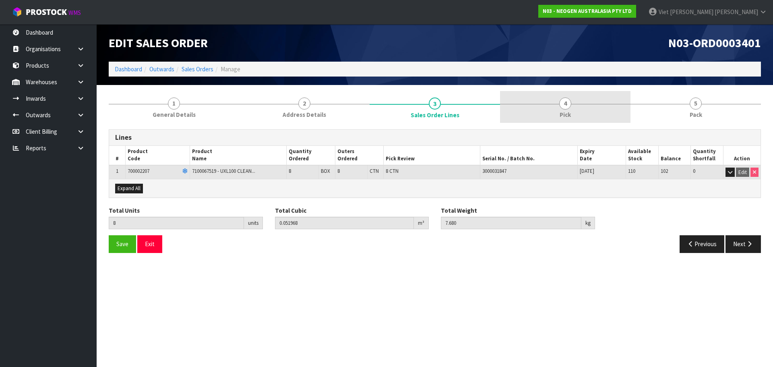
click at [624, 95] on link "4 Pick" at bounding box center [565, 107] width 131 height 32
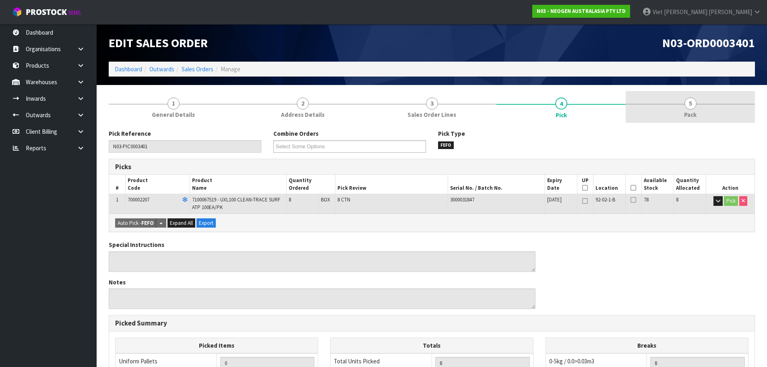
click at [690, 94] on link "5 Pack" at bounding box center [690, 107] width 129 height 32
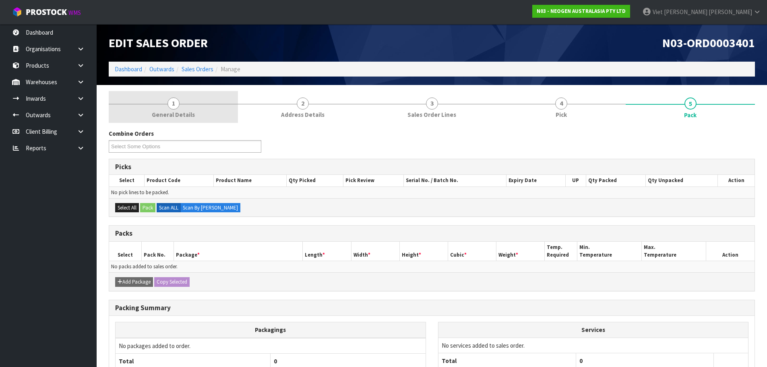
click at [191, 114] on span "General Details" at bounding box center [173, 114] width 43 height 8
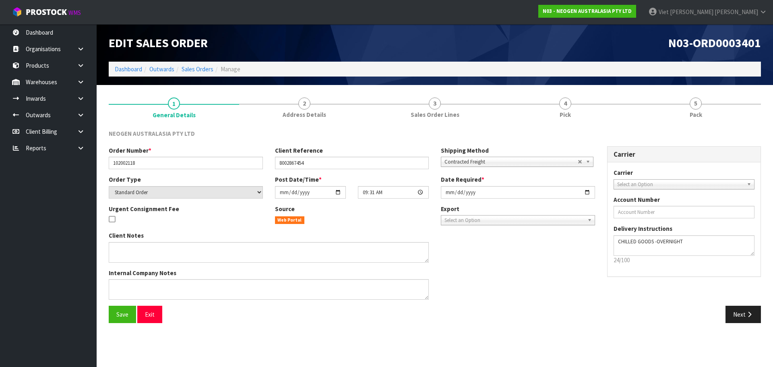
drag, startPoint x: 339, startPoint y: 124, endPoint x: 714, endPoint y: 91, distance: 376.4
click at [340, 124] on div "NEOGEN AUSTRALASIA PTY LTD Order Number * 102002118 Client Reference 8002867454…" at bounding box center [435, 226] width 653 height 206
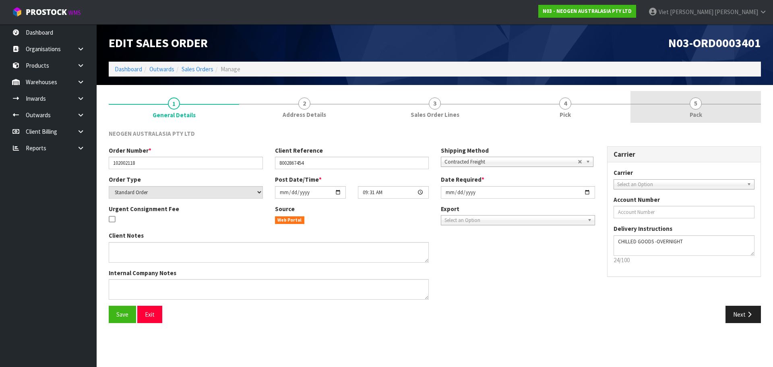
click at [730, 93] on link "5 Pack" at bounding box center [696, 107] width 131 height 32
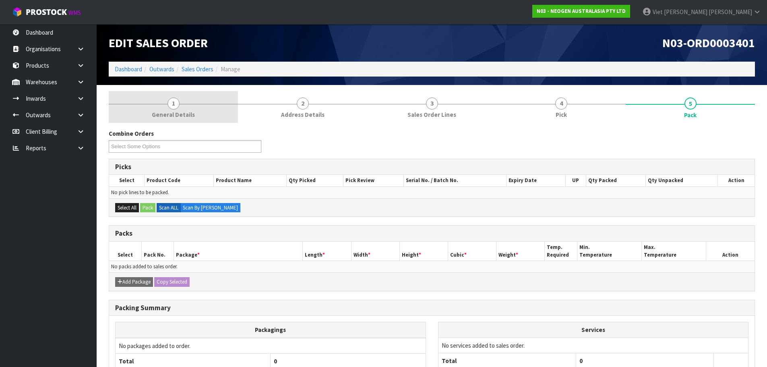
click at [206, 108] on link "1 General Details" at bounding box center [173, 107] width 129 height 32
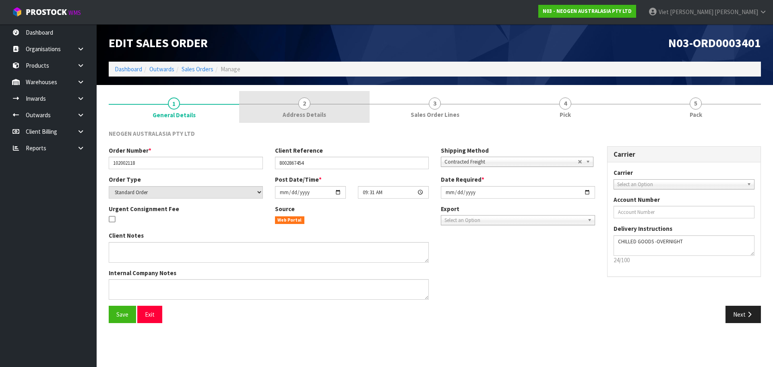
click at [358, 122] on link "2 Address Details" at bounding box center [304, 107] width 131 height 32
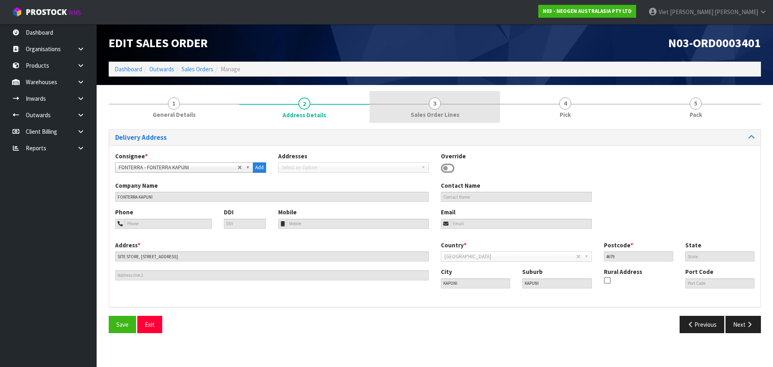
click at [463, 105] on link "3 Sales Order Lines" at bounding box center [435, 107] width 131 height 32
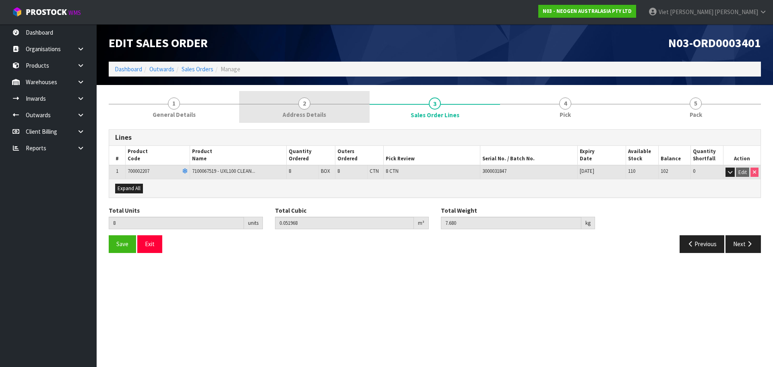
click at [294, 114] on span "Address Details" at bounding box center [305, 114] width 44 height 8
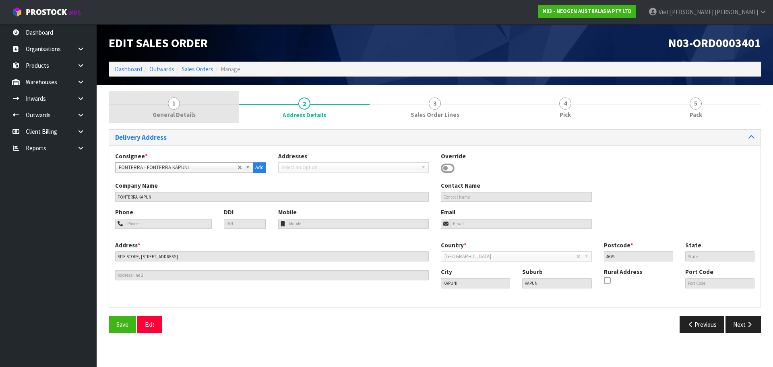
click at [144, 104] on link "1 General Details" at bounding box center [174, 107] width 131 height 32
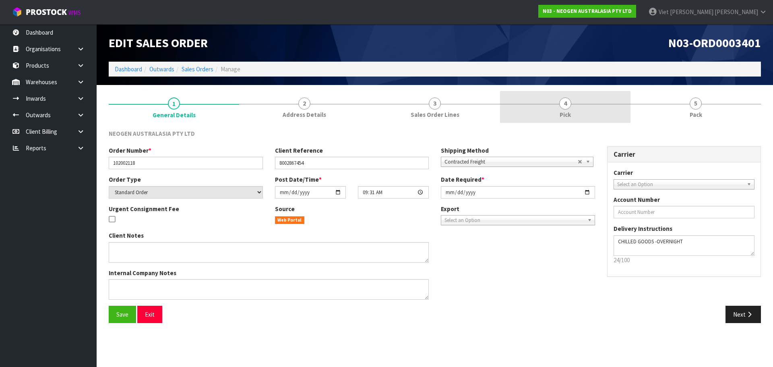
click at [551, 97] on link "4 Pick" at bounding box center [565, 107] width 131 height 32
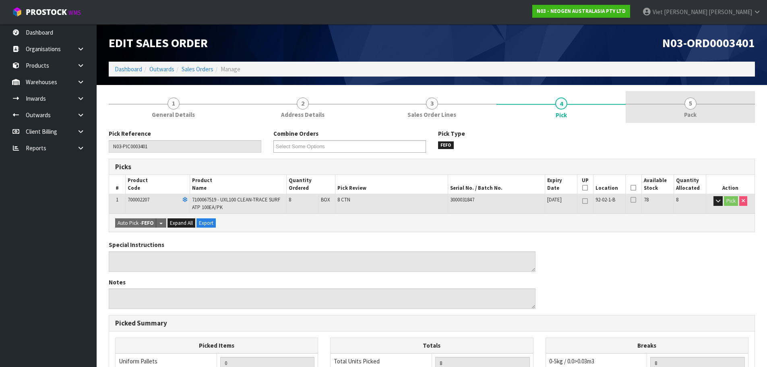
click at [686, 100] on span "5" at bounding box center [691, 103] width 12 height 12
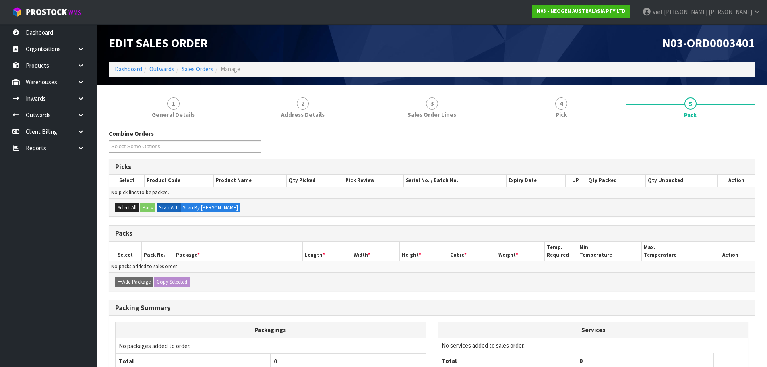
click at [590, 125] on div "Combine Orders N03-ORD0003377 N03-ORD0003396 N03-ORD0003397 N03-ORD0003398 N03-…" at bounding box center [432, 278] width 646 height 311
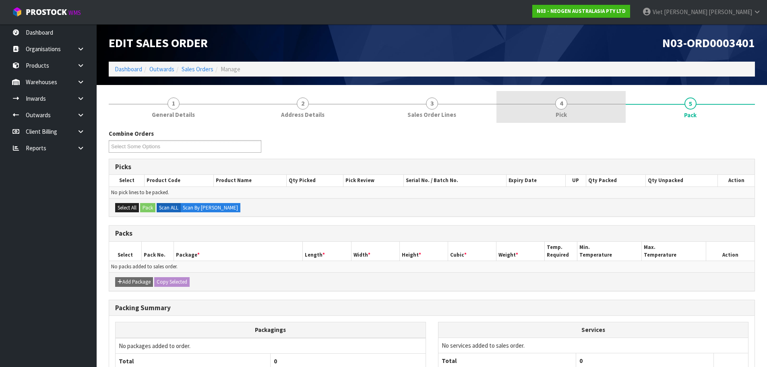
click at [585, 106] on link "4 Pick" at bounding box center [561, 107] width 129 height 32
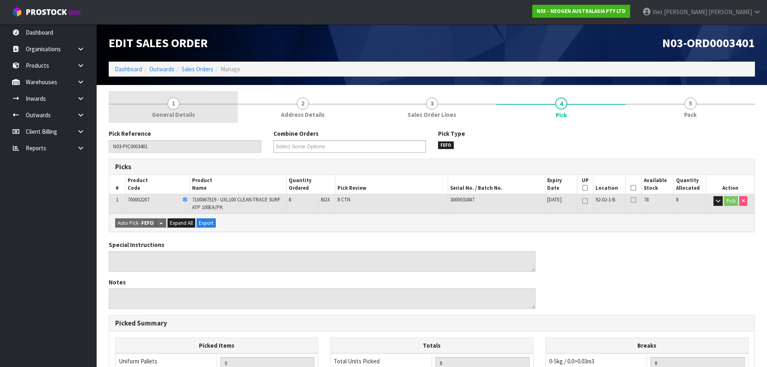
click at [157, 104] on link "1 General Details" at bounding box center [173, 107] width 129 height 32
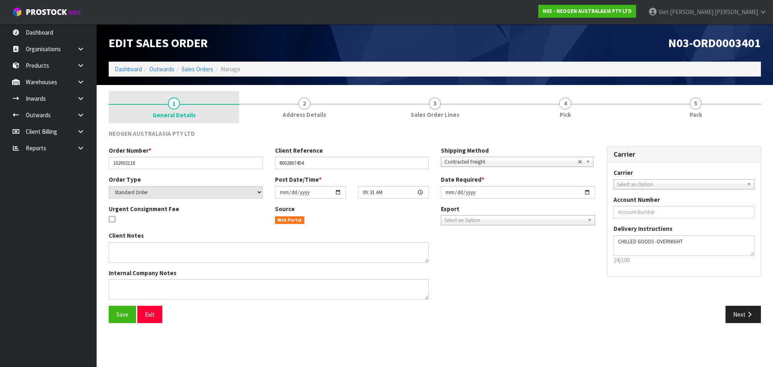
click at [238, 105] on link "1 General Details" at bounding box center [174, 107] width 131 height 32
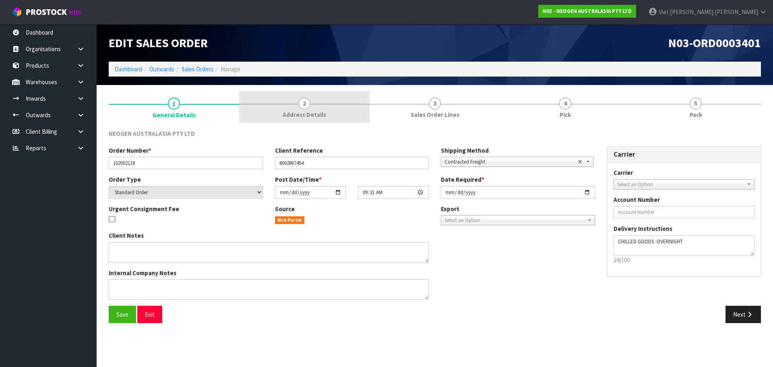
click at [344, 111] on link "2 Address Details" at bounding box center [304, 107] width 131 height 32
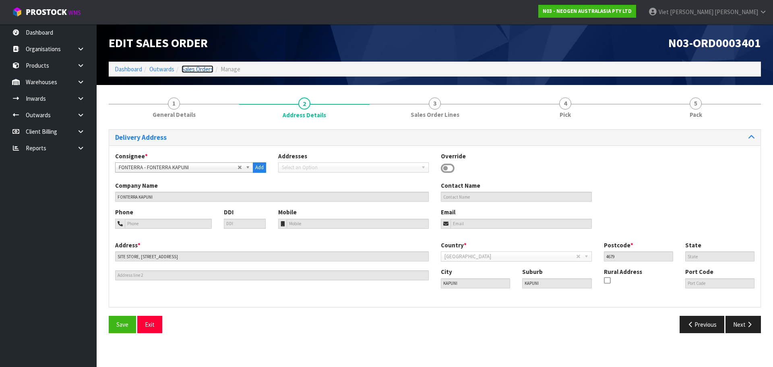
click at [205, 67] on link "Sales Orders" at bounding box center [198, 69] width 32 height 8
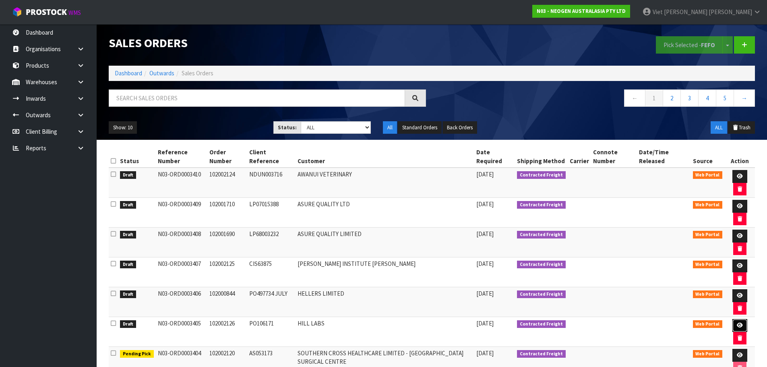
click at [740, 320] on link at bounding box center [740, 325] width 15 height 13
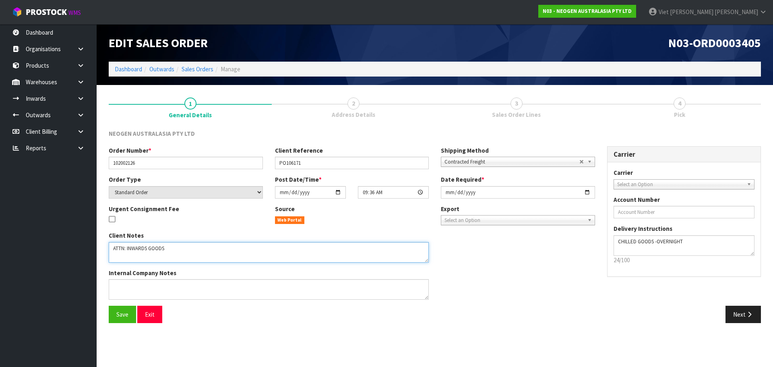
click at [183, 248] on textarea at bounding box center [269, 252] width 320 height 21
click at [581, 260] on div "Client Notes Internal Company Notes" at bounding box center [352, 268] width 499 height 75
click at [733, 312] on button "Next" at bounding box center [743, 314] width 35 height 17
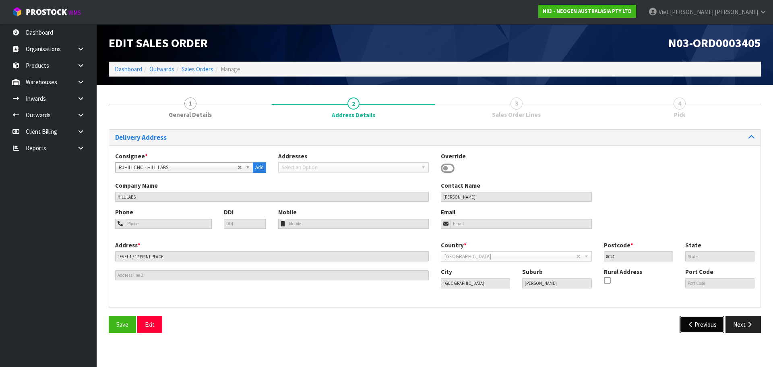
click at [689, 319] on button "Previous" at bounding box center [702, 324] width 45 height 17
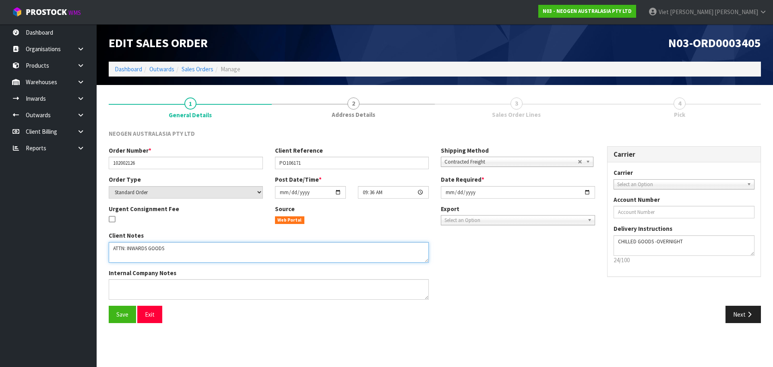
click at [194, 251] on textarea at bounding box center [269, 252] width 320 height 21
drag, startPoint x: 184, startPoint y: 251, endPoint x: 108, endPoint y: 247, distance: 76.6
click at [108, 247] on div "Client Notes Internal Company Notes" at bounding box center [269, 268] width 332 height 75
click at [318, 254] on textarea at bounding box center [269, 252] width 320 height 21
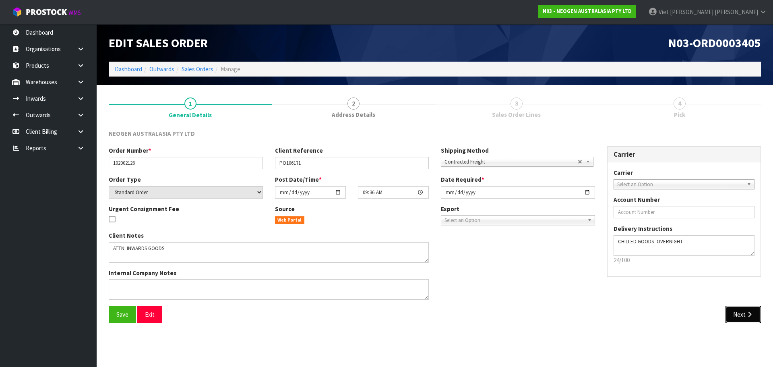
click at [739, 309] on button "Next" at bounding box center [743, 314] width 35 height 17
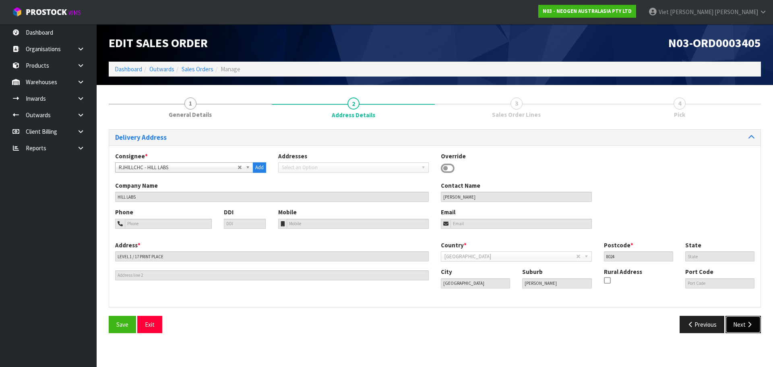
click at [739, 322] on button "Next" at bounding box center [743, 324] width 35 height 17
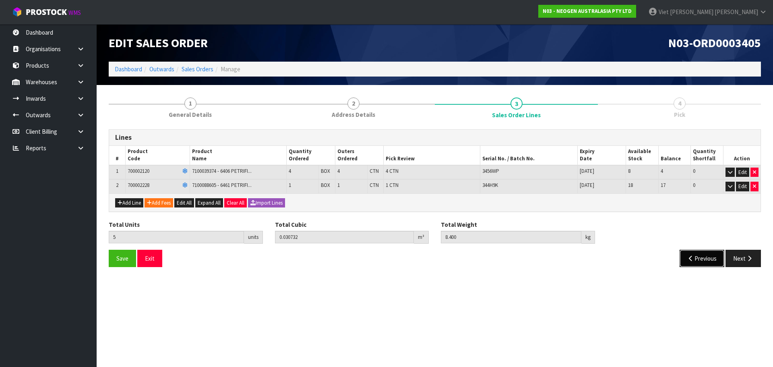
click at [699, 253] on button "Previous" at bounding box center [702, 258] width 45 height 17
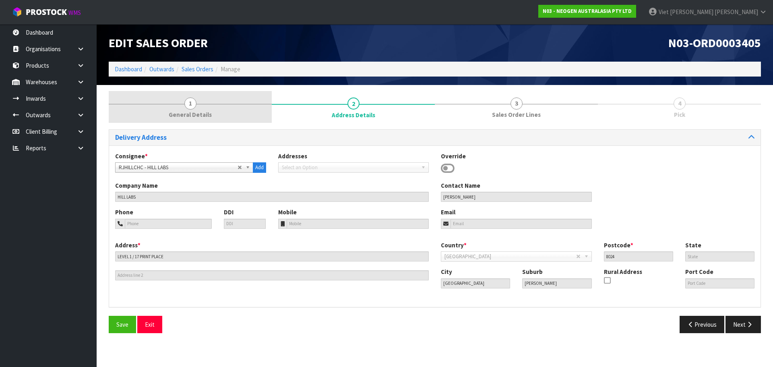
click at [220, 113] on link "1 General Details" at bounding box center [190, 107] width 163 height 32
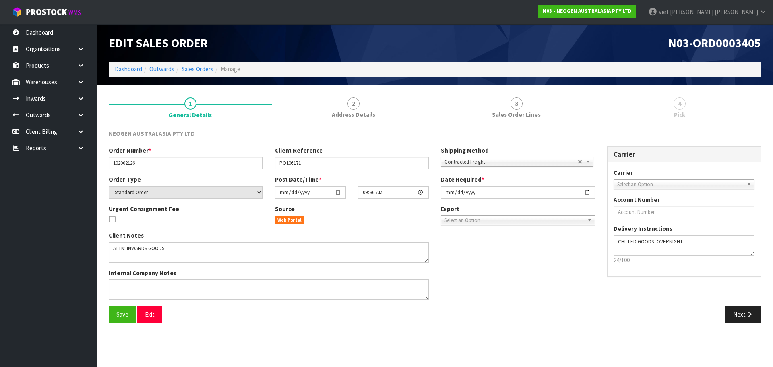
click at [724, 310] on div "Next" at bounding box center [601, 314] width 332 height 17
click at [730, 309] on button "Next" at bounding box center [743, 314] width 35 height 17
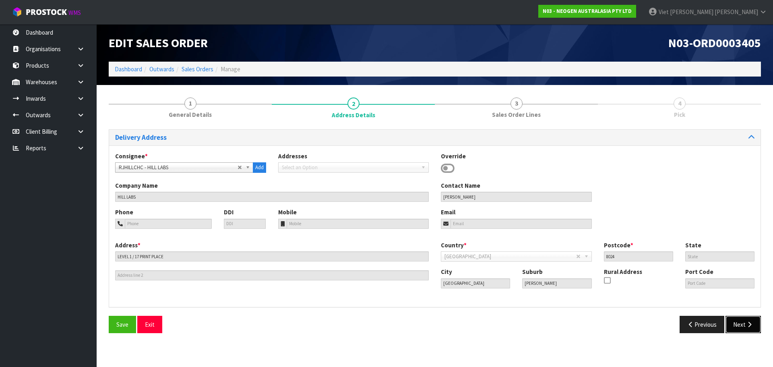
click at [731, 322] on button "Next" at bounding box center [743, 324] width 35 height 17
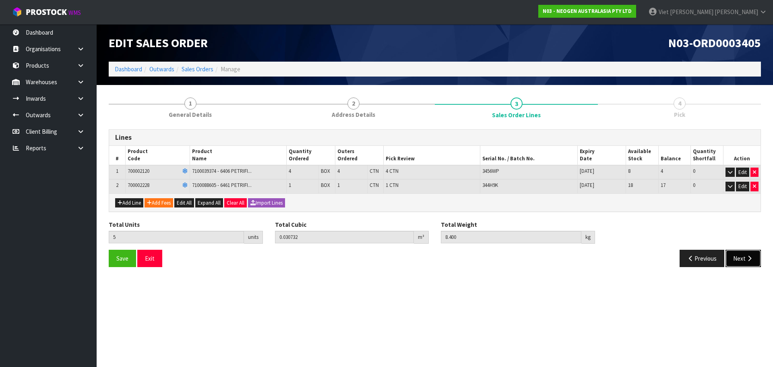
click at [744, 261] on button "Next" at bounding box center [743, 258] width 35 height 17
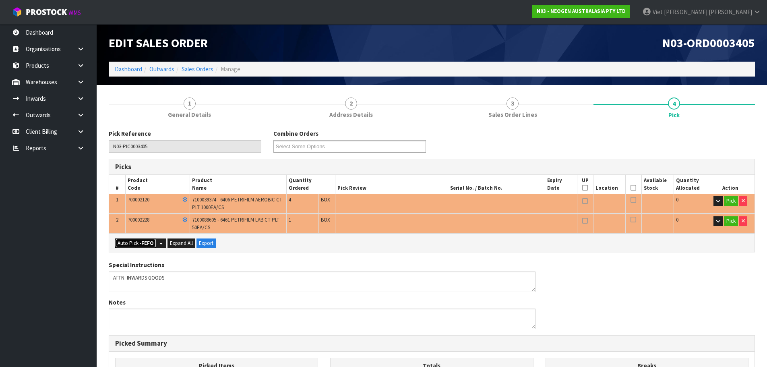
click at [136, 239] on button "Auto Pick - FEFO" at bounding box center [135, 243] width 41 height 10
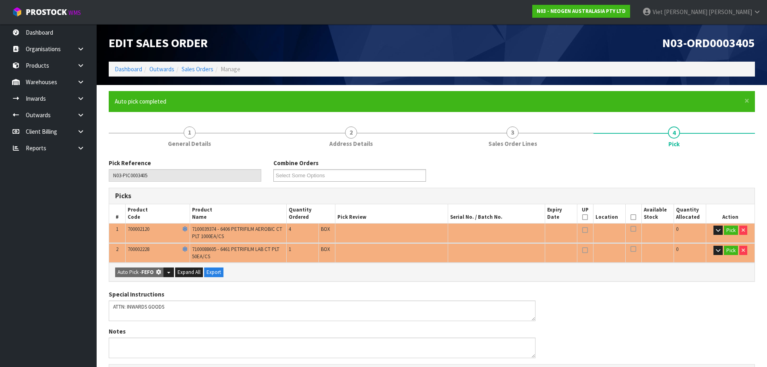
type input "5"
type input "0.030732"
type input "8.400"
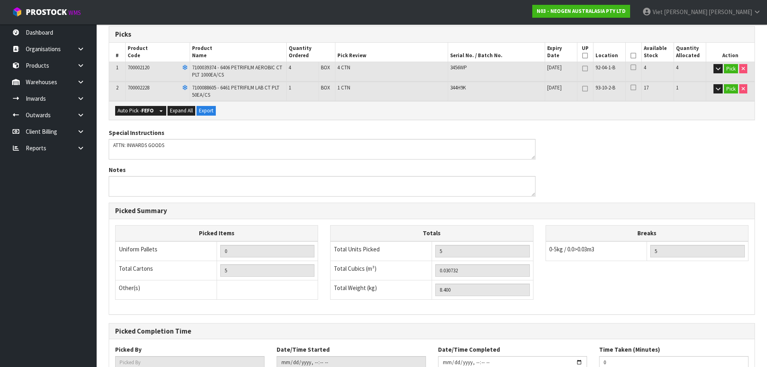
scroll to position [58, 0]
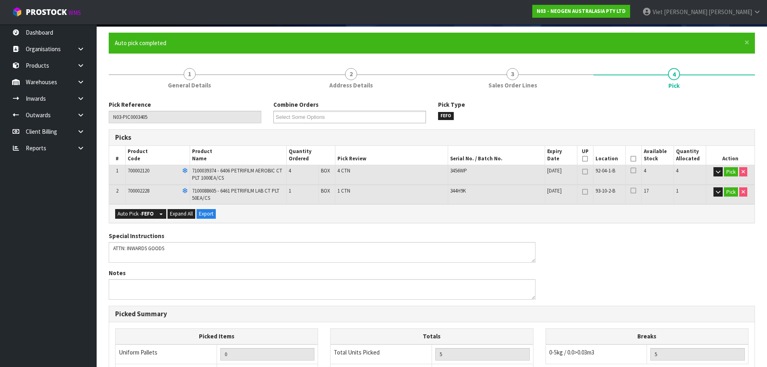
click at [169, 55] on form "× Close Auto pick completed 1 General Details 2 Address Details 3 Sales Order L…" at bounding box center [432, 277] width 646 height 489
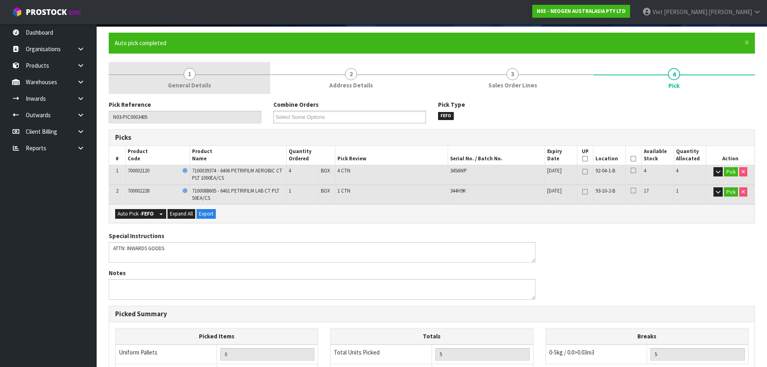
click at [171, 71] on link "1 General Details" at bounding box center [190, 78] width 162 height 32
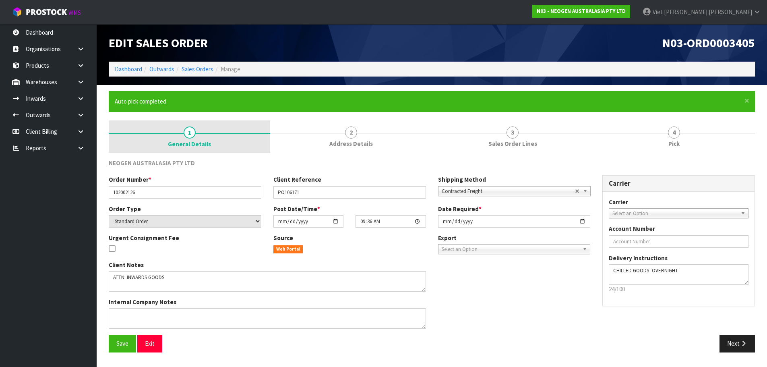
scroll to position [0, 0]
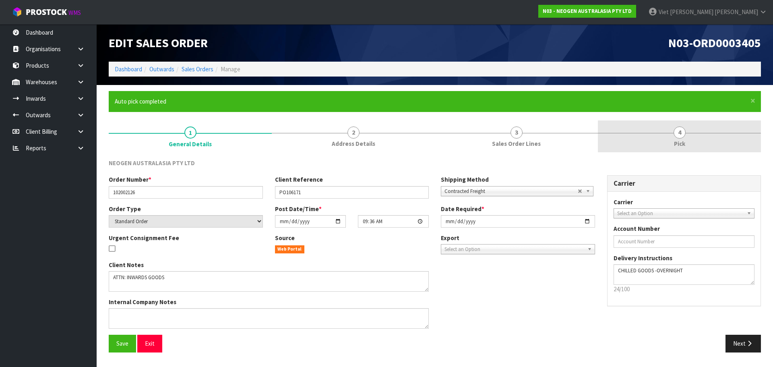
click at [683, 134] on span "4" at bounding box center [680, 132] width 12 height 12
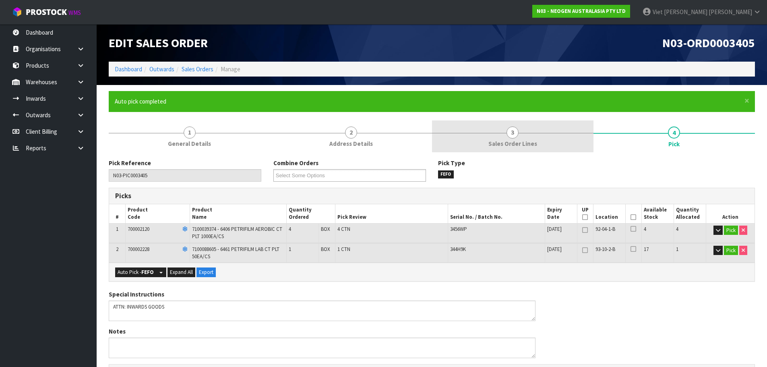
click at [591, 136] on link "3 Sales Order Lines" at bounding box center [513, 136] width 162 height 32
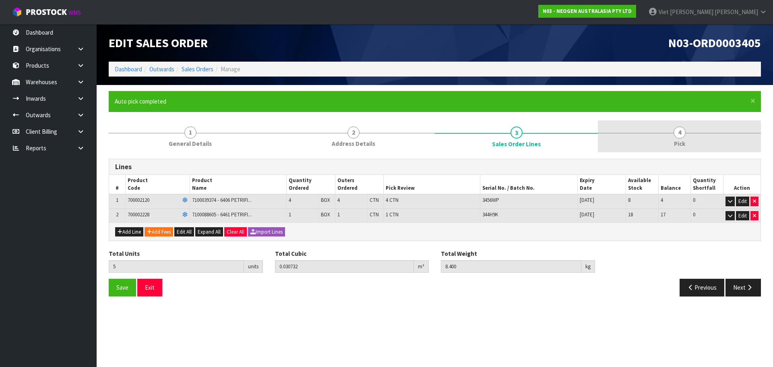
click at [653, 139] on link "4 Pick" at bounding box center [679, 136] width 163 height 32
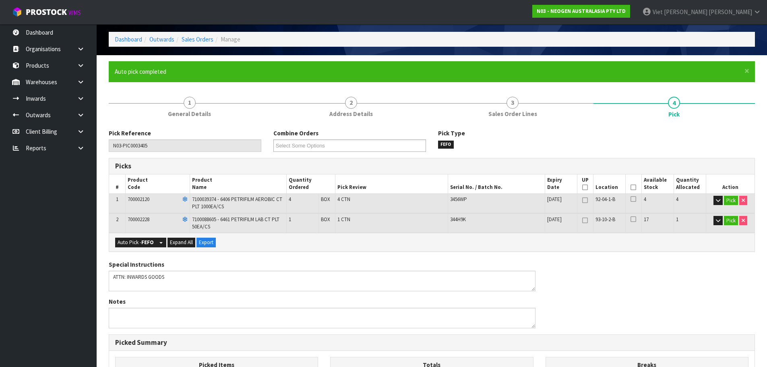
scroll to position [220, 0]
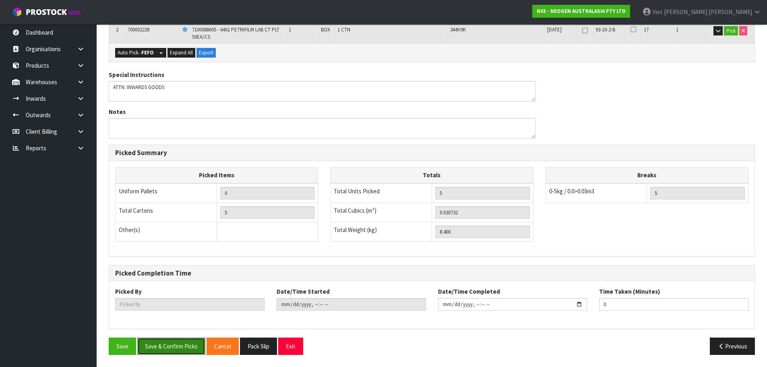
click at [155, 344] on button "Save & Confirm Picks" at bounding box center [171, 346] width 68 height 17
type input "Viet [PERSON_NAME]"
type input "2025-09-16T09:48:48"
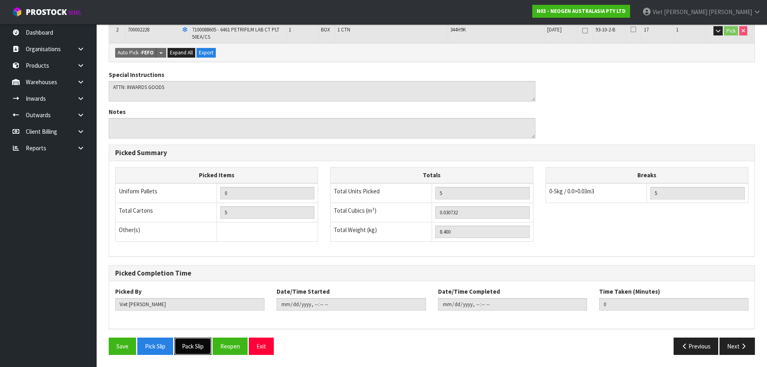
click at [186, 348] on button "Pack Slip" at bounding box center [192, 346] width 37 height 17
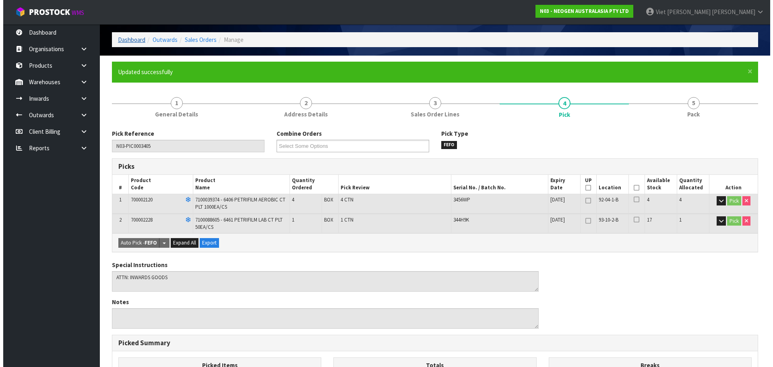
scroll to position [0, 0]
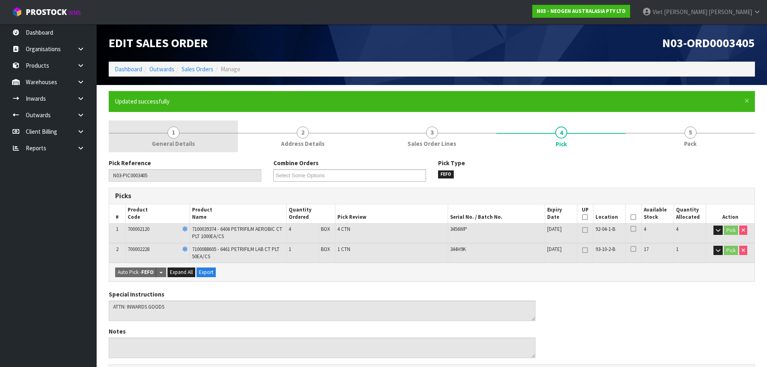
click at [190, 138] on link "1 General Details" at bounding box center [173, 136] width 129 height 32
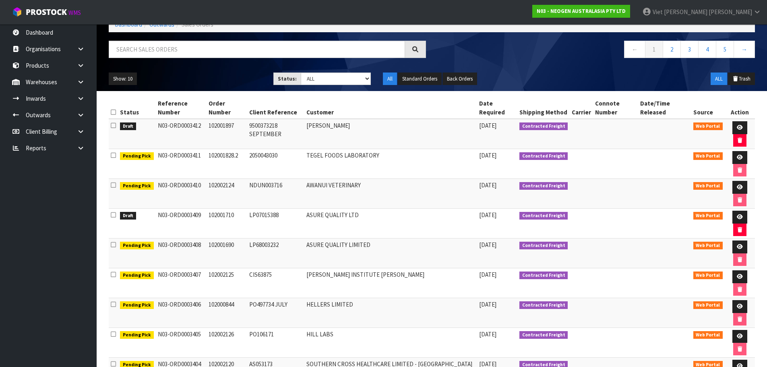
scroll to position [58, 0]
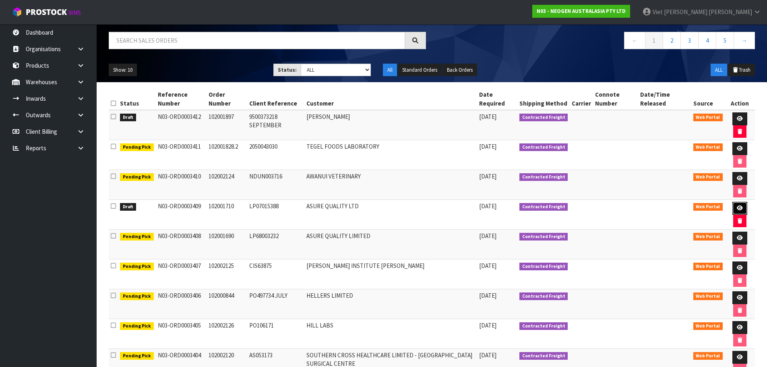
click at [744, 206] on link at bounding box center [740, 208] width 15 height 13
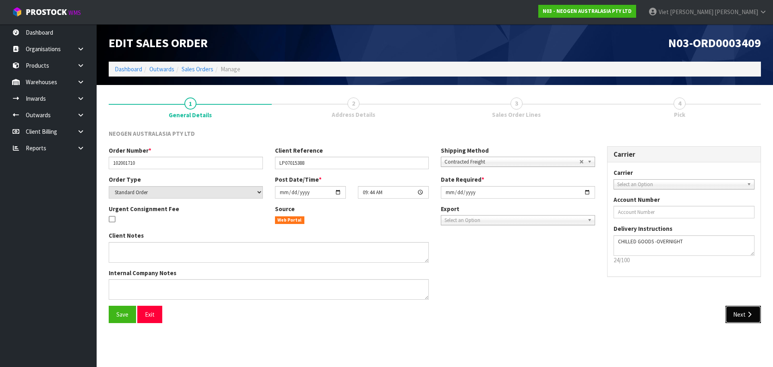
click at [738, 316] on button "Next" at bounding box center [743, 314] width 35 height 17
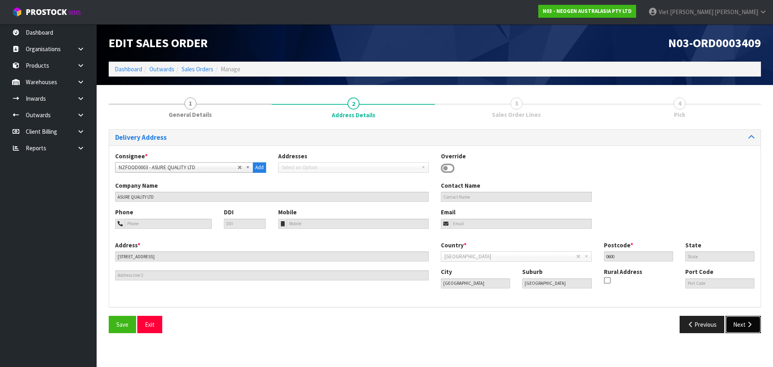
click at [745, 331] on button "Next" at bounding box center [743, 324] width 35 height 17
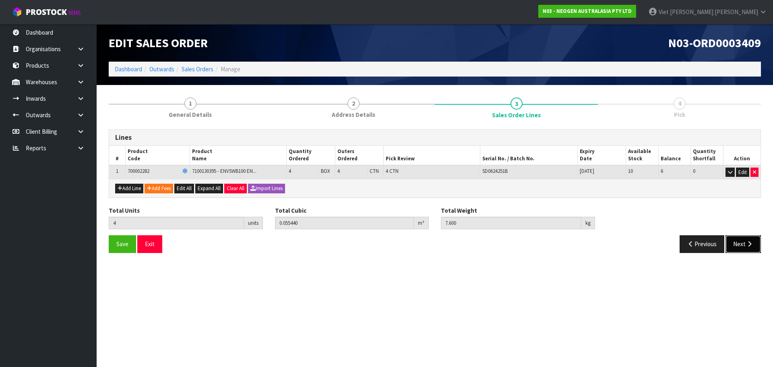
click at [741, 241] on button "Next" at bounding box center [743, 243] width 35 height 17
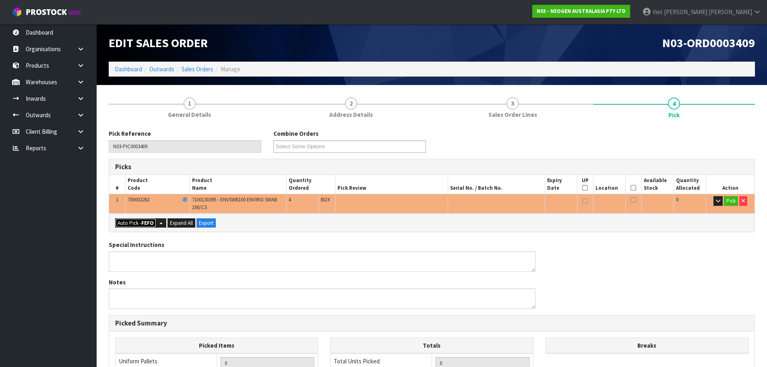
click at [147, 221] on strong "FEFO" at bounding box center [147, 223] width 12 height 7
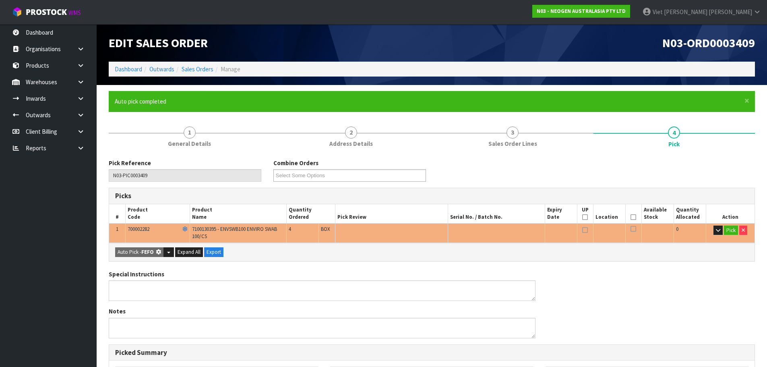
type input "4"
type input "0.055440"
type input "7.600"
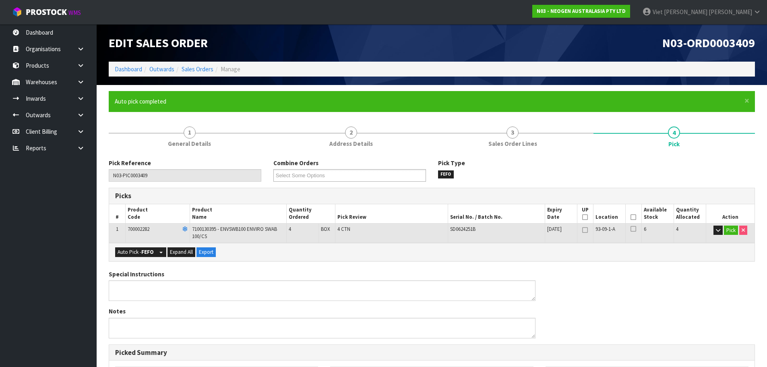
scroll to position [199, 0]
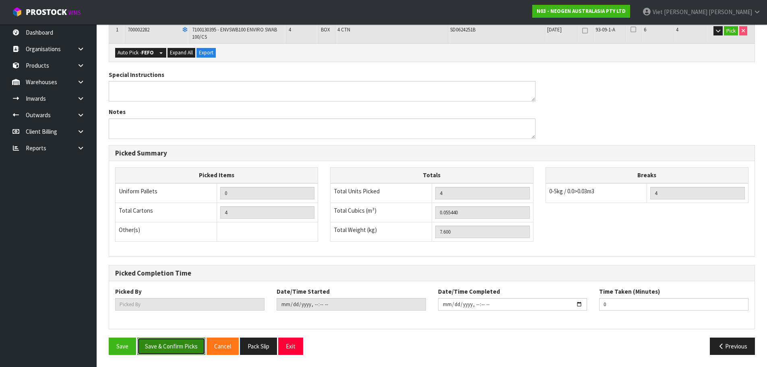
click at [159, 347] on button "Save & Confirm Picks" at bounding box center [171, 346] width 68 height 17
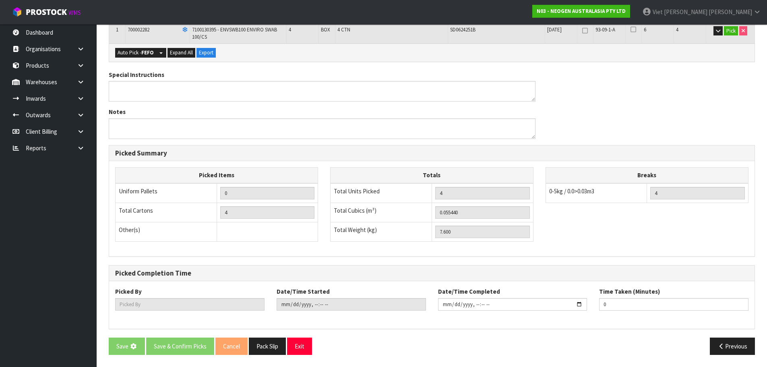
scroll to position [0, 0]
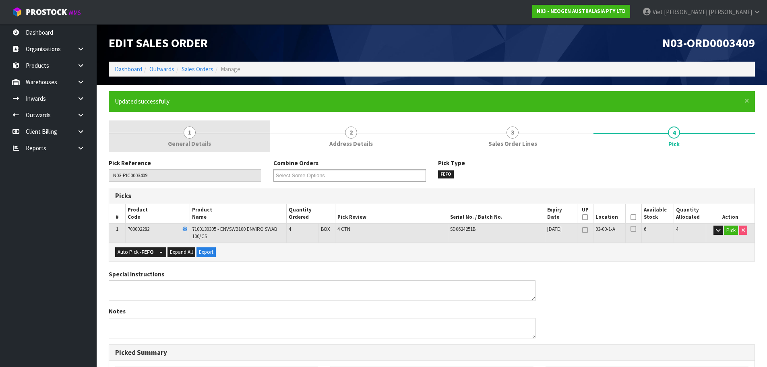
type input "Viet [PERSON_NAME]"
type input "[DATE]T09:54:04"
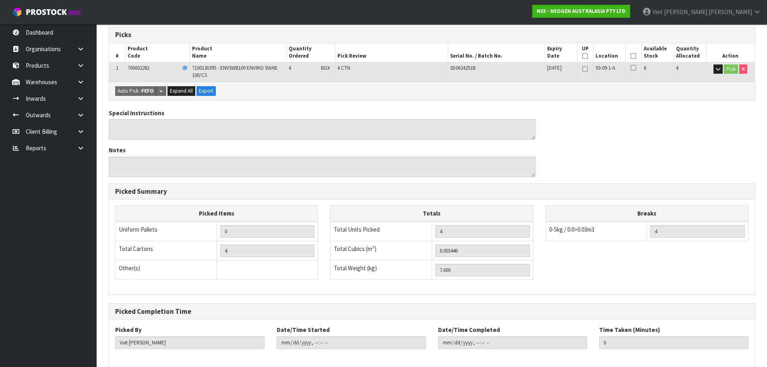
scroll to position [199, 0]
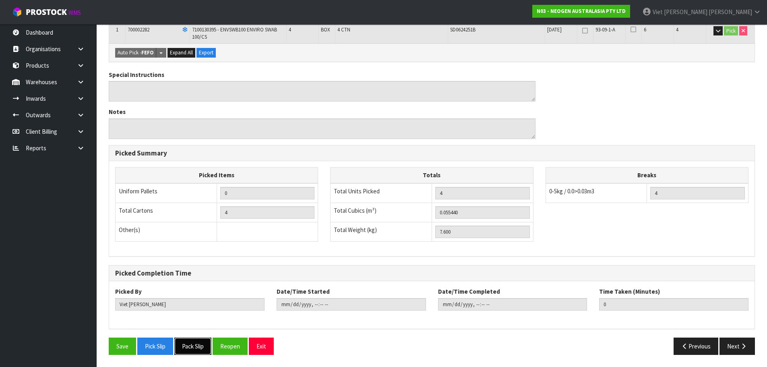
click at [192, 343] on button "Pack Slip" at bounding box center [192, 346] width 37 height 17
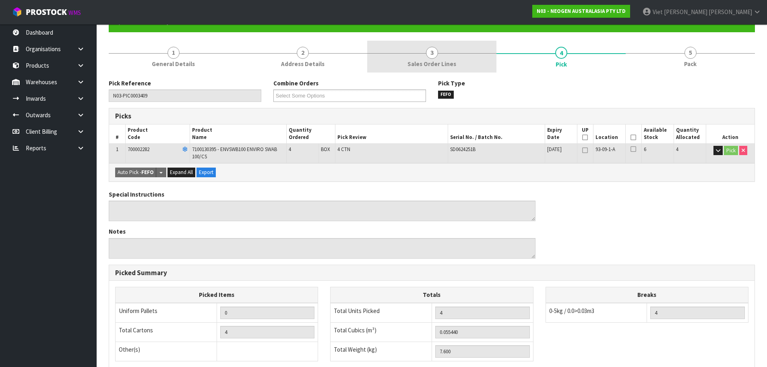
scroll to position [0, 0]
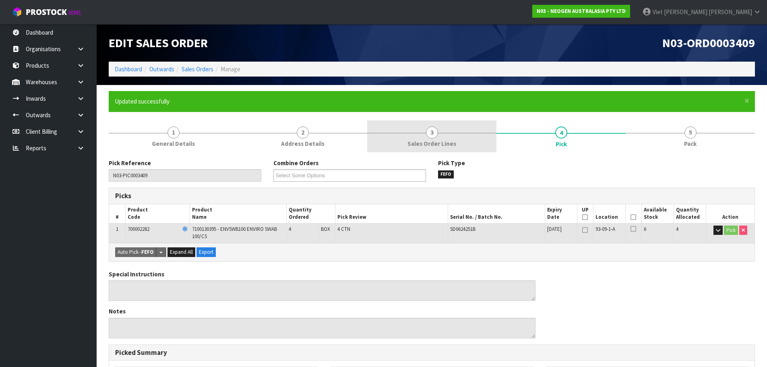
drag, startPoint x: 414, startPoint y: 128, endPoint x: 412, endPoint y: 125, distance: 4.1
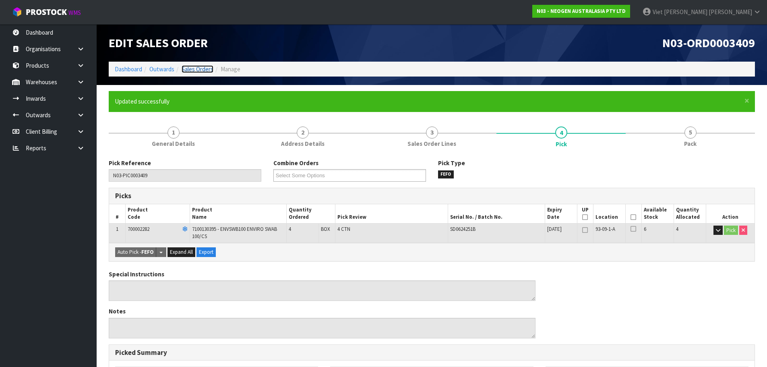
click at [202, 68] on link "Sales Orders" at bounding box center [198, 69] width 32 height 8
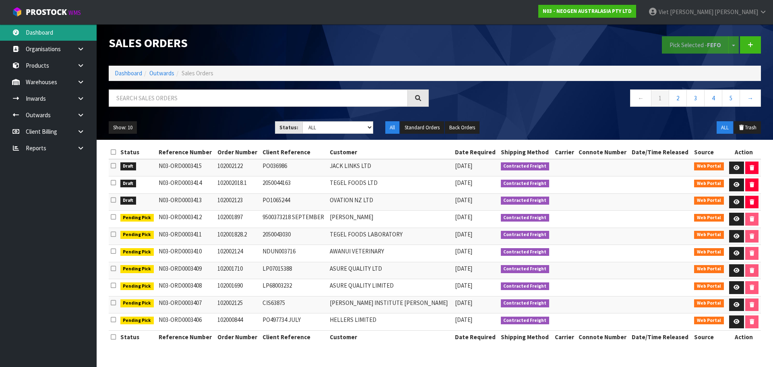
drag, startPoint x: 80, startPoint y: 36, endPoint x: 81, endPoint y: 22, distance: 14.1
click at [80, 36] on link "Dashboard" at bounding box center [48, 32] width 97 height 17
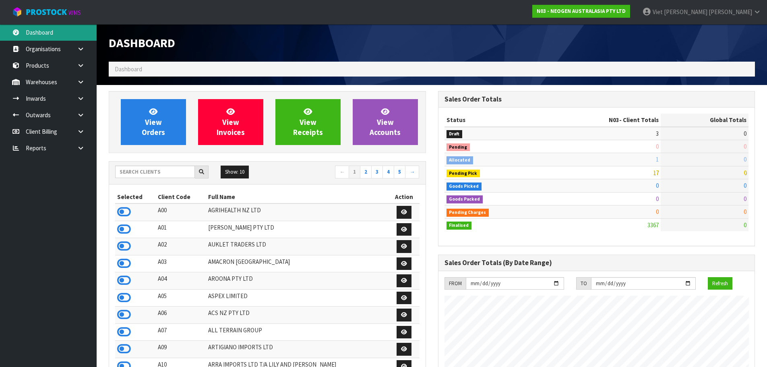
scroll to position [610, 329]
click at [164, 173] on input "text" at bounding box center [155, 172] width 80 height 12
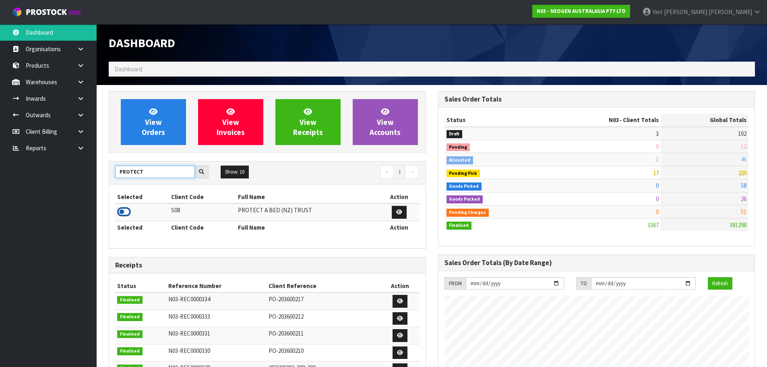
type input "PROTECT"
click at [121, 211] on icon at bounding box center [124, 212] width 14 height 12
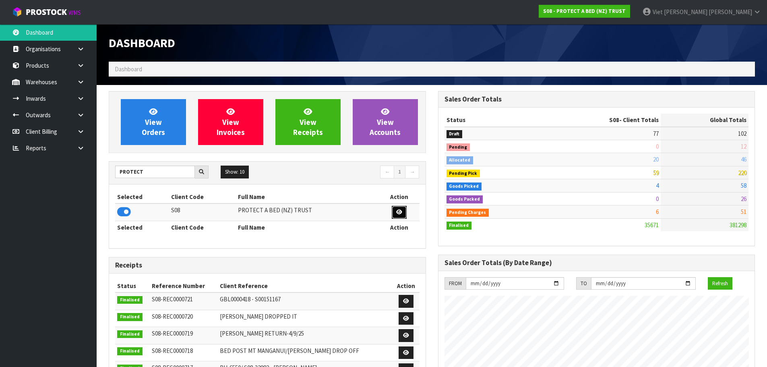
click at [397, 212] on icon at bounding box center [399, 211] width 6 height 5
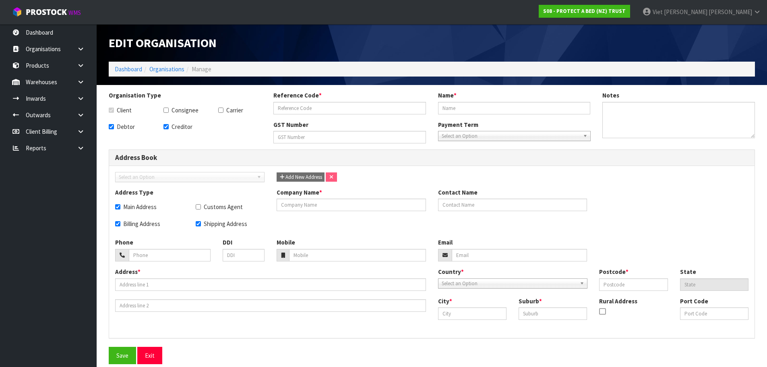
checkbox input "true"
type input "S08"
type input "PROTECT A BED (NZ) TRUST"
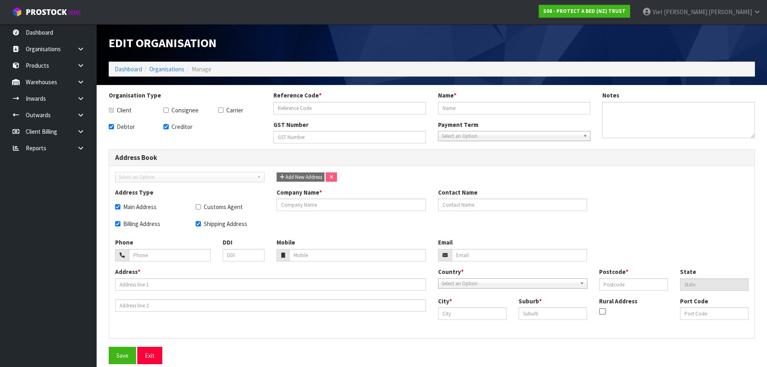
type input "105-283-448"
checkbox input "true"
type input "PROTECT A BED (NZ ) TRUST"
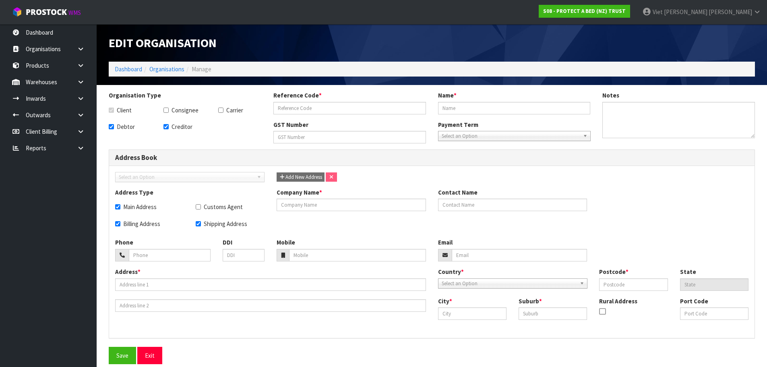
type input "0800 722 000"
type input "protectabed@cwl.co.nz"
type input "25-35 VISION STREET"
type input "3175"
type input "VIC"
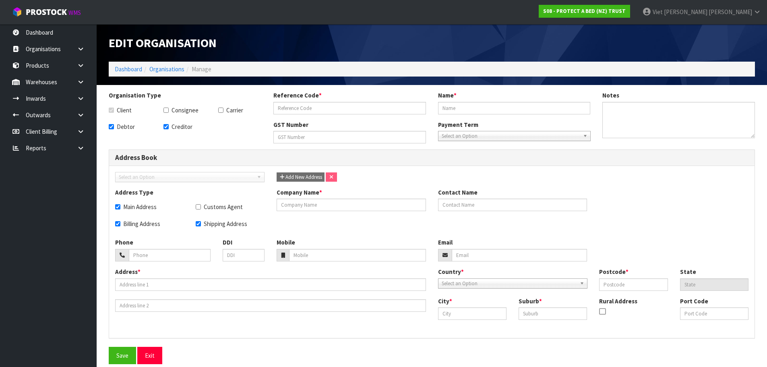
type input "DANDENONG SOUTH"
type input "DANDENONG"
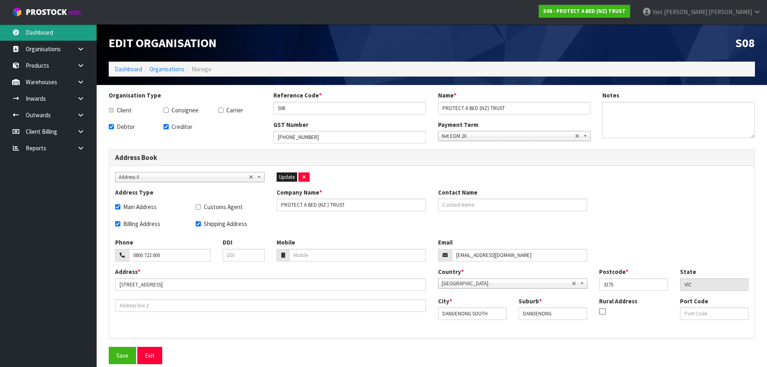
click at [79, 31] on link "Dashboard" at bounding box center [48, 32] width 97 height 17
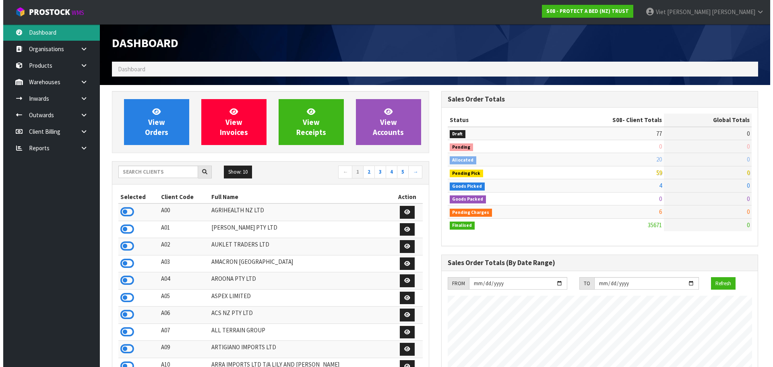
scroll to position [610, 329]
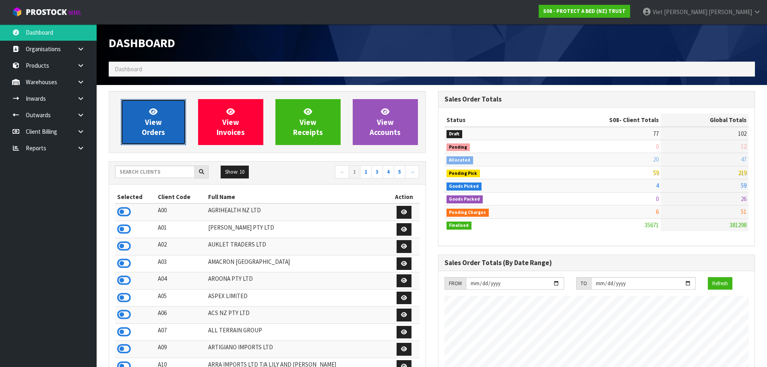
click at [173, 136] on link "View Orders" at bounding box center [153, 122] width 65 height 46
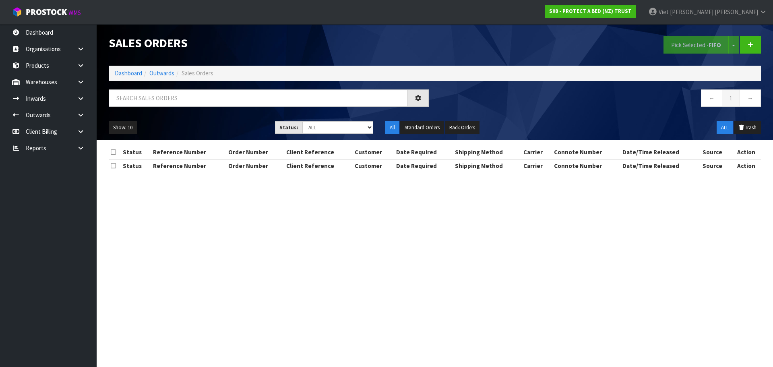
click at [603, 102] on nav "← 1 →" at bounding box center [601, 99] width 320 height 20
click at [253, 91] on input "text" at bounding box center [258, 97] width 299 height 17
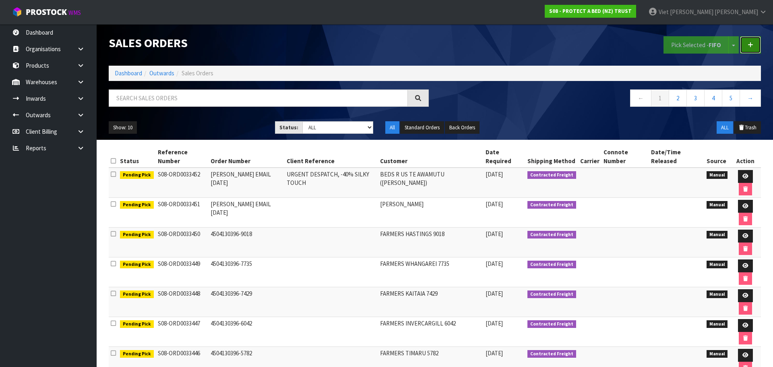
click at [747, 49] on link at bounding box center [750, 44] width 21 height 17
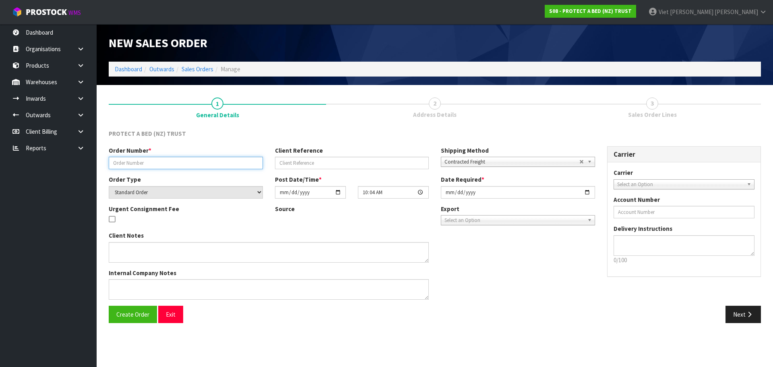
click at [172, 165] on input "text" at bounding box center [186, 163] width 154 height 12
paste input "333078"
type input "333078"
click at [326, 271] on div "Internal Company Notes" at bounding box center [269, 284] width 320 height 31
click at [130, 316] on span "Create Order" at bounding box center [132, 315] width 33 height 8
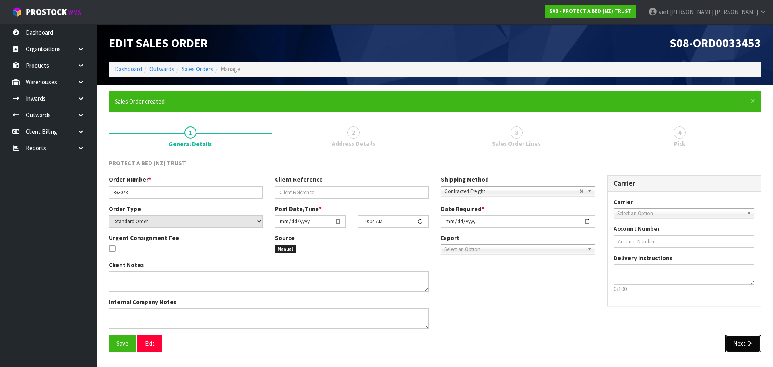
click at [742, 344] on button "Next" at bounding box center [743, 343] width 35 height 17
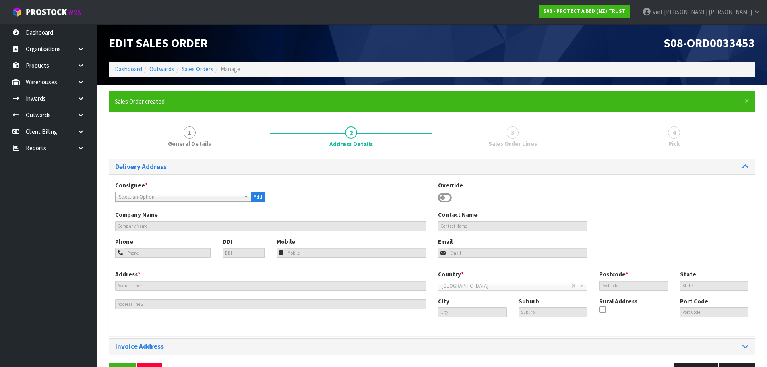
drag, startPoint x: 157, startPoint y: 193, endPoint x: 227, endPoint y: 161, distance: 77.0
click at [157, 193] on span "Select an Option" at bounding box center [180, 197] width 122 height 10
type input "harnorm"
click at [196, 247] on li "HARNORM NK - [PERSON_NAME] BEDDING MANUKAU" at bounding box center [183, 246] width 133 height 10
type input "[PERSON_NAME] BEDDING MANUKAU"
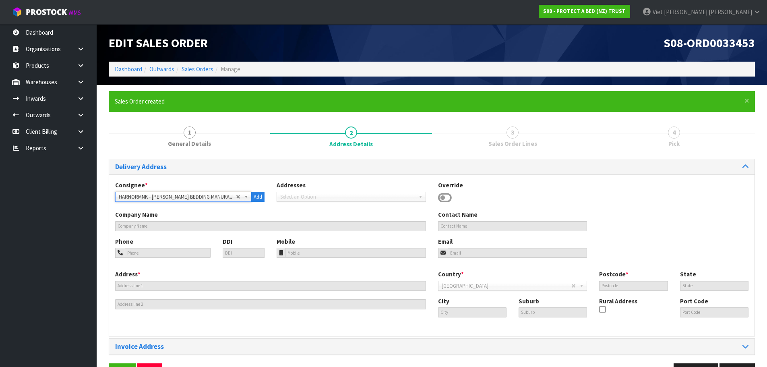
type input "[STREET_ADDRESS]"
type input "SUPA CENTRE"
type input "2241"
type input "AUK"
type input "[GEOGRAPHIC_DATA]"
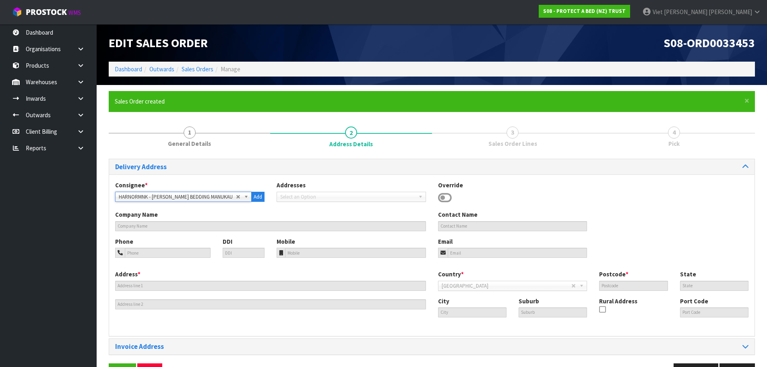
type input "MANUKAU"
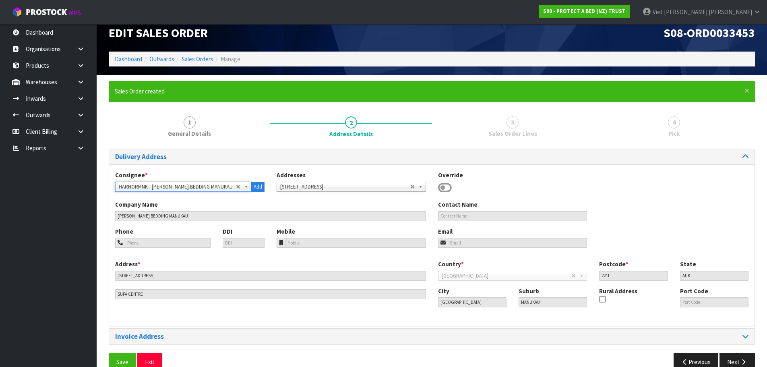
scroll to position [26, 0]
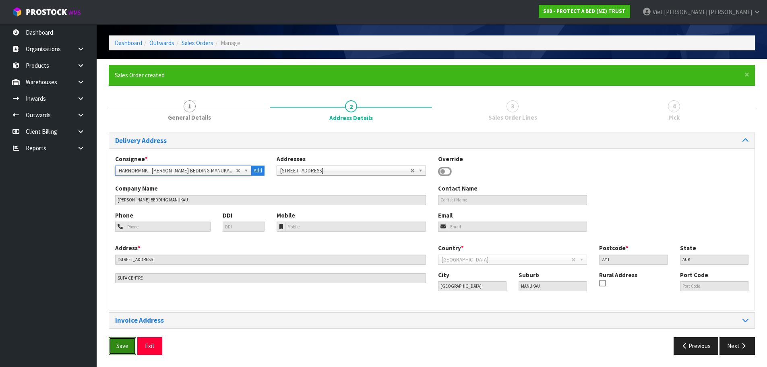
click at [117, 342] on span "Save" at bounding box center [122, 346] width 12 height 8
click at [747, 347] on icon "button" at bounding box center [744, 346] width 8 height 6
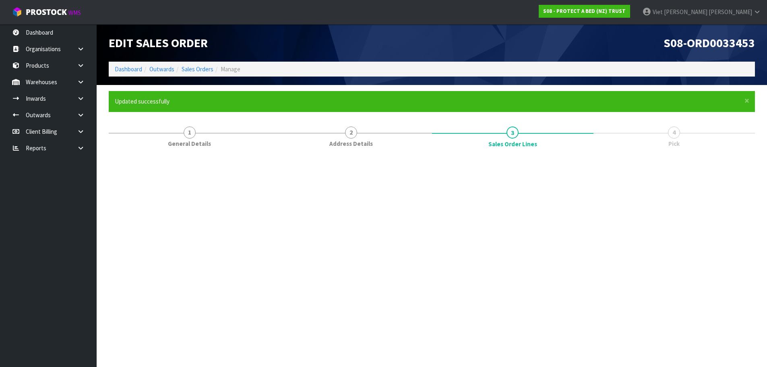
scroll to position [0, 0]
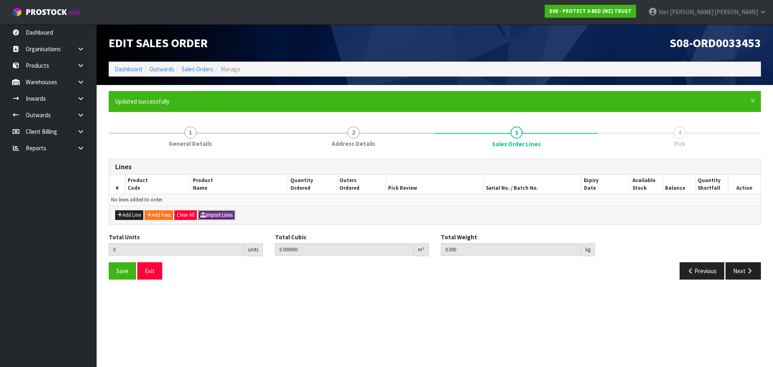
click at [211, 214] on button "Import Lines" at bounding box center [216, 215] width 37 height 10
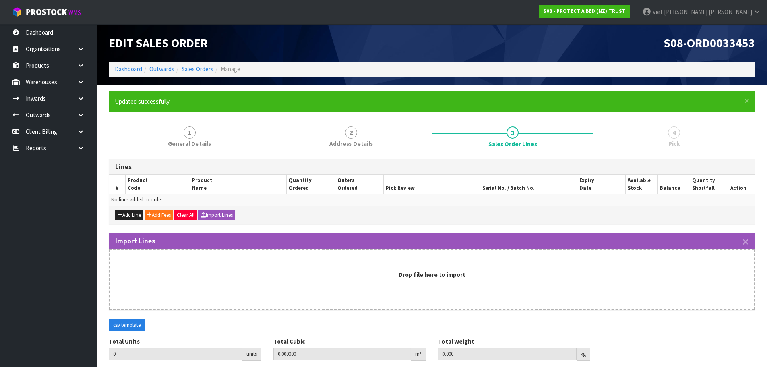
click at [473, 278] on div "Drop file here to import" at bounding box center [432, 274] width 628 height 8
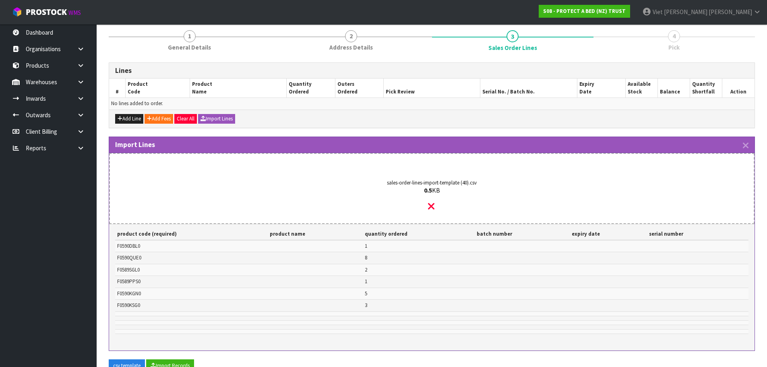
scroll to position [166, 0]
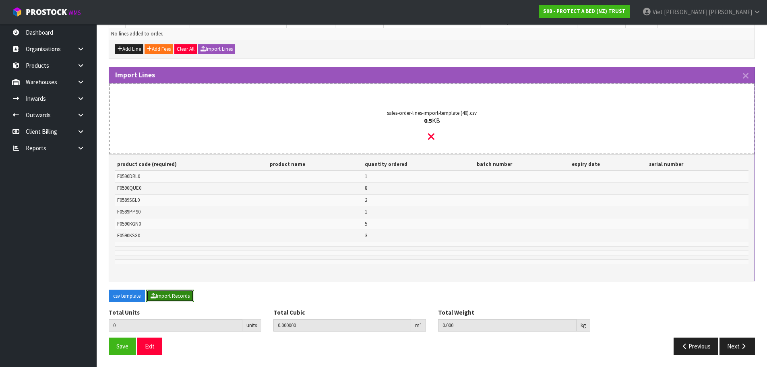
click at [178, 294] on button "Import Records" at bounding box center [170, 296] width 48 height 13
type input "20"
type input "0"
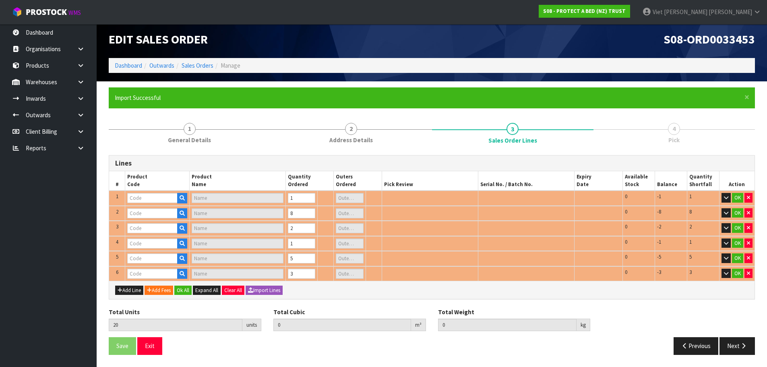
scroll to position [0, 0]
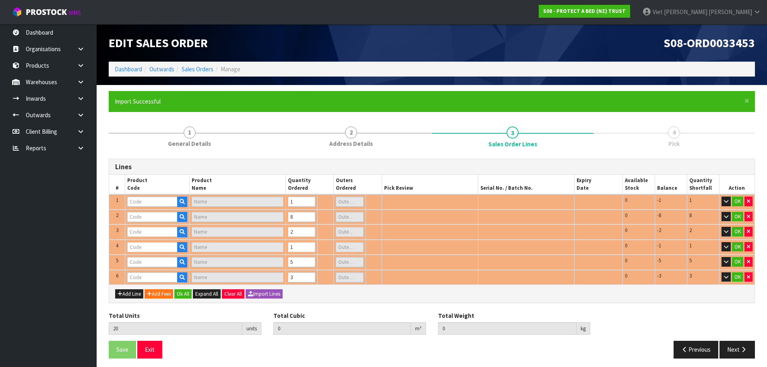
type input "F0590DBL0"
type input "SUPREME FRESCHE BXD MP DBL"
type input "F0589PPS0"
type input "COTTON CLOUD FRESCHE BXD STD PP EA"
type input "F0590QUE0"
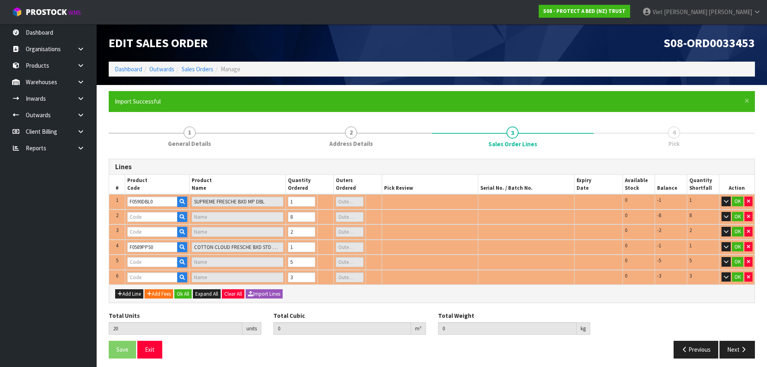
type input "SUPREME FRESCHE BXD MP QUE"
type input "2"
type input "F0590KGN0"
type input "SUPREME FRESCHE BXD MP NZ KNG"
type input "1"
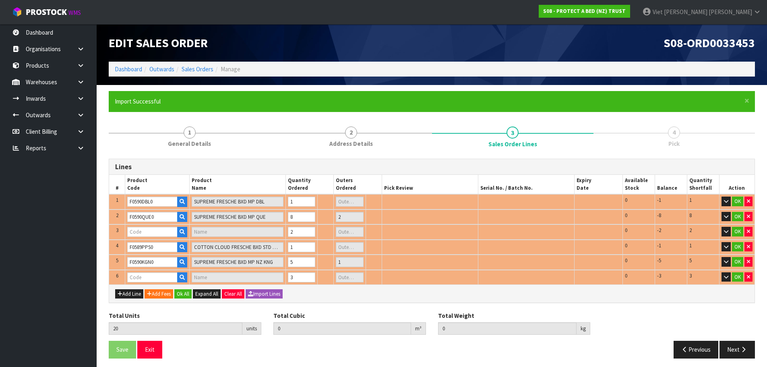
type input "F0589SGL0"
type input "COTTON CLOUD FRESCHE BXD MP SGL"
type input "0"
type input "0.295435"
type input "28.93"
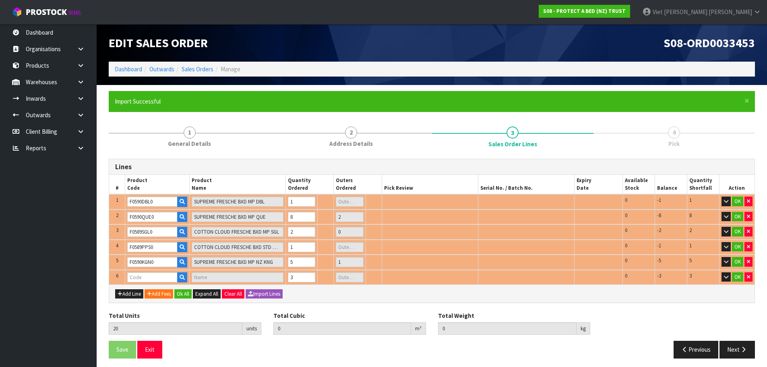
type input "F0590KSG0"
type input "SUPREME FRESCHE BXD MP KSGL"
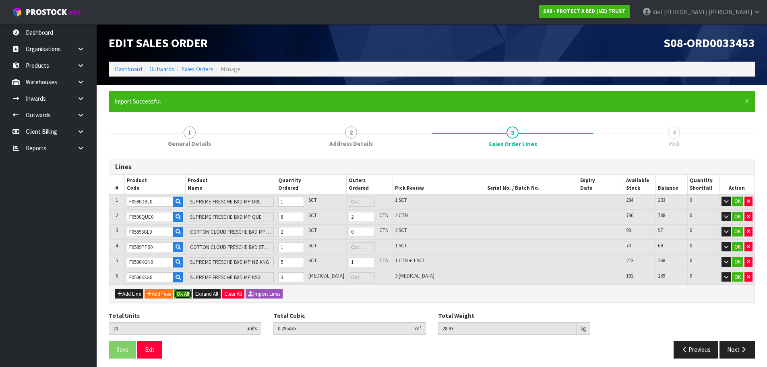
click at [182, 294] on button "Ok All" at bounding box center [182, 294] width 17 height 10
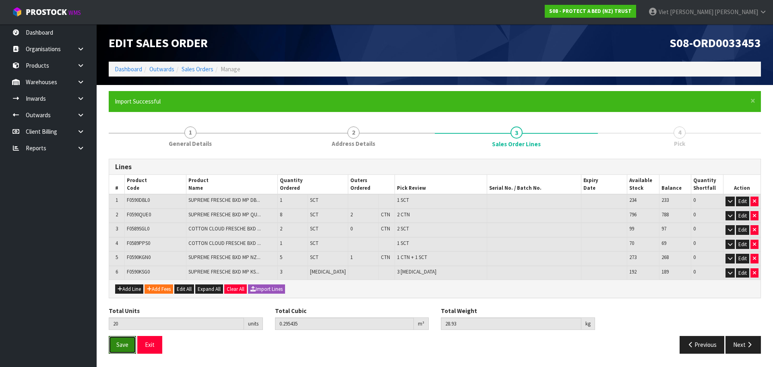
drag, startPoint x: 113, startPoint y: 348, endPoint x: 196, endPoint y: 343, distance: 83.1
click at [113, 348] on button "Save" at bounding box center [122, 344] width 27 height 17
click at [753, 344] on icon "button" at bounding box center [750, 345] width 8 height 6
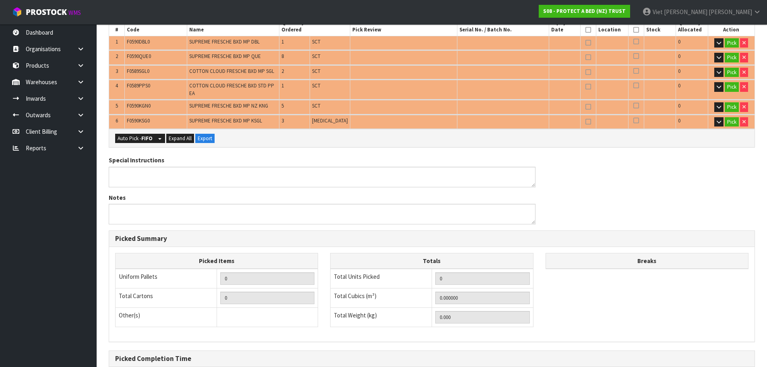
scroll to position [201, 0]
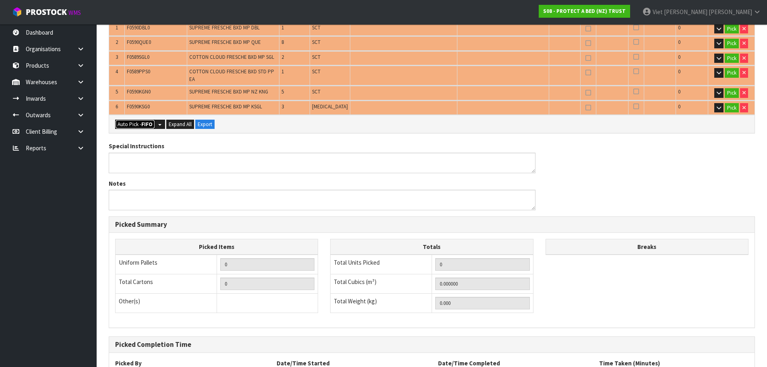
click at [136, 120] on button "Auto Pick - FIFO" at bounding box center [135, 125] width 40 height 10
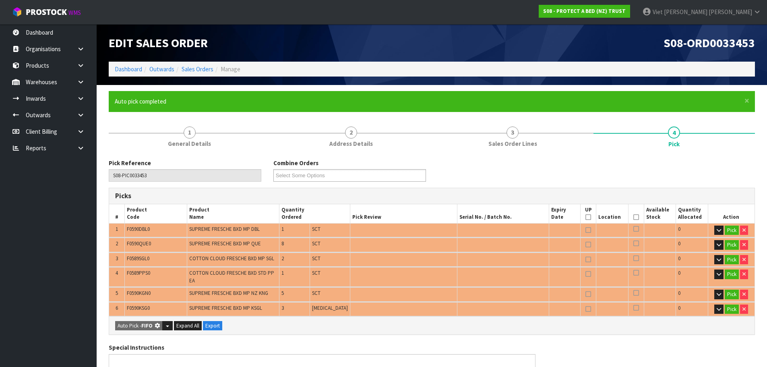
type input "3"
type input "Piece x 3"
type input "Sub-carton x 5"
type input "20"
type input "0.295435"
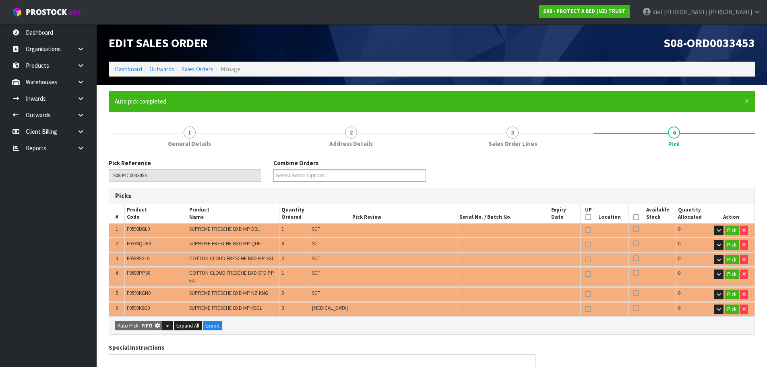
type input "28.930"
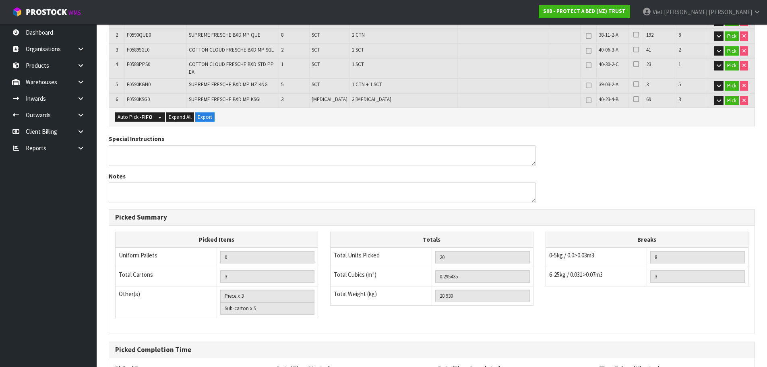
scroll to position [280, 0]
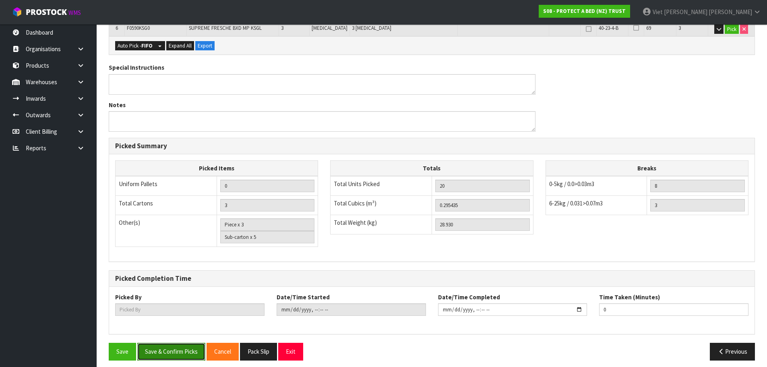
click at [152, 349] on button "Save & Confirm Picks" at bounding box center [171, 351] width 68 height 17
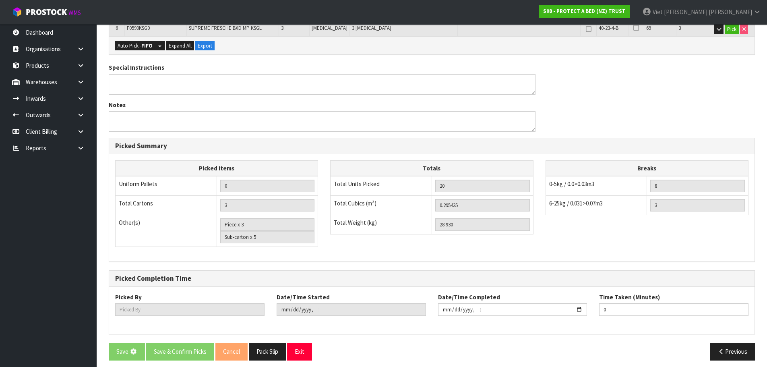
scroll to position [207, 0]
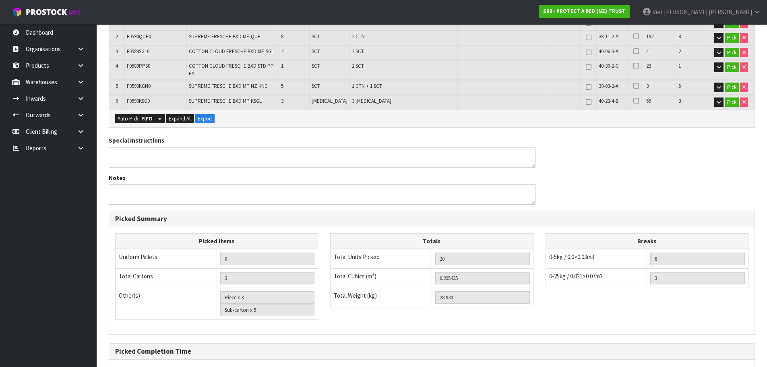
type input "Viet [PERSON_NAME]"
type input "[DATE]T10:08:29"
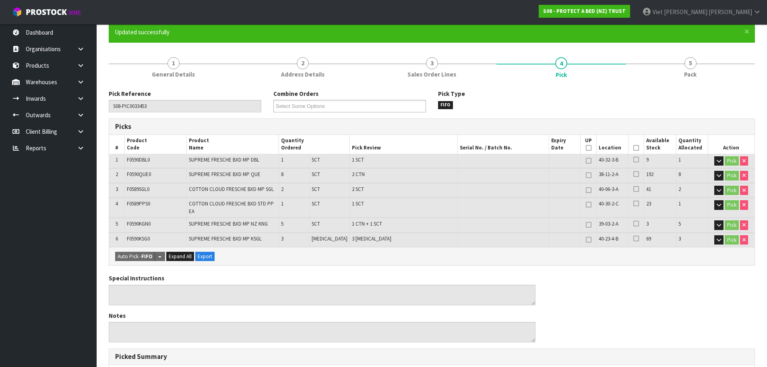
scroll to position [0, 0]
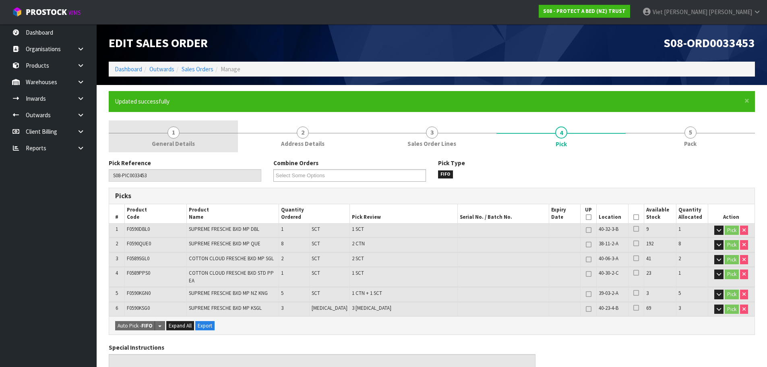
click at [197, 130] on link "1 General Details" at bounding box center [173, 136] width 129 height 32
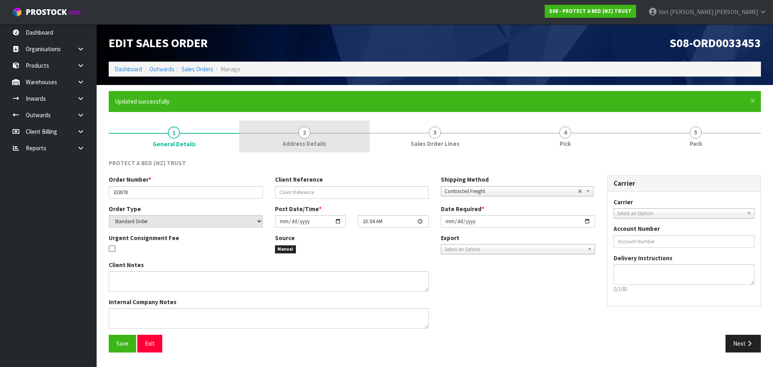
click at [341, 147] on link "2 Address Details" at bounding box center [304, 136] width 131 height 32
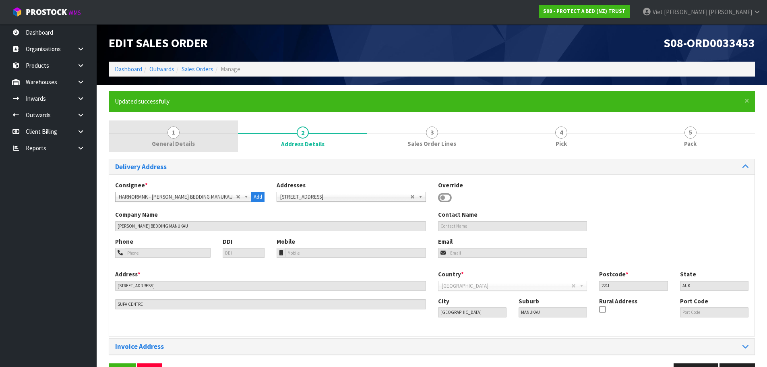
click at [180, 140] on span "General Details" at bounding box center [173, 143] width 43 height 8
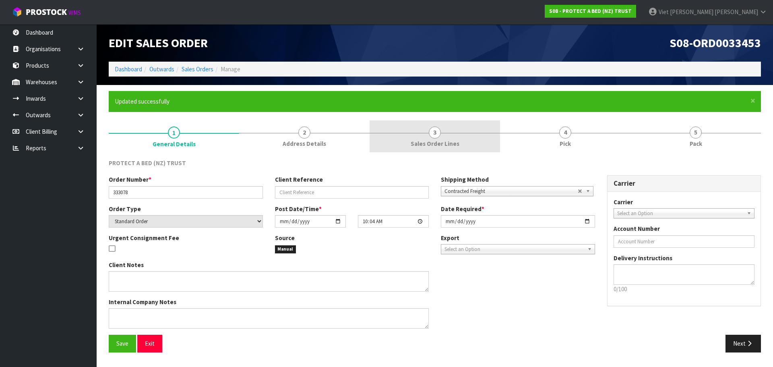
click at [485, 131] on link "3 Sales Order Lines" at bounding box center [435, 136] width 131 height 32
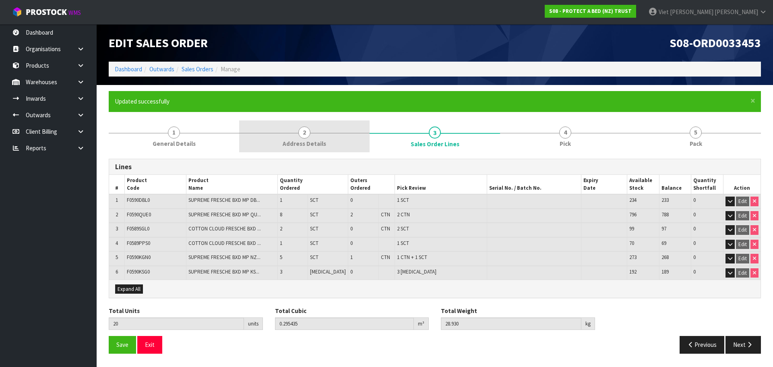
click at [346, 131] on link "2 Address Details" at bounding box center [304, 136] width 131 height 32
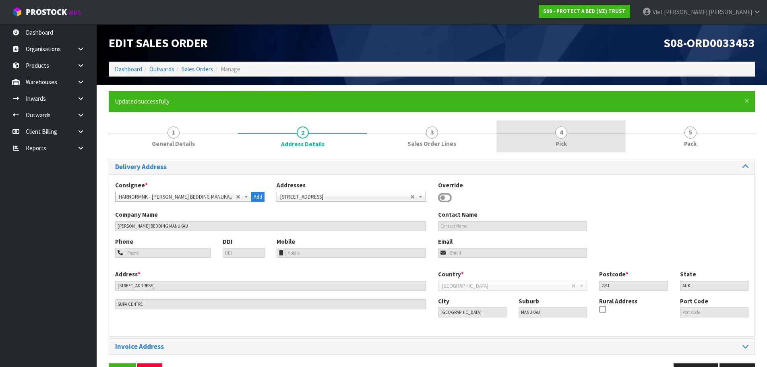
click at [567, 135] on span "4" at bounding box center [561, 132] width 12 height 12
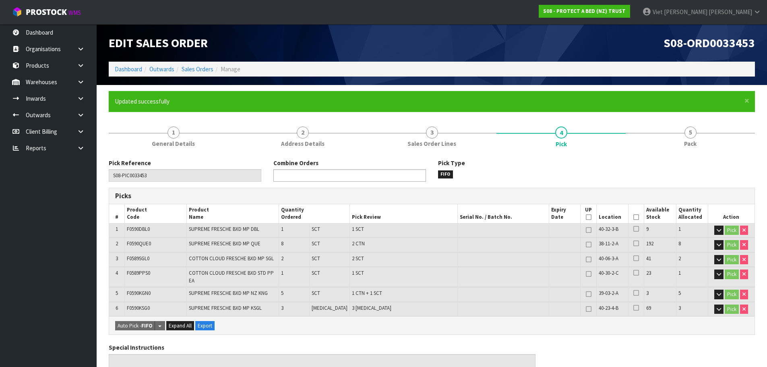
click at [377, 173] on ul at bounding box center [350, 175] width 153 height 12
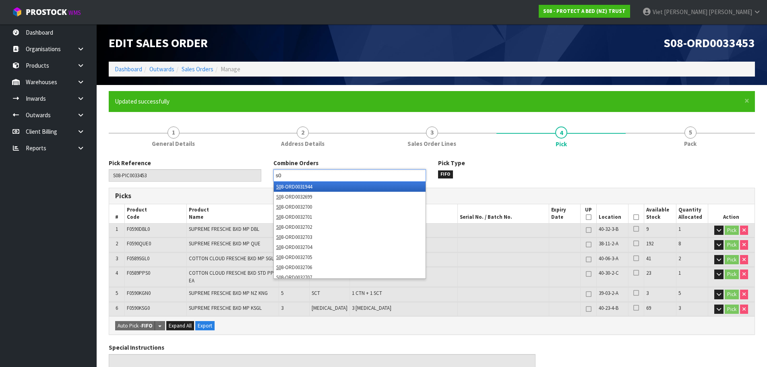
type input "s0"
click at [358, 186] on li "S0 8-ORD0031944" at bounding box center [350, 187] width 152 height 10
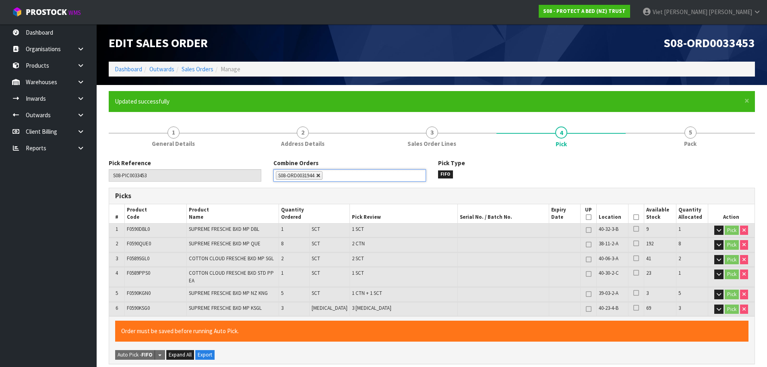
click at [319, 176] on link at bounding box center [318, 175] width 5 height 5
click at [307, 172] on ul at bounding box center [350, 175] width 153 height 12
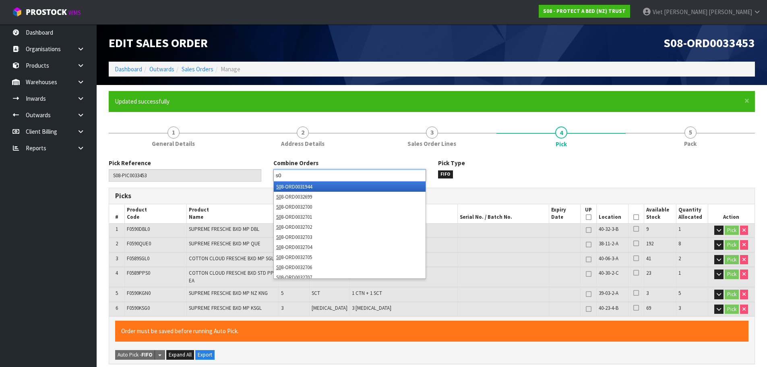
type input "s"
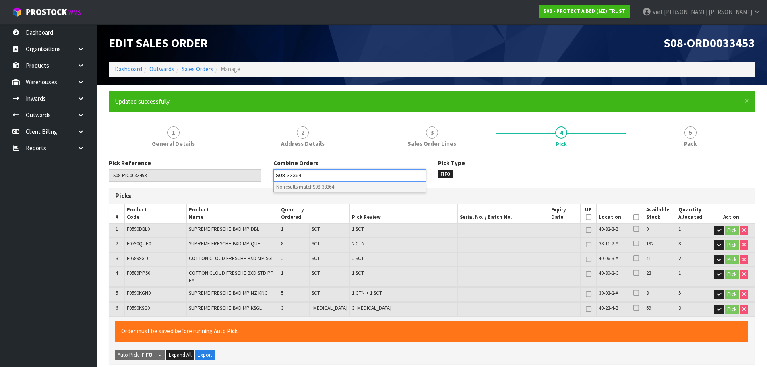
click at [323, 171] on ul "S08-33364" at bounding box center [350, 175] width 153 height 12
click at [378, 170] on ul "S08-33364" at bounding box center [350, 175] width 153 height 12
click at [368, 173] on ul "S08-33364" at bounding box center [350, 175] width 153 height 12
click at [327, 172] on ul "S08-33" at bounding box center [350, 175] width 153 height 12
type input "S08-ORD0033364"
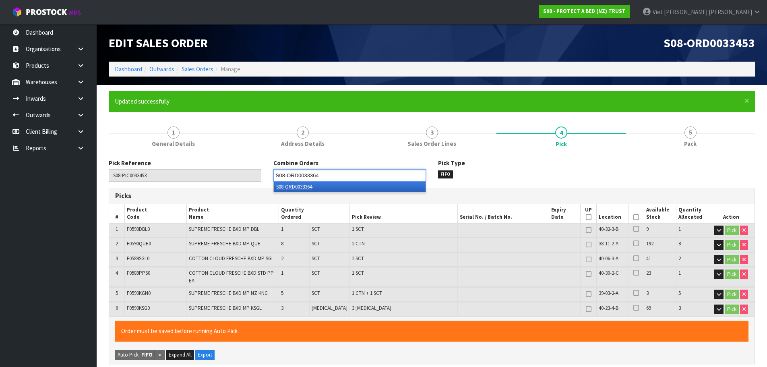
click at [342, 188] on li "S08-ORD0033364" at bounding box center [350, 187] width 152 height 10
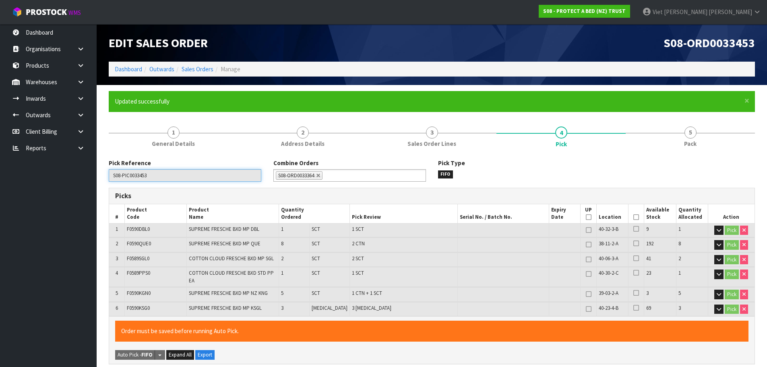
drag, startPoint x: 168, startPoint y: 177, endPoint x: 101, endPoint y: 180, distance: 66.5
click at [584, 163] on div "Pick Type FIFO" at bounding box center [514, 168] width 165 height 19
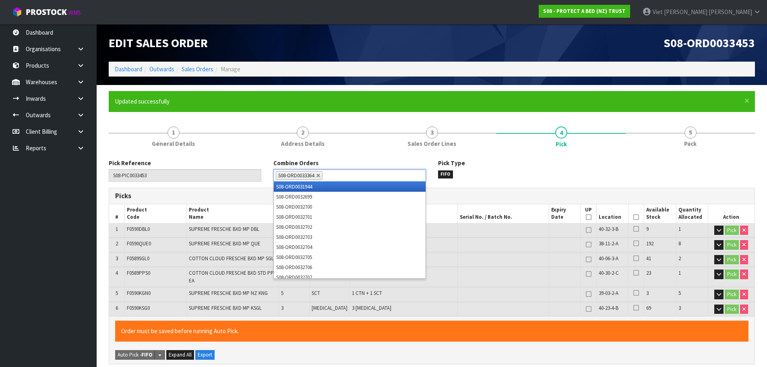
drag, startPoint x: 316, startPoint y: 176, endPoint x: 282, endPoint y: 176, distance: 33.4
click at [282, 176] on li "S08-ORD0033364" at bounding box center [299, 175] width 47 height 8
click at [350, 168] on div "Combine Orders S08-ORD0031944 S08-ORD0032699 S08-ORD0032700 S08-ORD0032701 S08-…" at bounding box center [349, 170] width 165 height 23
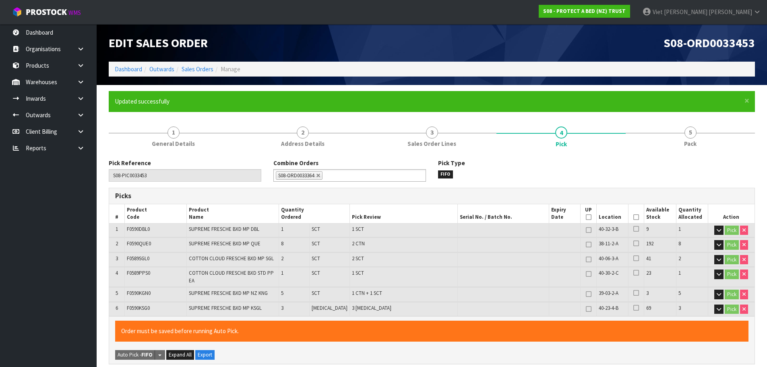
click at [309, 176] on span "S08-ORD0033364" at bounding box center [296, 175] width 36 height 7
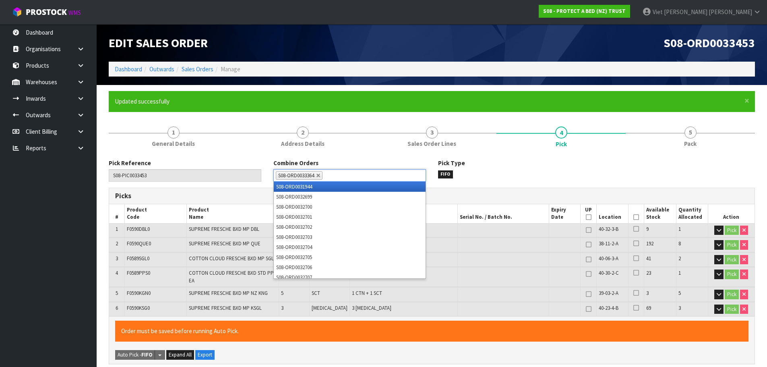
click at [309, 176] on span "S08-ORD0033364" at bounding box center [296, 175] width 36 height 7
click at [369, 174] on ul "S08-ORD0033364" at bounding box center [350, 175] width 153 height 12
click at [332, 345] on div "Order must be saved before running Auto Pick. Auto Pick - FIFO Split button! FI…" at bounding box center [432, 340] width 646 height 48
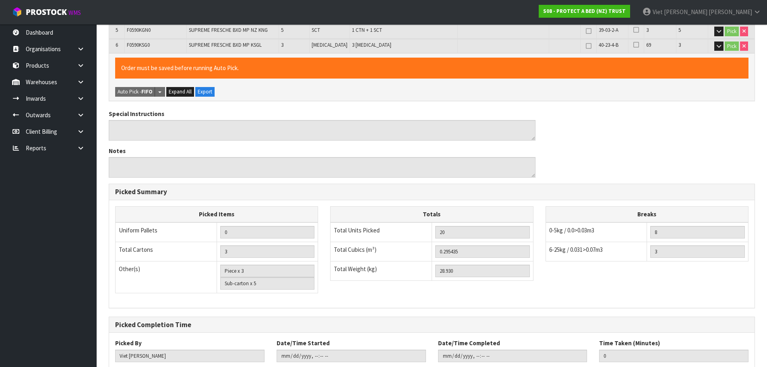
scroll to position [309, 0]
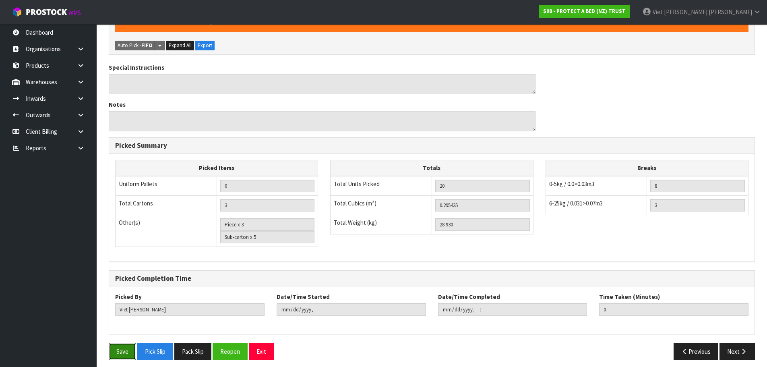
click at [135, 344] on button "Save" at bounding box center [122, 351] width 27 height 17
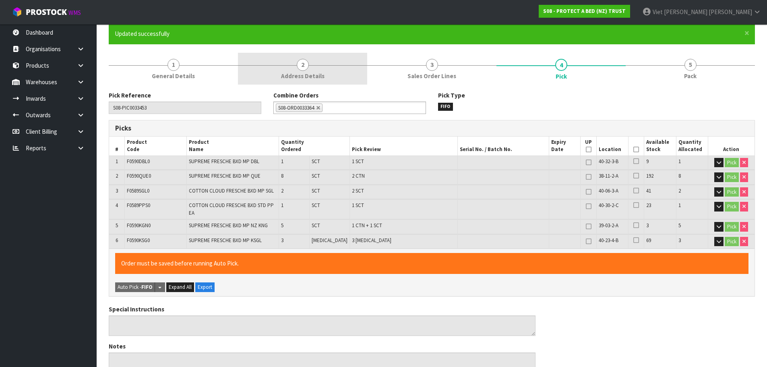
scroll to position [0, 0]
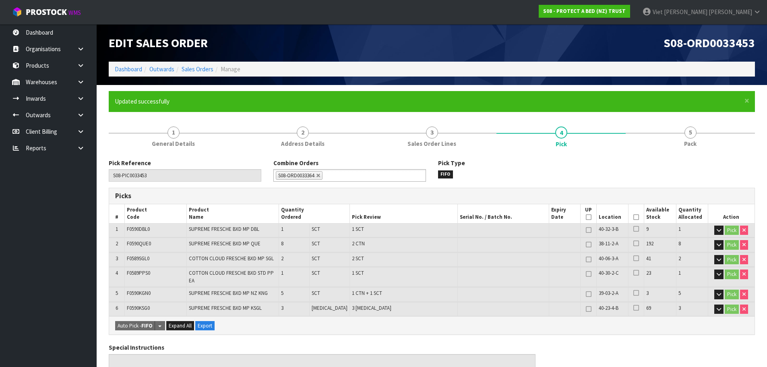
type input "[DATE]T10:10:27"
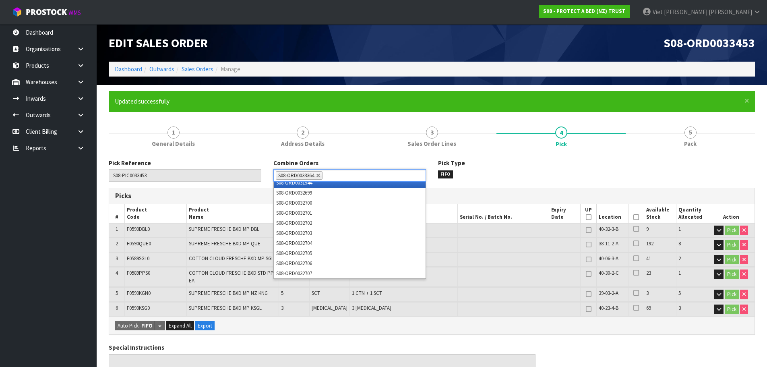
click at [290, 178] on span "S08-ORD0033364" at bounding box center [296, 175] width 36 height 7
click at [572, 168] on div "Pick Type FIFO" at bounding box center [514, 168] width 165 height 19
click at [362, 172] on ul "S08-ORD0033364" at bounding box center [350, 175] width 153 height 12
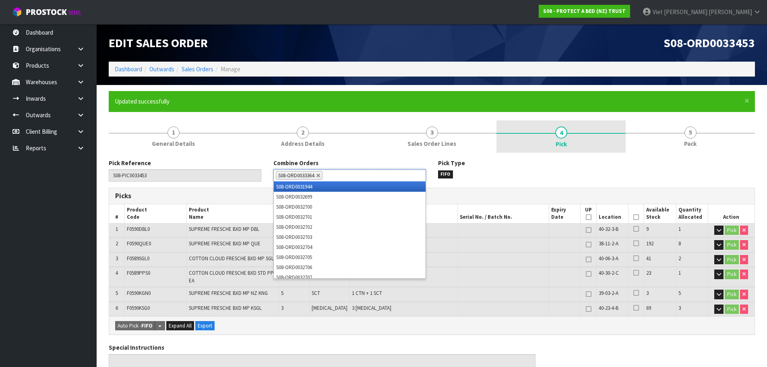
click at [569, 144] on link "4 Pick" at bounding box center [561, 136] width 129 height 32
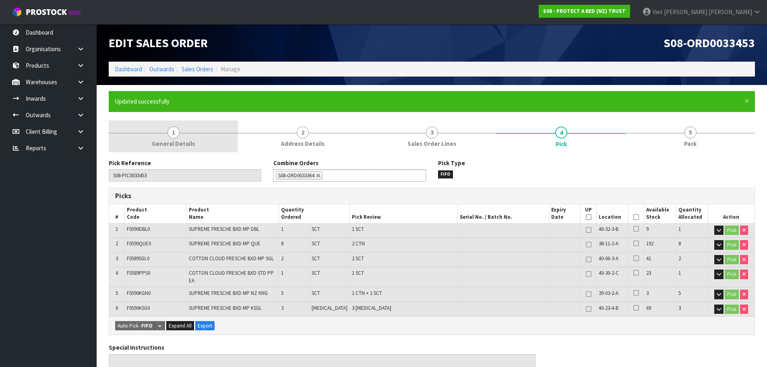
click at [181, 144] on span "General Details" at bounding box center [173, 143] width 43 height 8
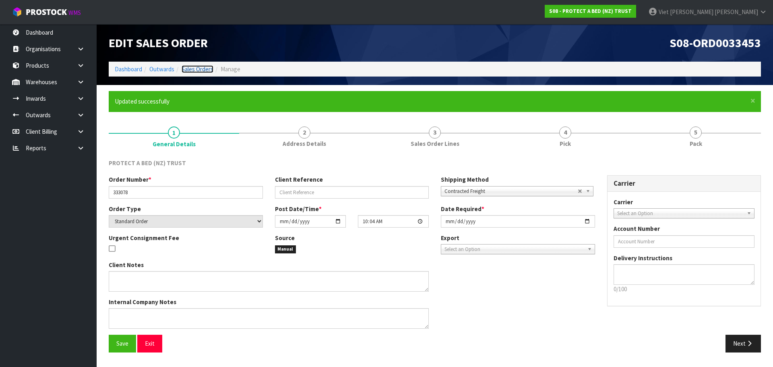
click at [206, 68] on link "Sales Orders" at bounding box center [198, 69] width 32 height 8
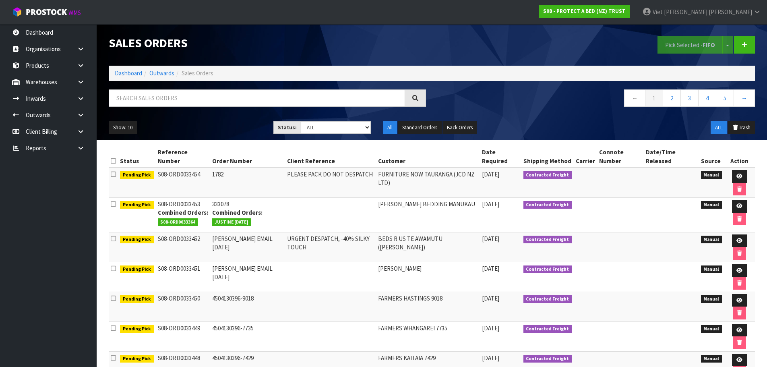
drag, startPoint x: 200, startPoint y: 203, endPoint x: 154, endPoint y: 203, distance: 45.9
click at [156, 203] on td "S08-ORD0033453 Combined Orders: S08-ORD0033364" at bounding box center [183, 215] width 54 height 35
copy td "S08-ORD0033453"
click at [680, 102] on link "2" at bounding box center [672, 97] width 18 height 17
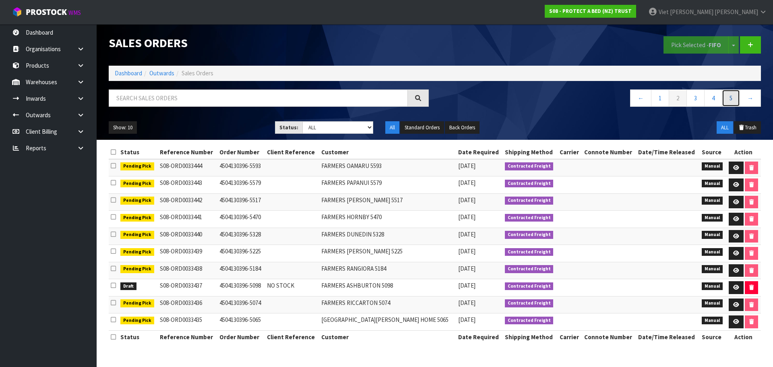
click at [726, 97] on link "5" at bounding box center [731, 97] width 18 height 17
click at [342, 149] on th "Customer" at bounding box center [387, 152] width 137 height 13
click at [342, 132] on select "Draft Pending Allocated Pending Pick Goods Picked Goods Packed Pending Charges …" at bounding box center [338, 127] width 71 height 12
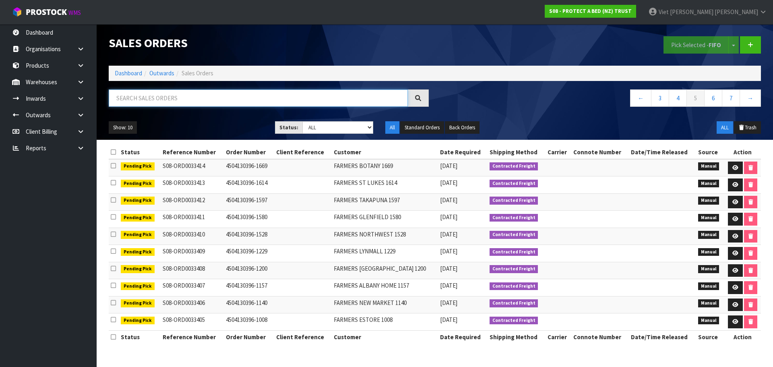
click at [310, 98] on input "text" at bounding box center [258, 97] width 299 height 17
type input "HARVEY NORMAN"
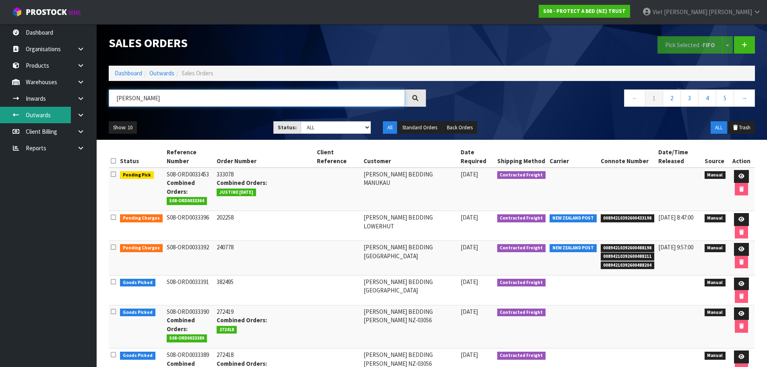
drag, startPoint x: 265, startPoint y: 91, endPoint x: 14, endPoint y: 110, distance: 251.7
click at [14, 110] on body "Toggle navigation ProStock WMS S08 - PROTECT A BED (NZ) TRUST Viet Hoang Tran L…" at bounding box center [383, 183] width 767 height 367
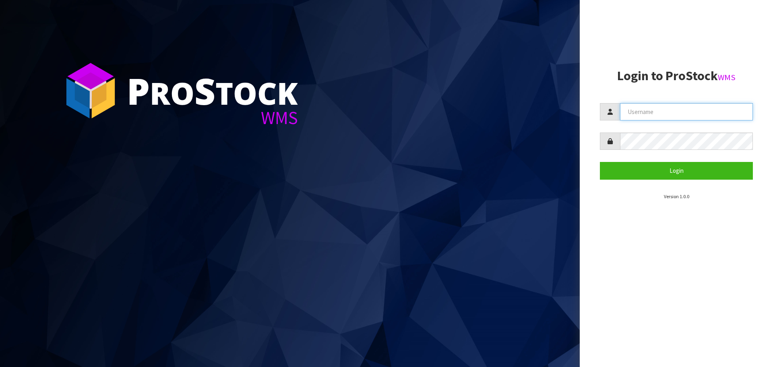
type input "[PERSON_NAME]"
click at [665, 158] on form "[PERSON_NAME] Login" at bounding box center [676, 141] width 153 height 76
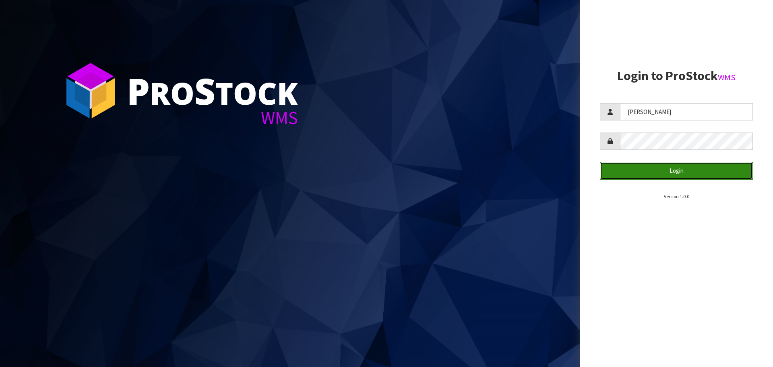
click at [608, 171] on button "Login" at bounding box center [676, 170] width 153 height 17
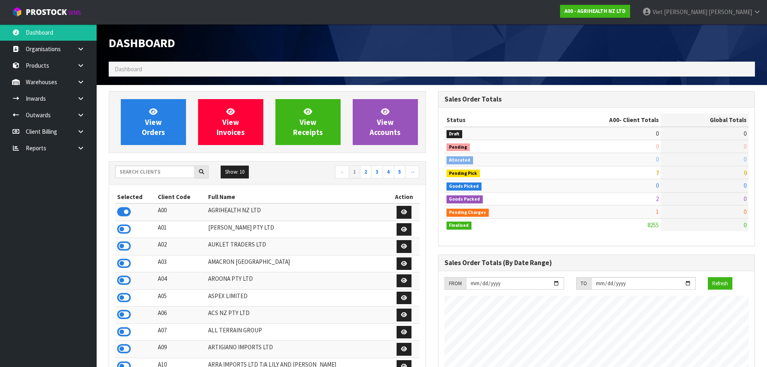
scroll to position [610, 329]
click at [137, 171] on input "text" at bounding box center [155, 172] width 80 height 12
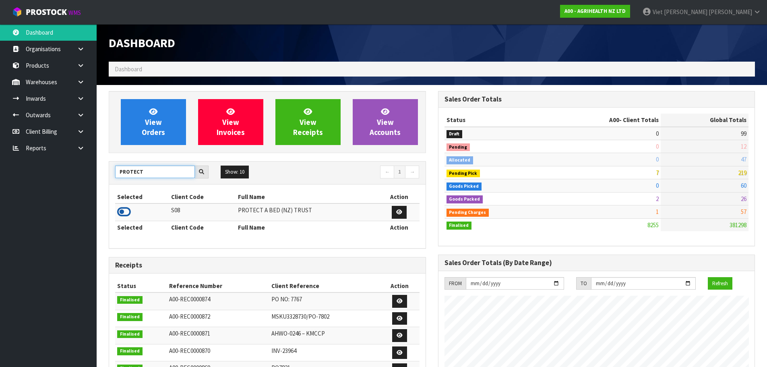
type input "PROTECT"
click at [120, 207] on icon at bounding box center [124, 212] width 14 height 12
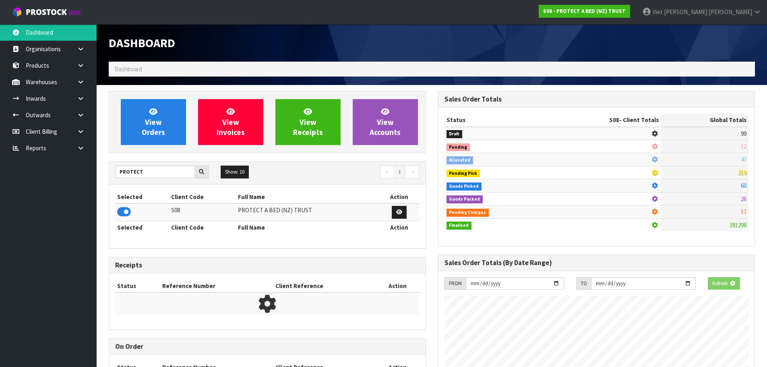
click at [408, 48] on h1 "Dashboard" at bounding box center [267, 42] width 317 height 13
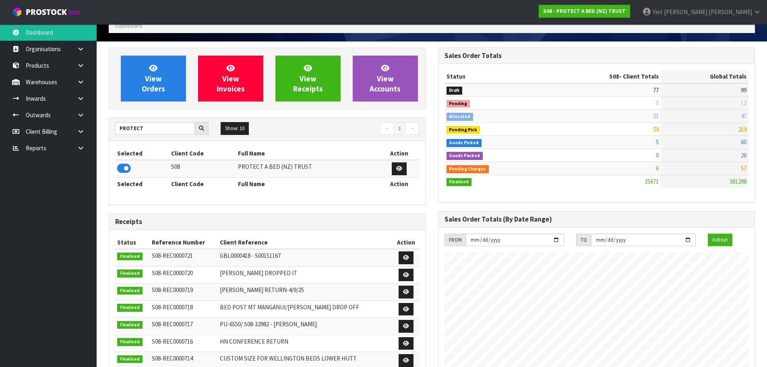
scroll to position [0, 0]
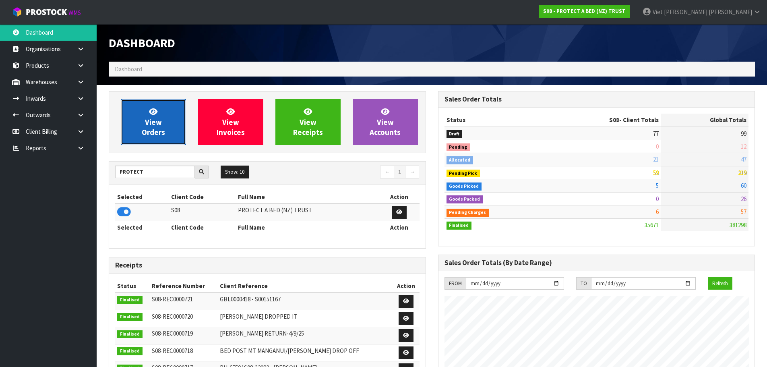
click at [180, 139] on link "View Orders" at bounding box center [153, 122] width 65 height 46
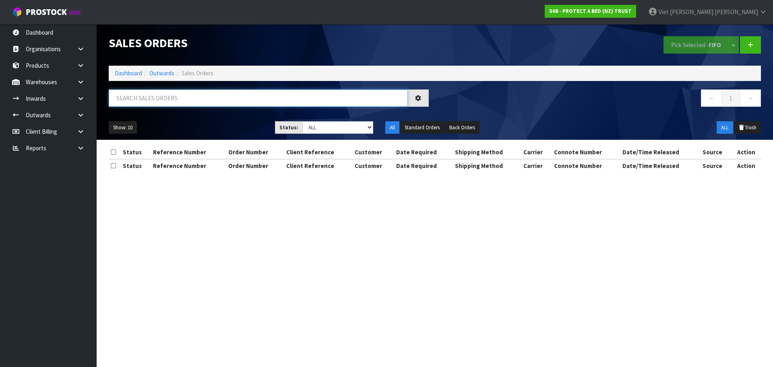
click at [276, 99] on input "text" at bounding box center [258, 97] width 299 height 17
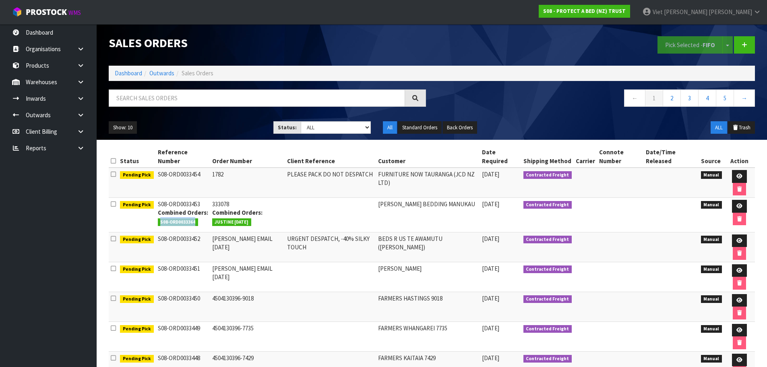
drag, startPoint x: 192, startPoint y: 222, endPoint x: 154, endPoint y: 226, distance: 37.7
click at [156, 226] on td "S08-ORD0033453 Combined Orders: S08-ORD0033364" at bounding box center [183, 215] width 54 height 35
copy span "S08-ORD0033364"
click at [242, 94] on input "text" at bounding box center [257, 97] width 296 height 17
paste input "S08-ORD0033364"
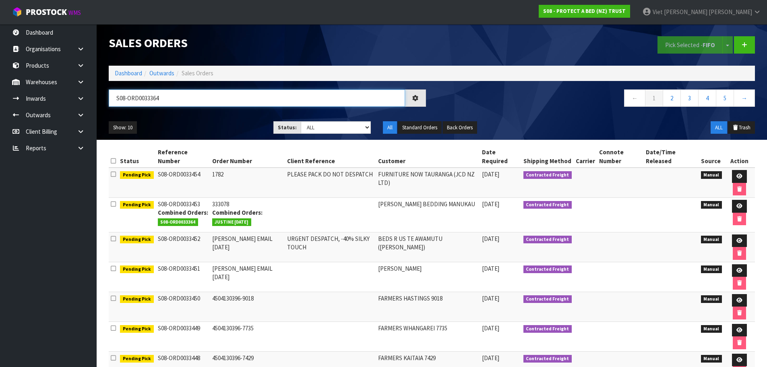
type input "S08-ORD0033364"
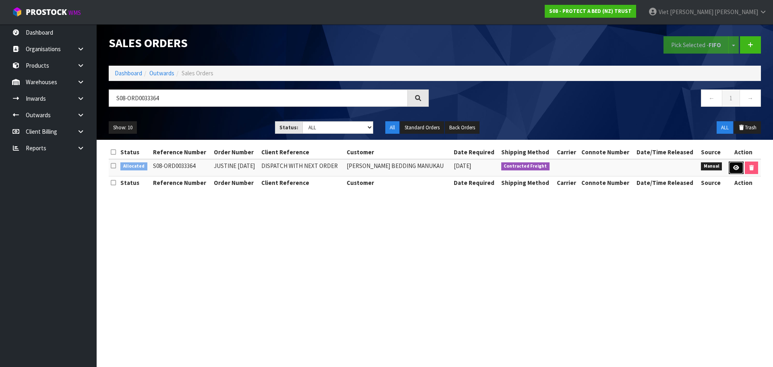
click at [731, 170] on link at bounding box center [736, 168] width 15 height 13
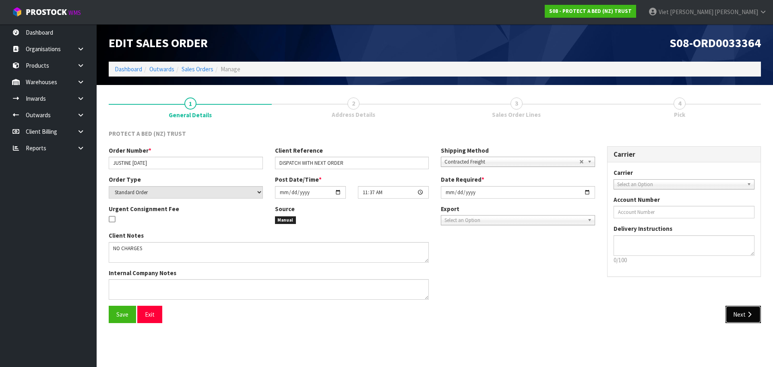
click at [731, 312] on button "Next" at bounding box center [743, 314] width 35 height 17
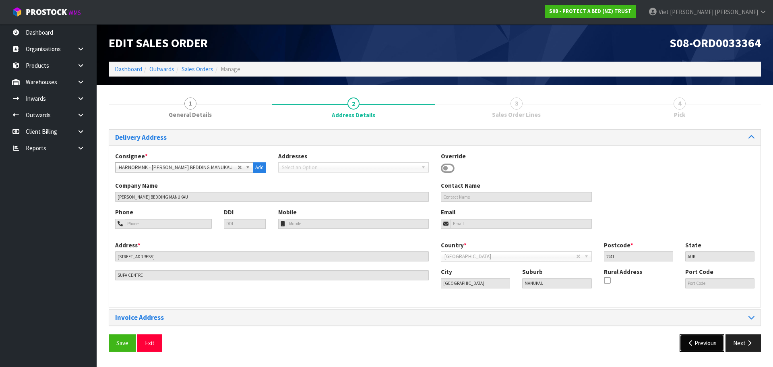
click at [705, 343] on button "Previous" at bounding box center [702, 342] width 45 height 17
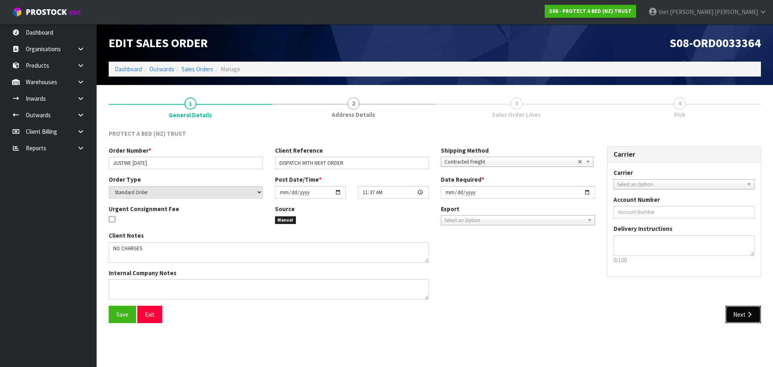
click at [753, 312] on icon "button" at bounding box center [750, 314] width 8 height 6
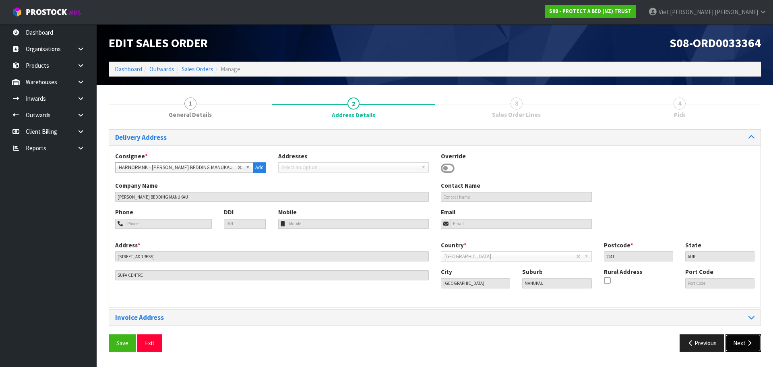
click at [745, 344] on button "Next" at bounding box center [743, 342] width 35 height 17
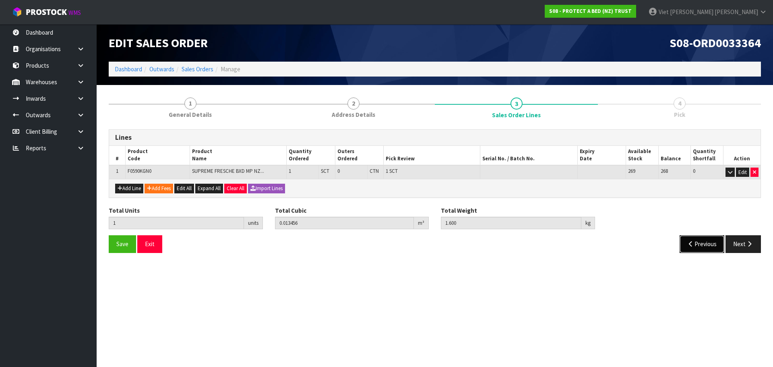
click at [709, 249] on button "Previous" at bounding box center [702, 243] width 45 height 17
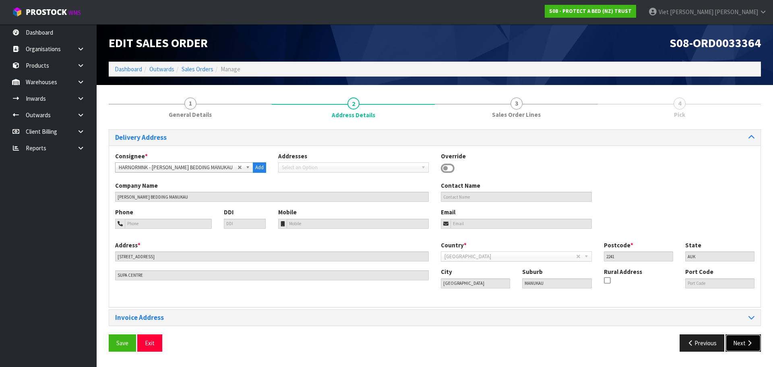
click at [736, 341] on button "Next" at bounding box center [743, 342] width 35 height 17
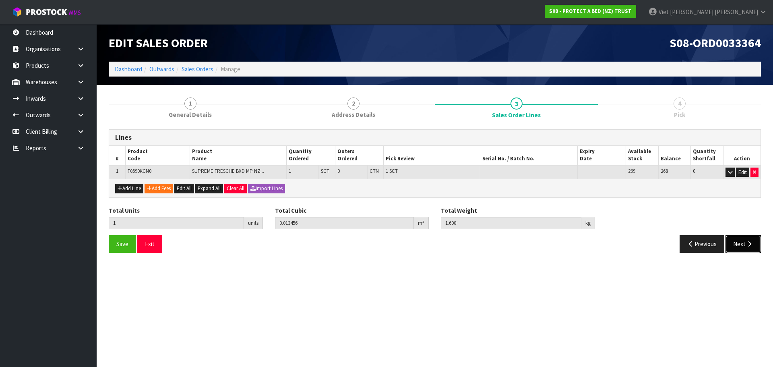
click at [745, 245] on button "Next" at bounding box center [743, 243] width 35 height 17
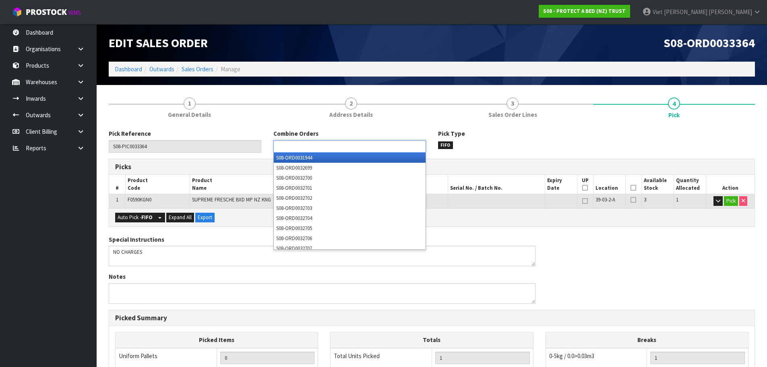
click at [361, 147] on ul at bounding box center [350, 146] width 153 height 12
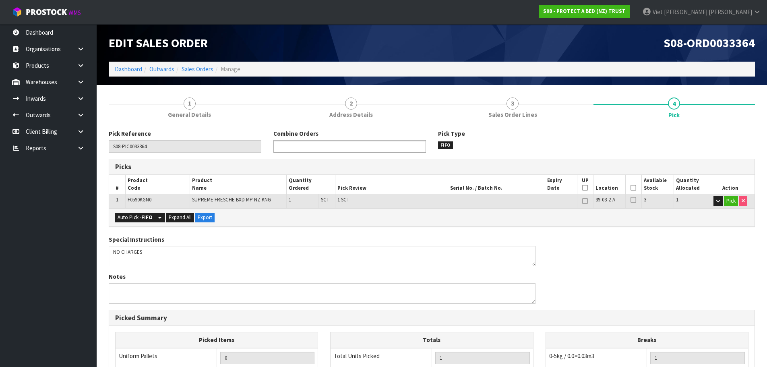
type input "Select Some Options"
click at [363, 145] on ul at bounding box center [350, 146] width 153 height 12
drag, startPoint x: 298, startPoint y: 149, endPoint x: 247, endPoint y: 151, distance: 52.0
click at [247, 151] on div "Pick Reference S08-PIC0033364 Combine Orders S08-ORD0031944 S08-ORD0032699 S08-…" at bounding box center [432, 143] width 659 height 29
type input "Select Some Options"
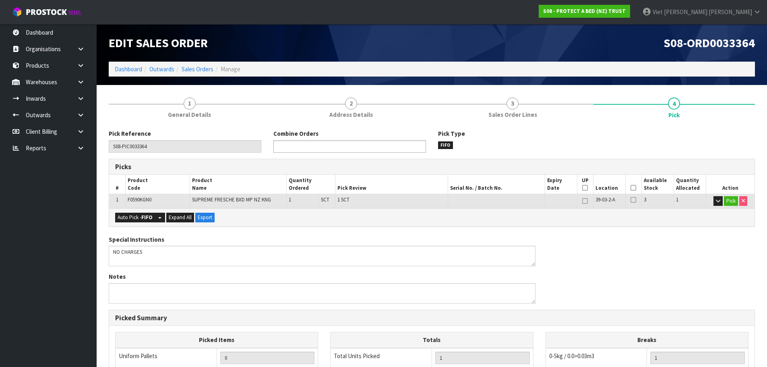
click at [344, 149] on ul at bounding box center [350, 146] width 153 height 12
paste input "S08-ORD0033453"
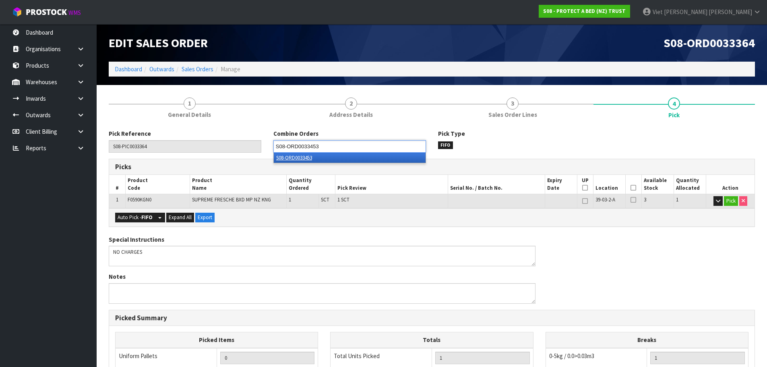
type input "S08-ORD0033453"
click at [336, 160] on li "S08-ORD0033453" at bounding box center [350, 158] width 152 height 10
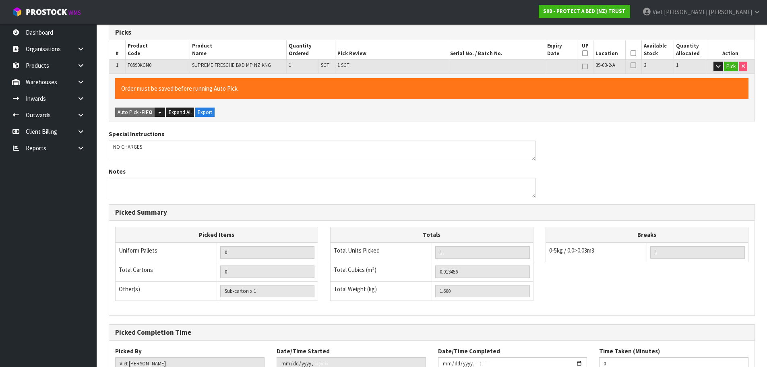
scroll to position [194, 0]
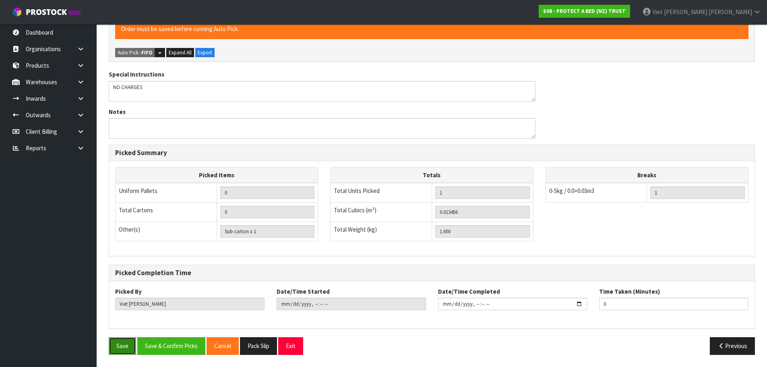
click at [127, 349] on button "Save" at bounding box center [122, 345] width 27 height 17
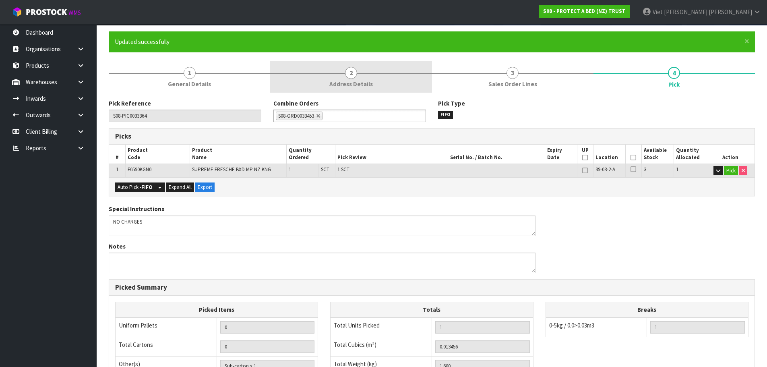
scroll to position [0, 0]
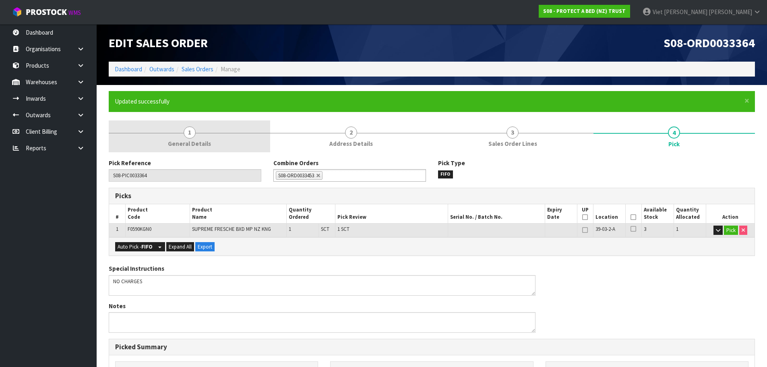
click at [215, 140] on link "1 General Details" at bounding box center [190, 136] width 162 height 32
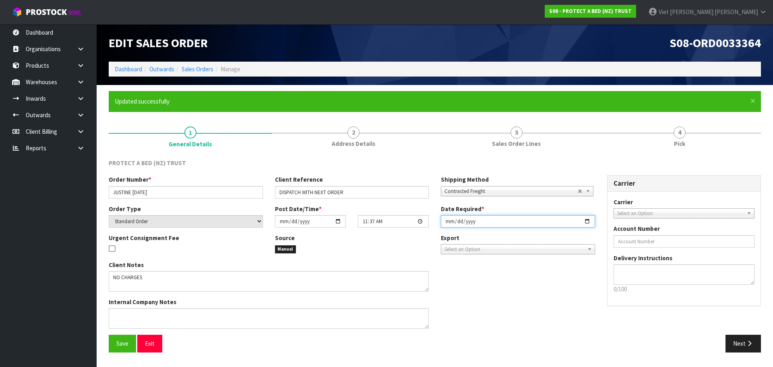
click at [590, 221] on input "2025-09-10" at bounding box center [518, 221] width 154 height 12
type input "[DATE]"
click at [534, 298] on div "Client Notes Internal Company Notes" at bounding box center [352, 298] width 499 height 75
click at [130, 346] on button "Save" at bounding box center [122, 343] width 27 height 17
click at [731, 341] on button "Next" at bounding box center [743, 343] width 35 height 17
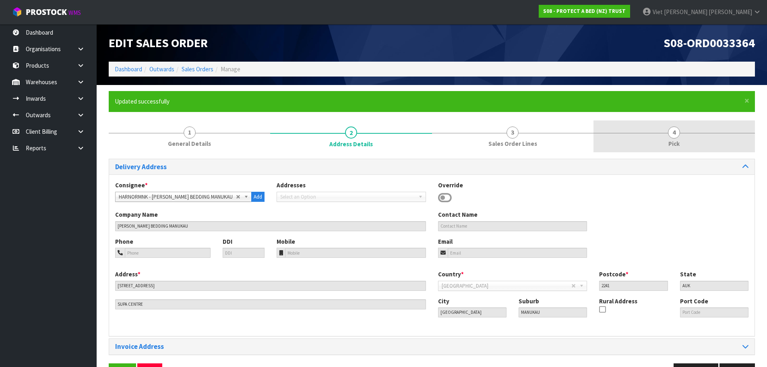
click at [688, 142] on link "4 Pick" at bounding box center [675, 136] width 162 height 32
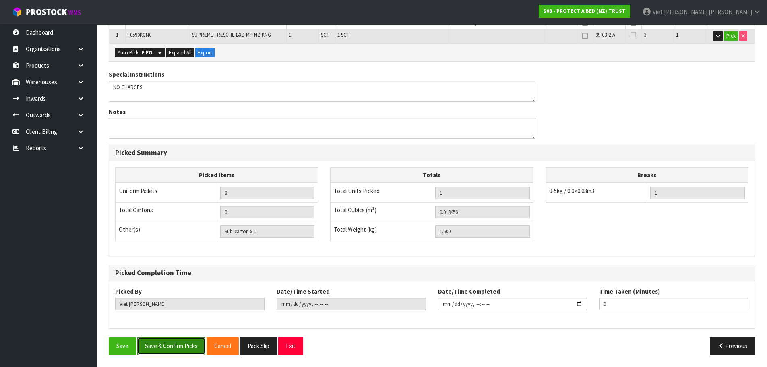
click at [164, 338] on button "Save & Confirm Picks" at bounding box center [171, 345] width 68 height 17
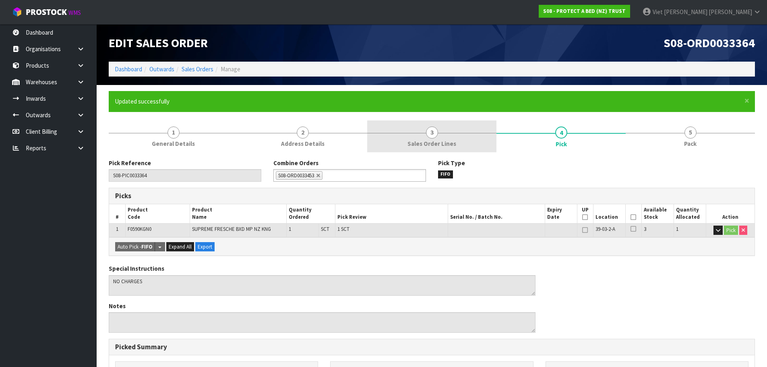
click at [410, 136] on link "3 Sales Order Lines" at bounding box center [431, 136] width 129 height 32
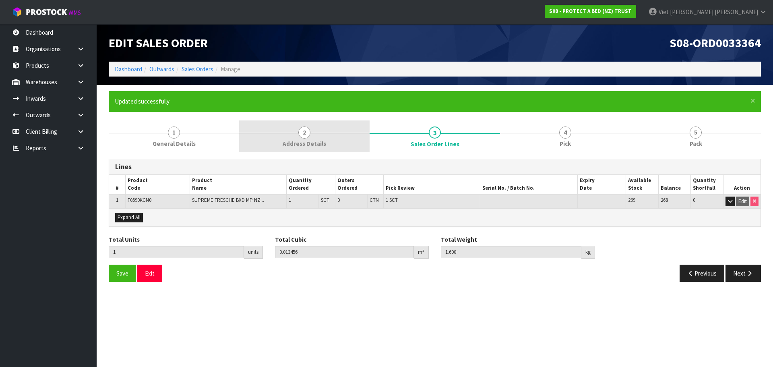
click at [361, 144] on link "2 Address Details" at bounding box center [304, 136] width 131 height 32
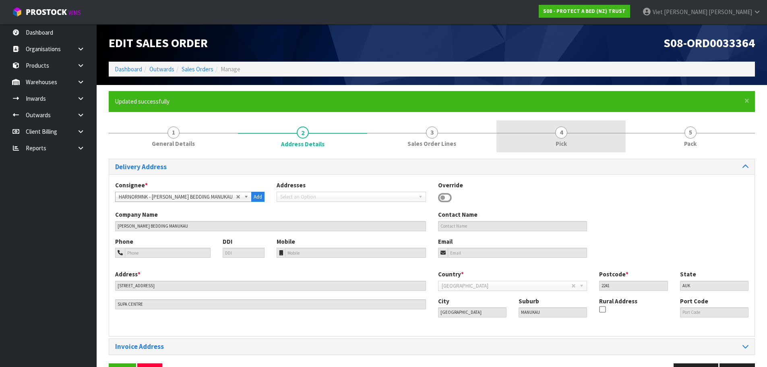
click at [607, 130] on link "4 Pick" at bounding box center [561, 136] width 129 height 32
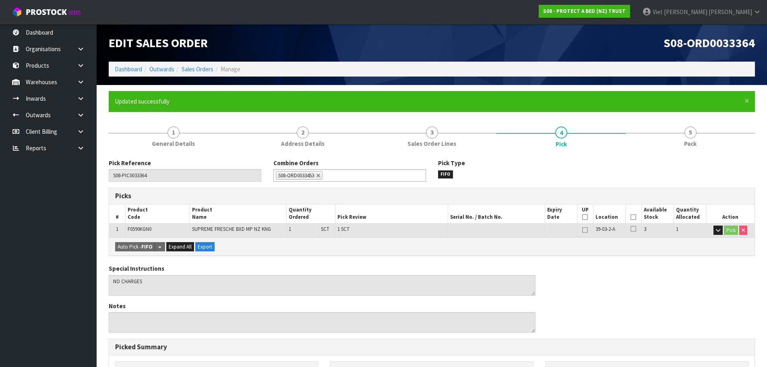
click at [192, 76] on ol "Dashboard Outwards Sales Orders Manage" at bounding box center [432, 69] width 646 height 15
click at [201, 66] on link "Sales Orders" at bounding box center [198, 69] width 32 height 8
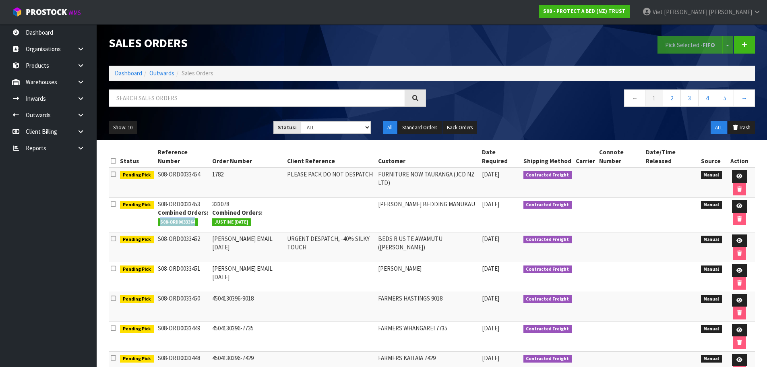
drag, startPoint x: 193, startPoint y: 223, endPoint x: 156, endPoint y: 228, distance: 37.0
click at [156, 228] on td "S08-ORD0033453 Combined Orders: S08-ORD0033364" at bounding box center [183, 215] width 54 height 35
copy span "S08-ORD0033364"
click at [195, 103] on input "text" at bounding box center [257, 97] width 296 height 17
paste input "S08-ORD0033364"
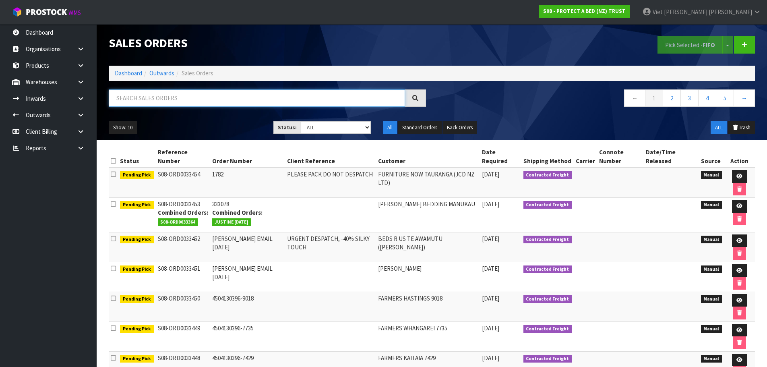
type input "S08-ORD0033364"
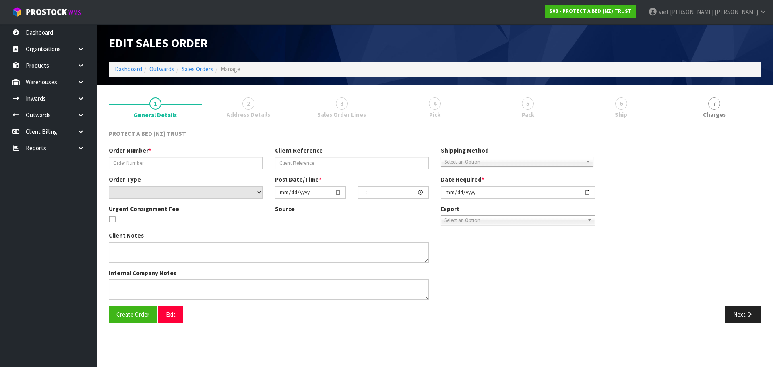
type input "JUSTINE [DATE]"
type input "DISPATCH WITH NEXT ORDER"
select select "number:0"
type input "2025-09-10"
type input "11:37:00.000"
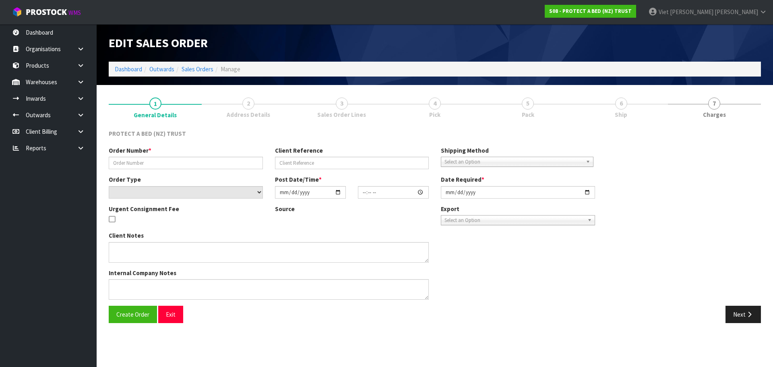
type input "[DATE]"
type textarea "NO CHARGES"
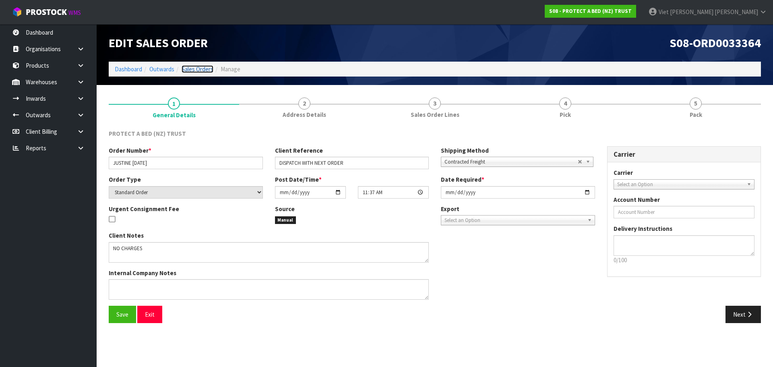
click at [209, 69] on link "Sales Orders" at bounding box center [198, 69] width 32 height 8
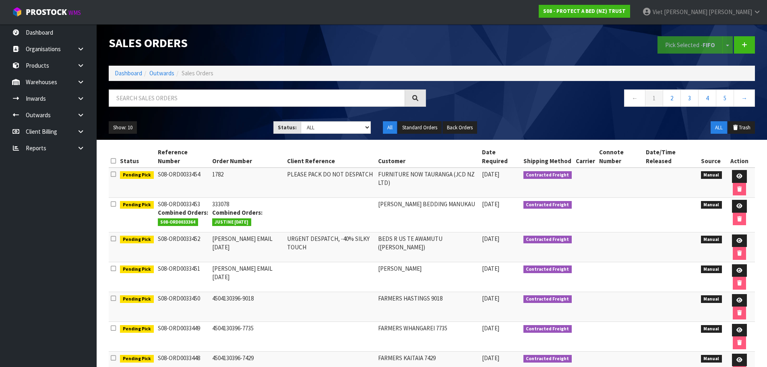
drag, startPoint x: 212, startPoint y: 222, endPoint x: 252, endPoint y: 222, distance: 39.5
click at [252, 222] on li "JUSTINE [DATE]" at bounding box center [247, 221] width 71 height 8
click at [230, 97] on input "text" at bounding box center [257, 97] width 296 height 17
paste input "S08-ORD0033364"
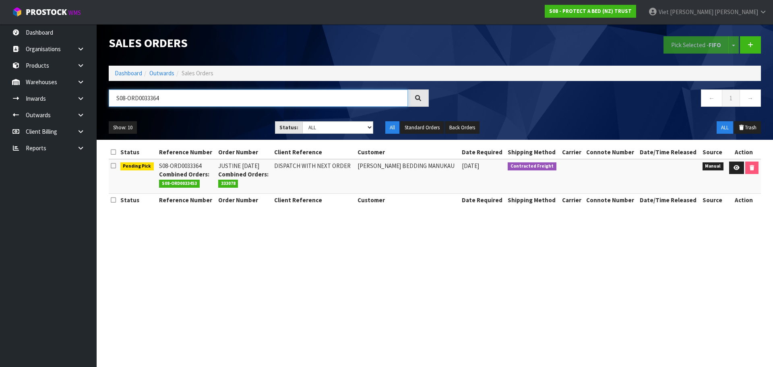
type input "S08-ORD0033364"
drag, startPoint x: 219, startPoint y: 184, endPoint x: 241, endPoint y: 183, distance: 22.2
click at [241, 183] on li "333078" at bounding box center [244, 182] width 52 height 8
click at [730, 168] on link at bounding box center [736, 168] width 15 height 13
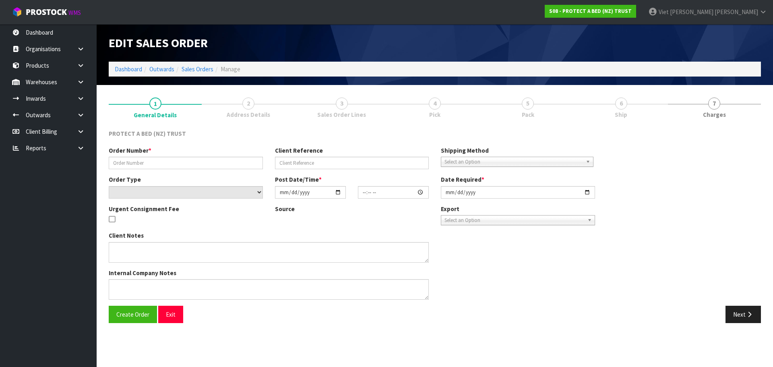
type input "JUSTINE [DATE]"
type input "DISPATCH WITH NEXT ORDER"
select select "number:0"
type input "2025-09-10"
type input "11:37:00.000"
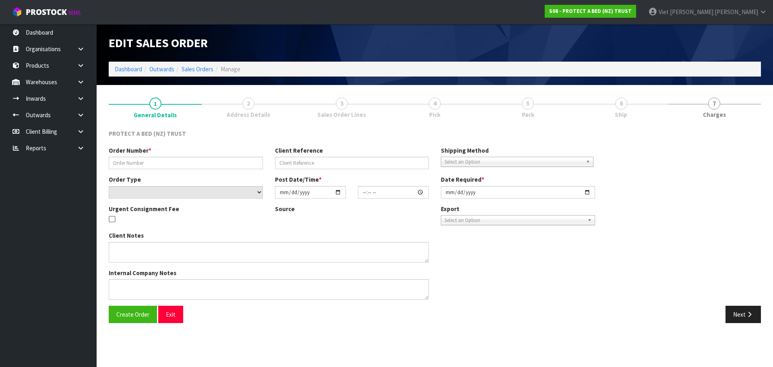
type input "[DATE]"
type textarea "NO CHARGES"
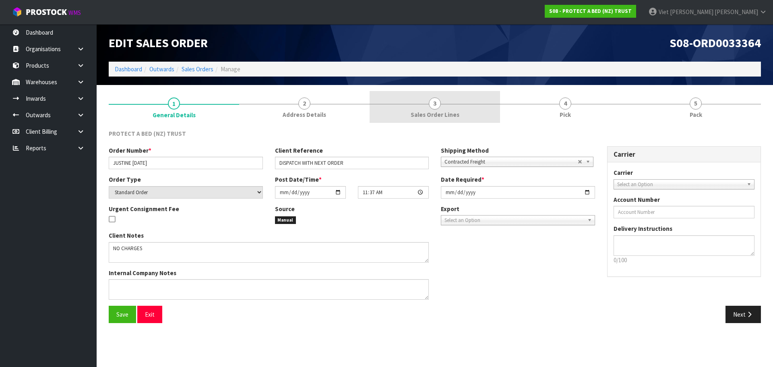
click at [424, 104] on link "3 Sales Order Lines" at bounding box center [435, 107] width 131 height 32
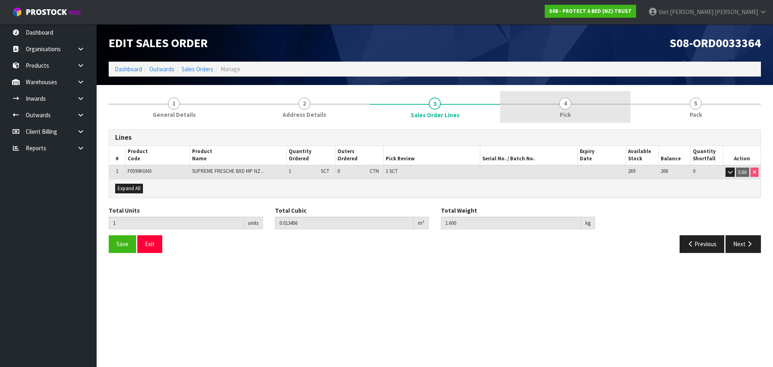
click at [548, 106] on link "4 Pick" at bounding box center [565, 107] width 131 height 32
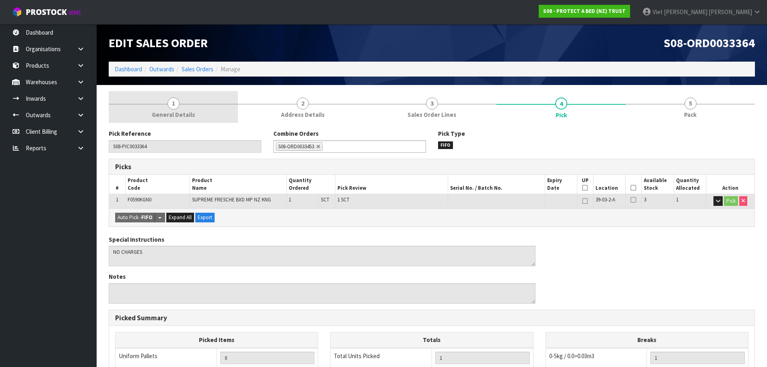
click at [165, 117] on span "General Details" at bounding box center [173, 114] width 43 height 8
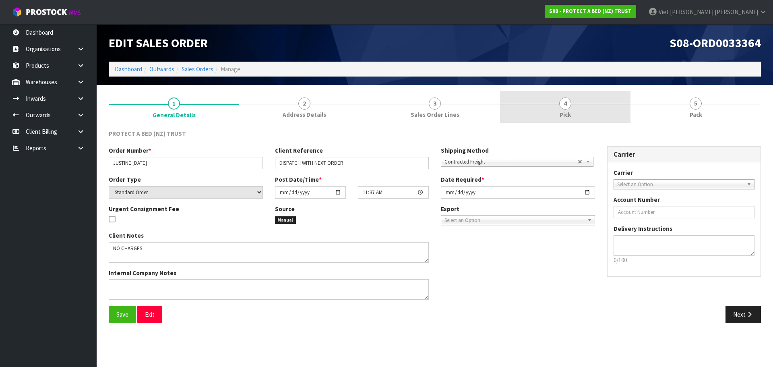
click at [547, 104] on div at bounding box center [565, 104] width 131 height 0
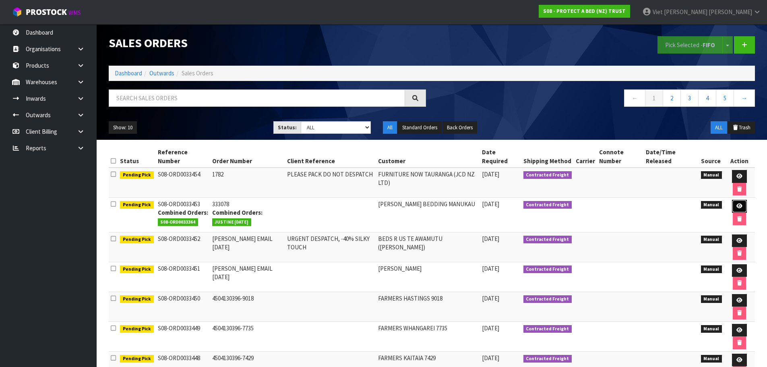
click at [737, 204] on icon at bounding box center [740, 205] width 6 height 5
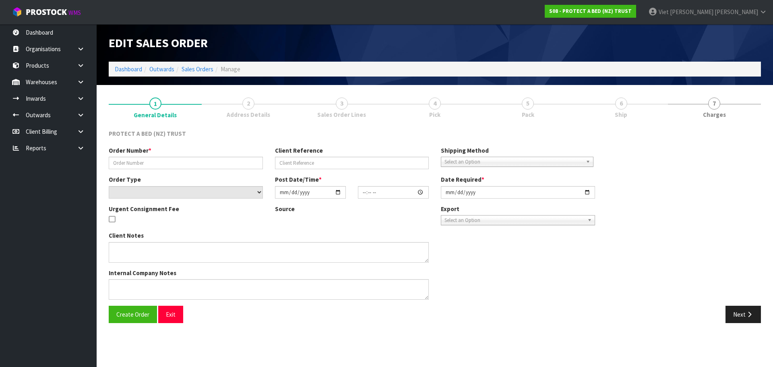
type input "333078"
select select "number:0"
type input "[DATE]"
type input "10:04:00.000"
type input "[DATE]"
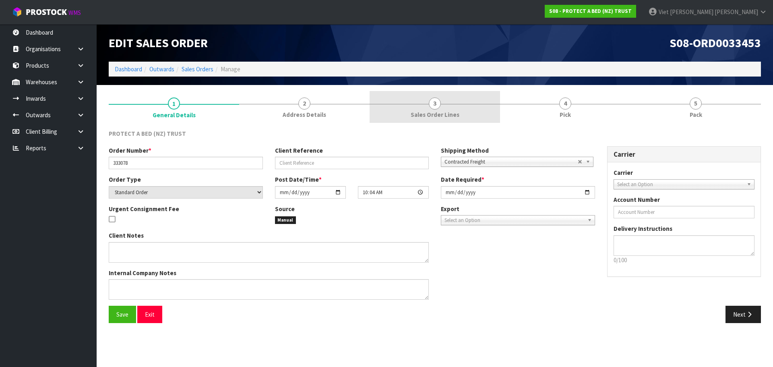
click at [448, 103] on link "3 Sales Order Lines" at bounding box center [435, 107] width 131 height 32
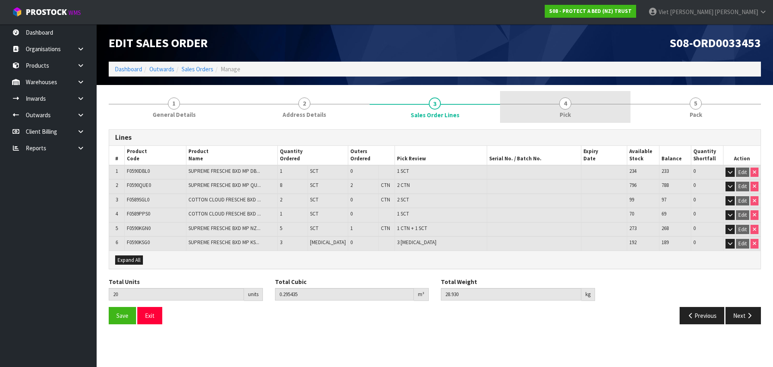
click at [558, 107] on link "4 Pick" at bounding box center [565, 107] width 131 height 32
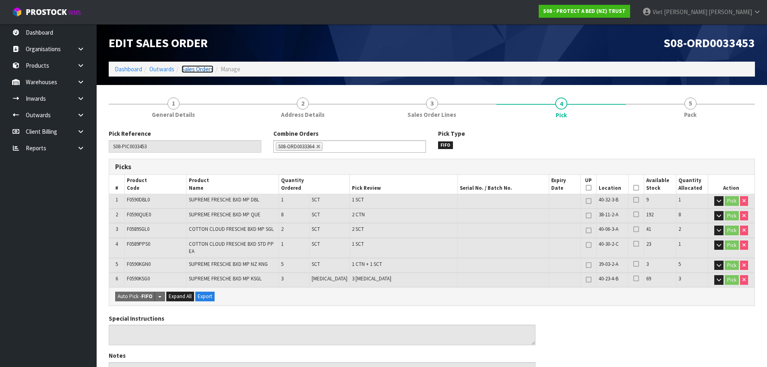
click at [202, 67] on link "Sales Orders" at bounding box center [198, 69] width 32 height 8
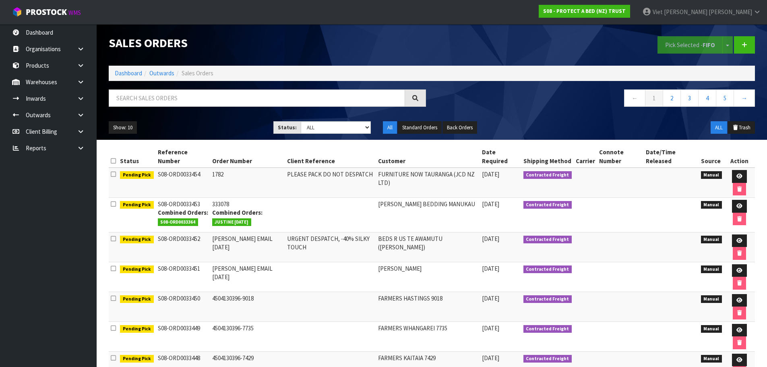
click at [474, 106] on nav "← 1 2 3 4 5 →" at bounding box center [596, 99] width 317 height 20
click at [667, 93] on link "2" at bounding box center [672, 97] width 18 height 17
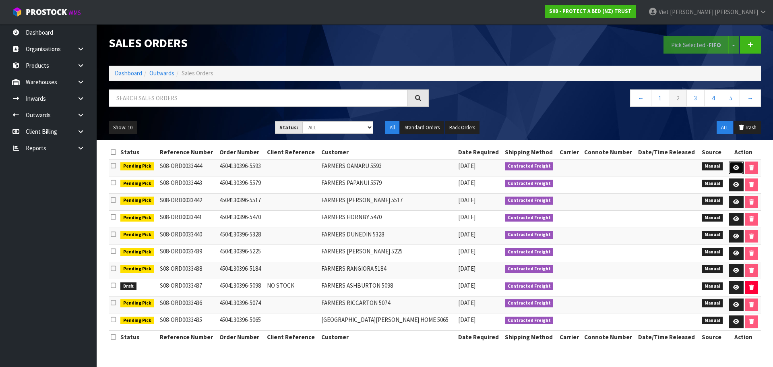
click at [737, 165] on icon at bounding box center [736, 167] width 6 height 5
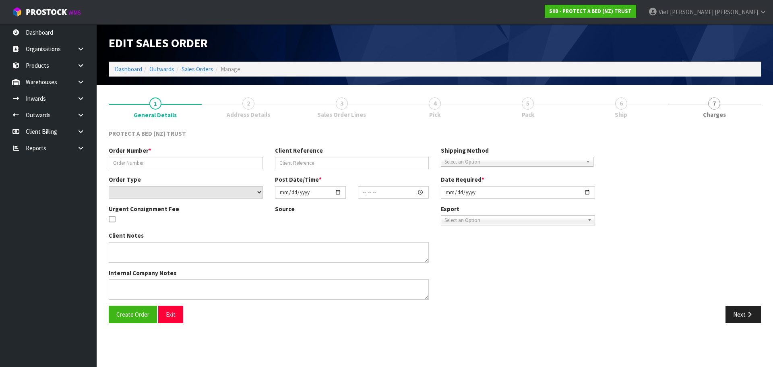
type input "4504130396-5593"
select select "number:0"
type input "[DATE]"
type input "09:40:00.000"
type input "[DATE]"
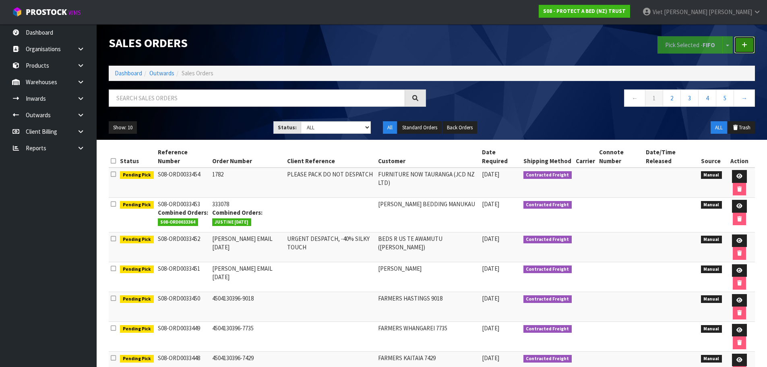
drag, startPoint x: 746, startPoint y: 48, endPoint x: 512, endPoint y: 44, distance: 234.0
click at [746, 48] on icon at bounding box center [745, 45] width 6 height 6
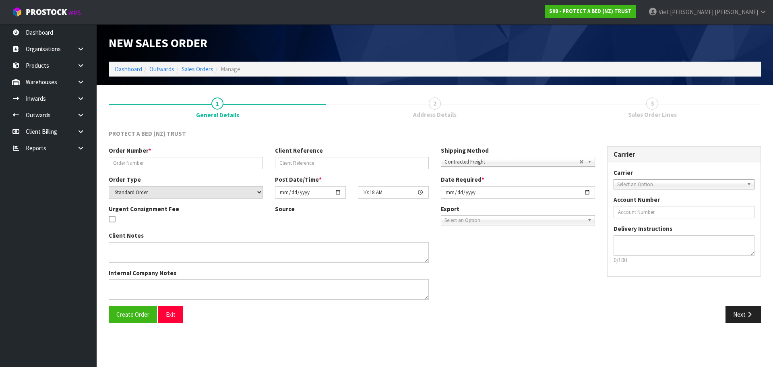
click at [137, 170] on div "Order Number * Client Reference Shipping Method Client Local Pickup Customer Lo…" at bounding box center [352, 160] width 499 height 29
click at [148, 161] on input "text" at bounding box center [186, 163] width 154 height 12
paste input "198917"
type input "198917"
click at [135, 315] on span "Create Order" at bounding box center [132, 315] width 33 height 8
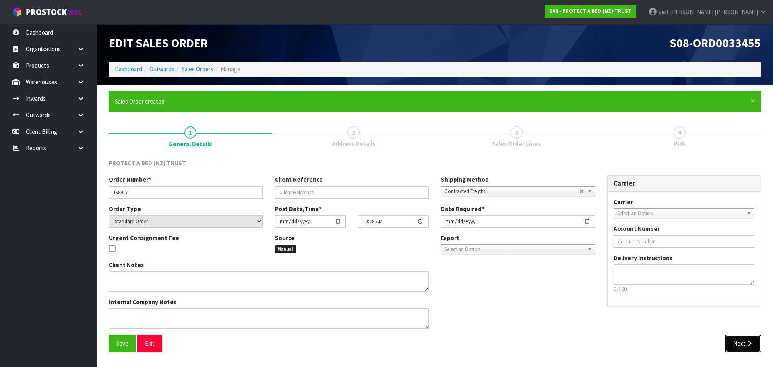
click at [729, 342] on button "Next" at bounding box center [743, 343] width 35 height 17
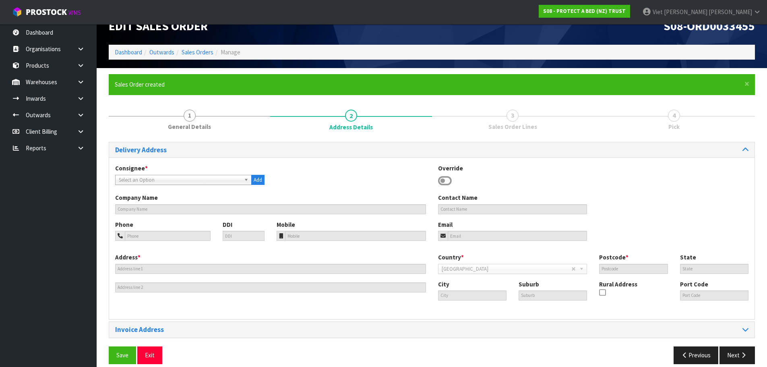
scroll to position [26, 0]
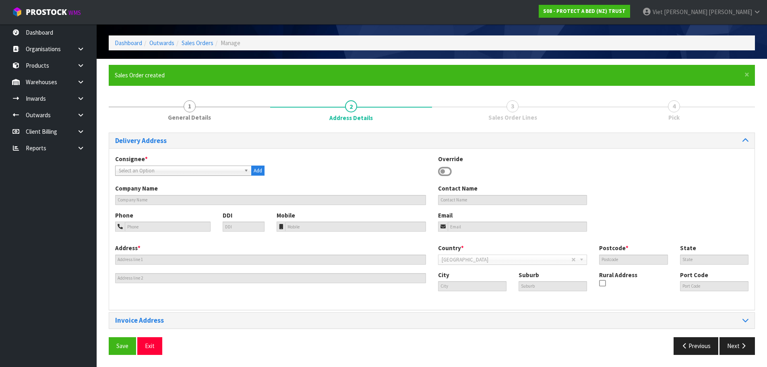
click at [174, 169] on span "Select an Option" at bounding box center [180, 171] width 122 height 10
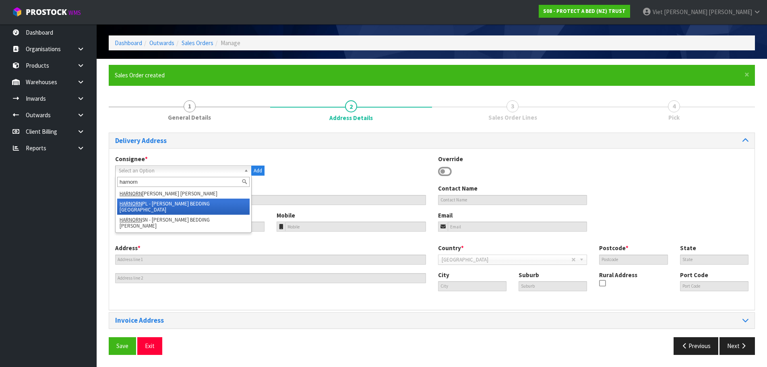
type input "harnorn"
click at [211, 209] on li "HARNORN PL - [PERSON_NAME] BEDDING [GEOGRAPHIC_DATA]" at bounding box center [183, 207] width 133 height 16
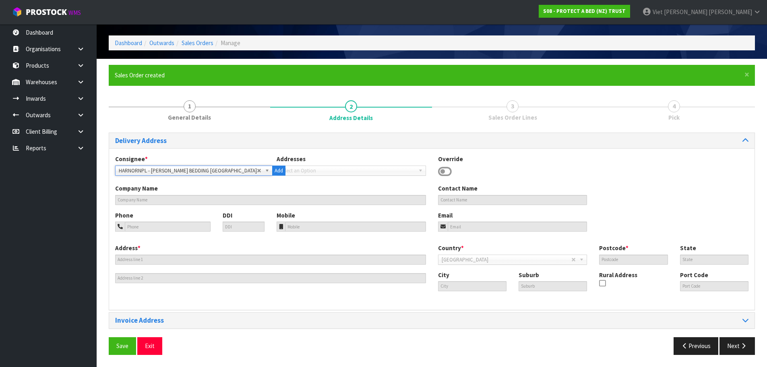
type input "[PERSON_NAME] BEDDING [GEOGRAPHIC_DATA]"
type input "[STREET_ADDRESS]"
type input "4312"
type input "TKI"
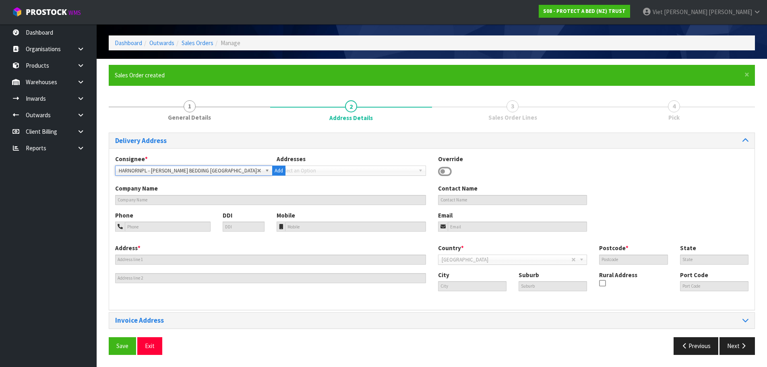
type input "[GEOGRAPHIC_DATA]"
type input "WAIWAKAIHO"
click at [132, 347] on button "Save" at bounding box center [122, 345] width 27 height 17
click at [739, 348] on button "Next" at bounding box center [737, 345] width 35 height 17
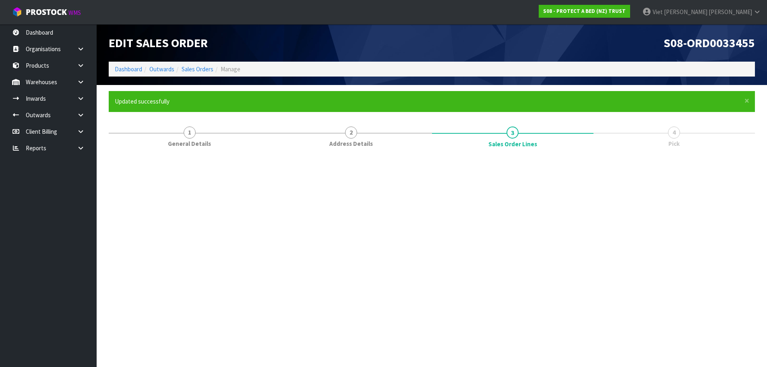
scroll to position [0, 0]
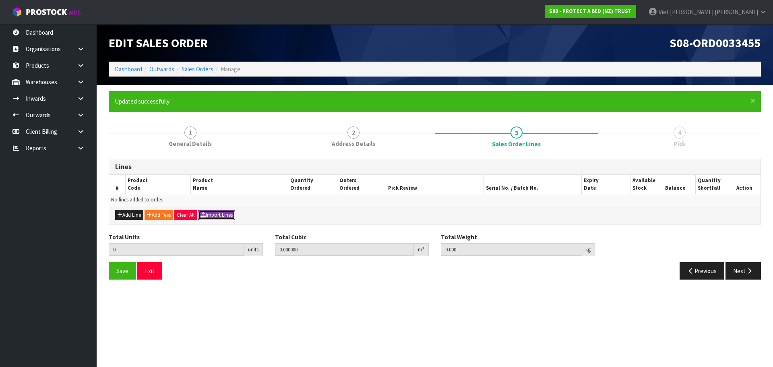
click at [234, 213] on button "Import Lines" at bounding box center [216, 215] width 37 height 10
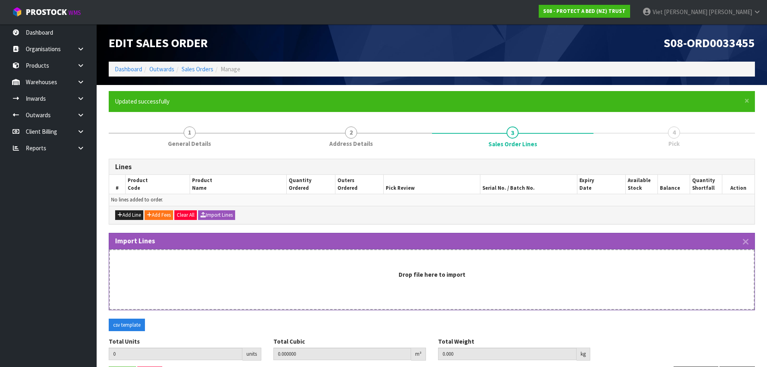
click at [466, 282] on div "Drop file here to import" at bounding box center [432, 279] width 646 height 60
click at [120, 211] on button "Add Line" at bounding box center [129, 215] width 28 height 10
type input "0"
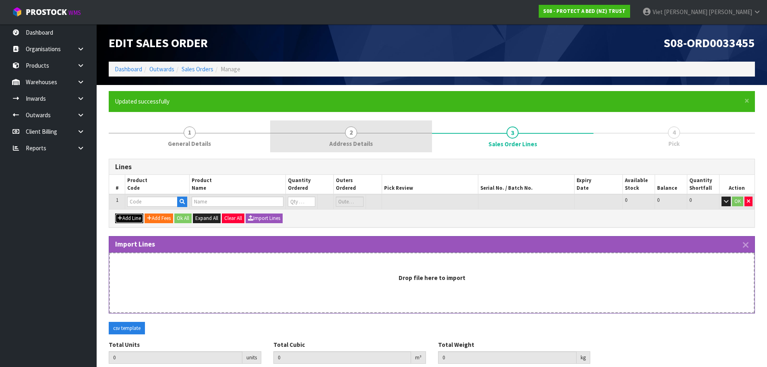
click at [115, 213] on button "Add Line" at bounding box center [129, 218] width 28 height 10
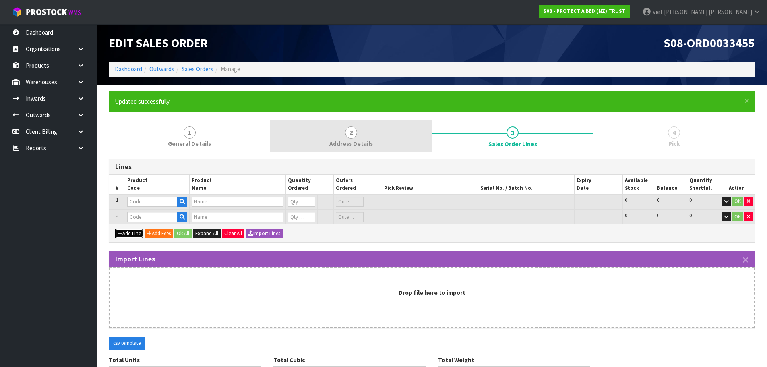
click at [115, 229] on button "Add Line" at bounding box center [129, 234] width 28 height 10
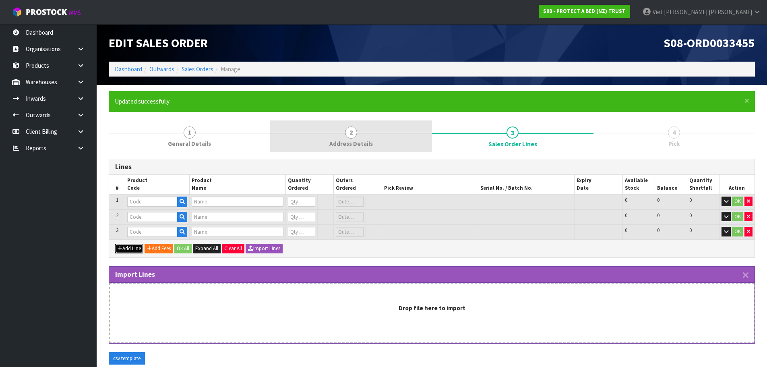
click at [115, 244] on button "Add Line" at bounding box center [129, 249] width 28 height 10
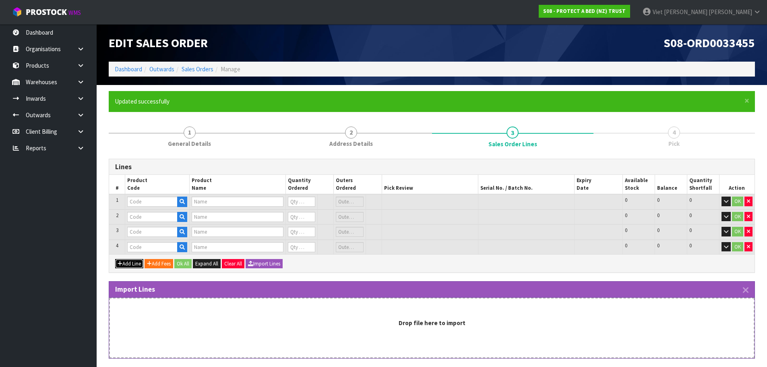
click at [115, 259] on button "Add Line" at bounding box center [129, 264] width 28 height 10
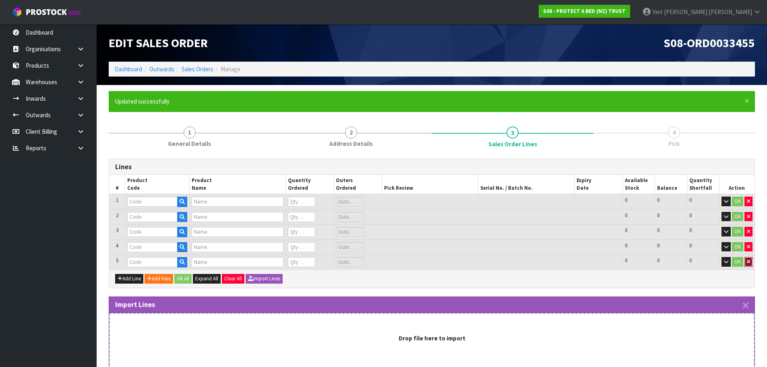
click at [752, 260] on button "button" at bounding box center [749, 262] width 8 height 10
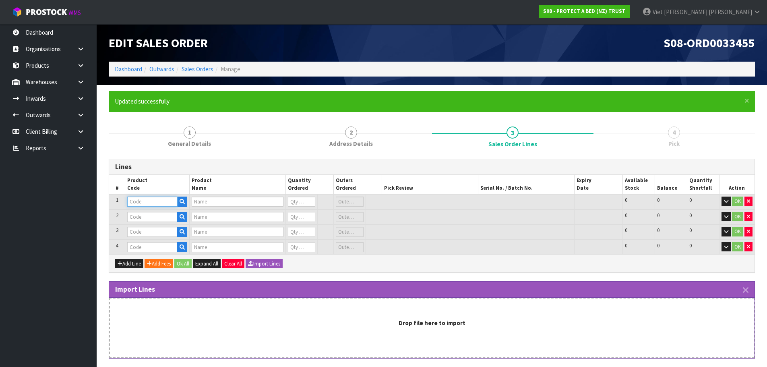
click at [156, 203] on input "text" at bounding box center [152, 202] width 50 height 10
paste input "F0588QUE0"
type input "F0588QUE0"
type input "STAYCLEAN BXD MP QUE"
type input "0"
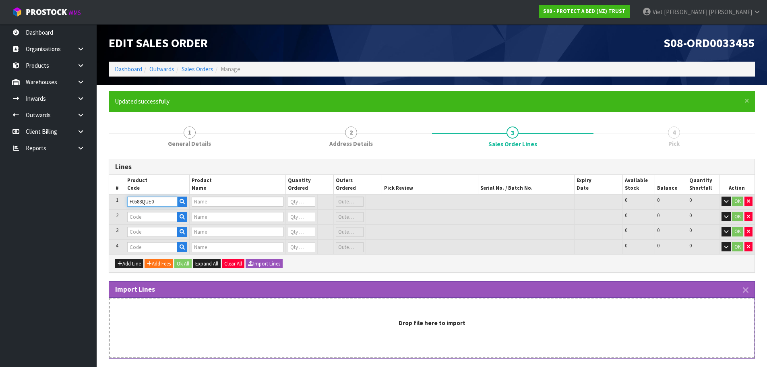
type input "0"
type input "F0588QUE0"
click at [297, 203] on input "0" at bounding box center [302, 202] width 28 height 10
click at [280, 207] on tr "1 F0588QUE0 STAYCLEAN BXD MP QUE 0 SCT 0 CTN 324 324 0 OK" at bounding box center [432, 201] width 646 height 15
type input "7"
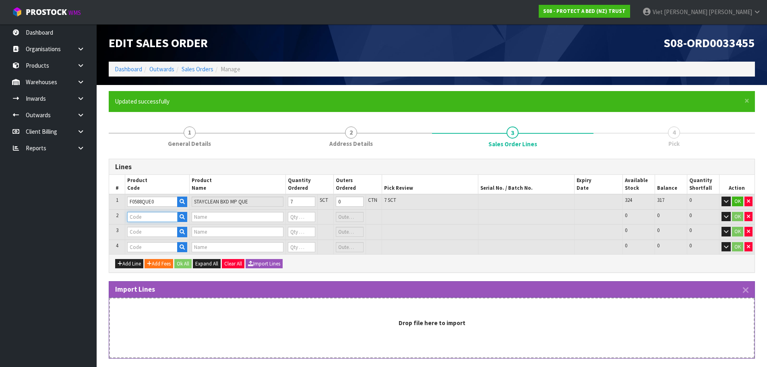
click at [166, 215] on input "text" at bounding box center [152, 217] width 50 height 10
paste input "F0588LSG0"
type input "F0588LSG0"
type input "STAYCLEAN BXD MP XL/SGL"
type input "0"
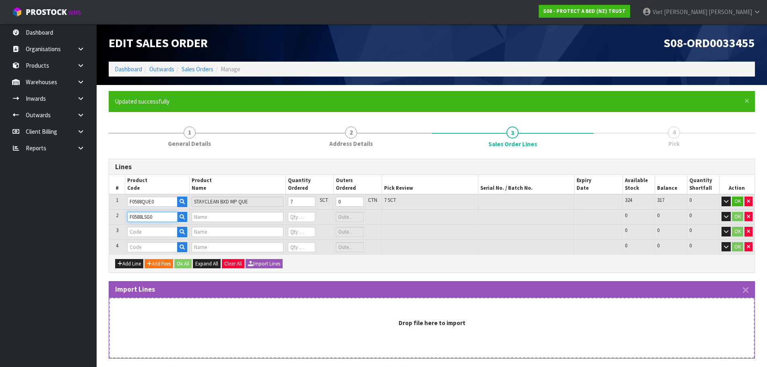
type input "0"
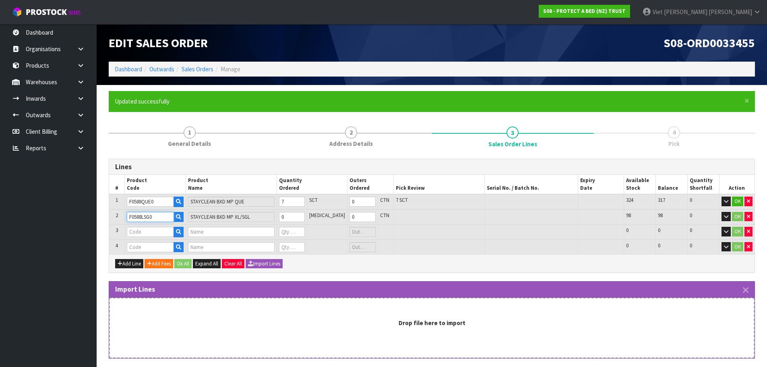
type input "F0588LSG0"
type input "1"
click at [304, 214] on input "1" at bounding box center [291, 217] width 26 height 10
drag, startPoint x: 152, startPoint y: 231, endPoint x: 161, endPoint y: 230, distance: 8.9
click at [152, 231] on input "text" at bounding box center [150, 232] width 47 height 10
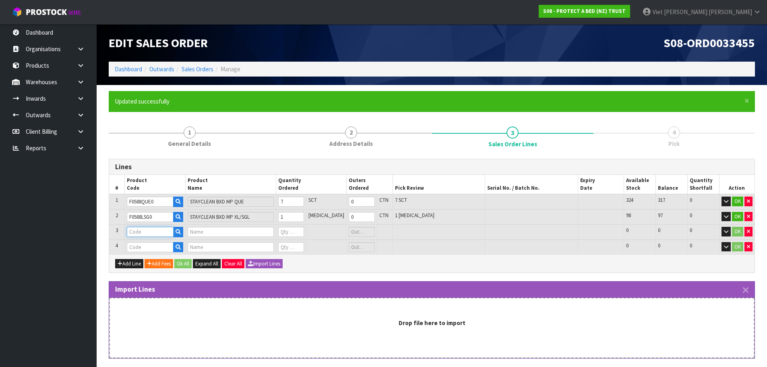
paste input "F0588SGL0"
type input "F0588SGL0"
type input "STAYCLEAN BXD MP SGL"
type input "0"
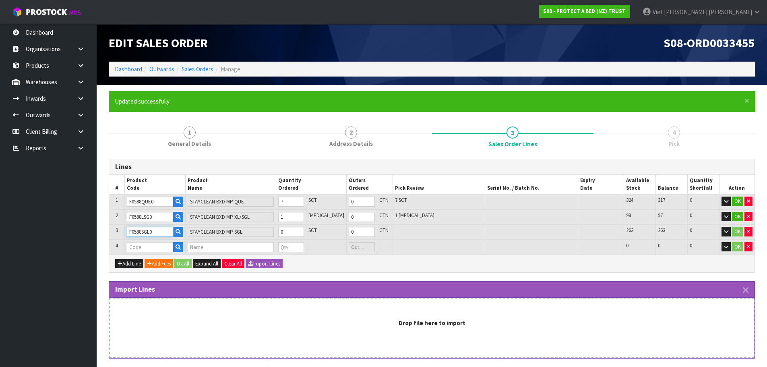
type input "F0588SGL0"
type input "1"
click at [304, 230] on input "1" at bounding box center [291, 232] width 26 height 10
click at [139, 244] on input "text" at bounding box center [150, 247] width 47 height 10
paste input "F0590KGN0"
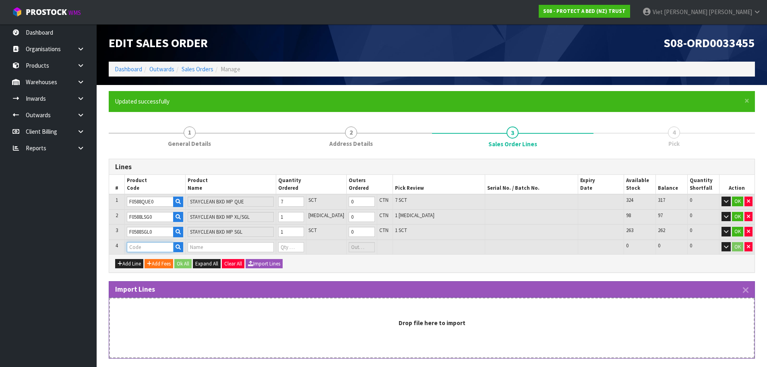
type input "F0590KGN0"
type input "9"
type input "0.07569"
type input "7.8"
type input "SUPREME FRESCHE BXD MP NZ KNG"
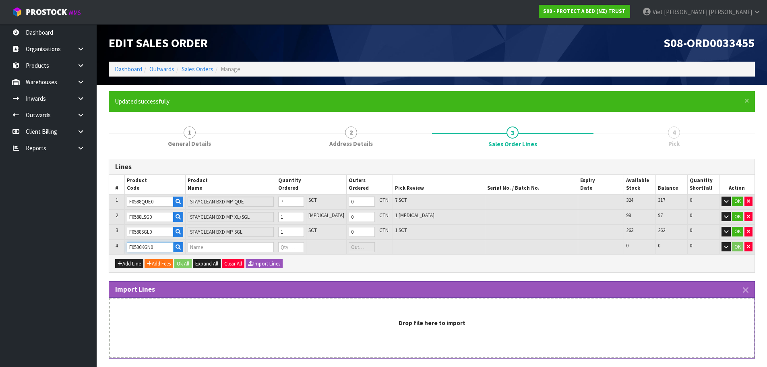
type input "0"
type input "F0590KGN0"
type input "10"
type input "0.089146"
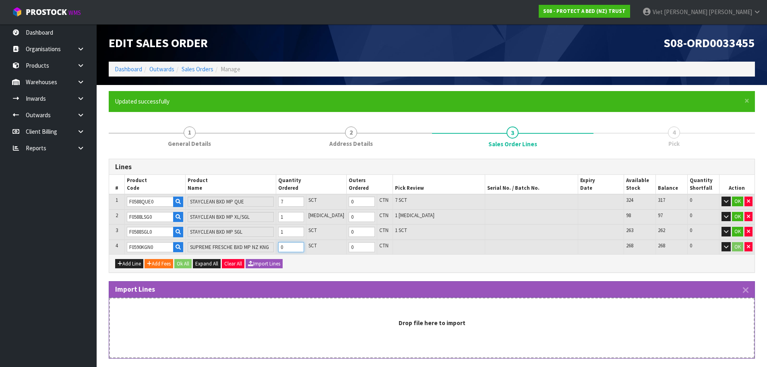
type input "9.4"
type input "1"
click at [304, 247] on input "1" at bounding box center [291, 247] width 26 height 10
click at [192, 265] on button "Ok All" at bounding box center [182, 264] width 17 height 10
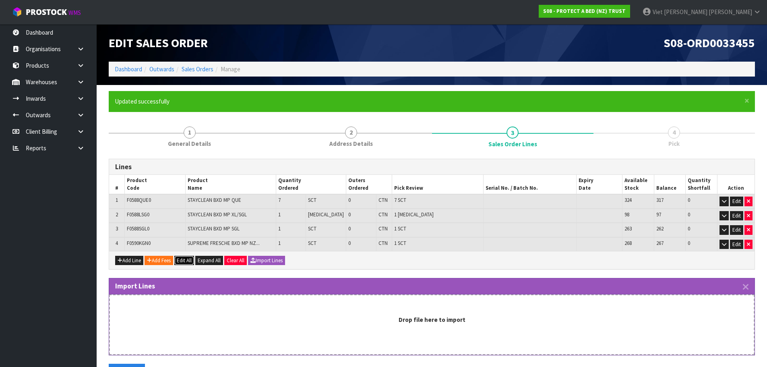
click at [189, 258] on button "Edit All" at bounding box center [184, 261] width 20 height 10
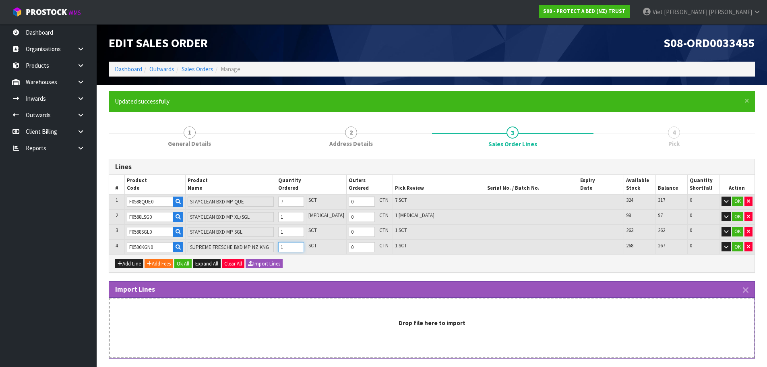
click at [268, 251] on tr "4 F0590KGN0 SUPREME FRESCHE BXD MP NZ KNG 1 SCT 0 CTN 1 SCT 268 267 0 OK" at bounding box center [432, 247] width 646 height 15
type input "16"
type input "0.182256"
type input "19.65"
type input "7"
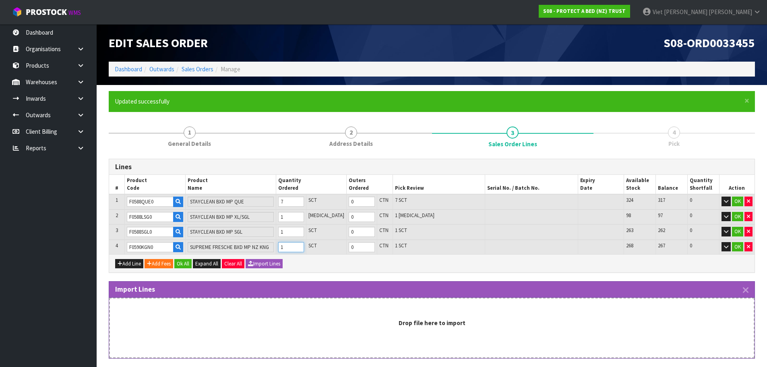
type input "1"
type input "7"
click at [191, 263] on button "Ok All" at bounding box center [182, 264] width 17 height 10
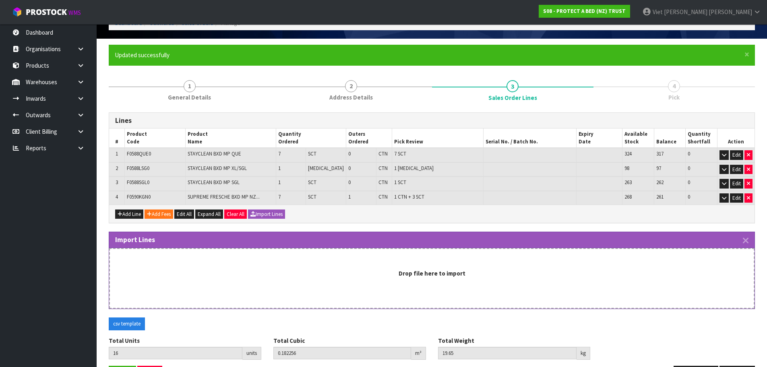
scroll to position [75, 0]
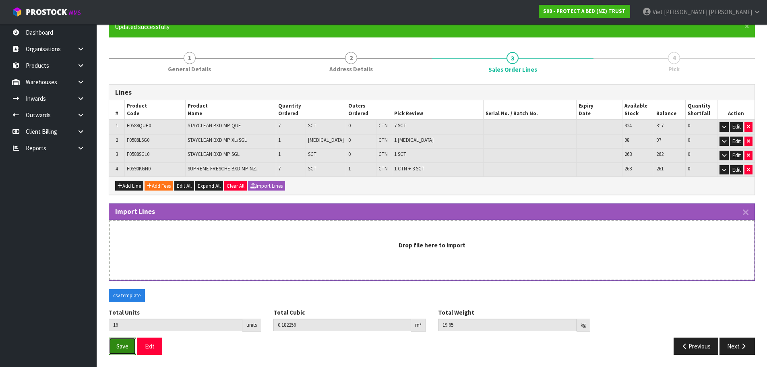
click at [125, 354] on button "Save" at bounding box center [122, 346] width 27 height 17
click at [730, 348] on button "Next" at bounding box center [737, 346] width 35 height 17
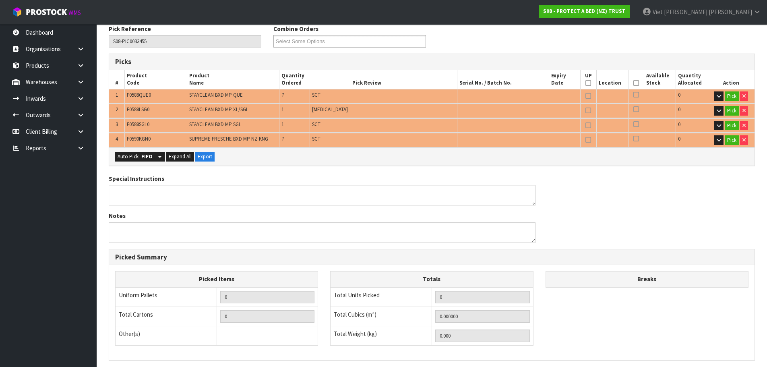
scroll to position [161, 0]
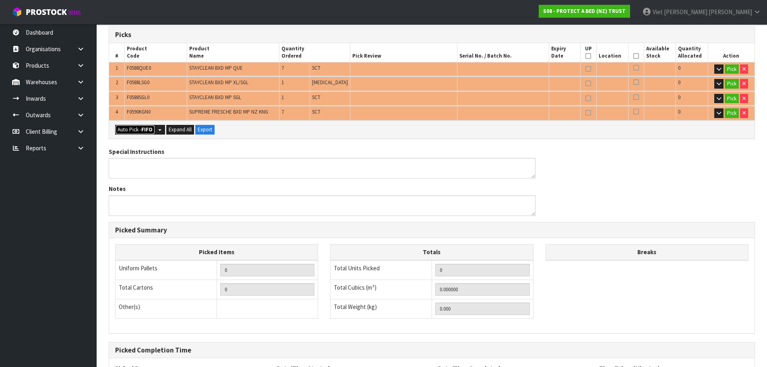
click at [142, 129] on strong "FIFO" at bounding box center [146, 129] width 11 height 7
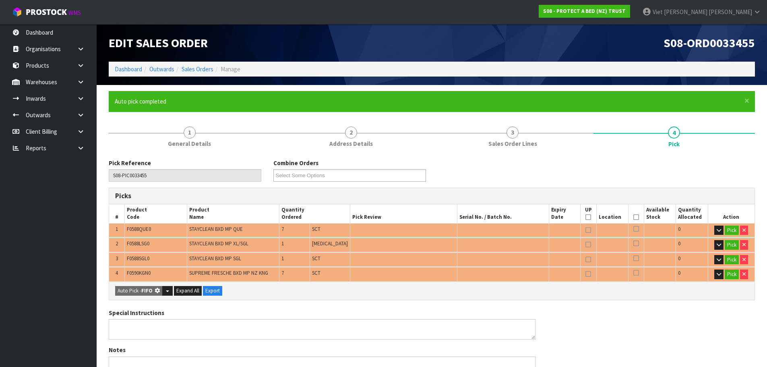
type input "1"
type input "Piece x 1"
type input "Sub-carton x 11"
type input "16"
type input "0.182256"
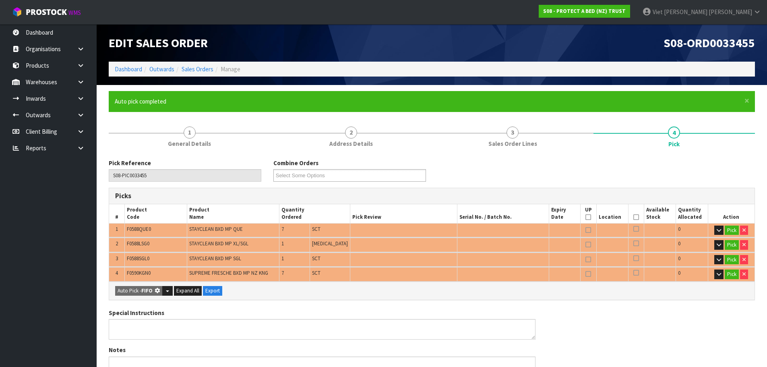
type input "19.650"
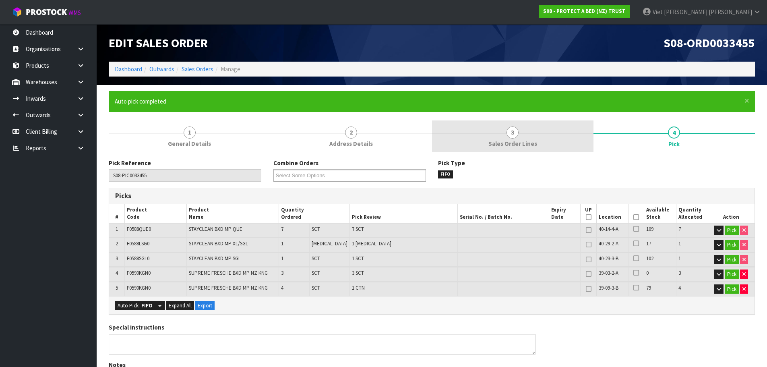
click at [521, 143] on span "Sales Order Lines" at bounding box center [513, 143] width 49 height 8
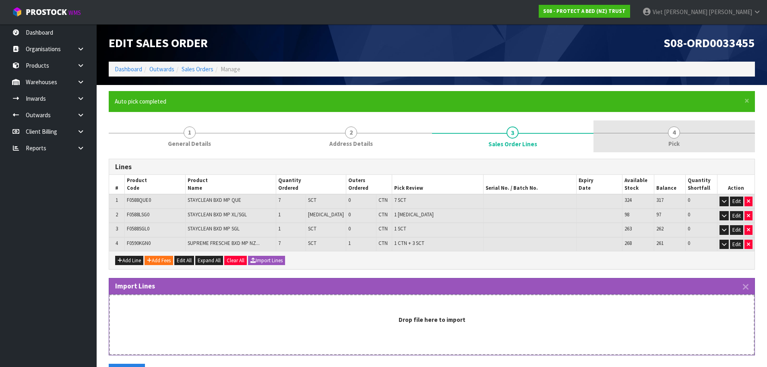
click at [696, 136] on link "4 Pick" at bounding box center [675, 136] width 162 height 32
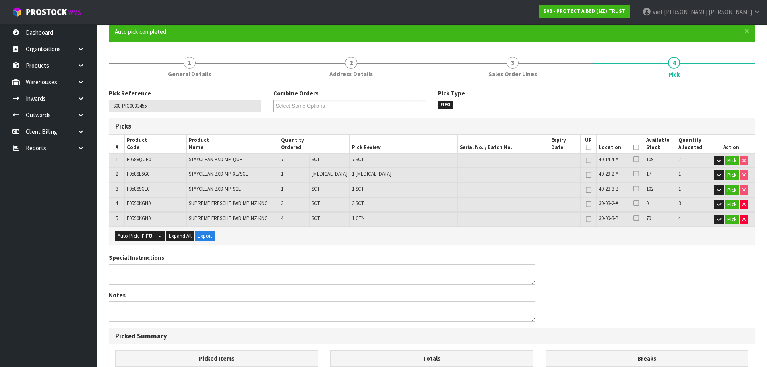
scroll to position [40, 0]
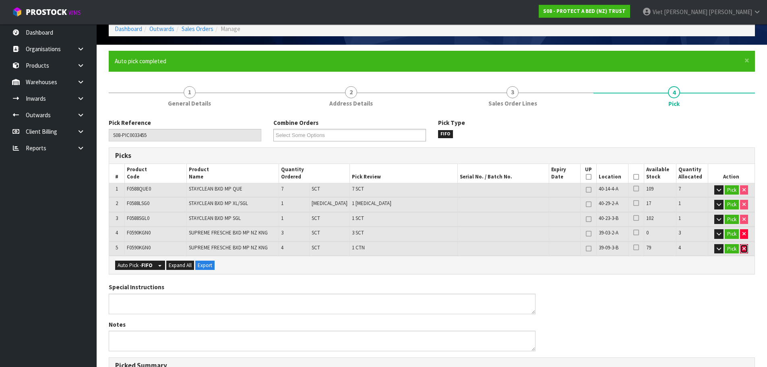
click at [744, 248] on icon "button" at bounding box center [744, 248] width 3 height 5
type input "0"
type input "12"
type input "0.116058"
type input "12.6"
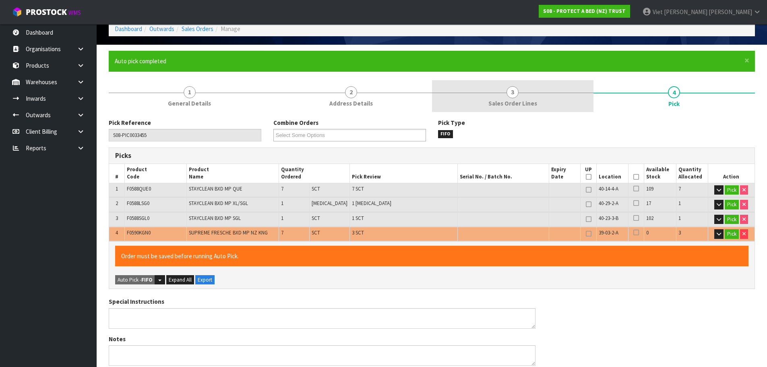
click at [512, 99] on span "Sales Order Lines" at bounding box center [513, 103] width 49 height 8
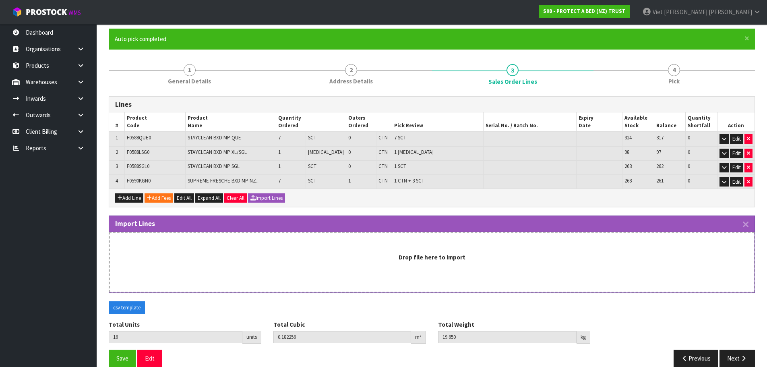
scroll to position [75, 0]
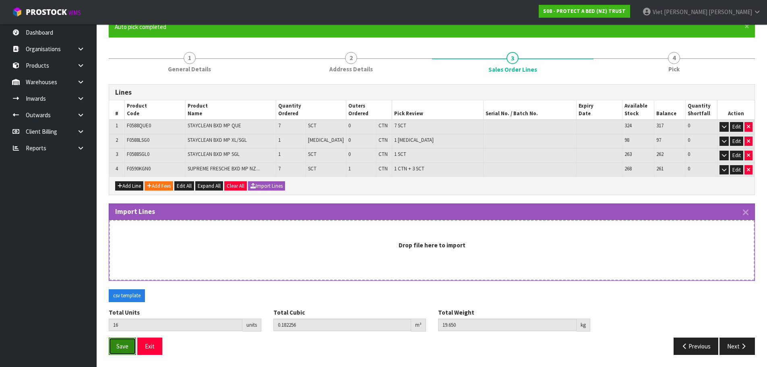
click at [131, 345] on button "Save" at bounding box center [122, 346] width 27 height 17
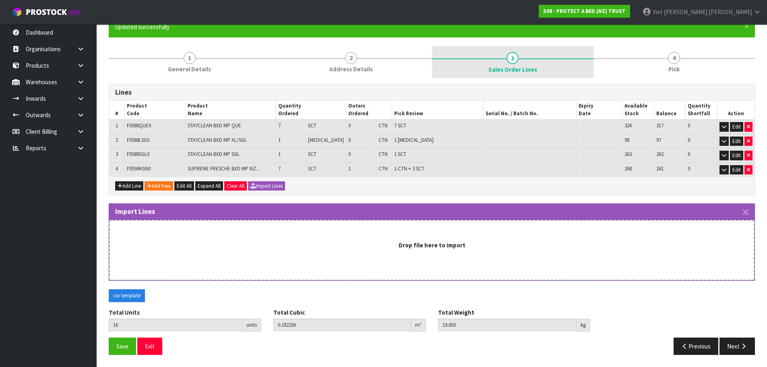
scroll to position [0, 0]
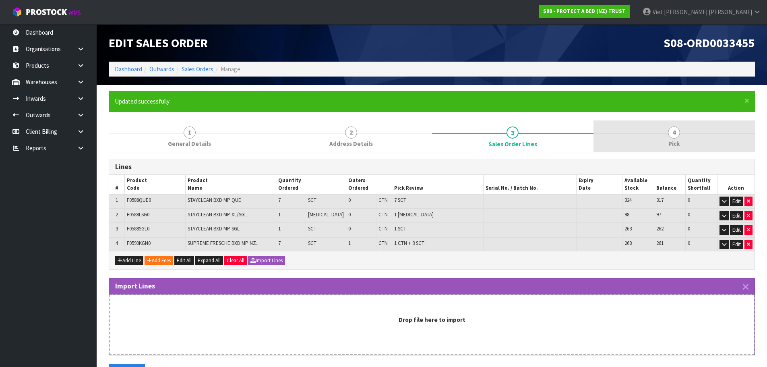
click at [640, 126] on link "4 Pick" at bounding box center [675, 136] width 162 height 32
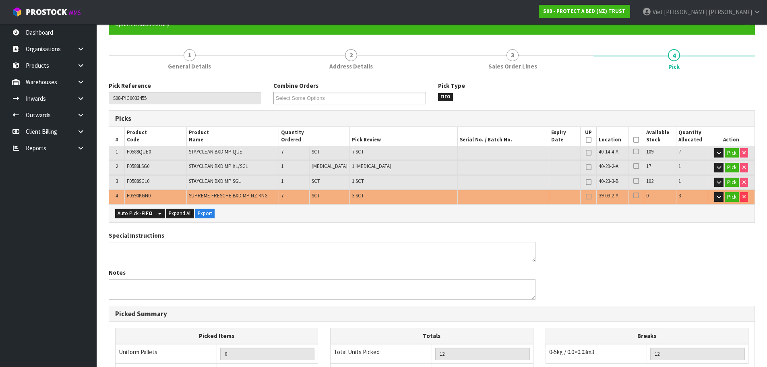
scroll to position [81, 0]
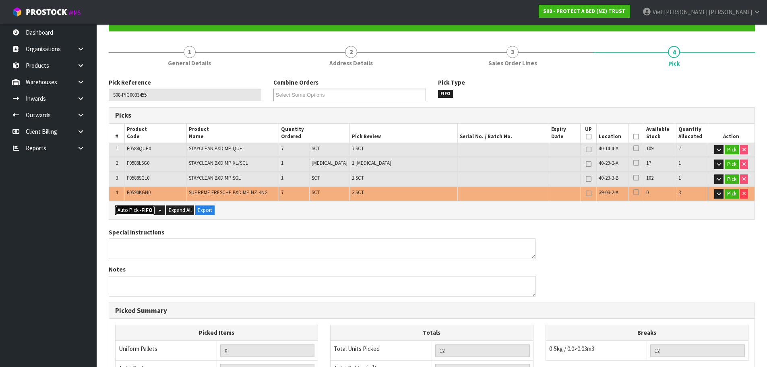
click at [133, 211] on button "Auto Pick - FIFO" at bounding box center [135, 210] width 40 height 10
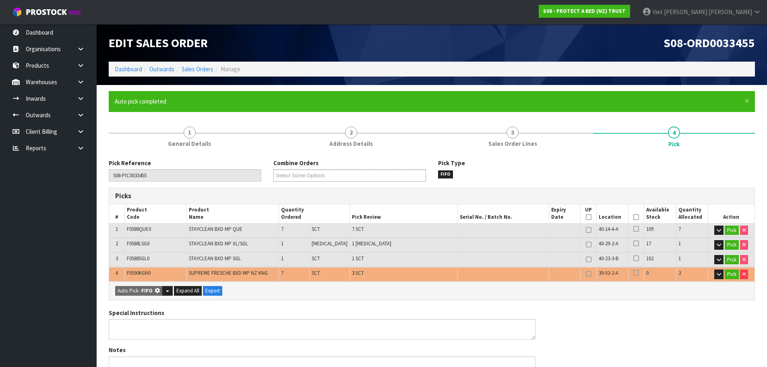
type input "1"
type input "16"
type input "0.182256"
type input "19.650"
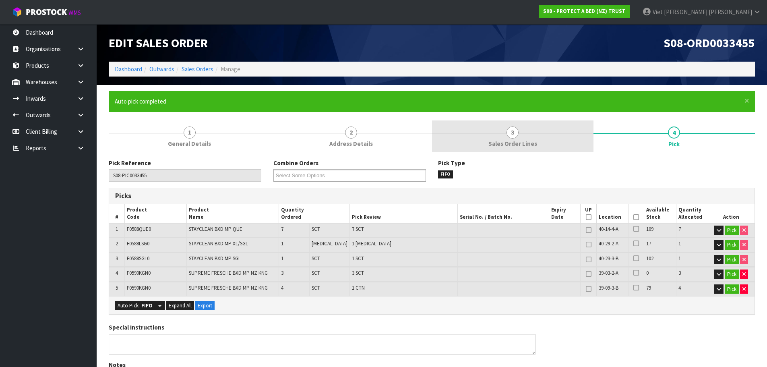
click at [501, 128] on link "3 Sales Order Lines" at bounding box center [513, 136] width 162 height 32
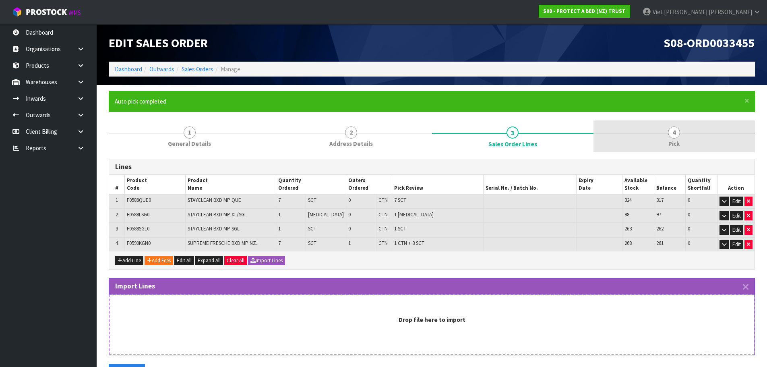
click at [653, 143] on link "4 Pick" at bounding box center [675, 136] width 162 height 32
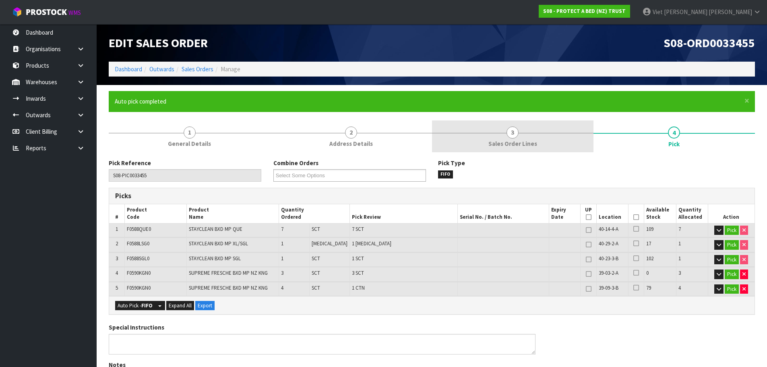
click at [565, 148] on link "3 Sales Order Lines" at bounding box center [513, 136] width 162 height 32
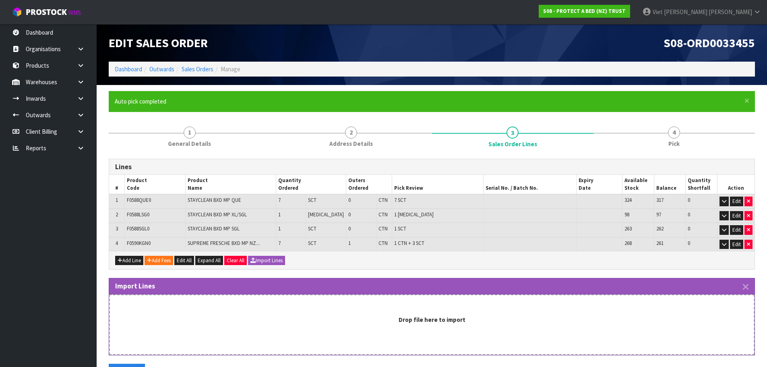
click at [649, 158] on div "Lines # Product Code Product Name Quantity Ordered Outers Ordered Pick Review S…" at bounding box center [432, 294] width 646 height 283
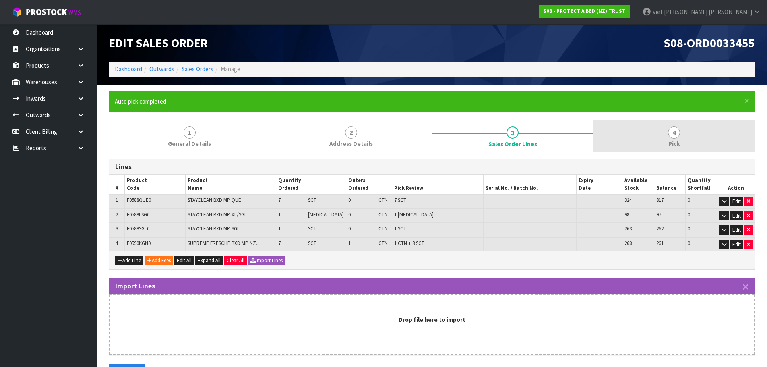
click at [646, 147] on link "4 Pick" at bounding box center [675, 136] width 162 height 32
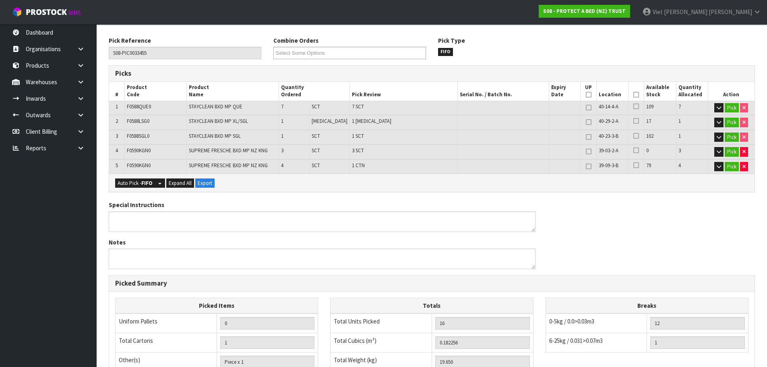
scroll to position [265, 0]
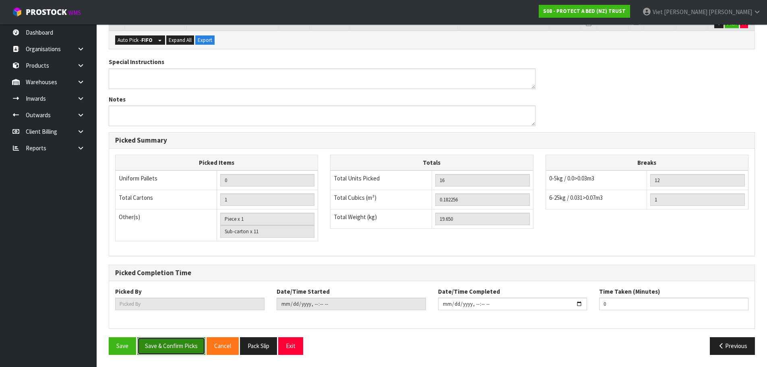
click at [190, 347] on button "Save & Confirm Picks" at bounding box center [171, 345] width 68 height 17
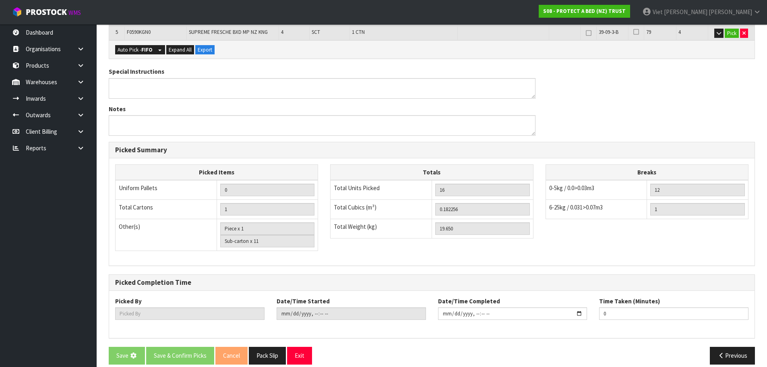
scroll to position [0, 0]
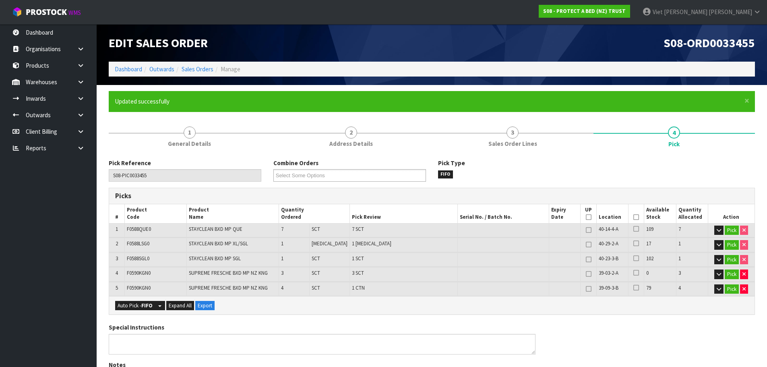
type input "Viet [PERSON_NAME]"
type input "[DATE]T10:24:11"
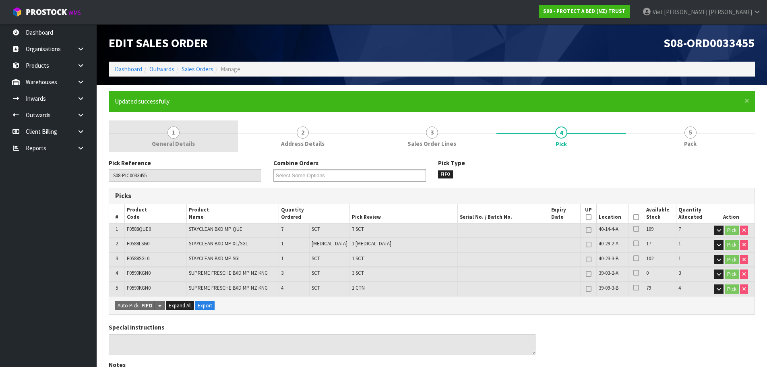
click at [230, 147] on link "1 General Details" at bounding box center [173, 136] width 129 height 32
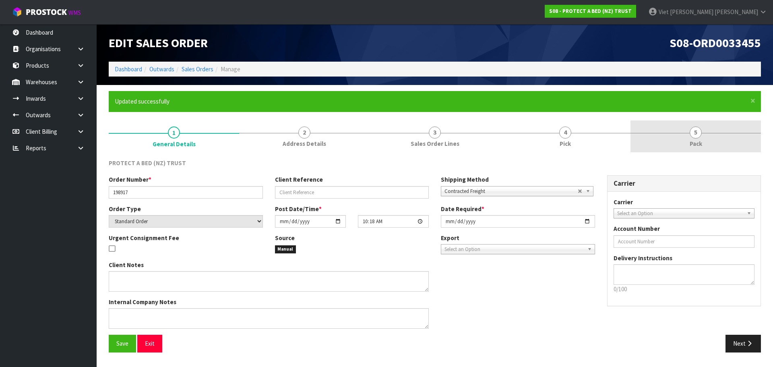
click at [684, 134] on link "5 Pack" at bounding box center [696, 136] width 131 height 32
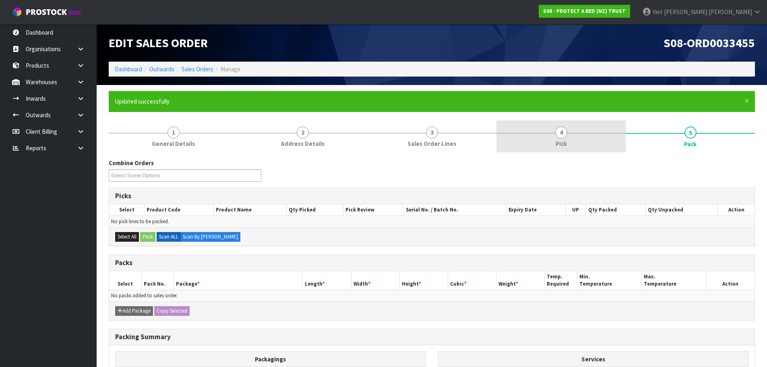
click at [582, 147] on link "4 Pick" at bounding box center [561, 136] width 129 height 32
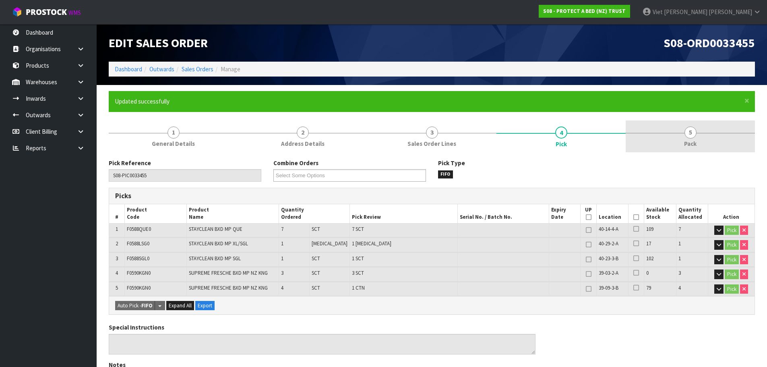
click at [650, 138] on link "5 Pack" at bounding box center [690, 136] width 129 height 32
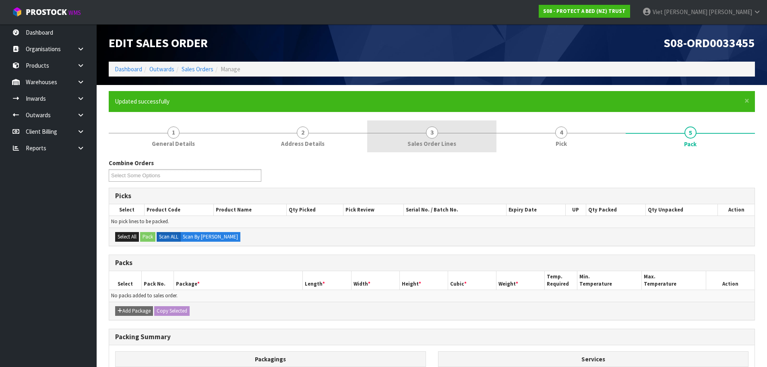
click at [544, 143] on link "4 Pick" at bounding box center [561, 136] width 129 height 32
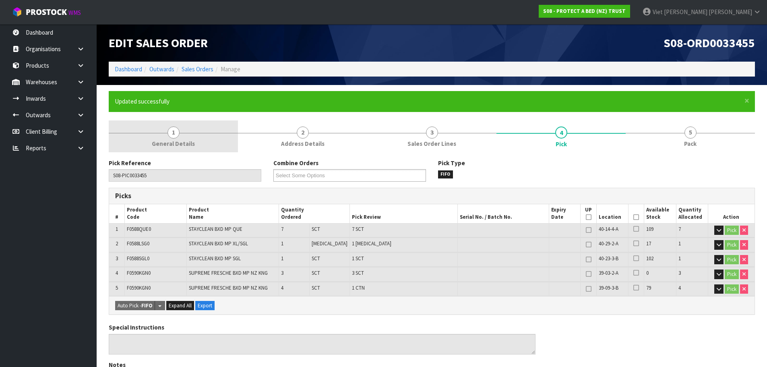
click at [194, 136] on link "1 General Details" at bounding box center [173, 136] width 129 height 32
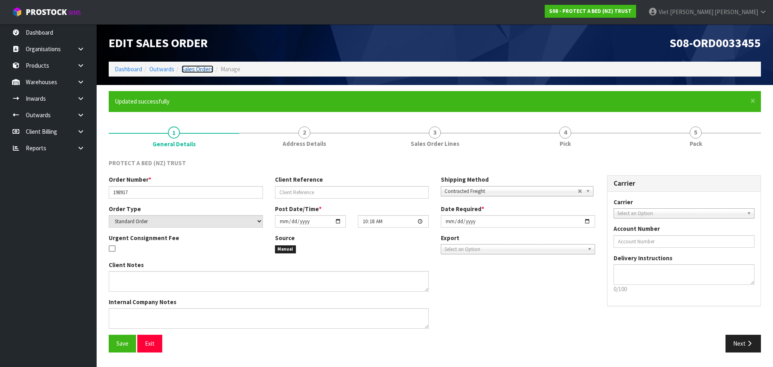
click at [211, 70] on link "Sales Orders" at bounding box center [198, 69] width 32 height 8
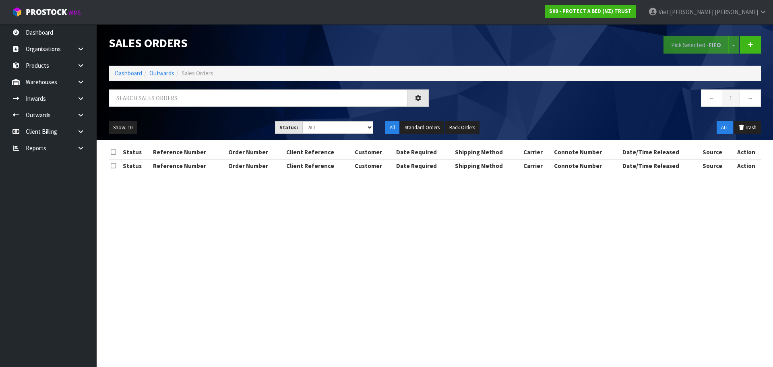
click at [599, 118] on div "Show: 10 5 10 25 50 Status: Draft Pending Allocated Pending Pick Goods Picked G…" at bounding box center [435, 127] width 665 height 25
